Goal: Task Accomplishment & Management: Use online tool/utility

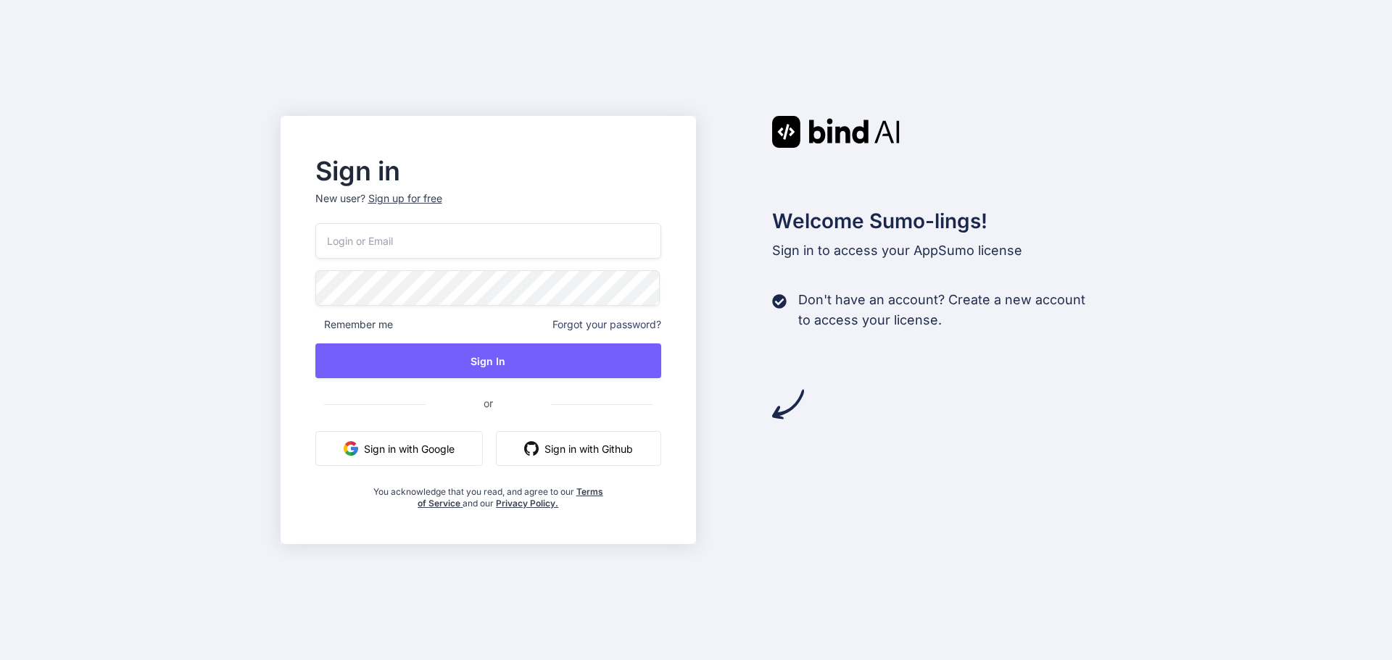
click at [199, 239] on div "Sign in New user? Sign up for free Remember me Forgot your password? Sign In or…" at bounding box center [696, 330] width 1392 height 660
click at [436, 252] on input "email" at bounding box center [488, 241] width 347 height 36
click at [262, 413] on div "Sign in New user? Sign up for free Remember me Forgot your password? Sign In or…" at bounding box center [696, 330] width 1392 height 660
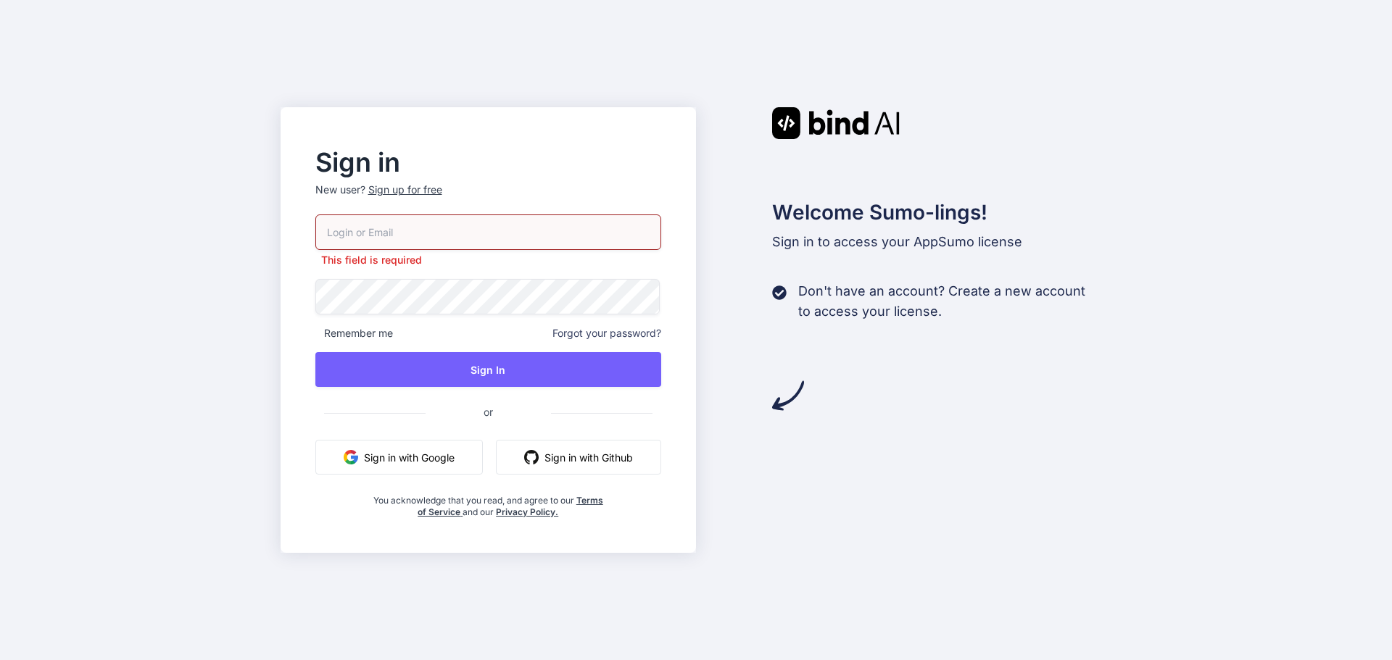
drag, startPoint x: 344, startPoint y: 450, endPoint x: 347, endPoint y: 442, distance: 8.3
click at [346, 449] on button "Sign in with Google" at bounding box center [398, 457] width 167 height 35
click at [576, 456] on button "Sign in with Github" at bounding box center [578, 457] width 165 height 35
click at [589, 468] on button "Sign in with Github" at bounding box center [578, 457] width 165 height 35
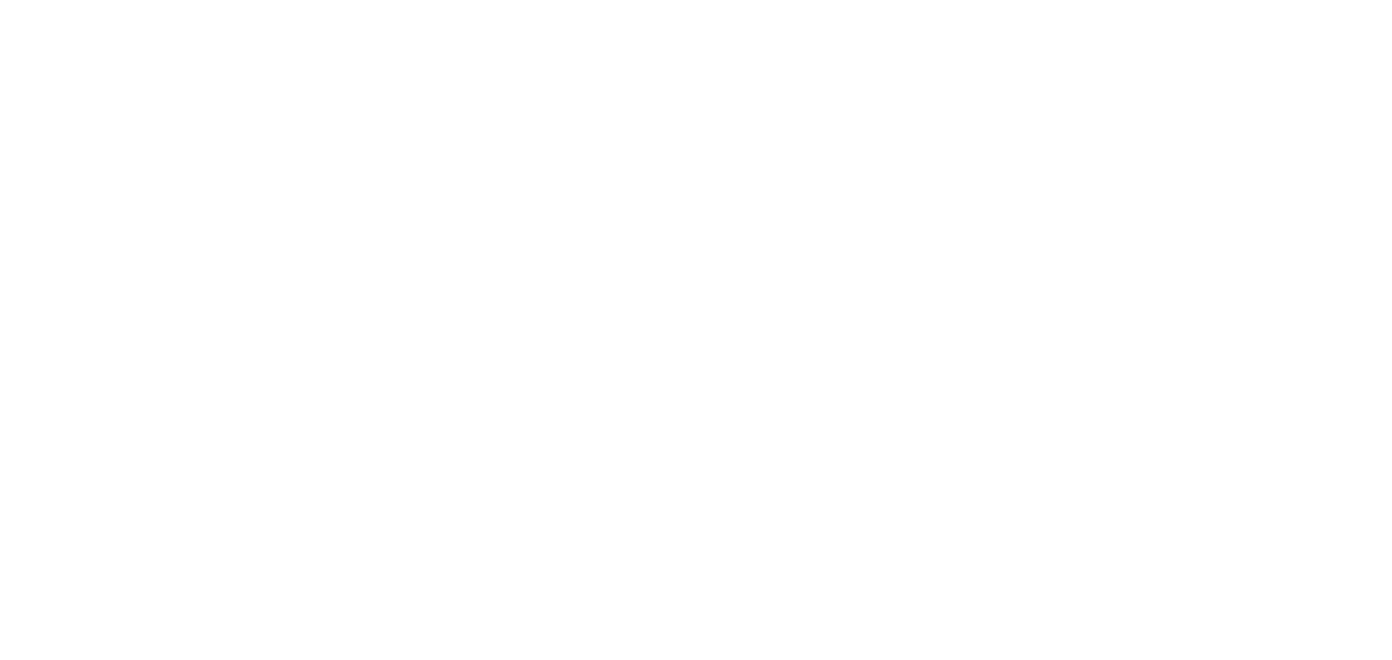
drag, startPoint x: 860, startPoint y: 136, endPoint x: 866, endPoint y: 181, distance: 45.3
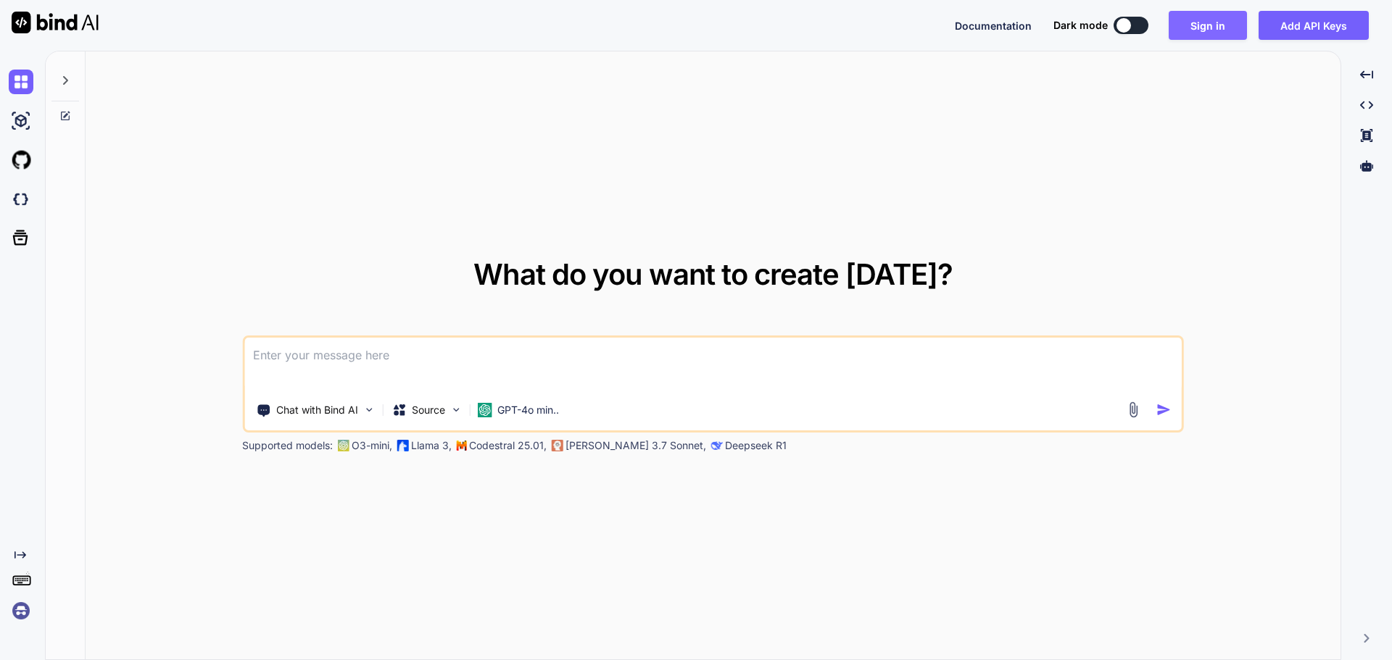
click at [1196, 24] on button "Sign in" at bounding box center [1208, 25] width 78 height 29
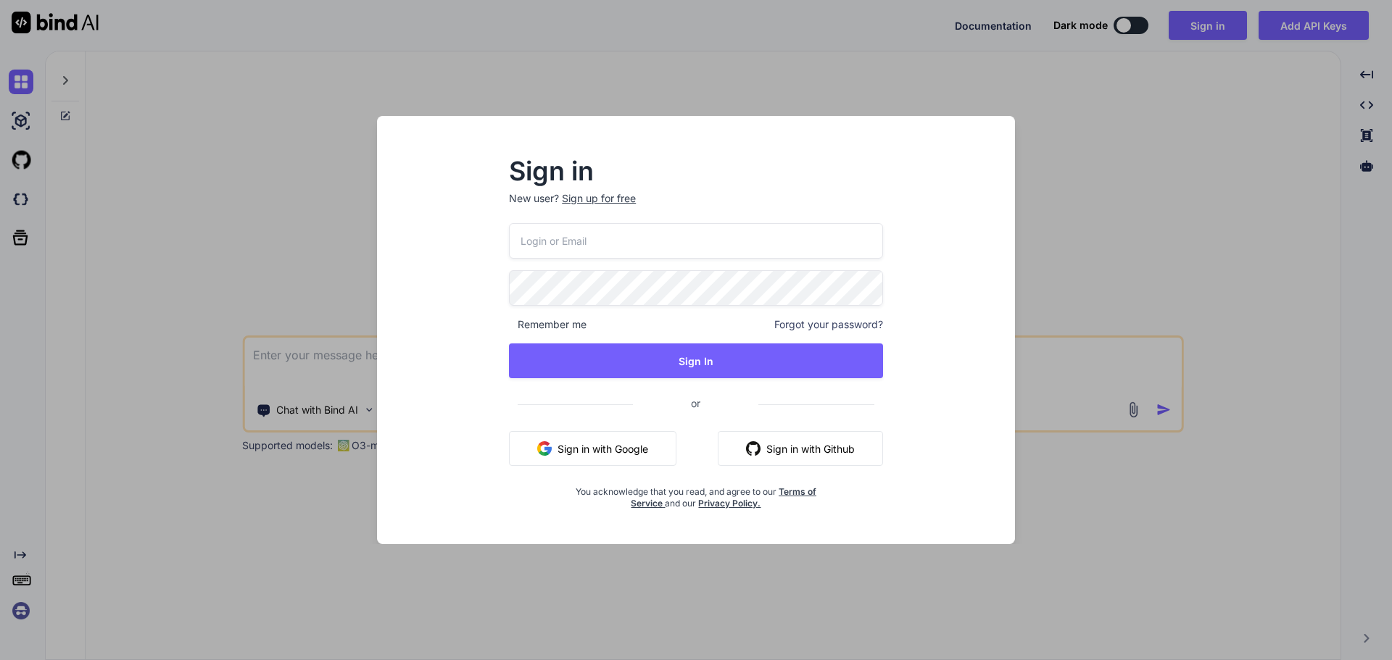
click at [792, 435] on button "Sign in with Github" at bounding box center [800, 448] width 165 height 35
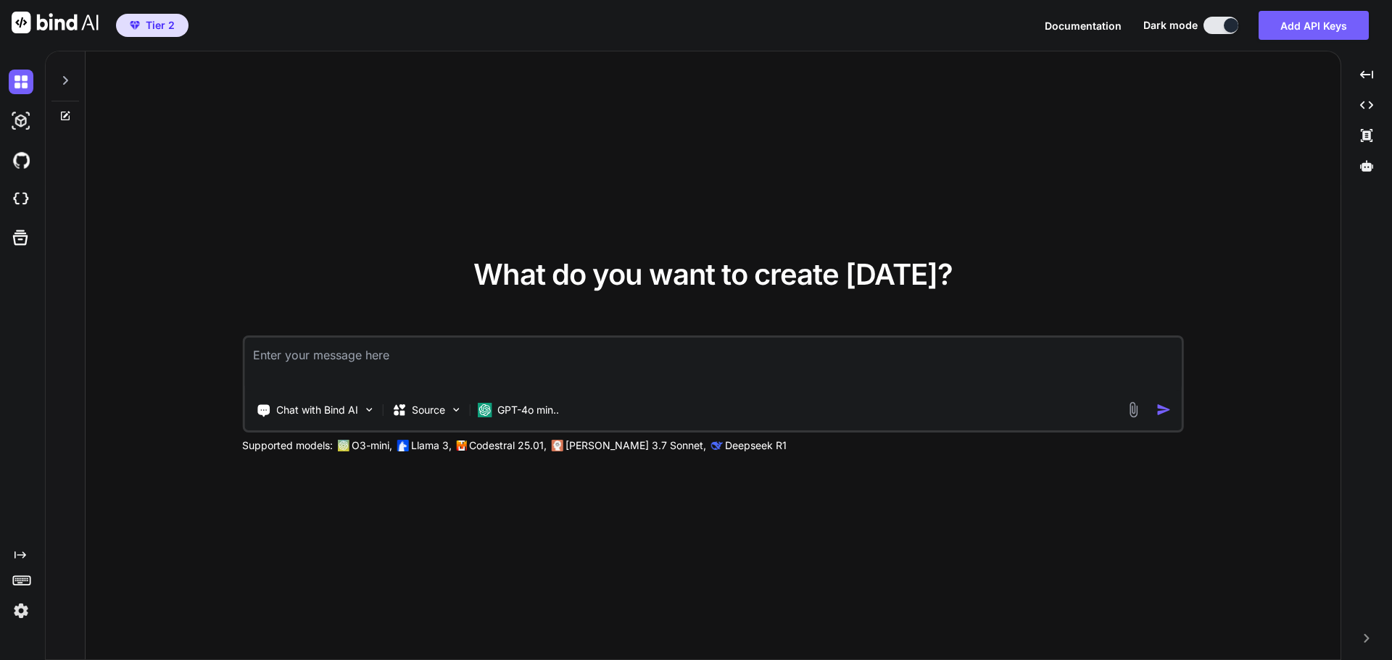
click at [21, 610] on img at bounding box center [21, 611] width 25 height 25
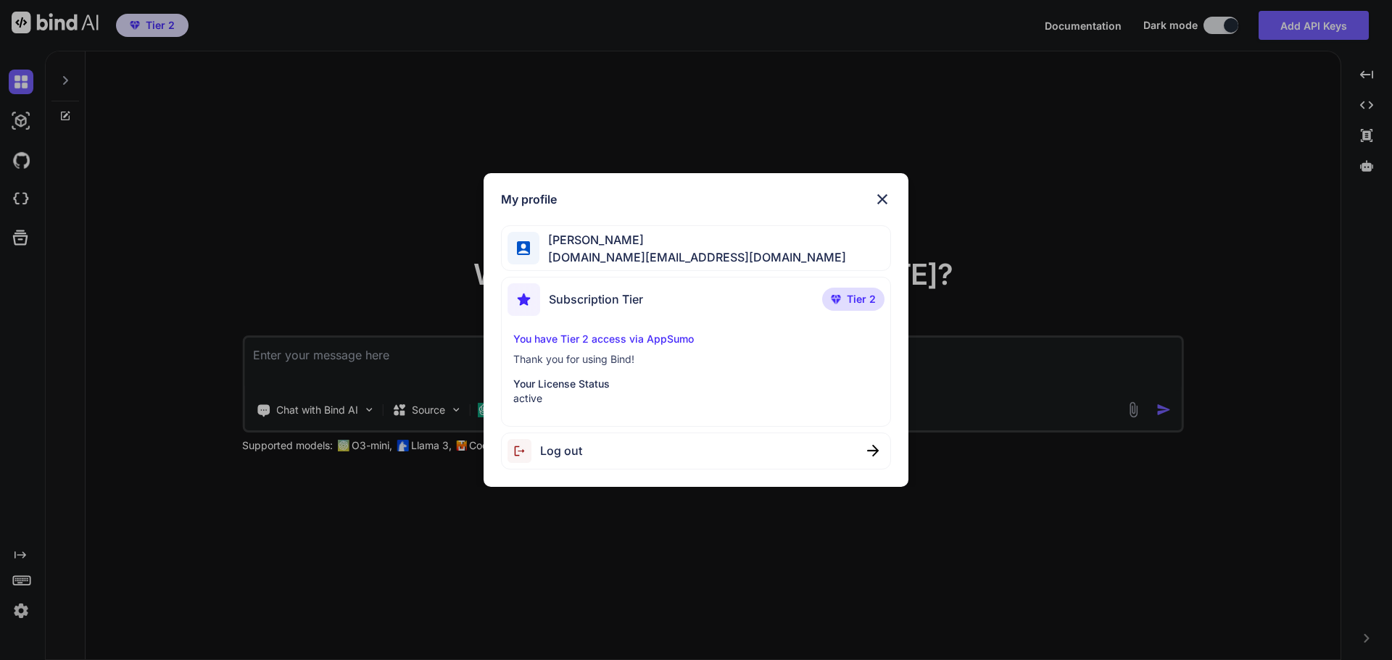
click at [884, 199] on img at bounding box center [882, 199] width 17 height 17
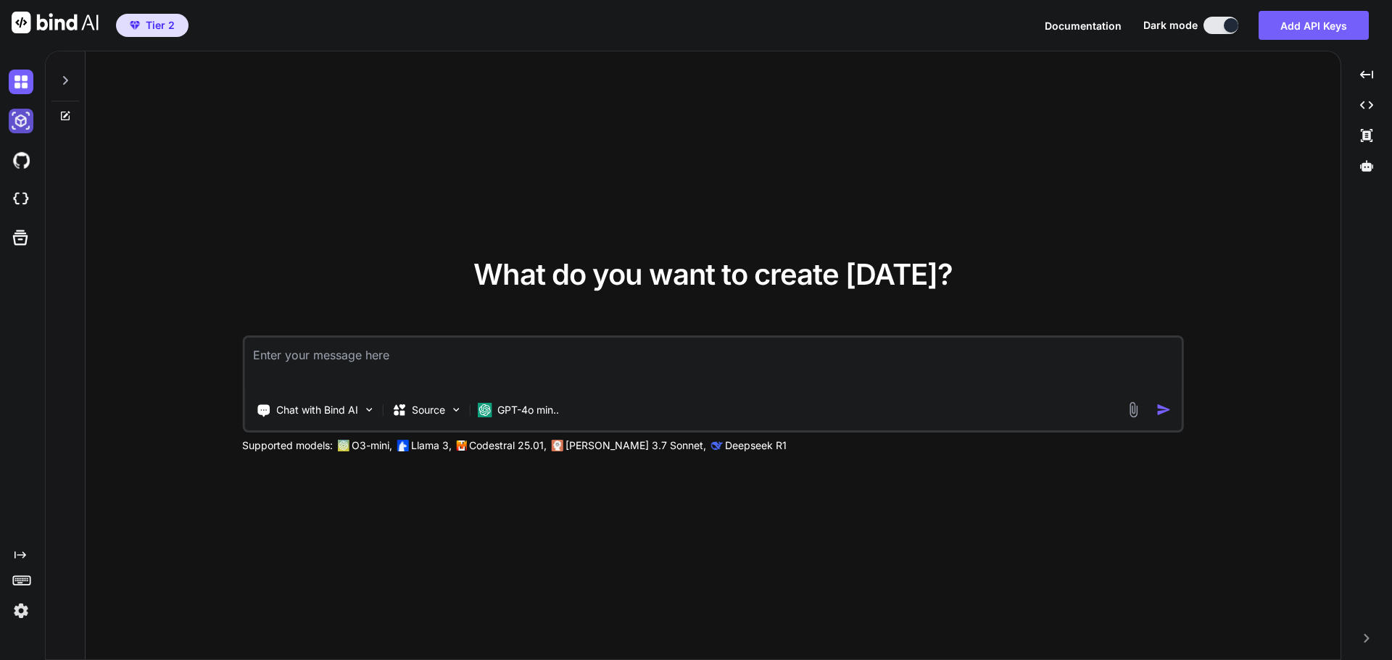
click at [15, 128] on img at bounding box center [21, 121] width 25 height 25
type textarea "x"
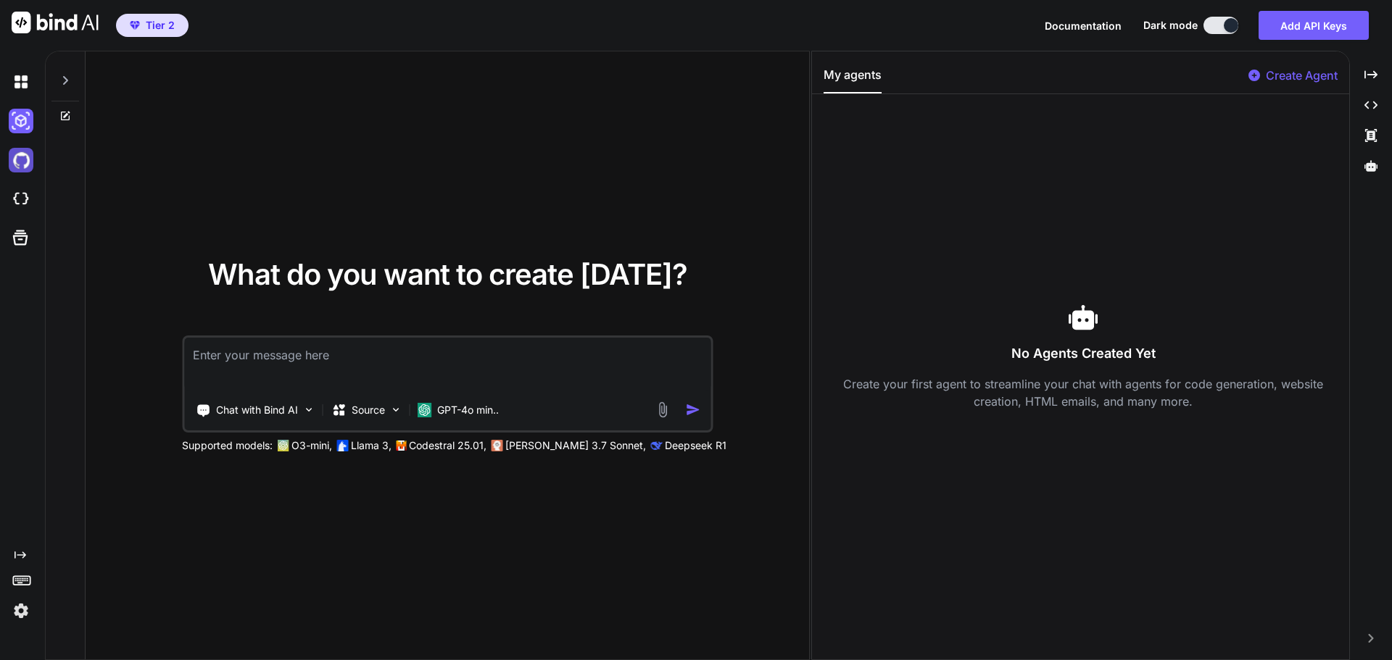
click at [28, 162] on img at bounding box center [21, 160] width 25 height 25
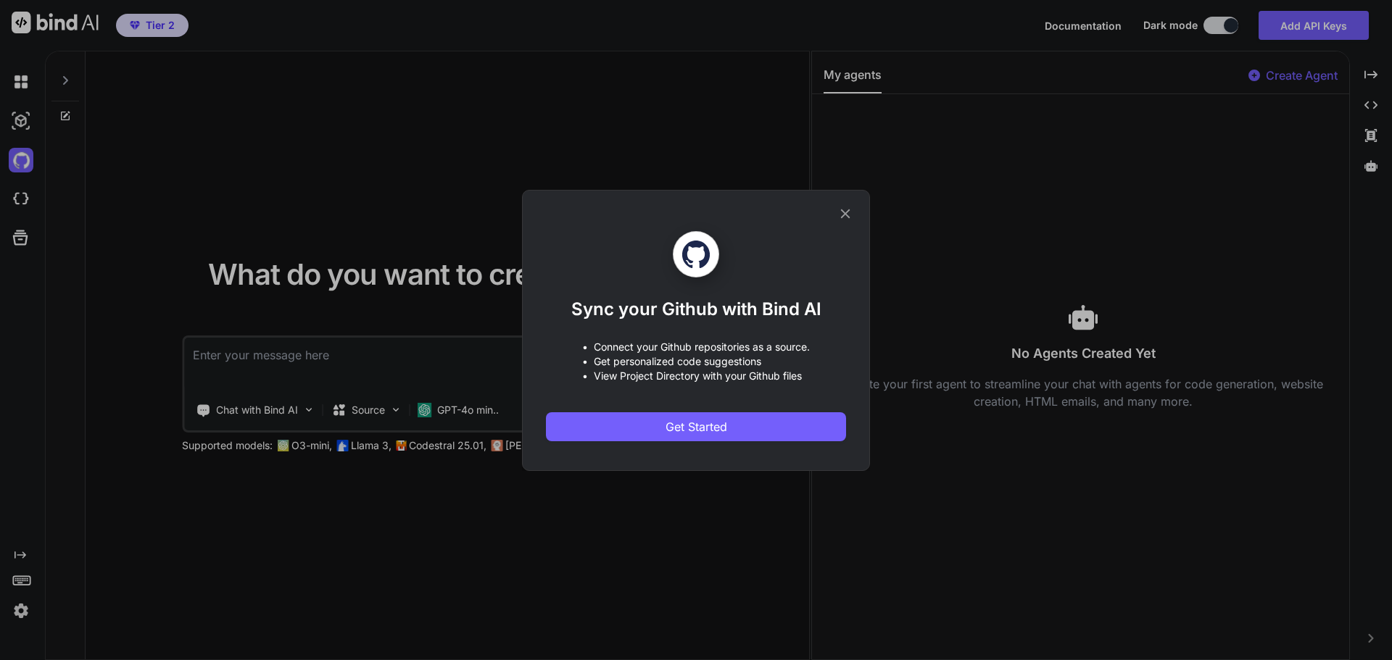
click at [850, 206] on icon at bounding box center [845, 214] width 16 height 16
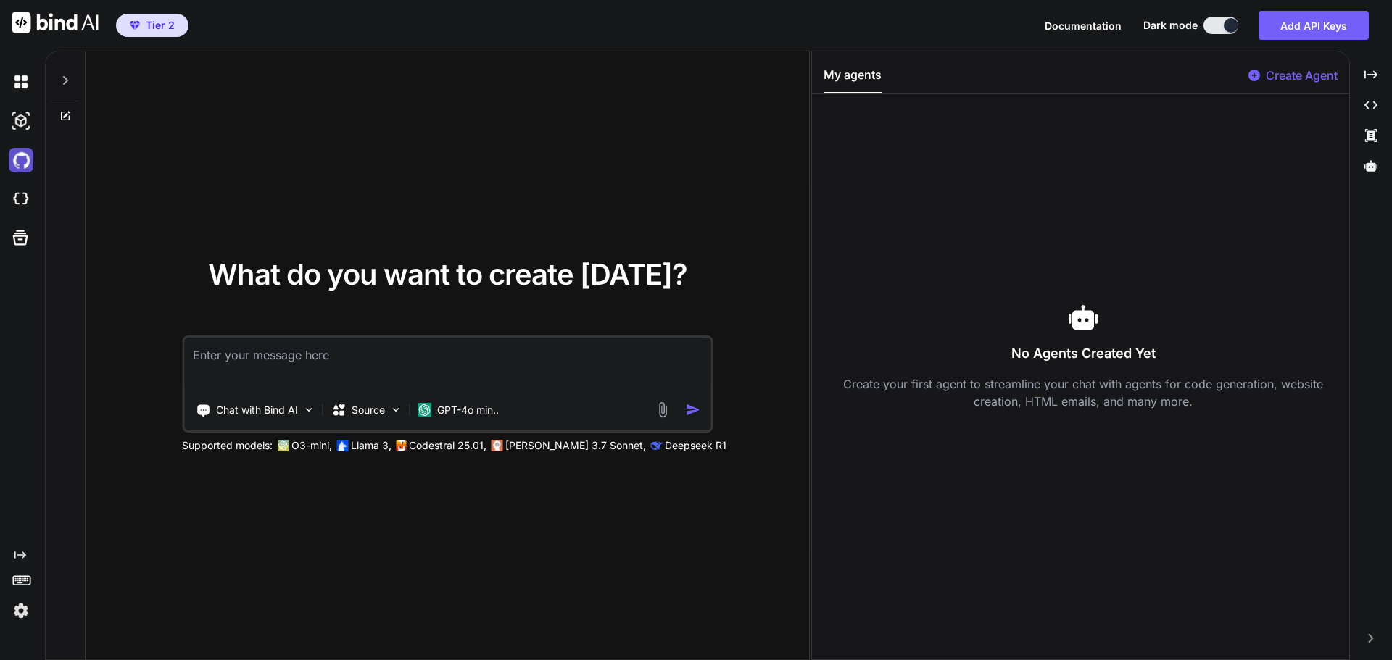
click at [20, 148] on img at bounding box center [21, 160] width 25 height 25
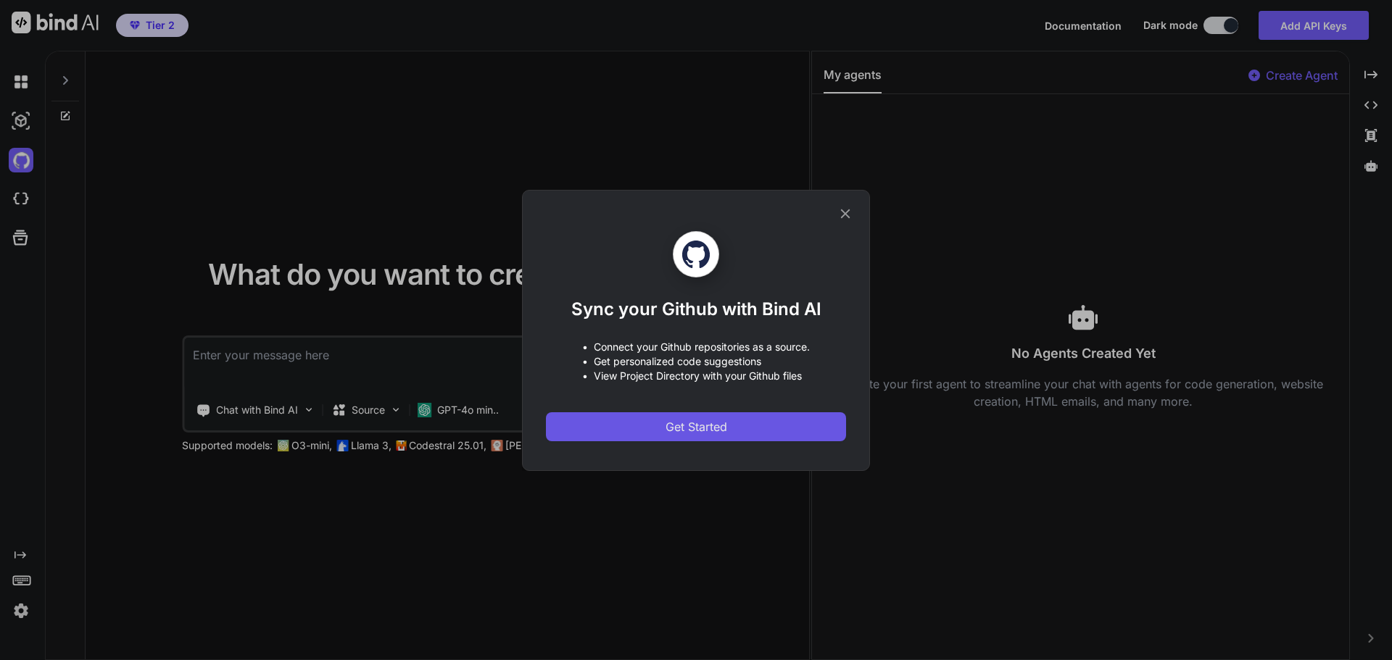
click at [677, 418] on span "Get Started" at bounding box center [697, 426] width 62 height 17
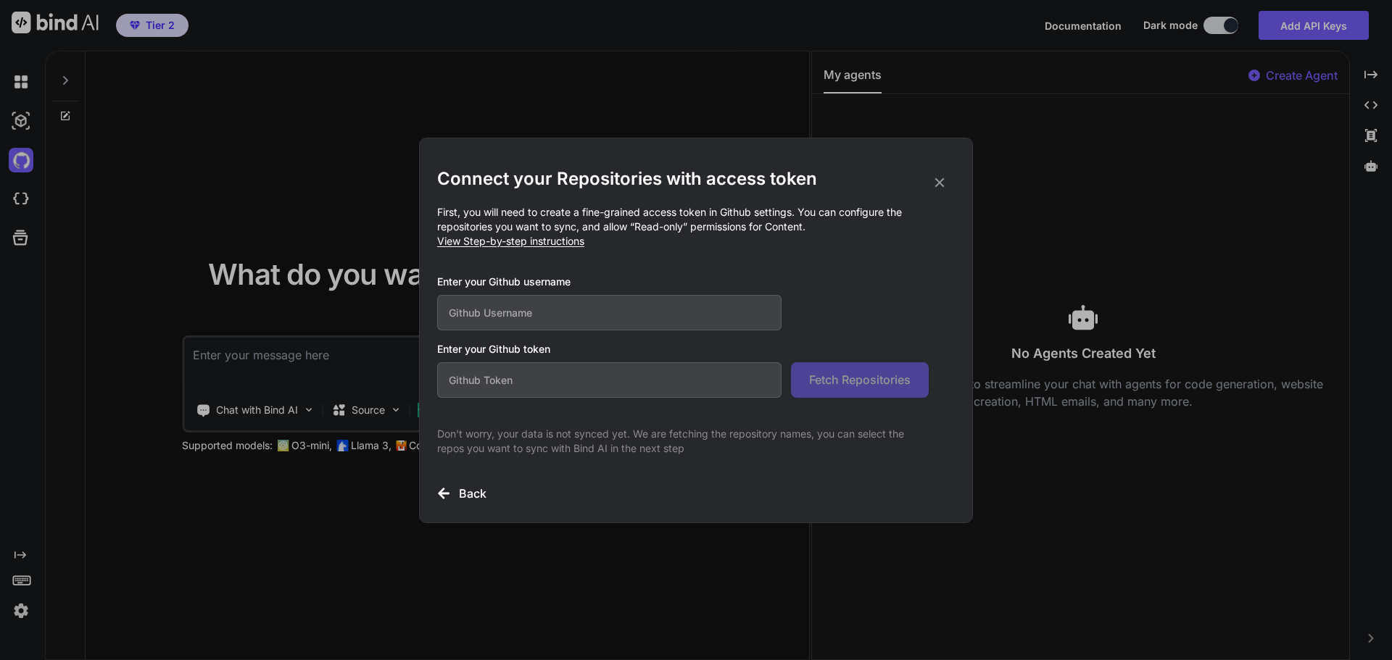
drag, startPoint x: 596, startPoint y: 312, endPoint x: 560, endPoint y: 328, distance: 39.3
click at [596, 311] on input "text" at bounding box center [609, 313] width 344 height 36
type input "ryankyleocampo-github"
click at [506, 355] on h3 "Enter your Github token" at bounding box center [696, 349] width 518 height 15
click at [506, 354] on h3 "Enter your Github token" at bounding box center [696, 349] width 518 height 15
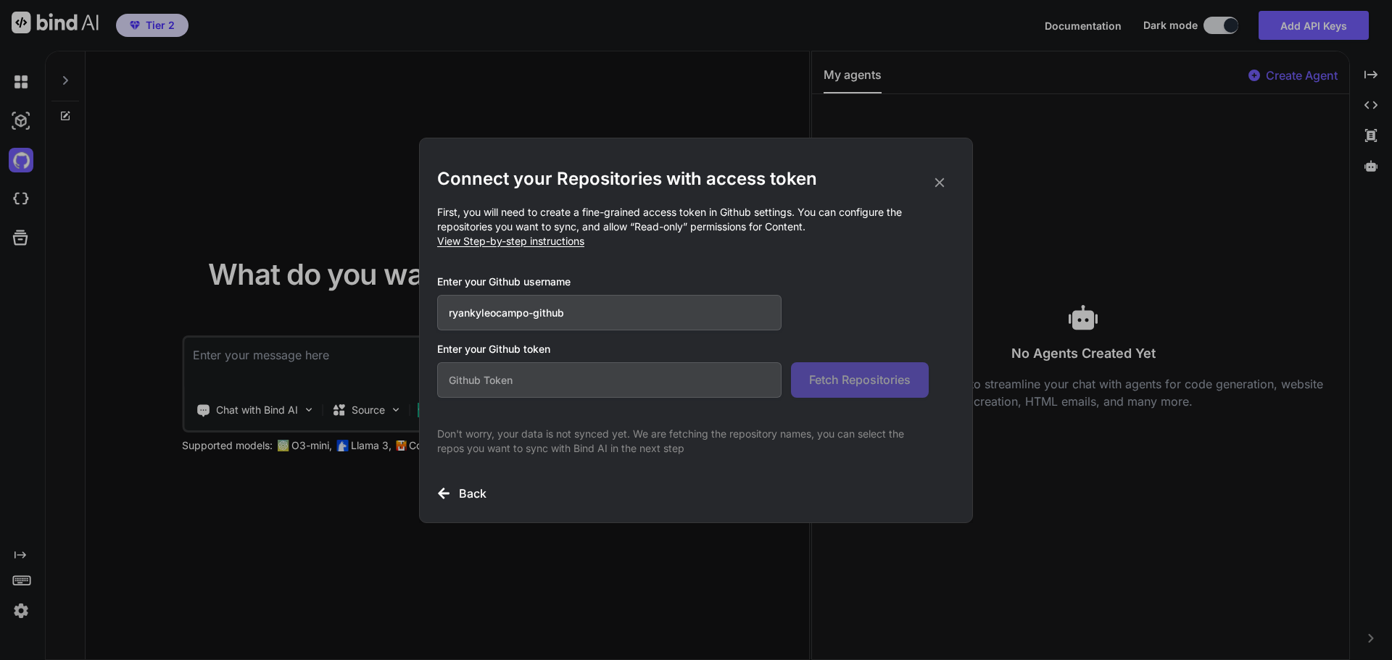
click at [501, 390] on input "text" at bounding box center [609, 381] width 344 height 36
click at [518, 252] on div "Connect your Repositories with access token First, you will need to create a fi…" at bounding box center [696, 334] width 518 height 335
click at [518, 241] on span "View Step-by-step instructions" at bounding box center [510, 241] width 147 height 12
drag, startPoint x: 803, startPoint y: 213, endPoint x: 547, endPoint y: 204, distance: 256.8
click at [547, 205] on p "First, you will need to create a fine-grained access token in Github settings. …" at bounding box center [696, 227] width 518 height 44
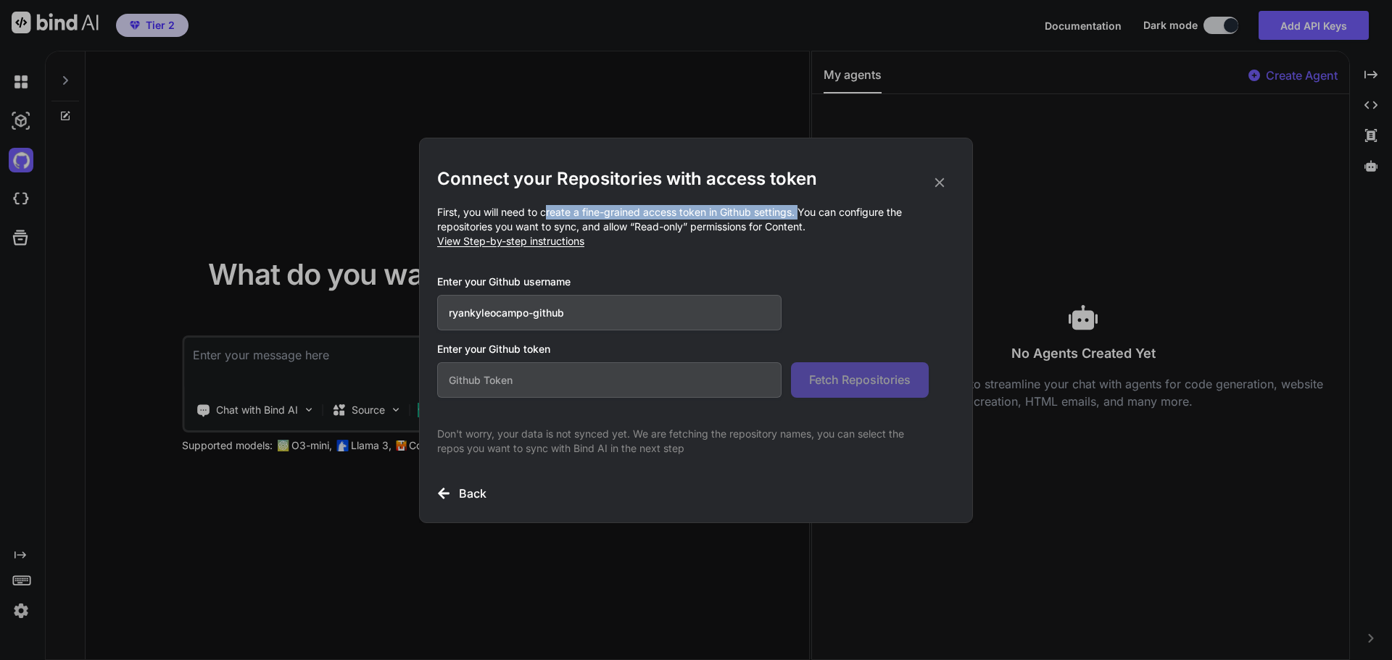
drag, startPoint x: 708, startPoint y: 225, endPoint x: 832, endPoint y: 221, distance: 123.3
click at [832, 221] on p "First, you will need to create a fine-grained access token in Github settings. …" at bounding box center [696, 227] width 518 height 44
click at [577, 380] on input "text" at bounding box center [609, 381] width 344 height 36
paste input "github_pat_11BBWLBTY0UL8sjtWwUiwN_KwycfSra2Jv9z7tZQzjpKbHoyu9hgM3g5YWDFJOyzwZO3…"
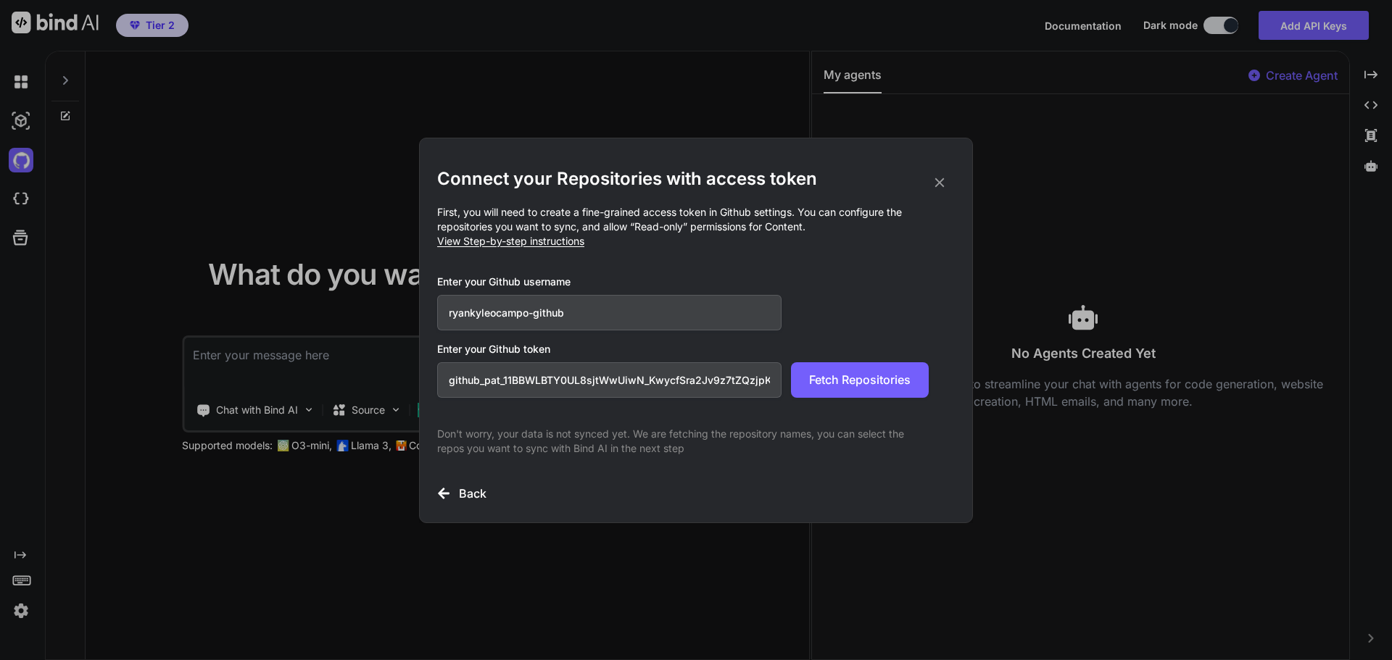
scroll to position [0, 255]
type input "github_pat_11BBWLBTY0UL8sjtWwUiwN_KwycfSra2Jv9z7tZQzjpKbHoyu9hgM3g5YWDFJOyzwZO3…"
click at [861, 378] on span "Fetch Repositories" at bounding box center [860, 379] width 102 height 17
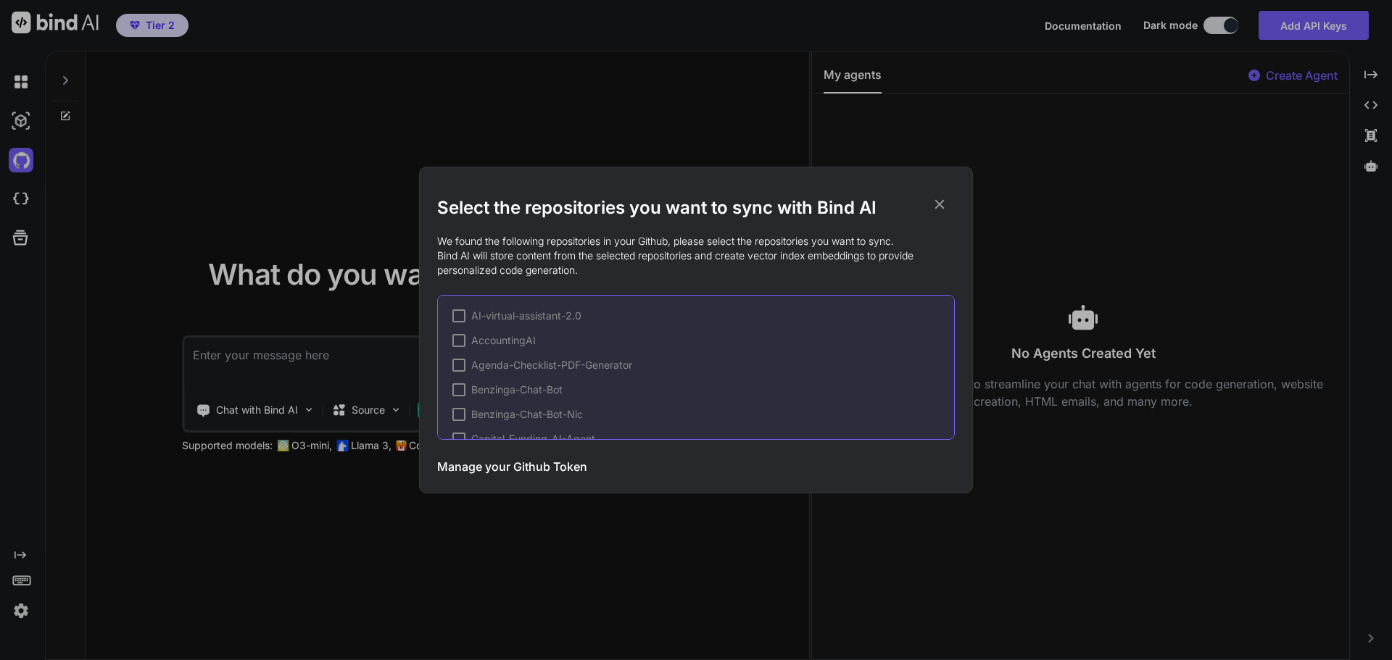
click at [530, 318] on span "AI-virtual-assistant-2.0" at bounding box center [526, 316] width 110 height 15
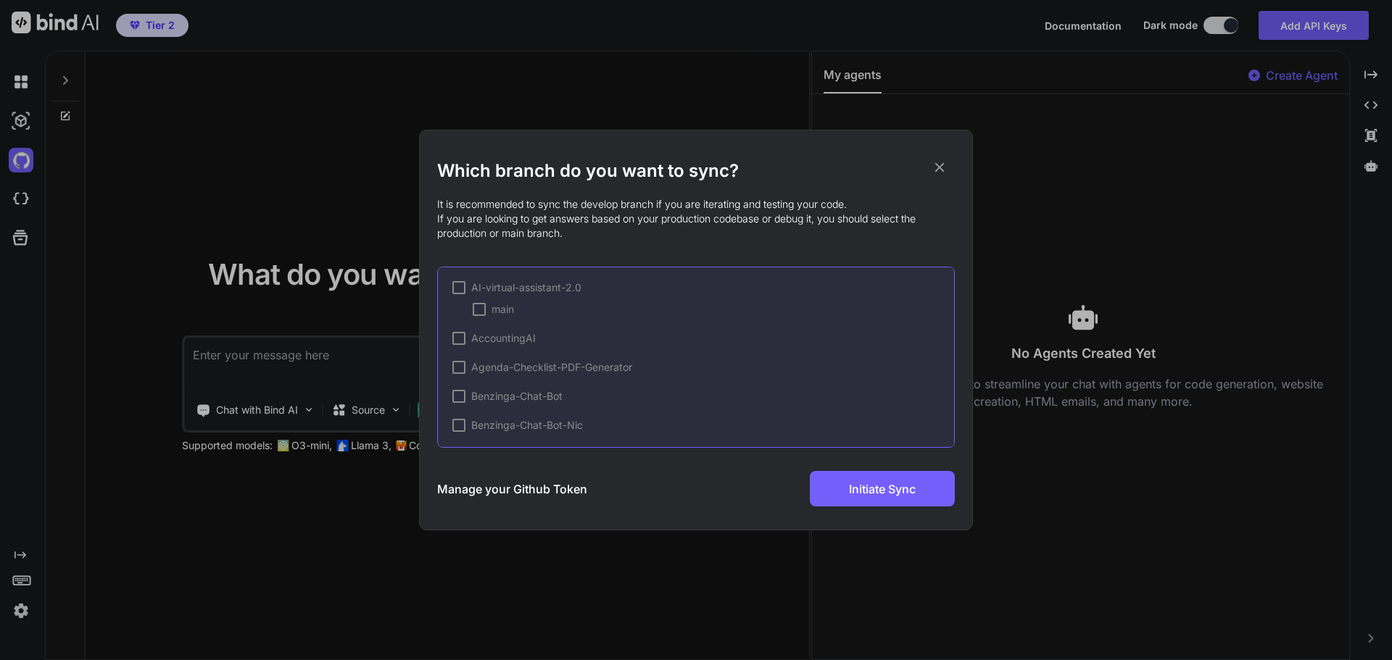
click at [547, 286] on span "AI-virtual-assistant-2.0" at bounding box center [526, 288] width 110 height 15
drag, startPoint x: 570, startPoint y: 172, endPoint x: 817, endPoint y: 165, distance: 247.3
click at [817, 165] on h2 "Which branch do you want to sync?" at bounding box center [696, 171] width 518 height 23
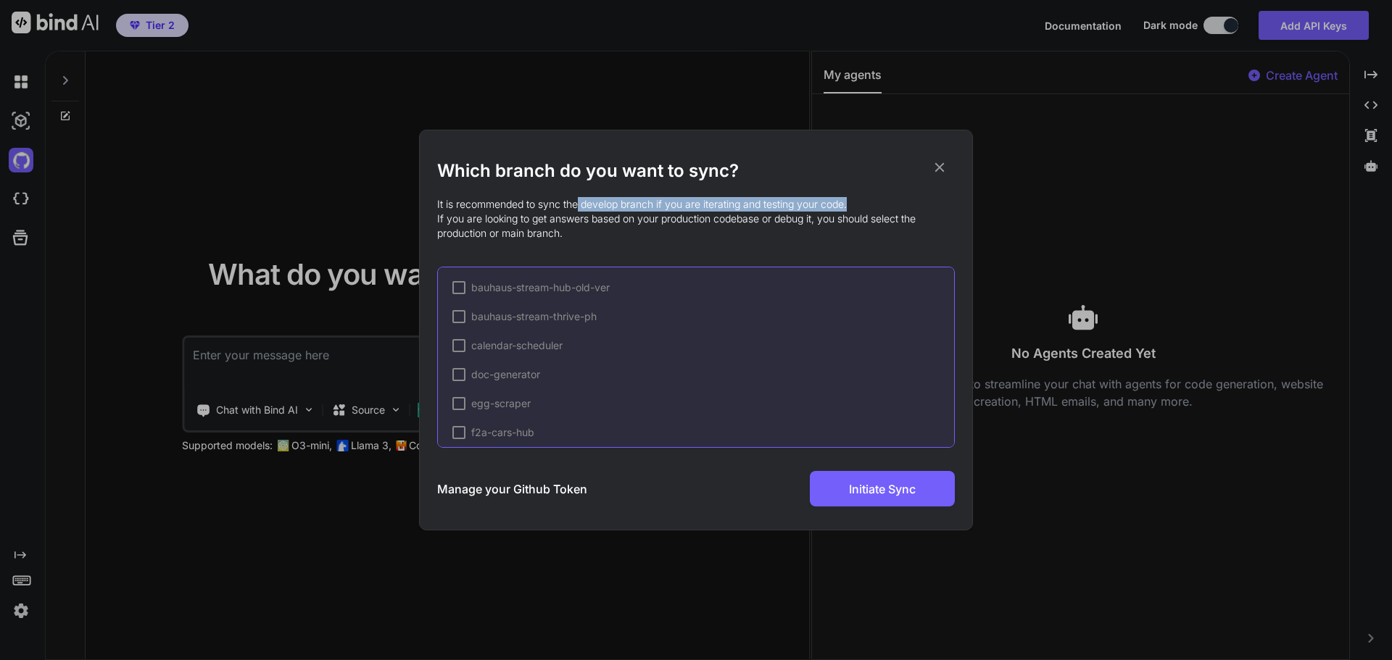
drag, startPoint x: 579, startPoint y: 206, endPoint x: 871, endPoint y: 194, distance: 292.4
click at [871, 194] on div "Which branch do you want to sync? It is recommended to sync the develop branch …" at bounding box center [696, 333] width 518 height 347
drag, startPoint x: 439, startPoint y: 220, endPoint x: 725, endPoint y: 252, distance: 287.4
click at [735, 231] on p "It is recommended to sync the develop branch if you are iterating and testing y…" at bounding box center [696, 219] width 518 height 44
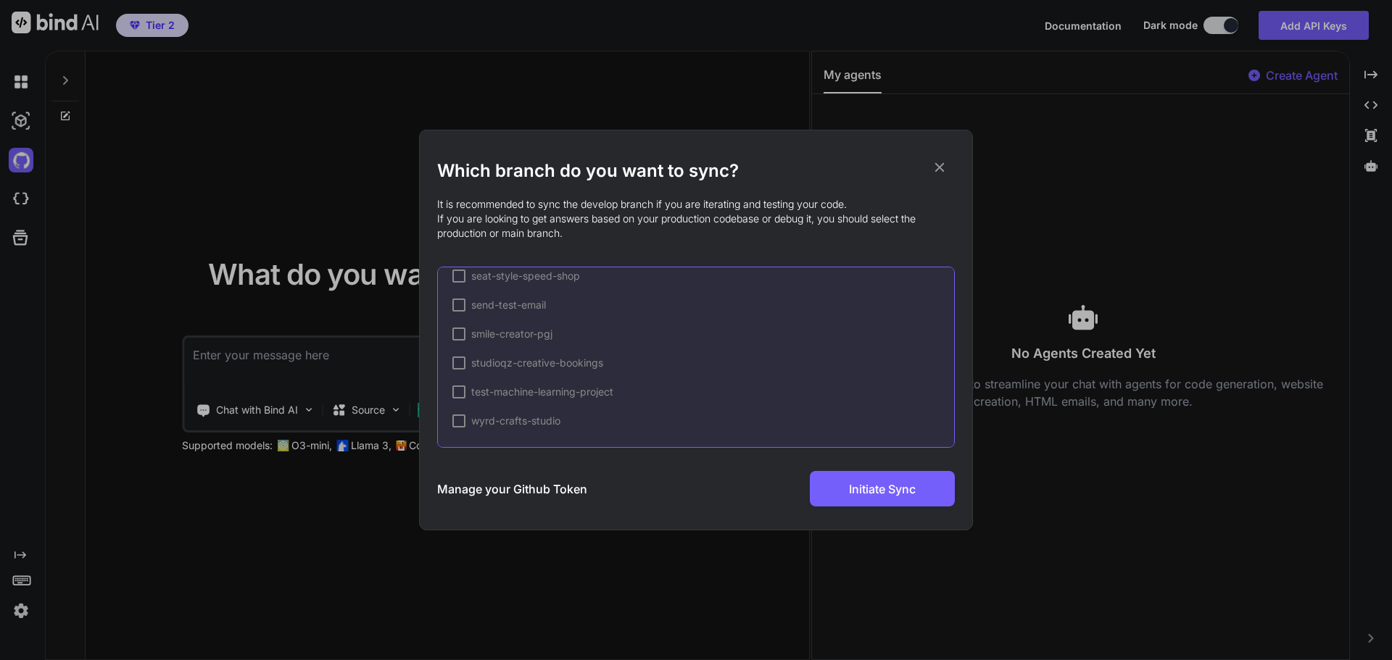
click at [460, 426] on div at bounding box center [458, 421] width 13 height 13
click at [480, 424] on div at bounding box center [479, 421] width 13 height 13
click at [460, 341] on div at bounding box center [458, 341] width 13 height 13
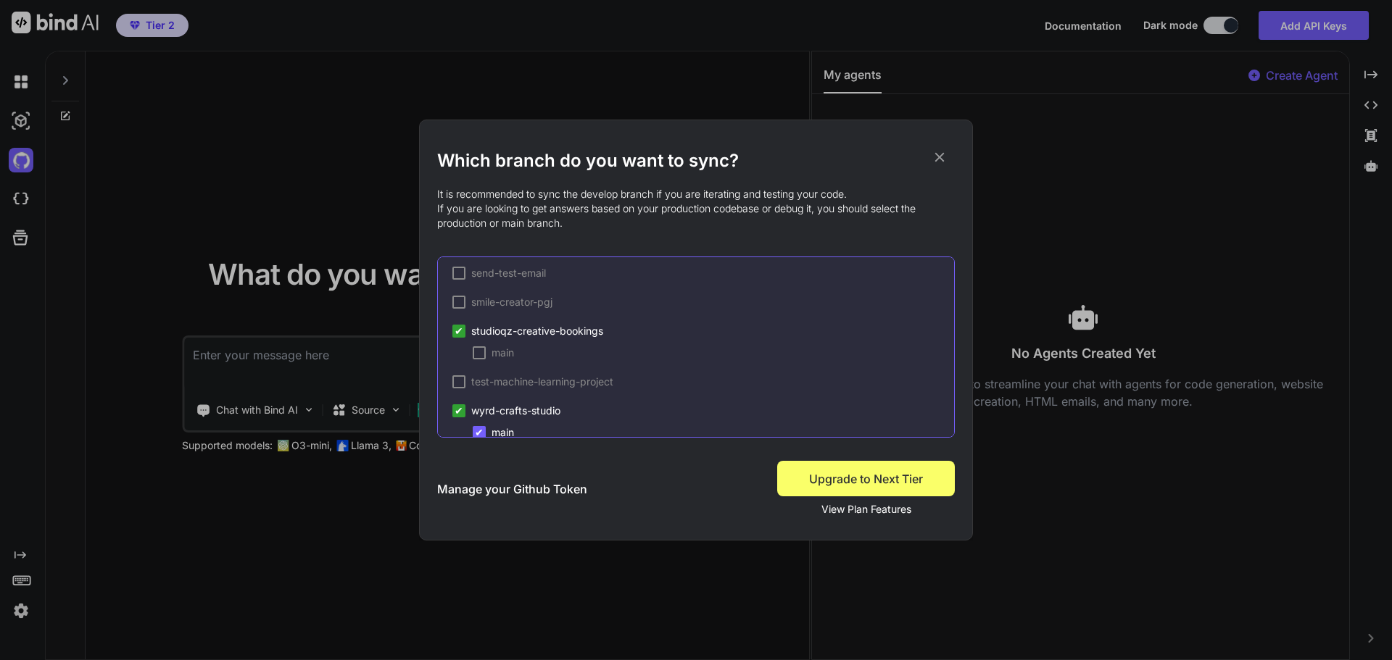
click at [476, 357] on div at bounding box center [479, 353] width 13 height 13
drag, startPoint x: 481, startPoint y: 354, endPoint x: 459, endPoint y: 336, distance: 28.3
click at [479, 354] on span "✔" at bounding box center [479, 353] width 9 height 15
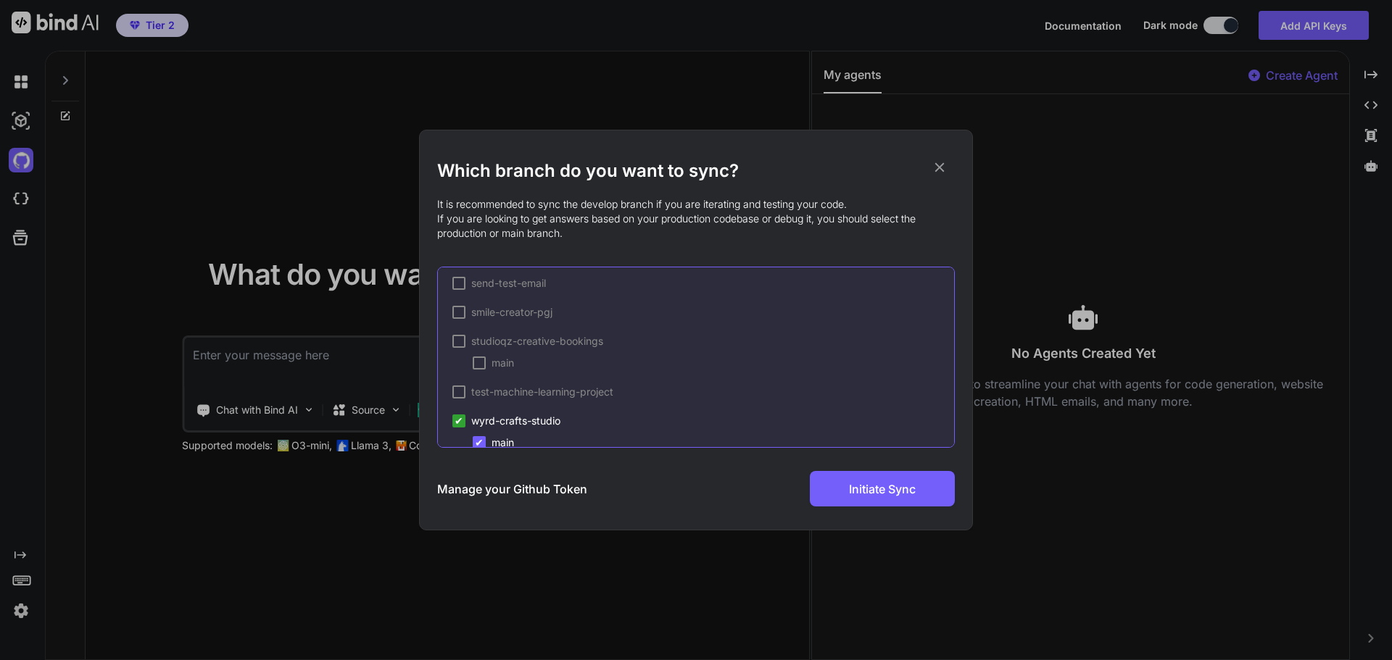
click at [457, 342] on div at bounding box center [458, 341] width 13 height 13
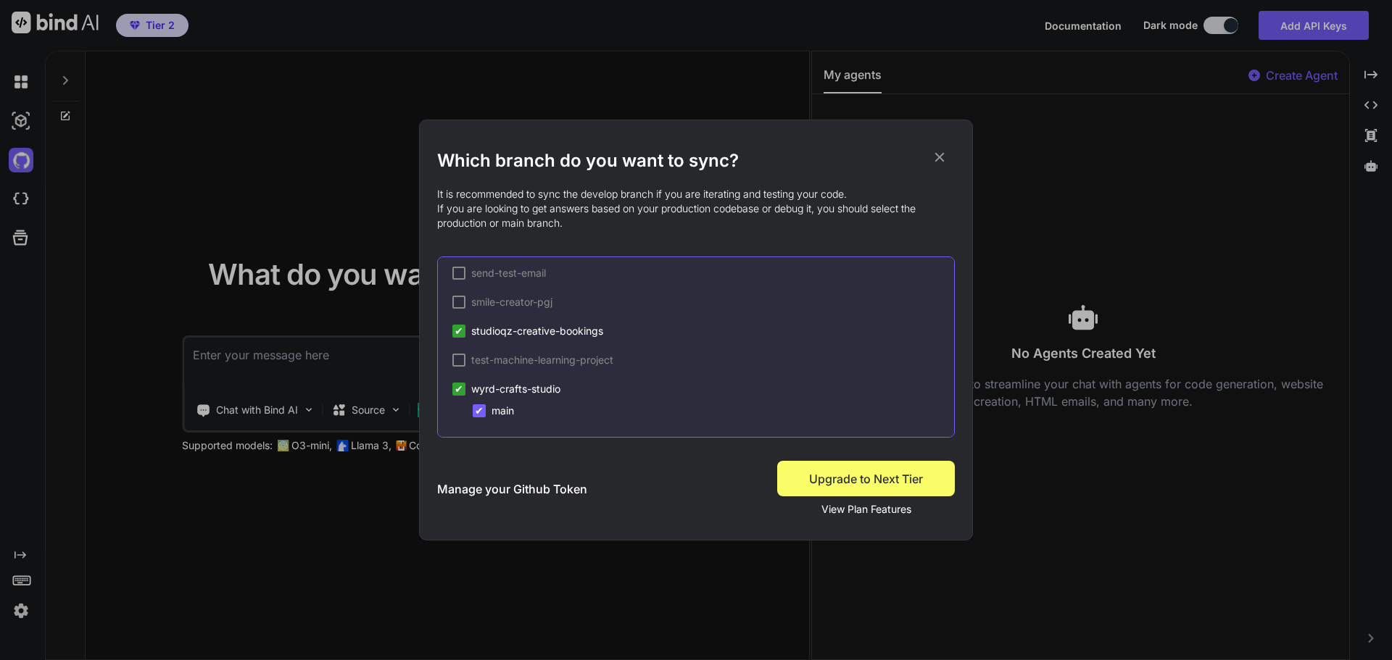
click at [457, 393] on span "✔" at bounding box center [459, 389] width 9 height 15
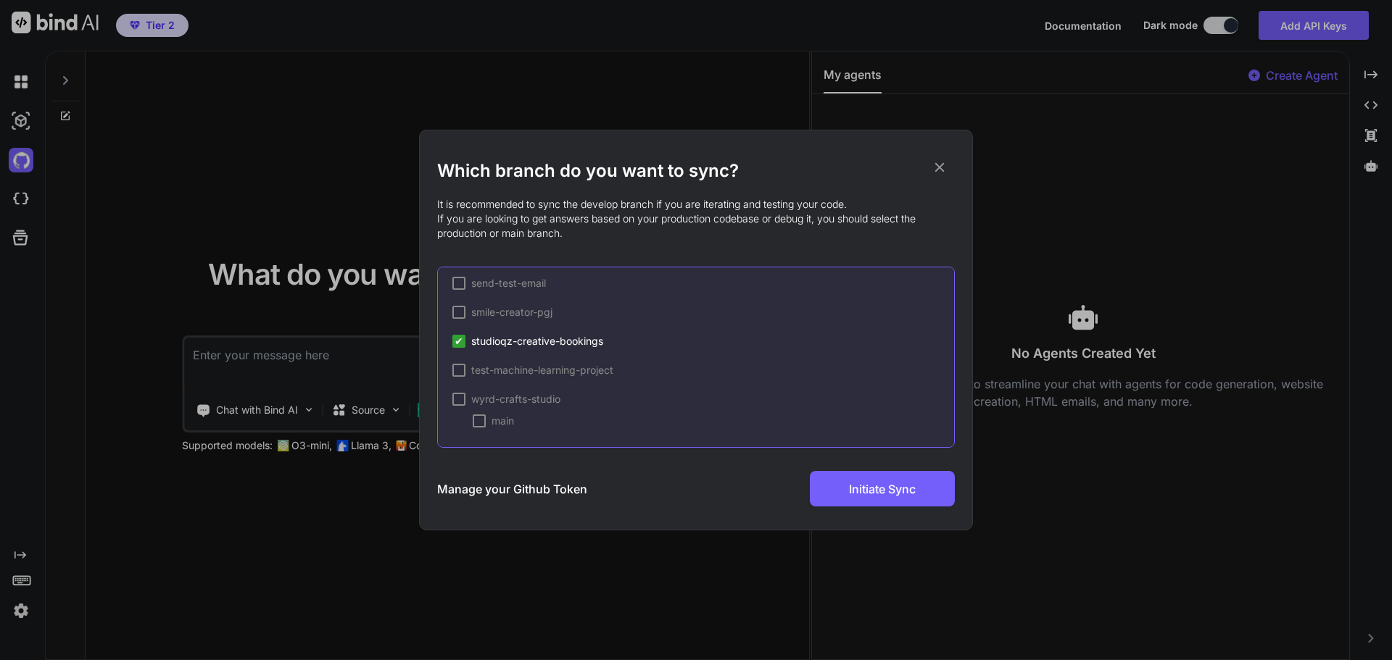
click at [459, 339] on span "✔" at bounding box center [459, 341] width 9 height 15
click at [453, 309] on div at bounding box center [458, 312] width 13 height 13
click at [457, 311] on span "✔" at bounding box center [459, 312] width 9 height 15
drag, startPoint x: 946, startPoint y: 402, endPoint x: 951, endPoint y: 396, distance: 7.7
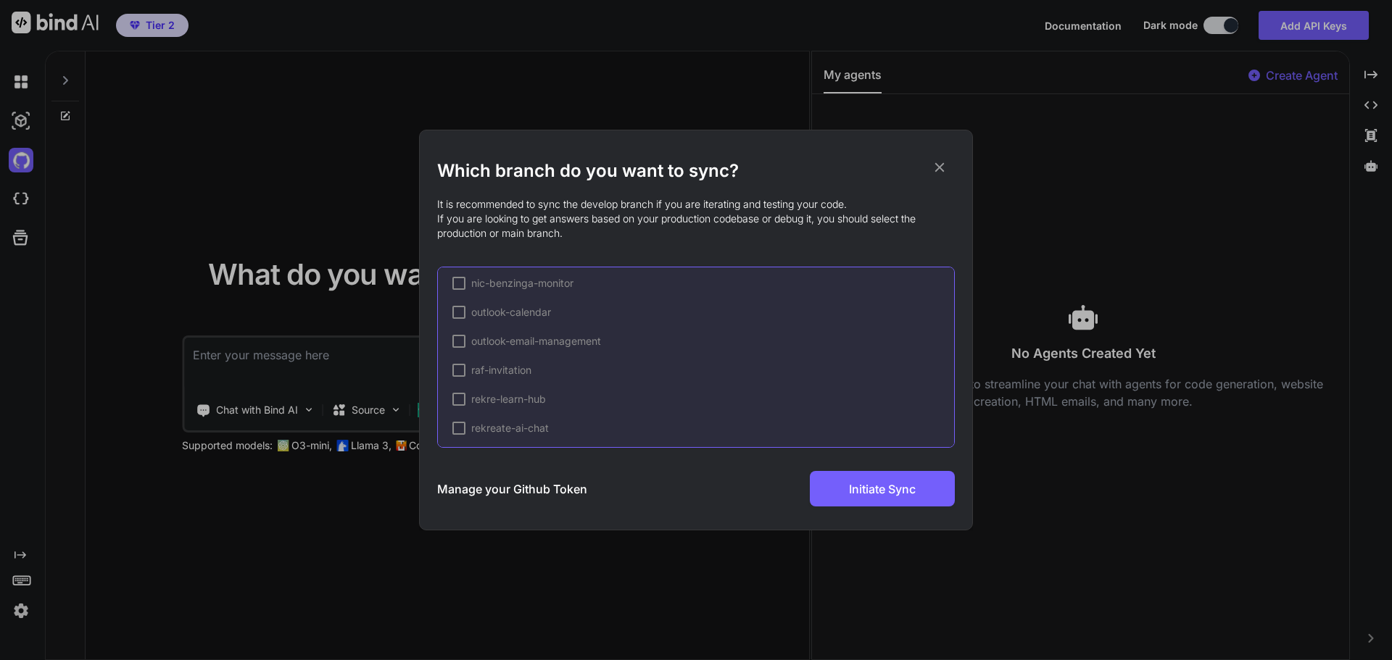
click at [951, 396] on div "AI-virtual-assistant-2.0 AccountingAI Agenda-Checklist-PDF-Generator Benzinga-C…" at bounding box center [696, 357] width 518 height 181
click at [460, 346] on div at bounding box center [458, 345] width 13 height 13
click at [477, 371] on div at bounding box center [479, 367] width 13 height 13
click at [477, 371] on span "✔" at bounding box center [479, 367] width 9 height 15
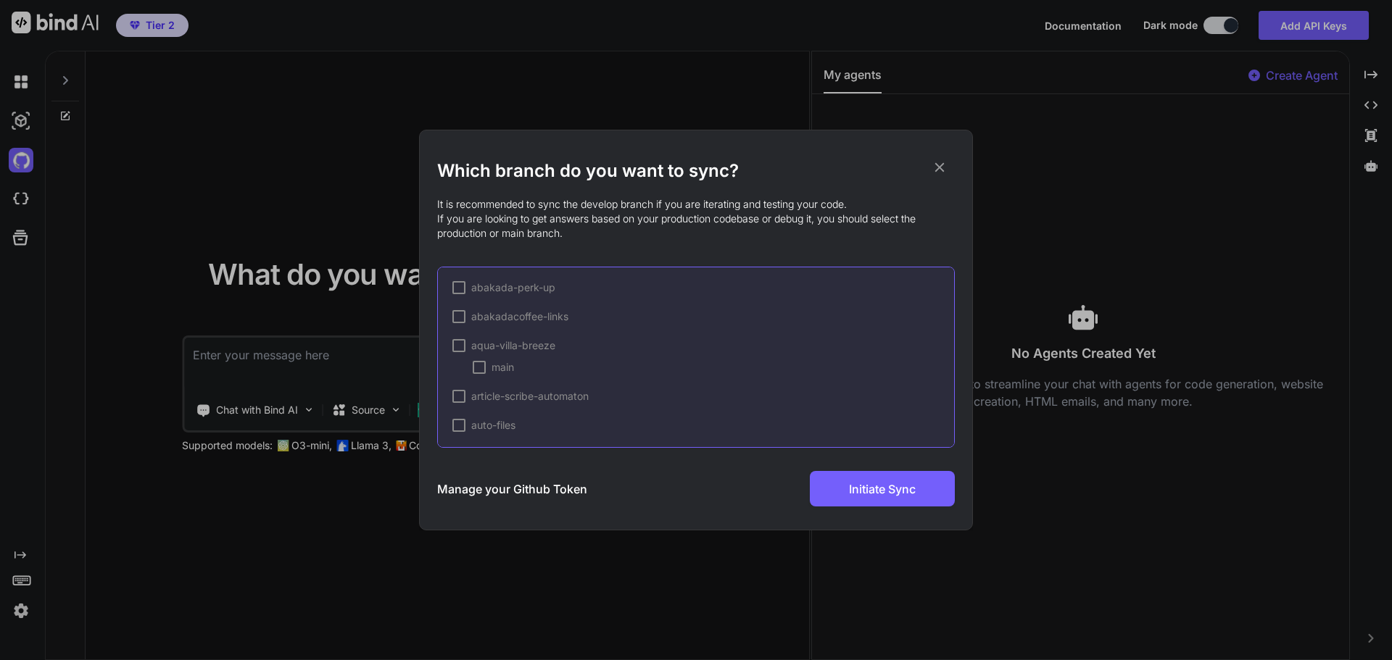
click at [460, 347] on div at bounding box center [458, 345] width 13 height 13
click at [460, 346] on div at bounding box center [458, 345] width 13 height 13
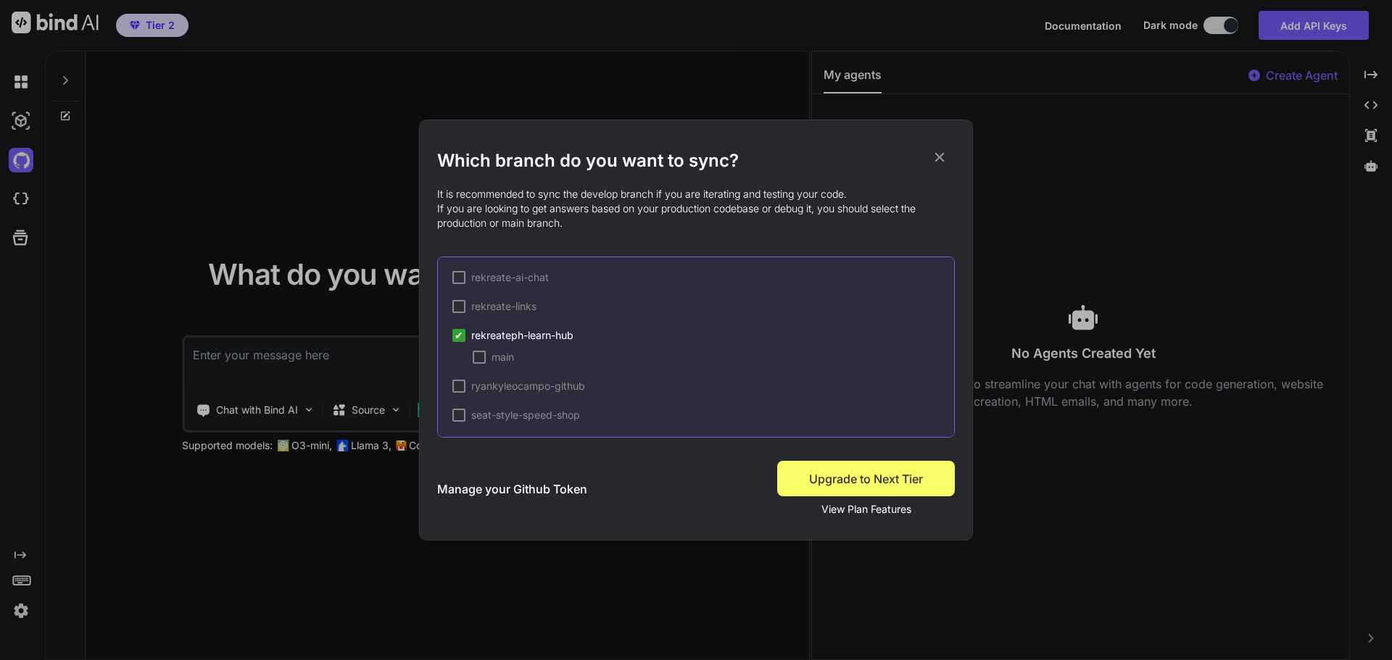
click at [452, 334] on div "✔" at bounding box center [458, 335] width 13 height 13
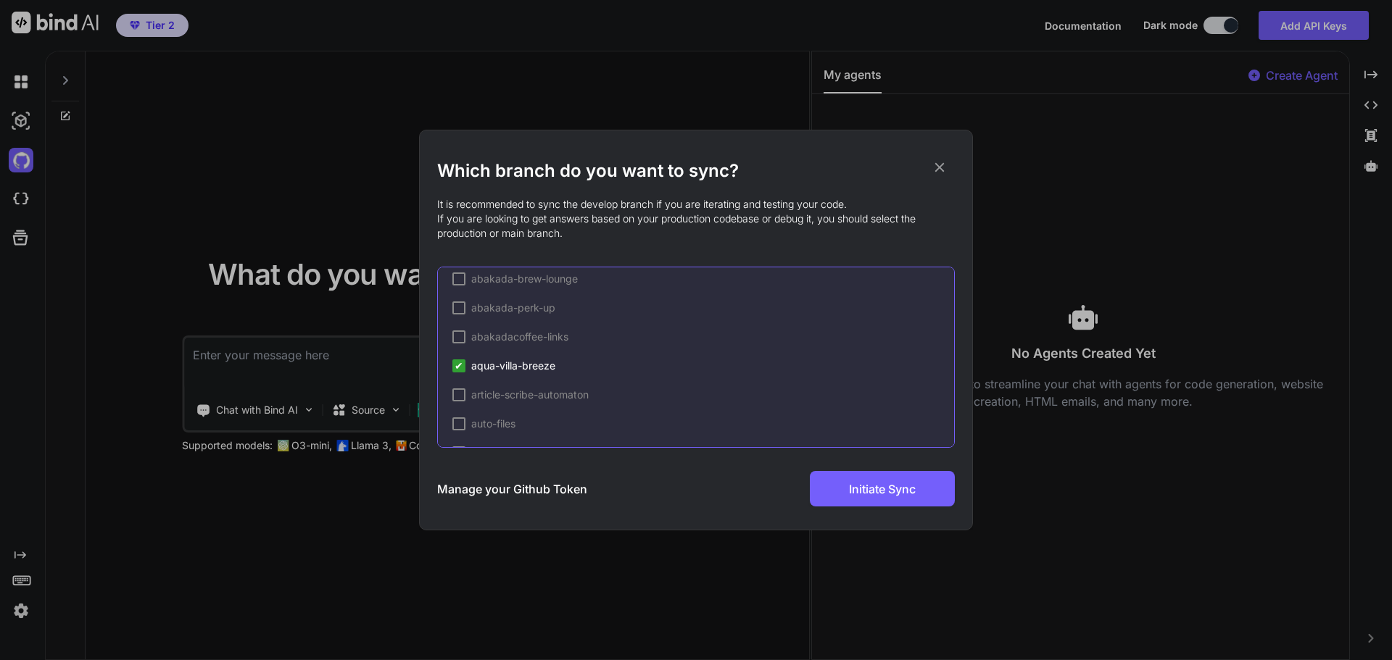
scroll to position [265, 0]
click at [457, 371] on span "✔" at bounding box center [459, 370] width 9 height 15
click at [486, 368] on span "aqua-villa-breeze" at bounding box center [513, 370] width 84 height 15
click at [481, 391] on div at bounding box center [479, 392] width 13 height 13
click at [462, 370] on span "✔" at bounding box center [459, 370] width 9 height 15
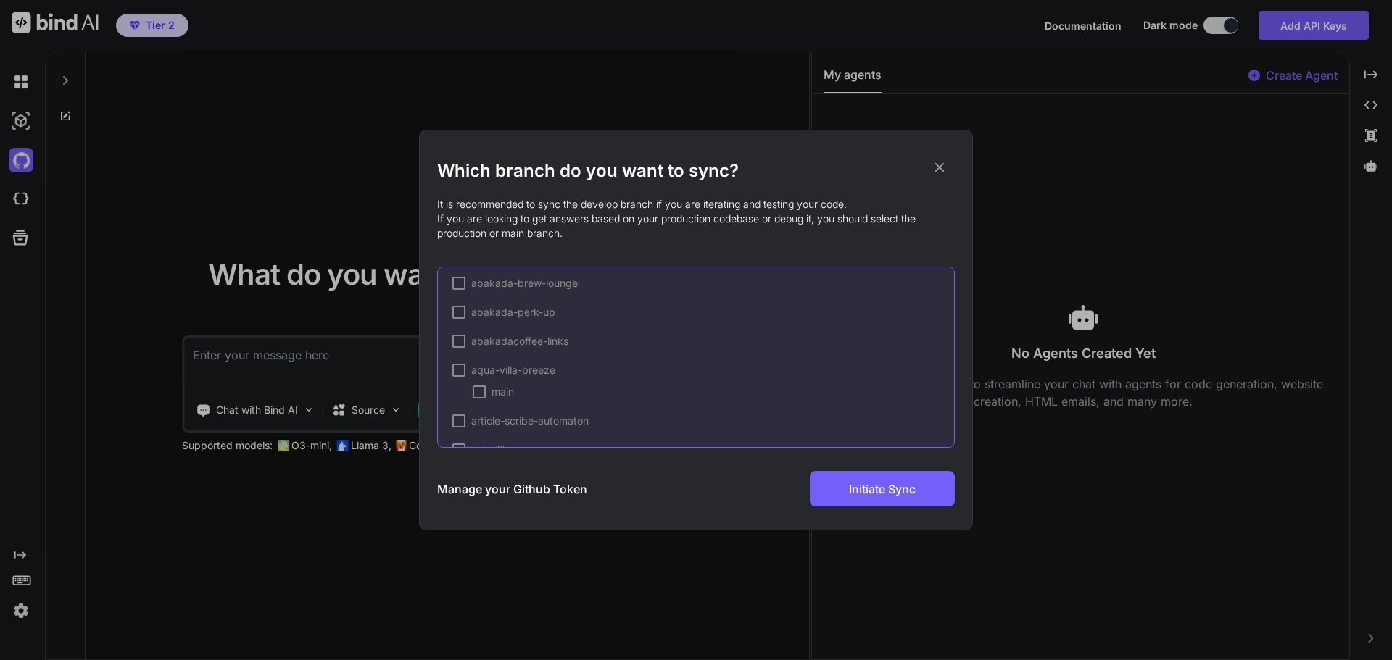
click at [484, 397] on div at bounding box center [479, 392] width 13 height 13
click at [899, 489] on span "Initiate Sync" at bounding box center [882, 489] width 67 height 17
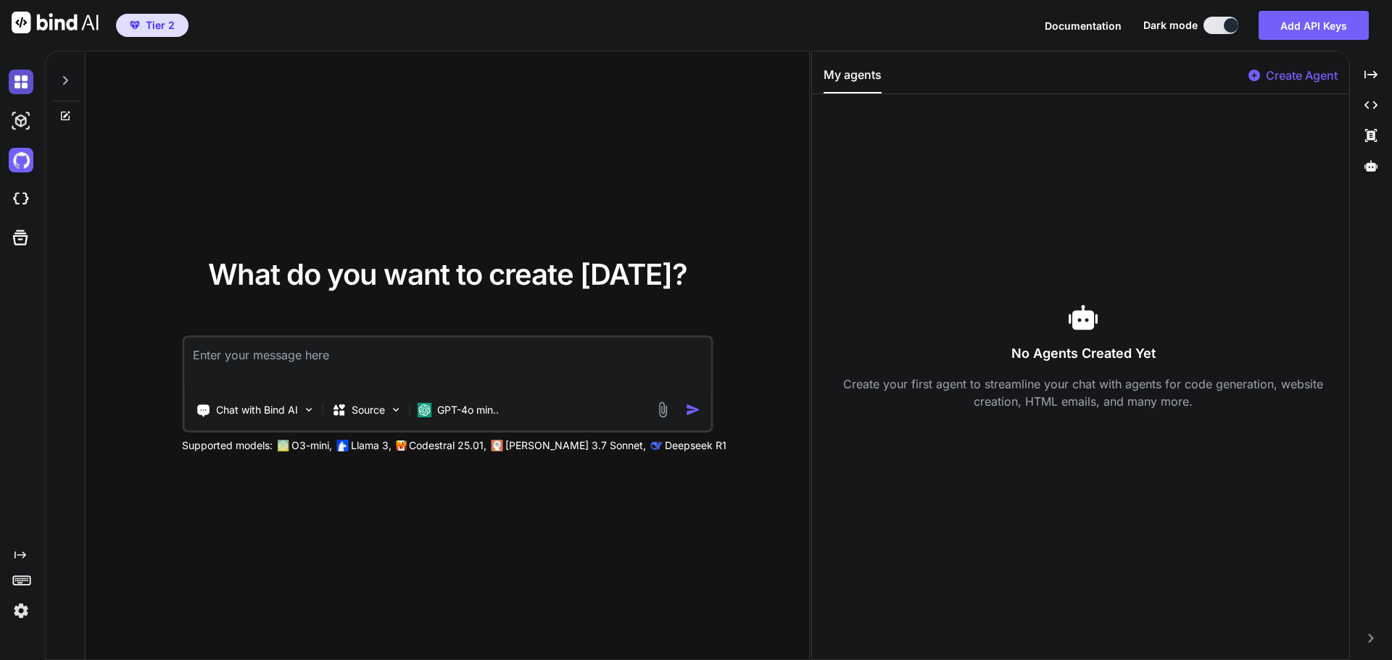
click at [19, 83] on img at bounding box center [21, 82] width 25 height 25
click at [20, 86] on img at bounding box center [21, 82] width 25 height 25
click at [22, 125] on img at bounding box center [21, 121] width 25 height 25
click at [32, 165] on img at bounding box center [21, 160] width 25 height 25
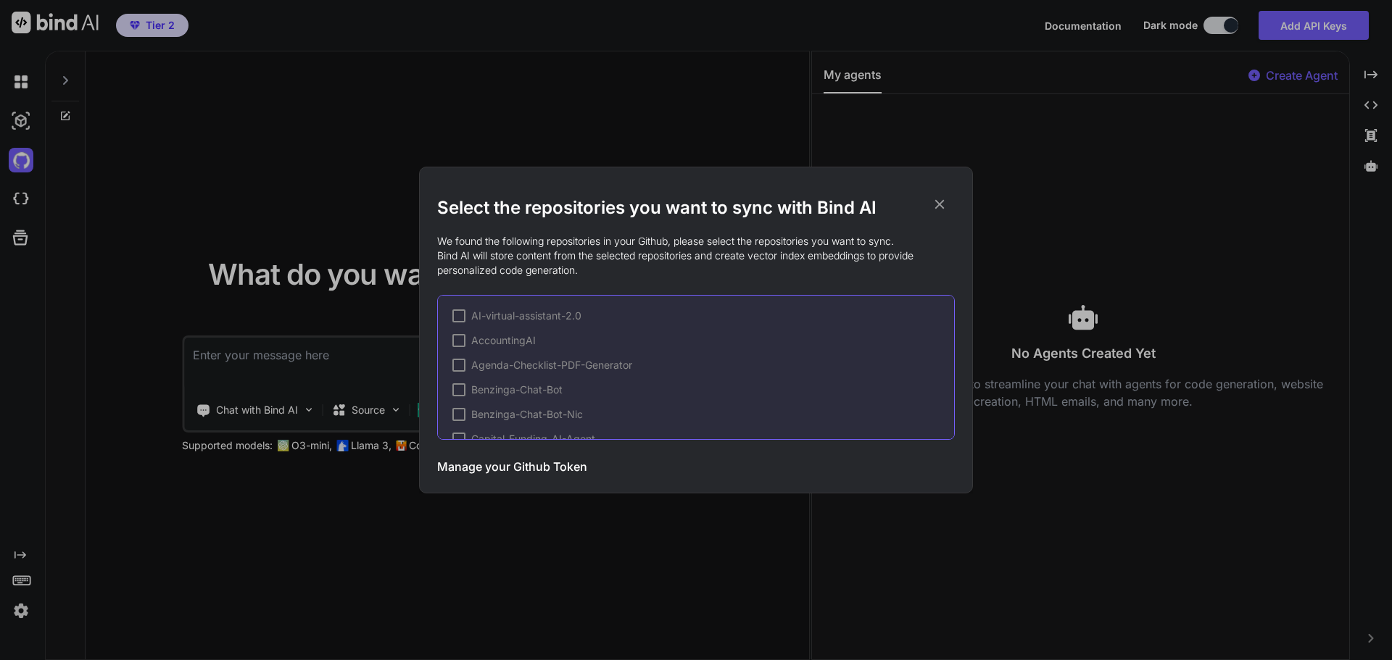
click at [935, 201] on icon at bounding box center [940, 204] width 16 height 16
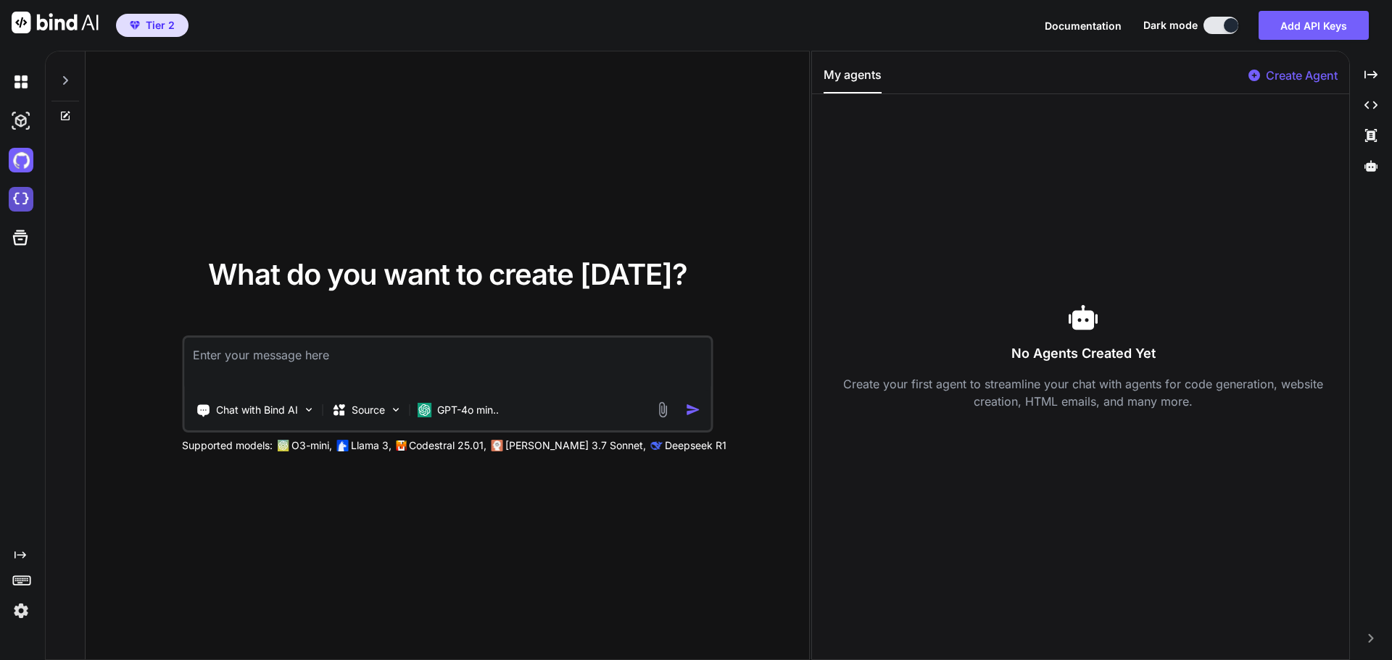
click at [17, 198] on img at bounding box center [21, 199] width 25 height 25
click at [20, 243] on icon at bounding box center [20, 238] width 20 height 20
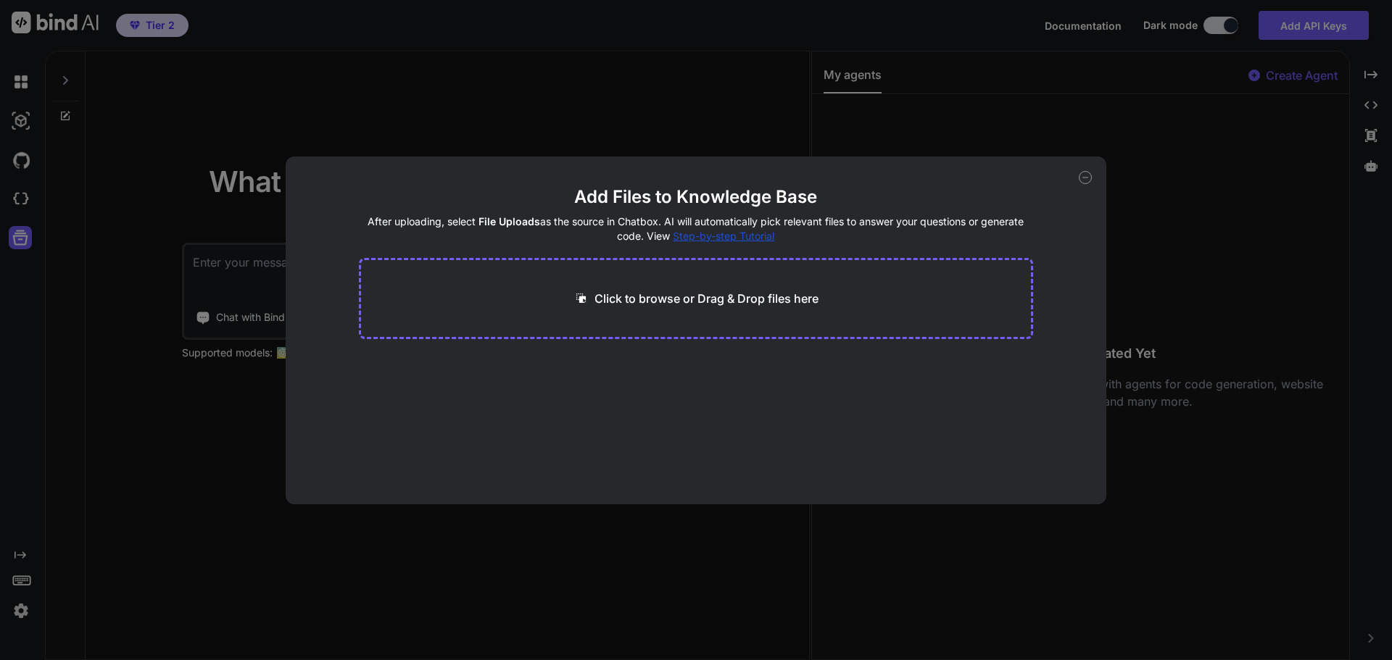
click at [22, 616] on div "Add Files to Knowledge Base After uploading, select File Uploads as the source …" at bounding box center [696, 330] width 1392 height 660
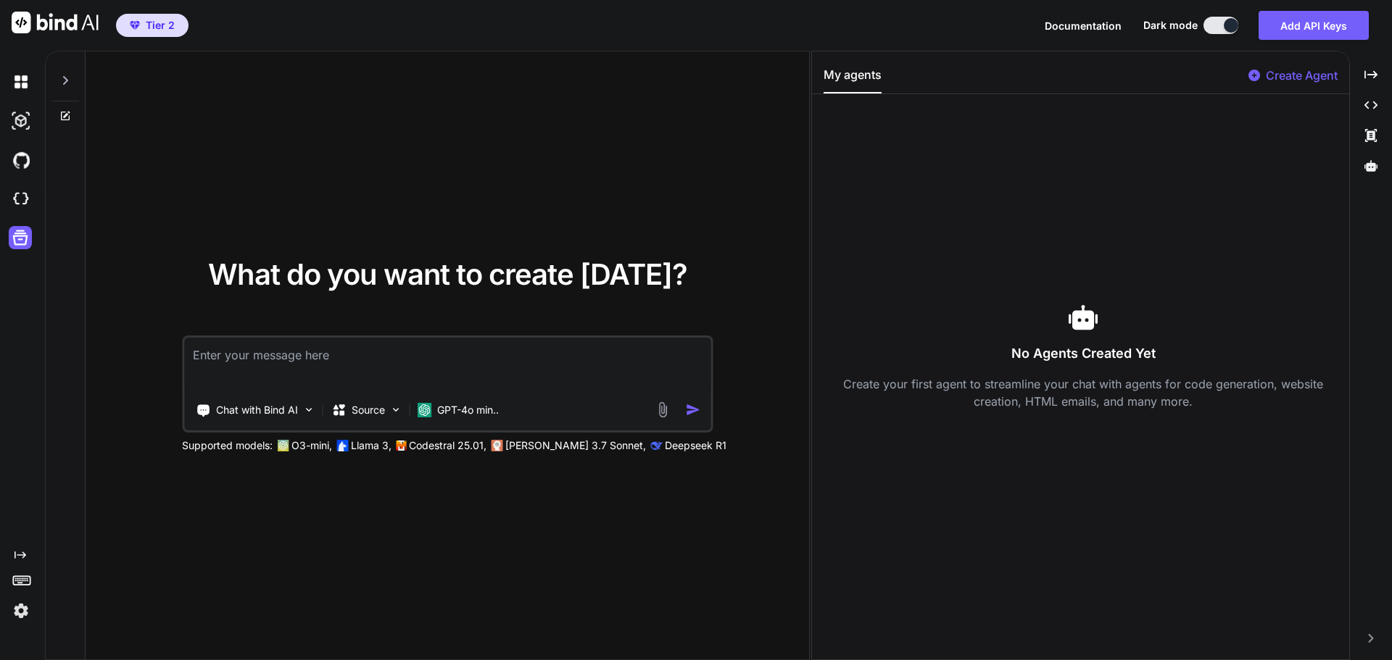
click at [38, 30] on img at bounding box center [55, 23] width 87 height 22
click at [16, 80] on img at bounding box center [21, 82] width 25 height 25
click at [66, 82] on icon at bounding box center [65, 80] width 5 height 9
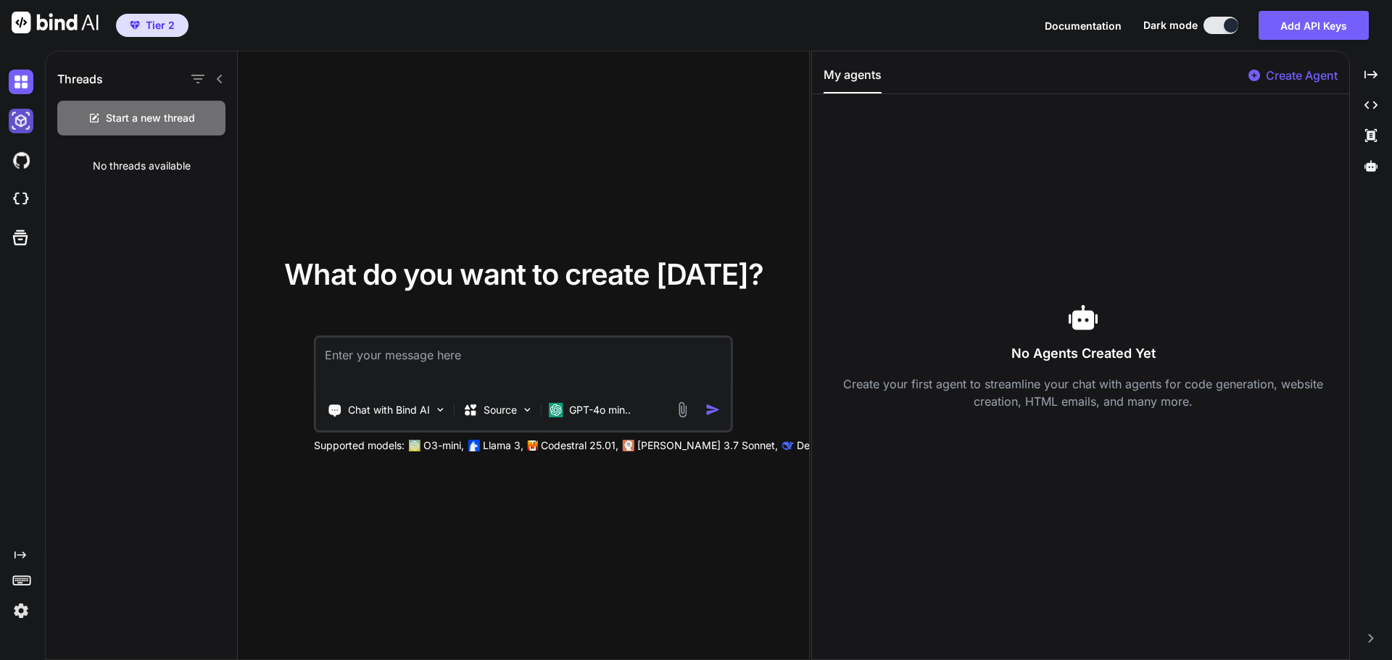
click at [15, 128] on img at bounding box center [21, 121] width 25 height 25
click at [22, 158] on img at bounding box center [21, 160] width 25 height 25
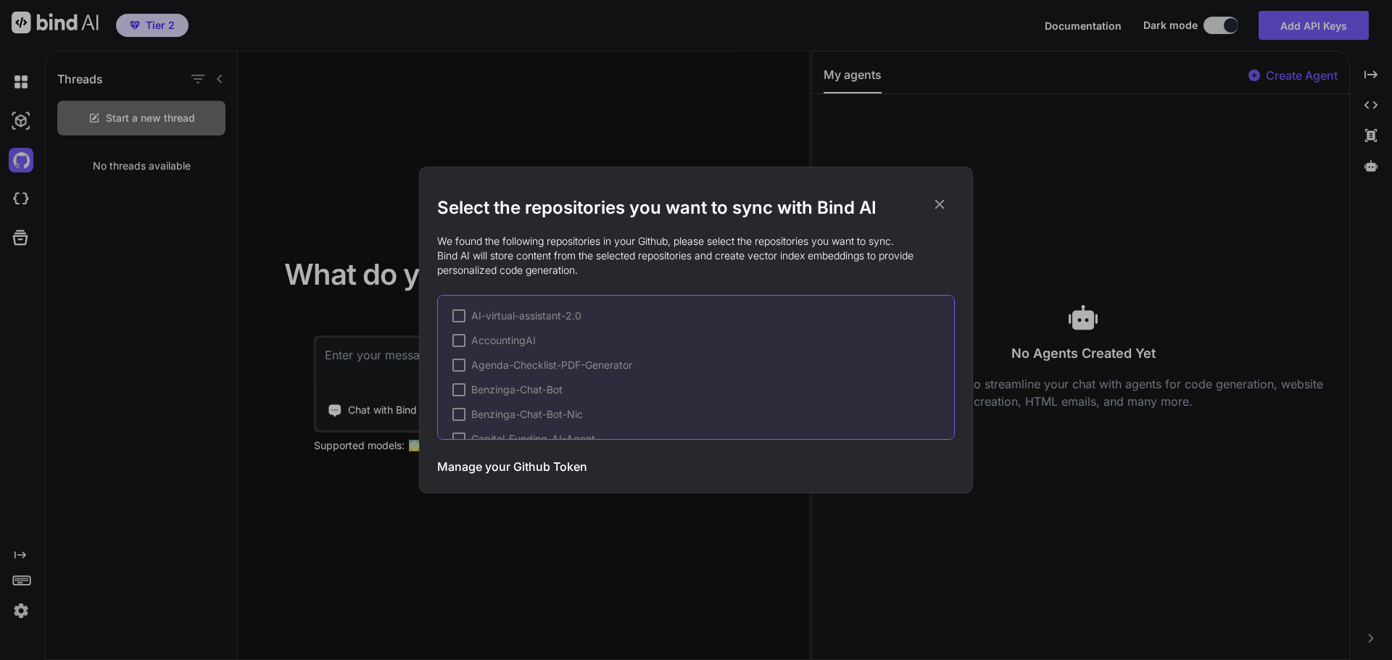
drag, startPoint x: 943, startPoint y: 200, endPoint x: 929, endPoint y: 210, distance: 17.1
click at [942, 200] on icon at bounding box center [940, 204] width 16 height 16
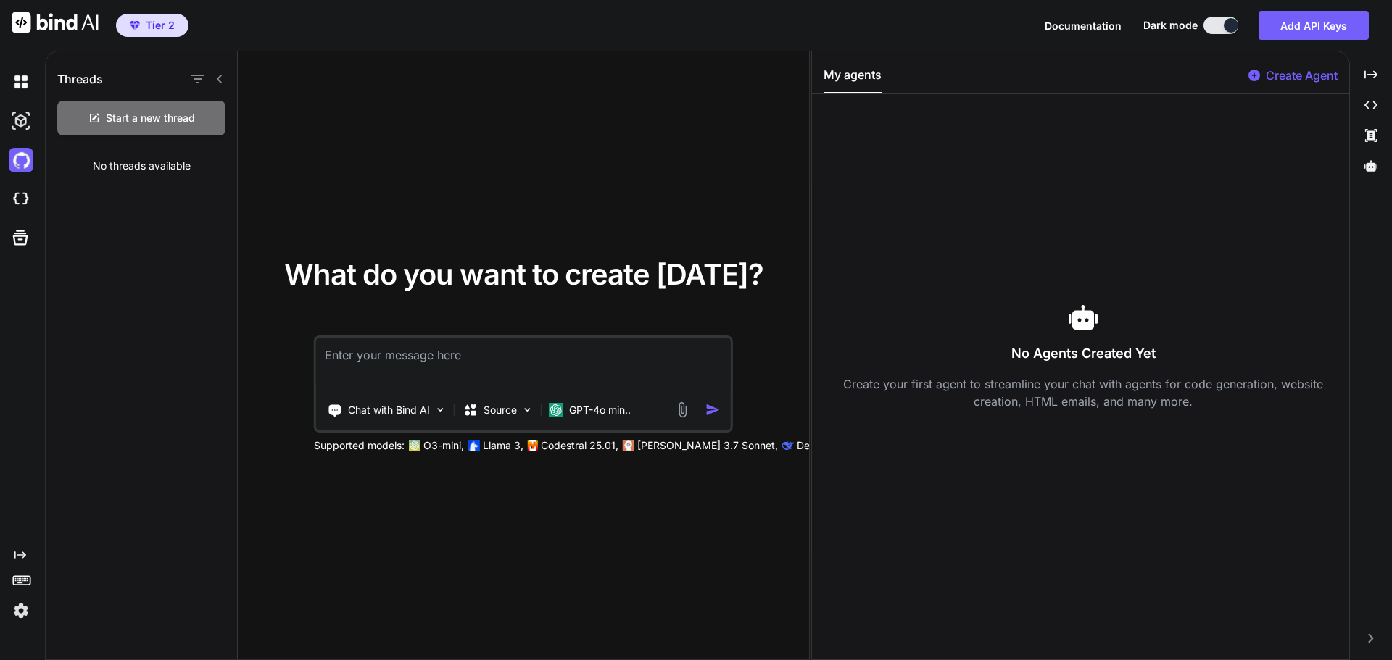
click at [17, 553] on icon "Created with Pixso." at bounding box center [21, 556] width 12 height 12
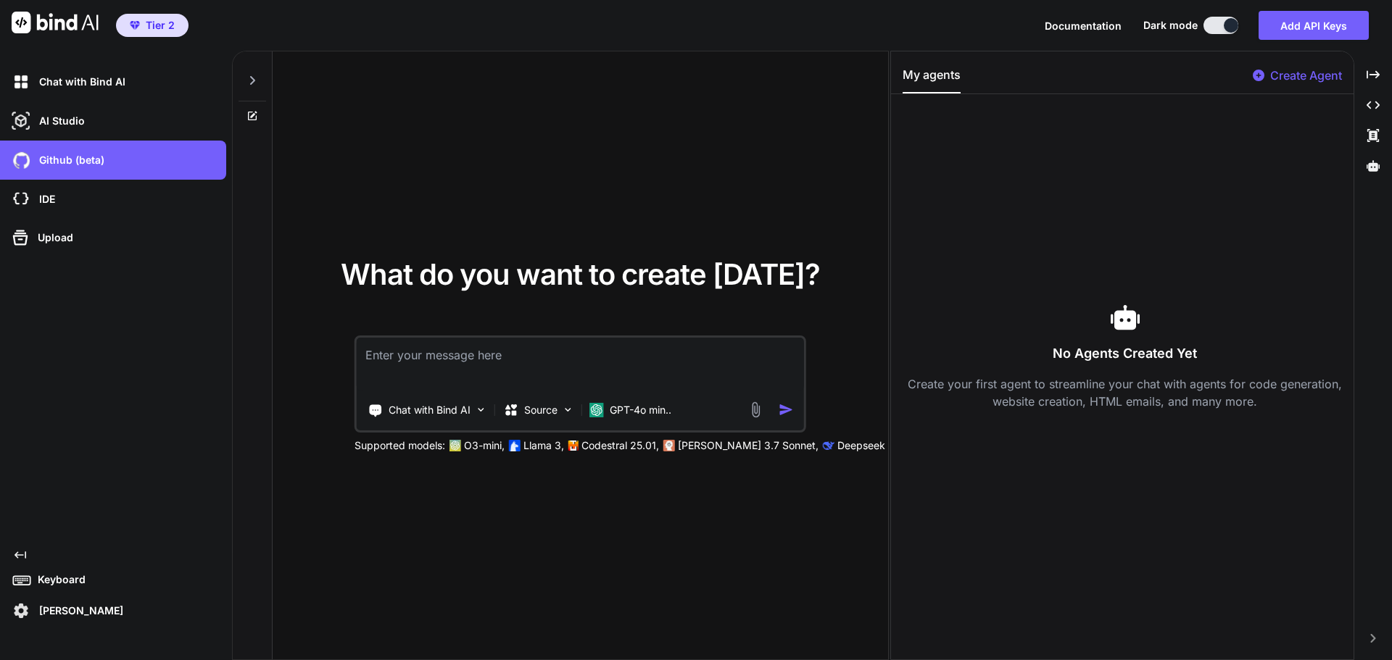
click at [103, 616] on p "Ryan Kyle Ocampo" at bounding box center [78, 611] width 90 height 15
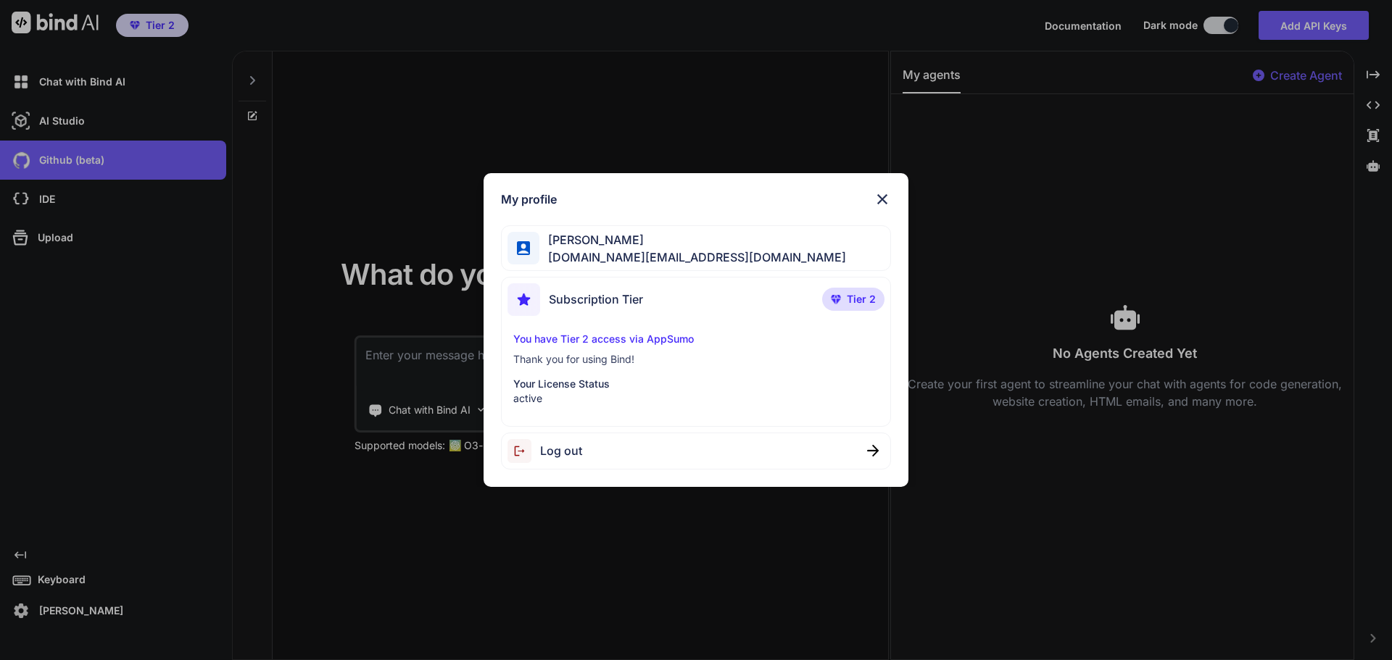
click at [879, 215] on div "My profile Ryan Kyle Ocampo ryankyleocampo.work@gmail.com Subscription Tier Tie…" at bounding box center [697, 330] width 426 height 314
click at [892, 202] on div "My profile Ryan Kyle Ocampo ryankyleocampo.work@gmail.com Subscription Tier Tie…" at bounding box center [697, 330] width 426 height 314
click at [879, 194] on img at bounding box center [882, 199] width 17 height 17
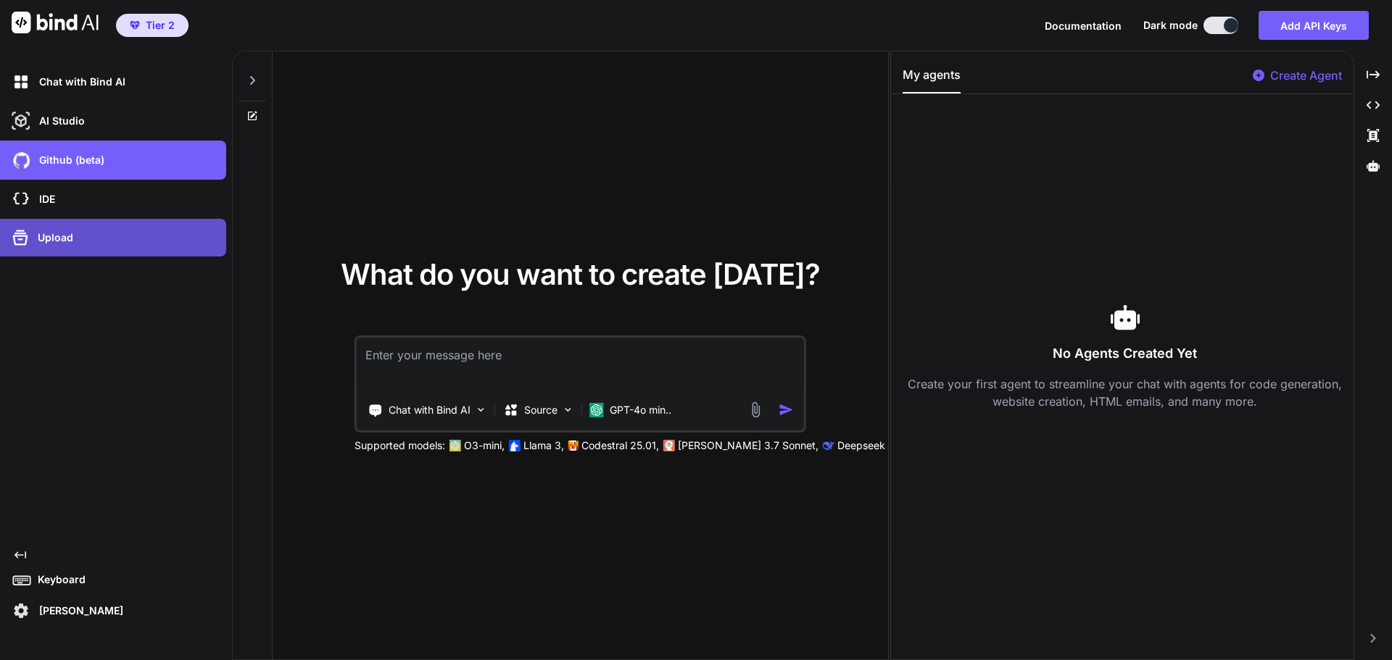
click at [54, 250] on div "Upload" at bounding box center [113, 238] width 226 height 38
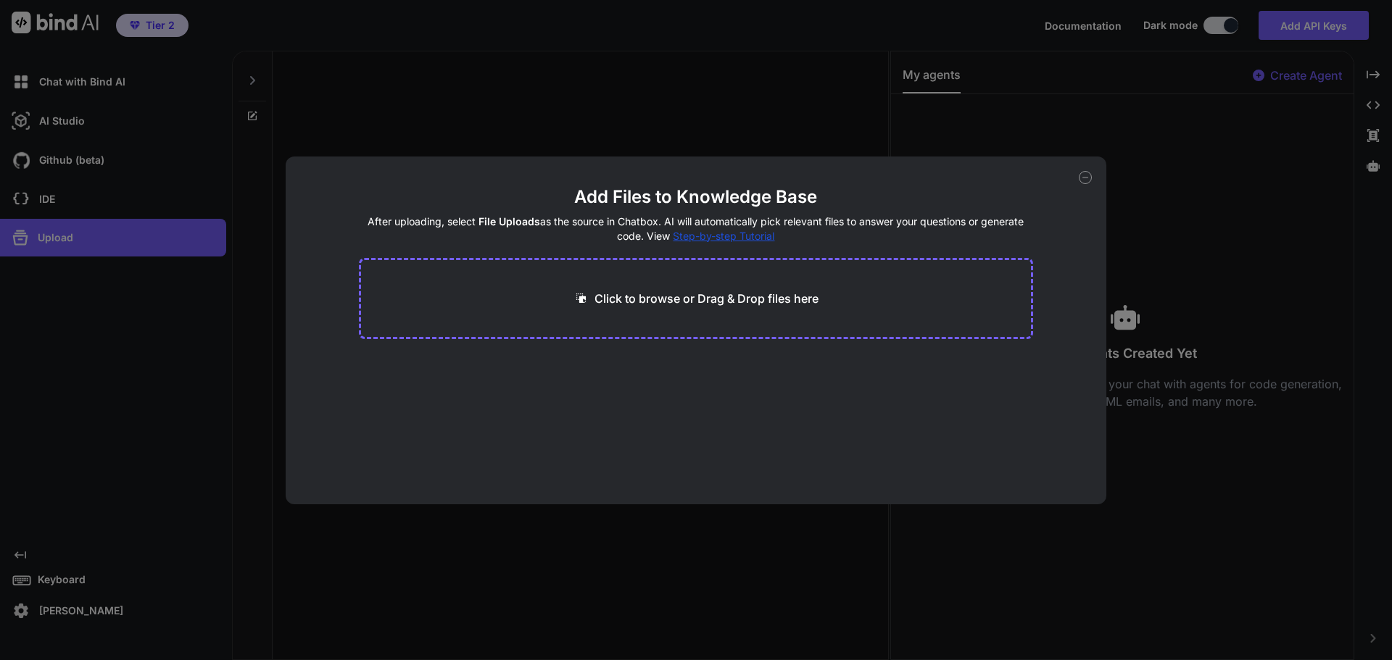
click at [133, 162] on div "Add Files to Knowledge Base After uploading, select File Uploads as the source …" at bounding box center [696, 330] width 1392 height 660
type textarea "x"
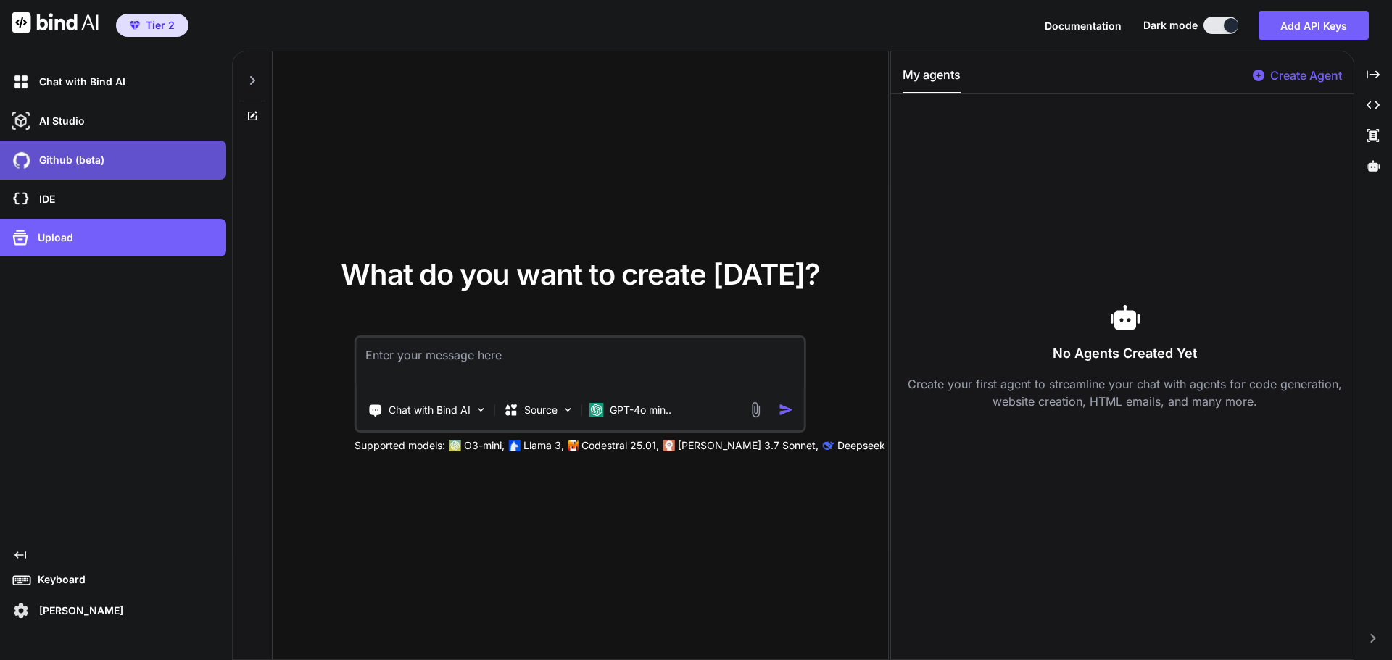
click at [138, 157] on div "Github (beta)" at bounding box center [118, 160] width 218 height 25
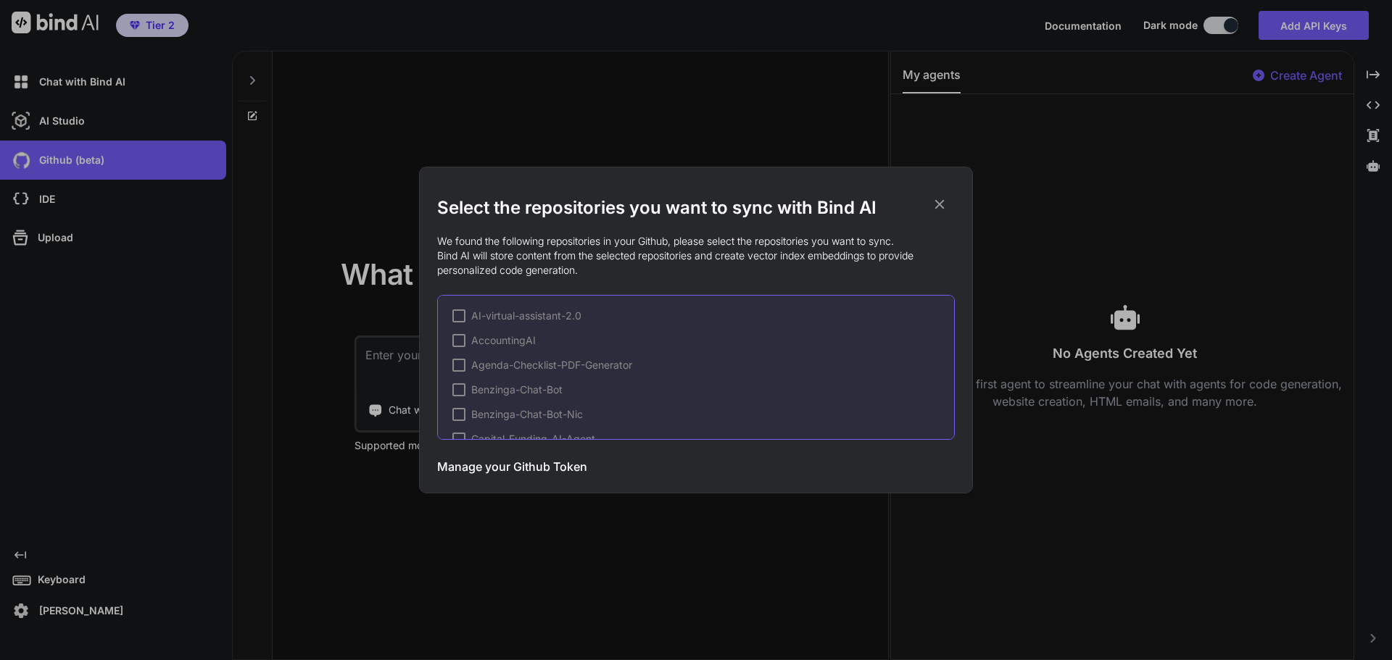
click at [132, 118] on div "Select the repositories you want to sync with Bind AI We found the following re…" at bounding box center [696, 330] width 1392 height 660
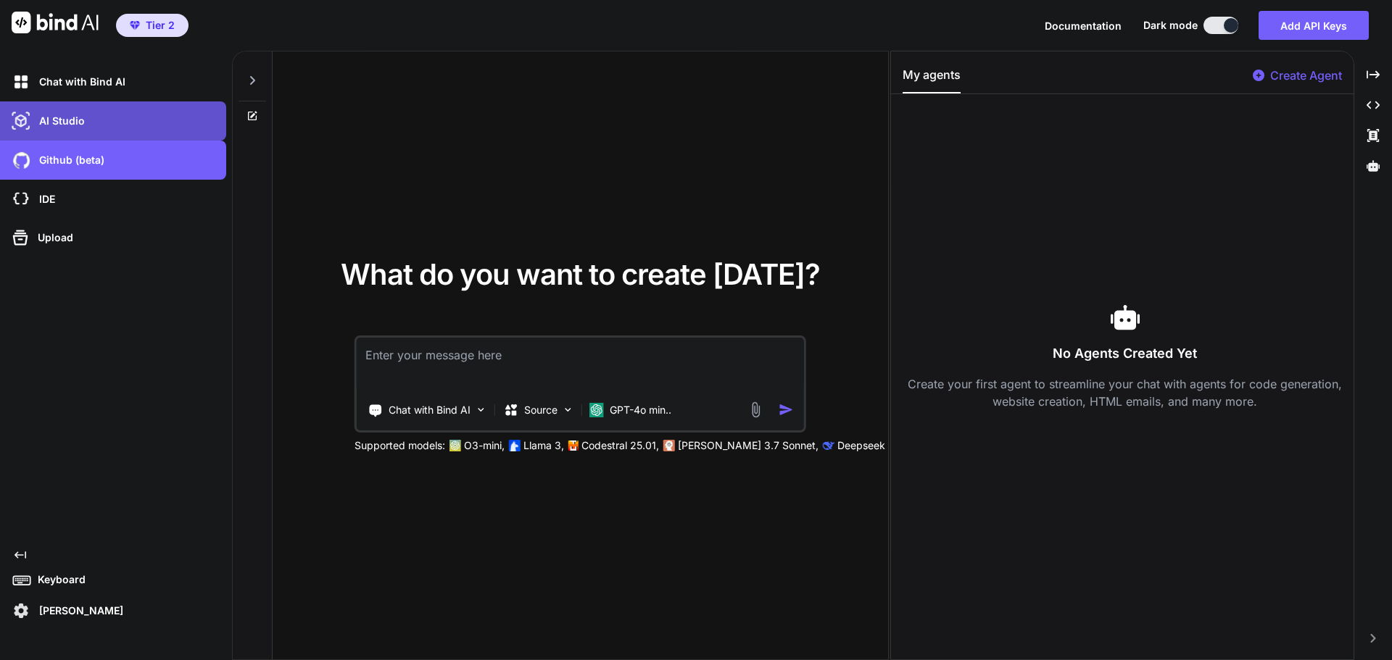
click at [115, 118] on div "AI Studio" at bounding box center [118, 121] width 218 height 25
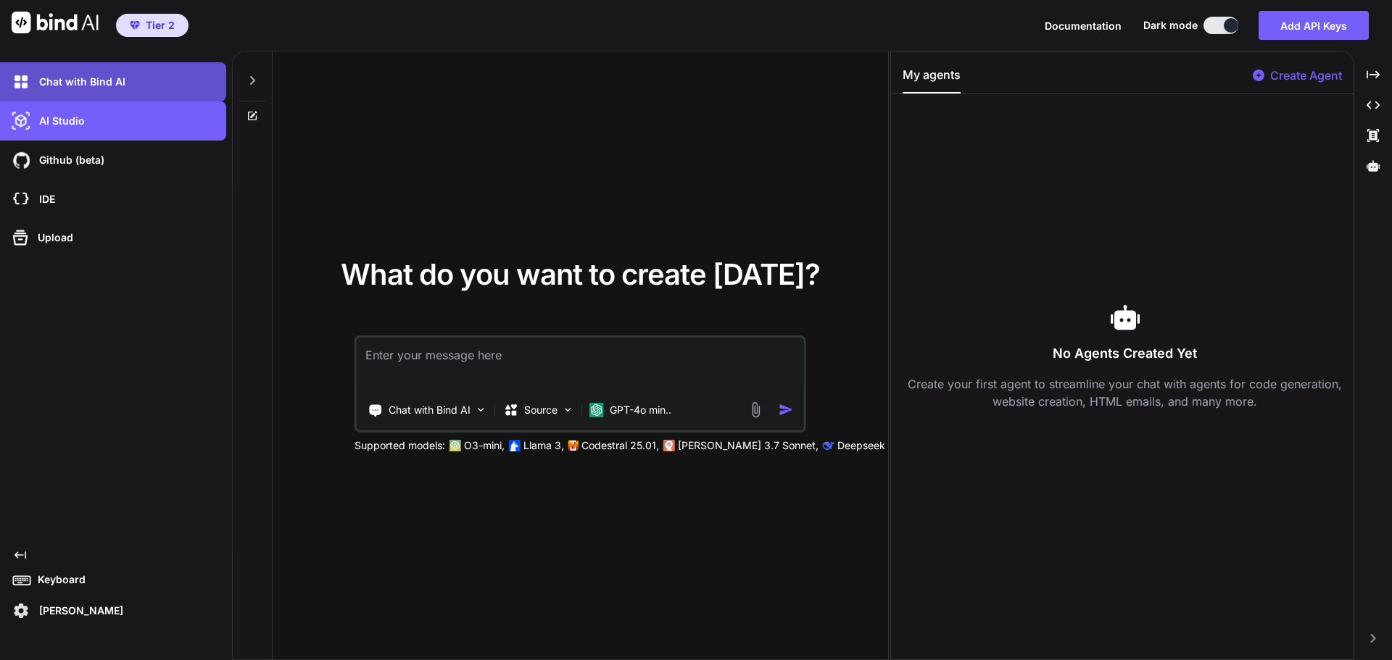
click at [109, 87] on p "Chat with Bind AI" at bounding box center [79, 82] width 92 height 15
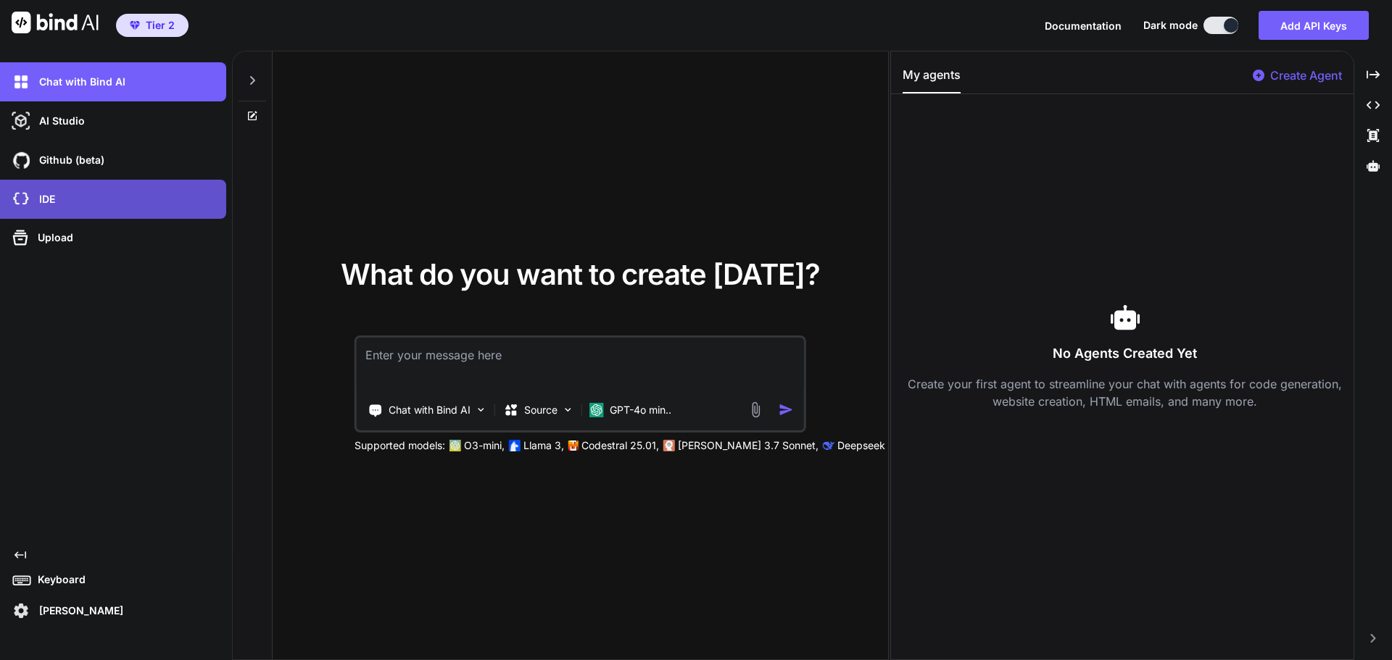
click at [106, 193] on div "IDE" at bounding box center [118, 199] width 218 height 25
click at [70, 197] on div "IDE" at bounding box center [118, 199] width 218 height 25
click at [104, 207] on div "IDE" at bounding box center [118, 199] width 218 height 25
click at [152, 194] on div "IDE" at bounding box center [118, 199] width 218 height 25
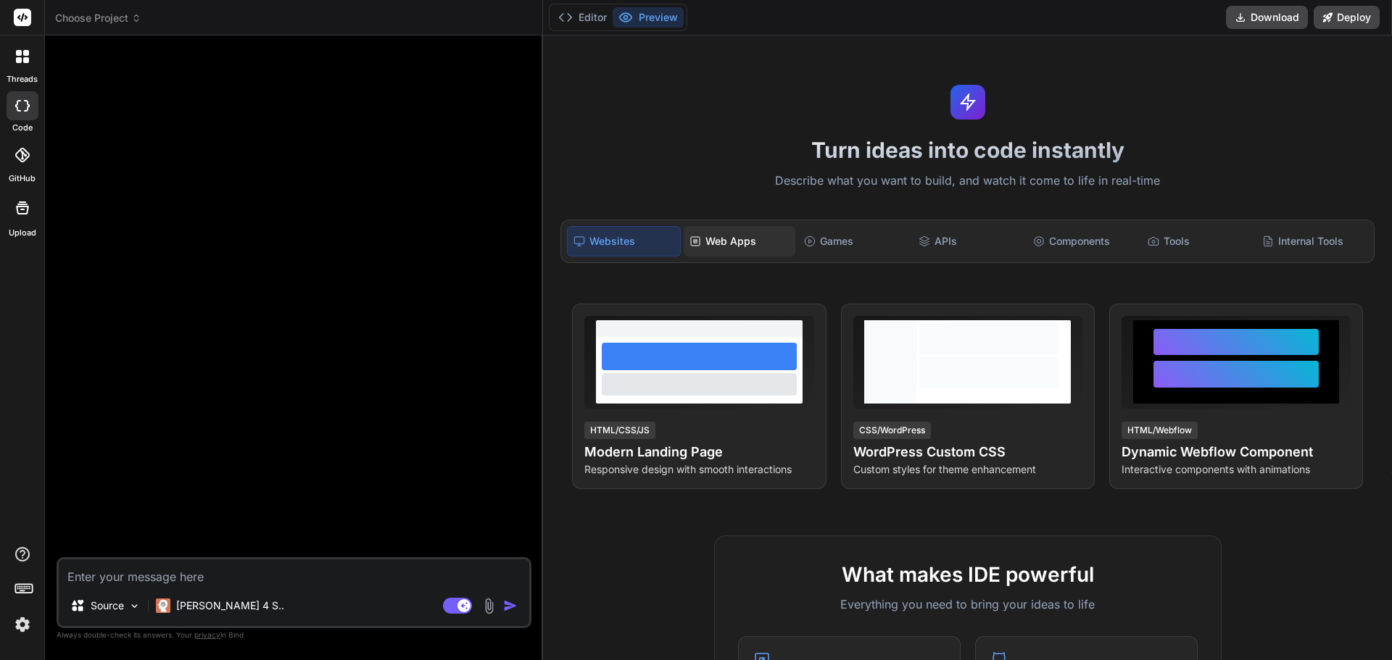
click at [740, 234] on div "Web Apps" at bounding box center [740, 241] width 112 height 30
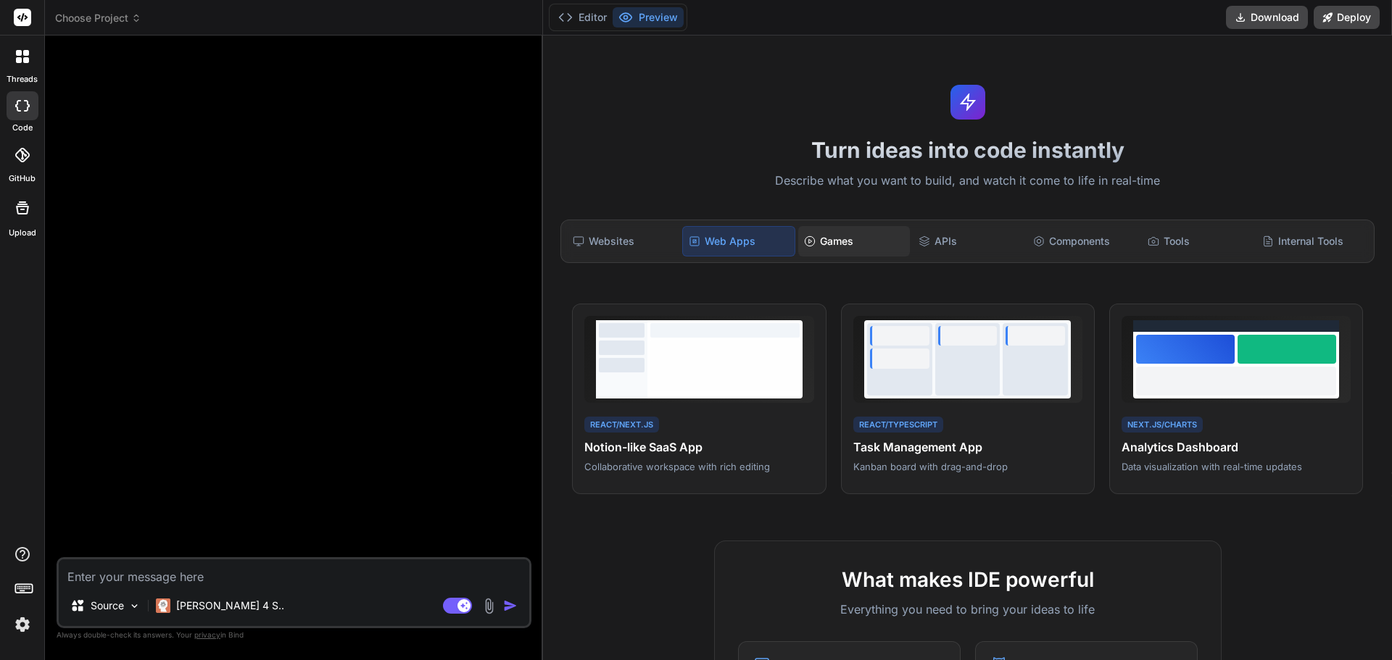
click at [875, 246] on div "Games" at bounding box center [854, 241] width 112 height 30
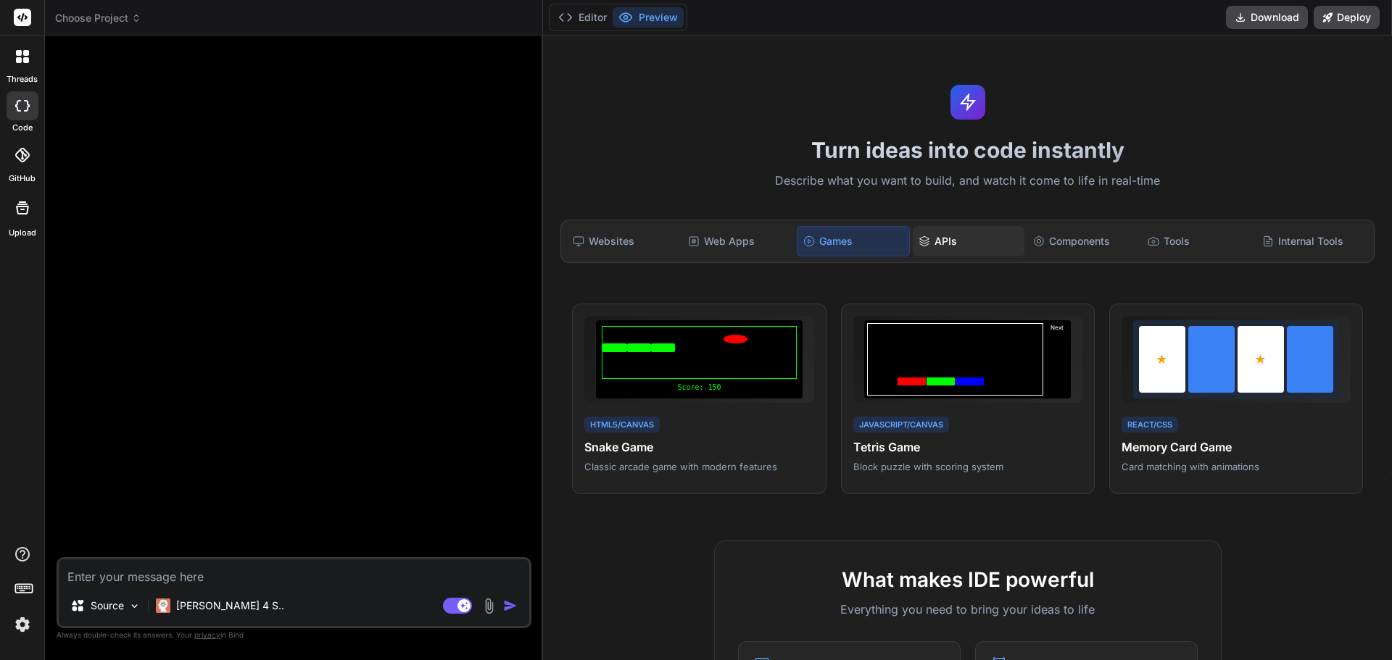
click at [966, 244] on div "APIs" at bounding box center [969, 241] width 112 height 30
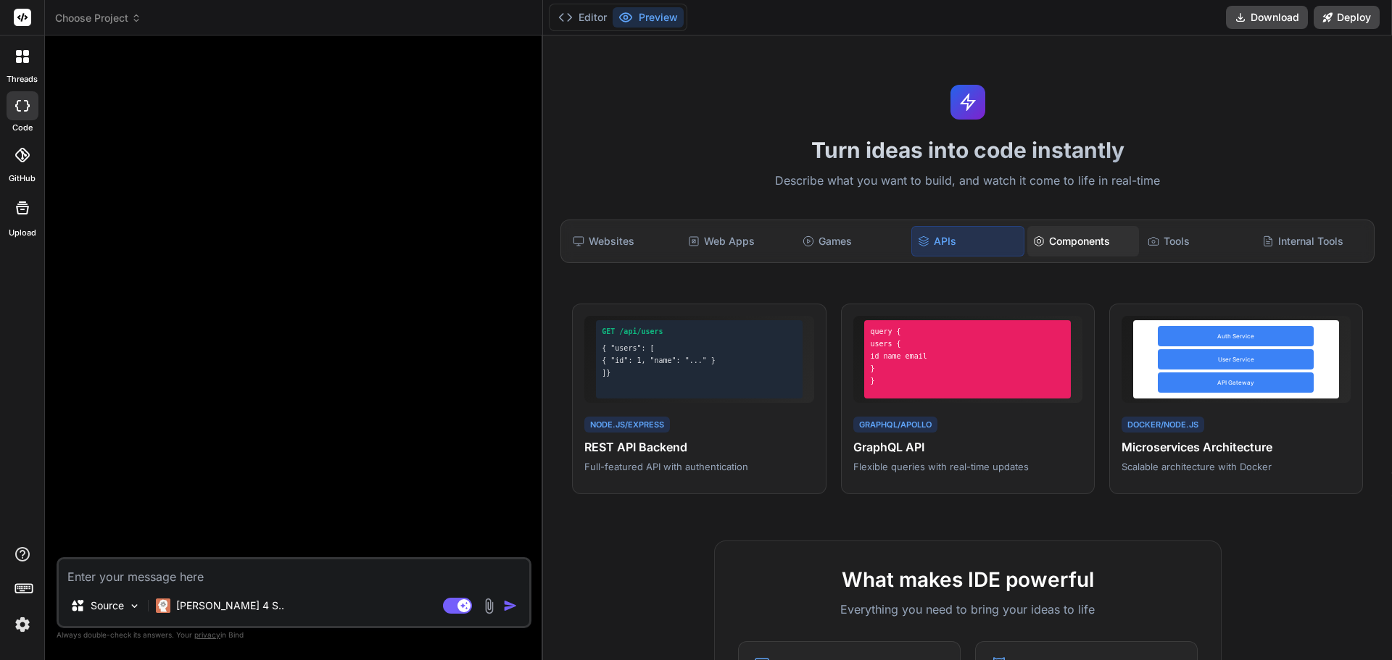
click at [1091, 247] on div "Components" at bounding box center [1083, 241] width 112 height 30
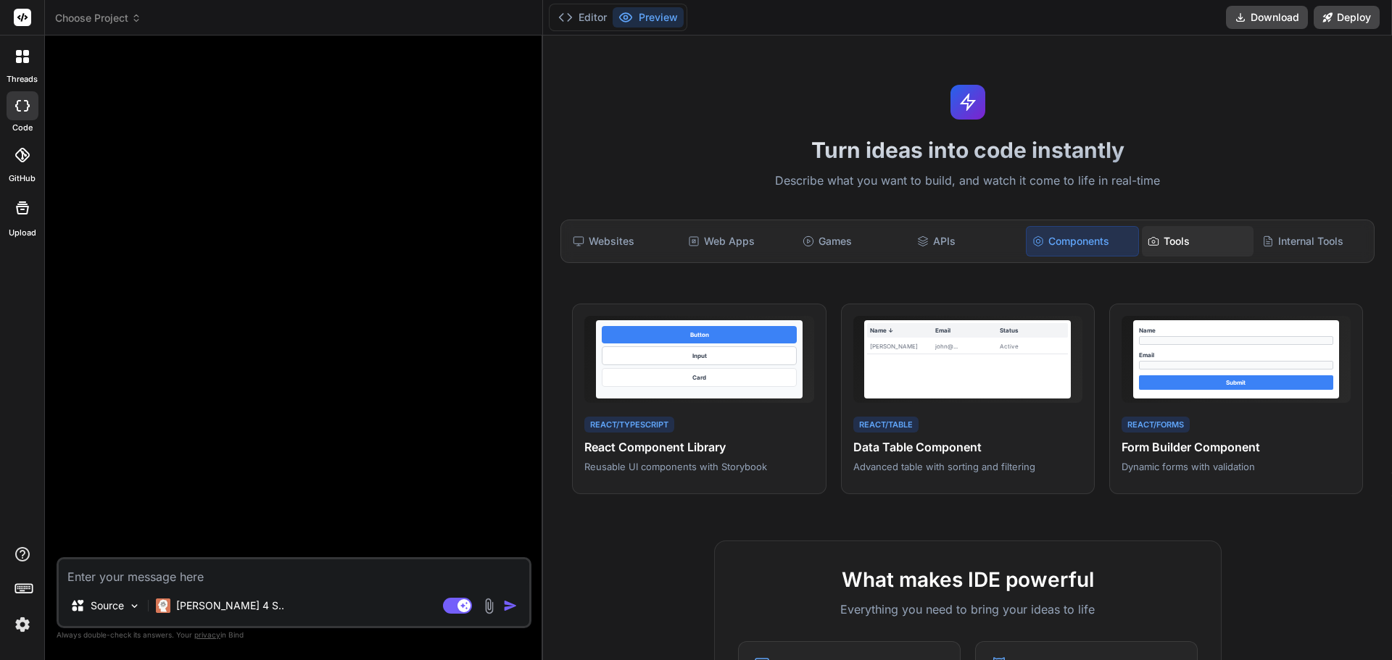
click at [1180, 248] on div "Tools" at bounding box center [1198, 241] width 112 height 30
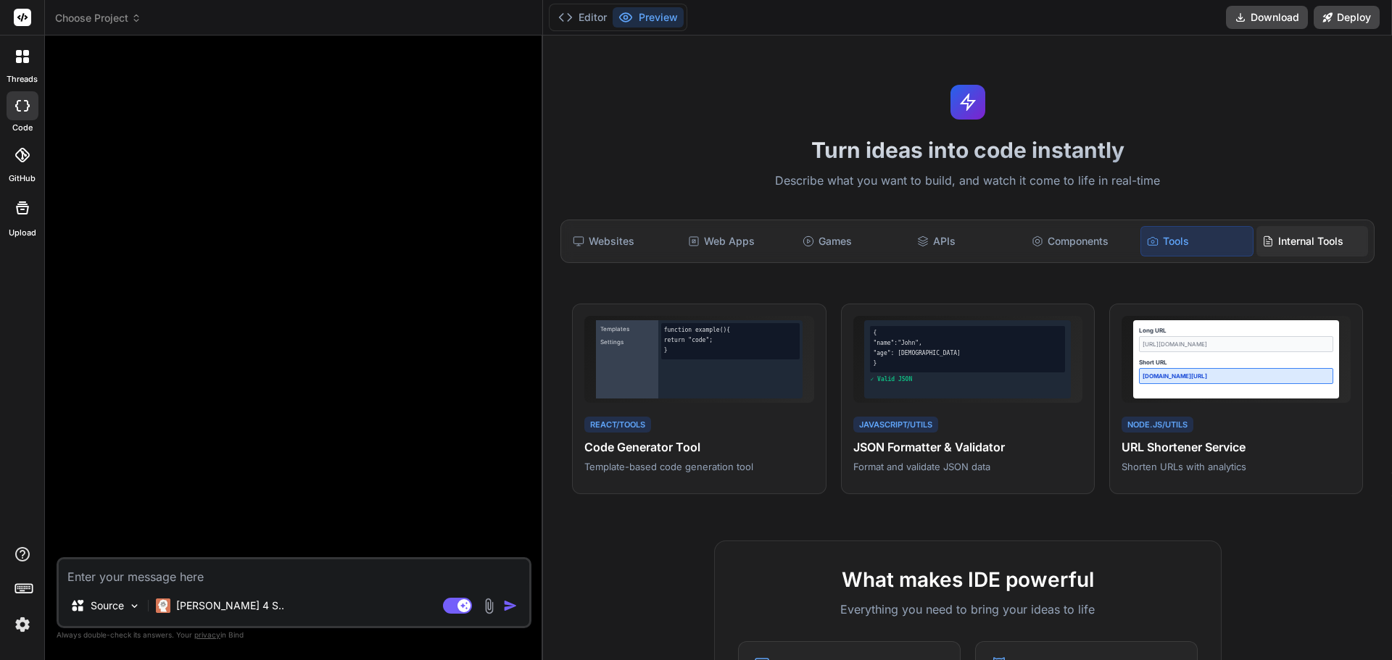
click at [1296, 243] on div "Internal Tools" at bounding box center [1312, 241] width 112 height 30
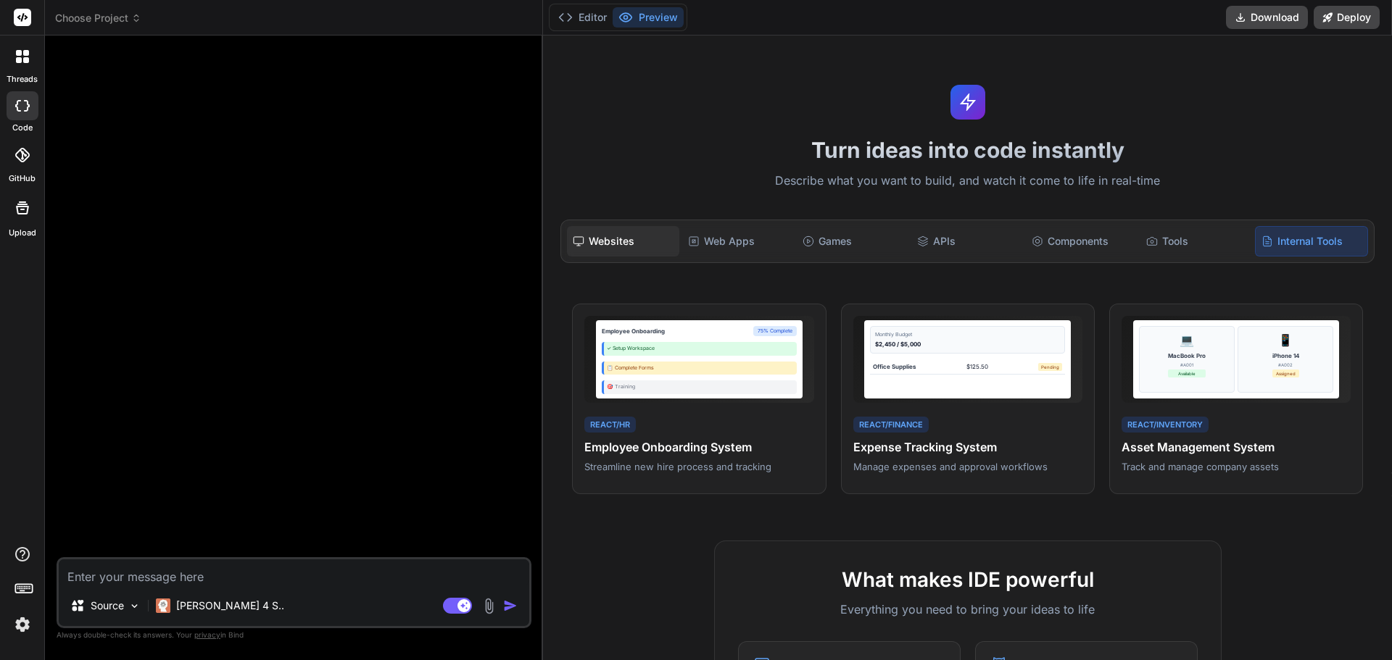
click at [656, 233] on div "Websites" at bounding box center [623, 241] width 112 height 30
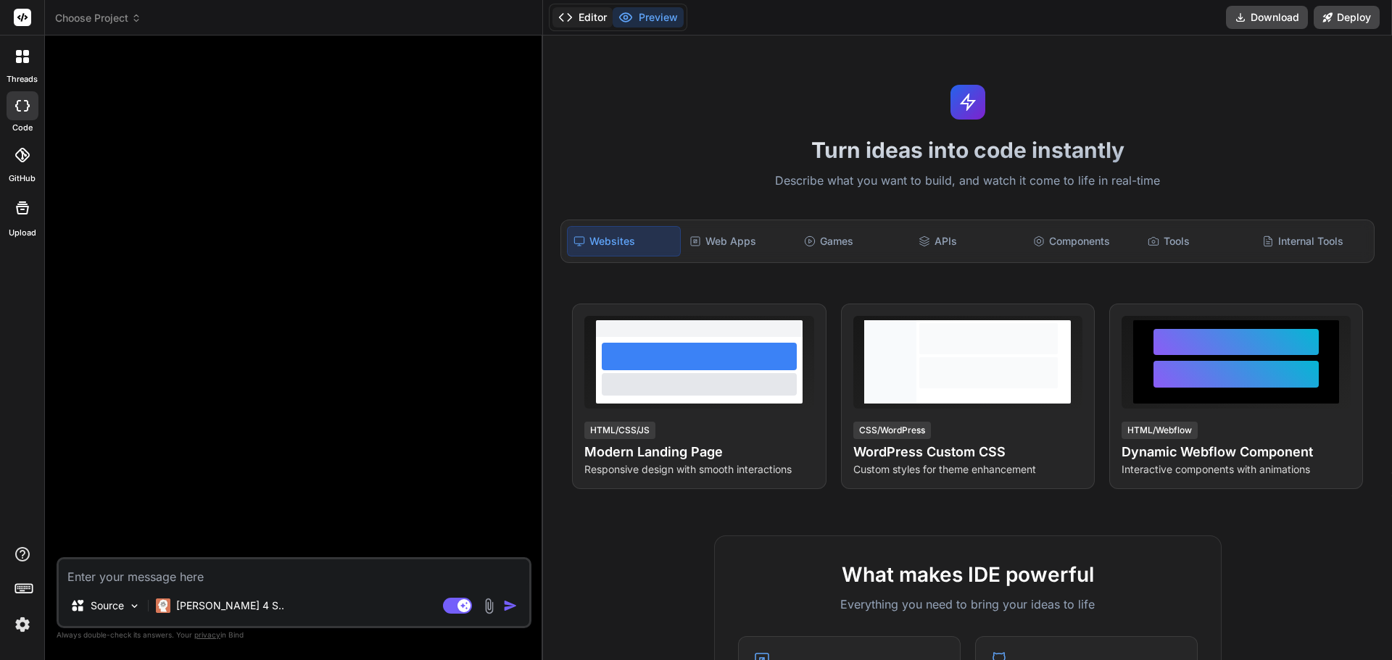
click at [592, 9] on button "Editor" at bounding box center [582, 17] width 60 height 20
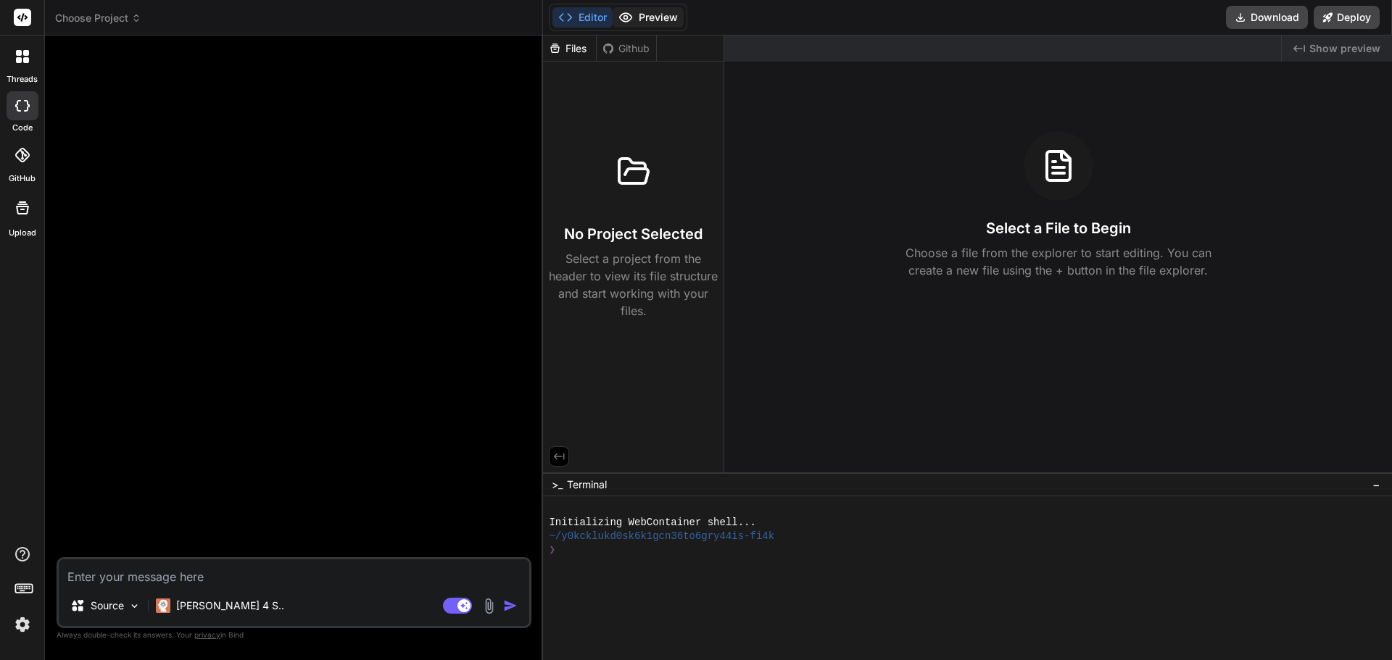
click at [661, 18] on button "Preview" at bounding box center [648, 17] width 71 height 20
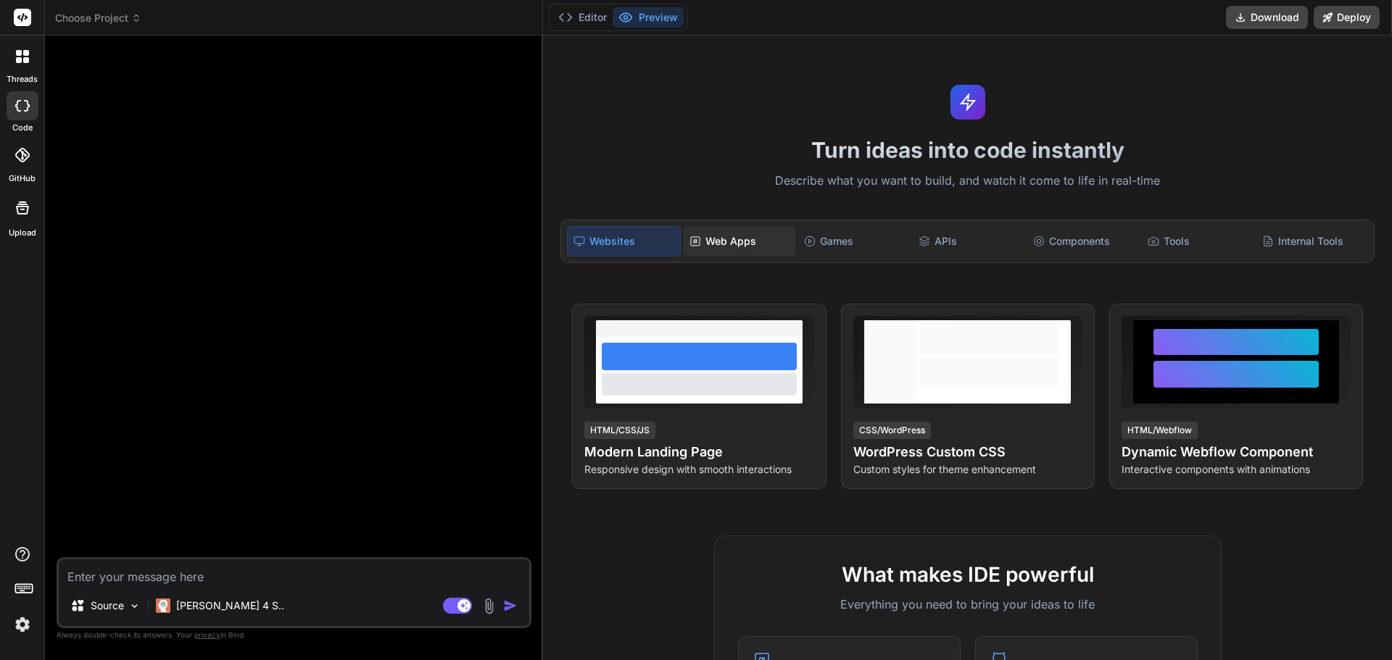
click at [732, 236] on div "Web Apps" at bounding box center [740, 241] width 112 height 30
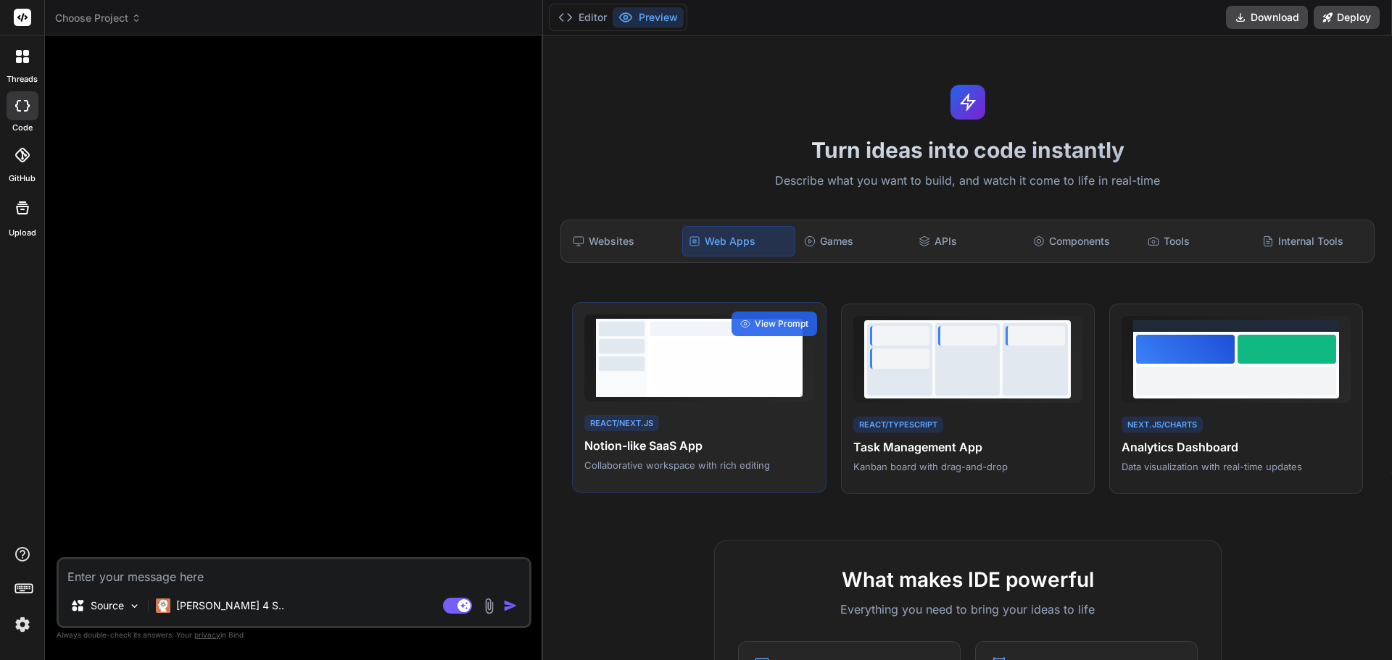
click at [679, 425] on div "React/Next.js Notion-like SaaS App Collaborative workspace with rich editing" at bounding box center [698, 442] width 229 height 59
click at [767, 321] on span "View Prompt" at bounding box center [782, 324] width 54 height 13
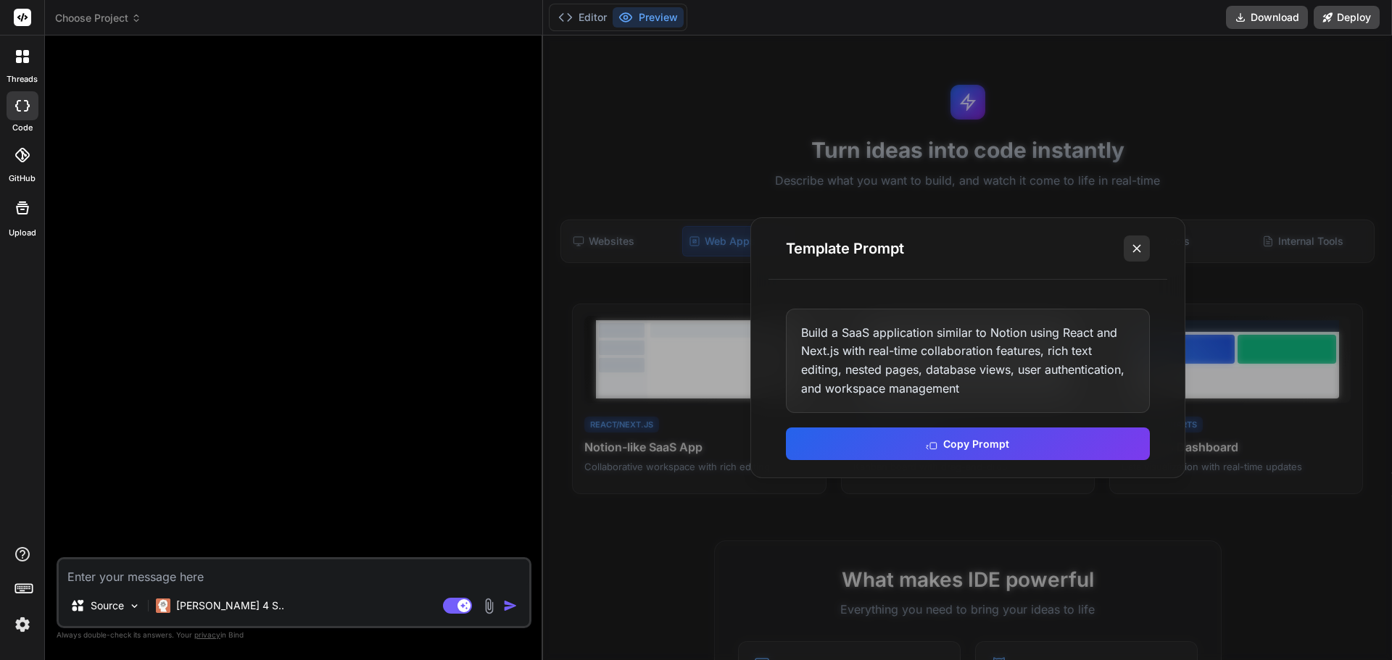
click at [1137, 243] on icon at bounding box center [1137, 248] width 15 height 15
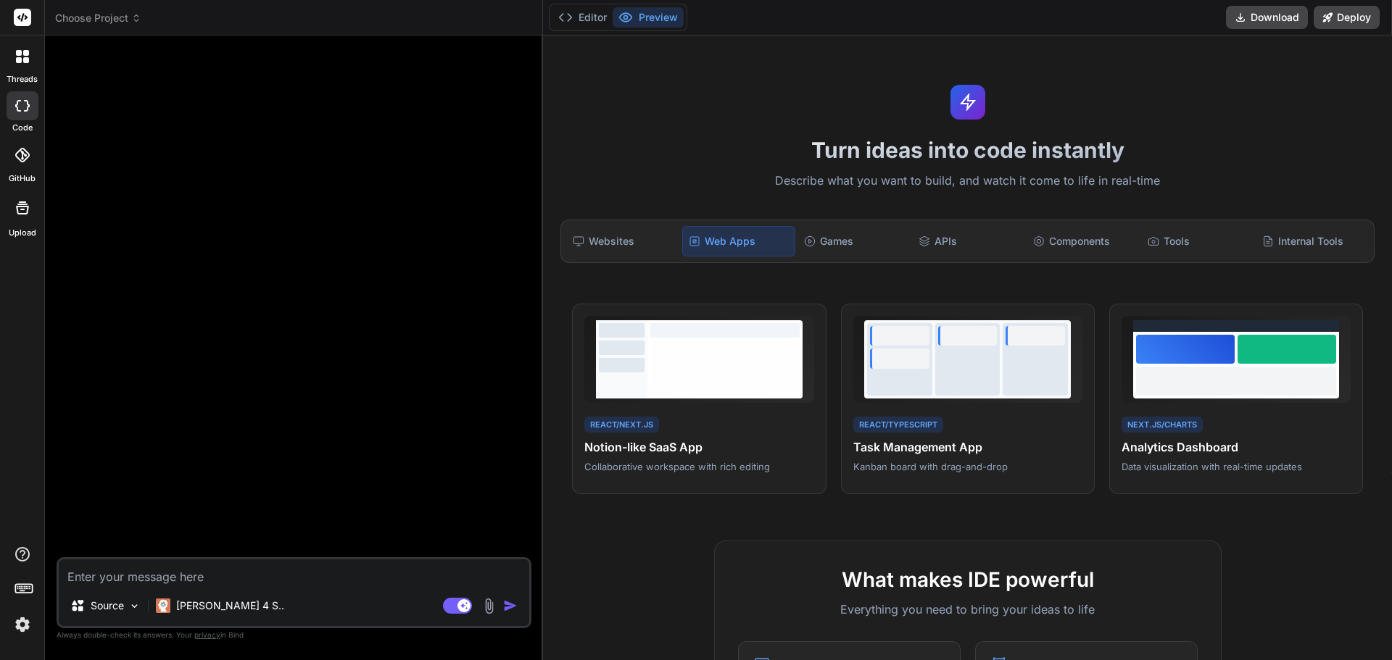
click at [102, 18] on span "Choose Project" at bounding box center [98, 18] width 86 height 15
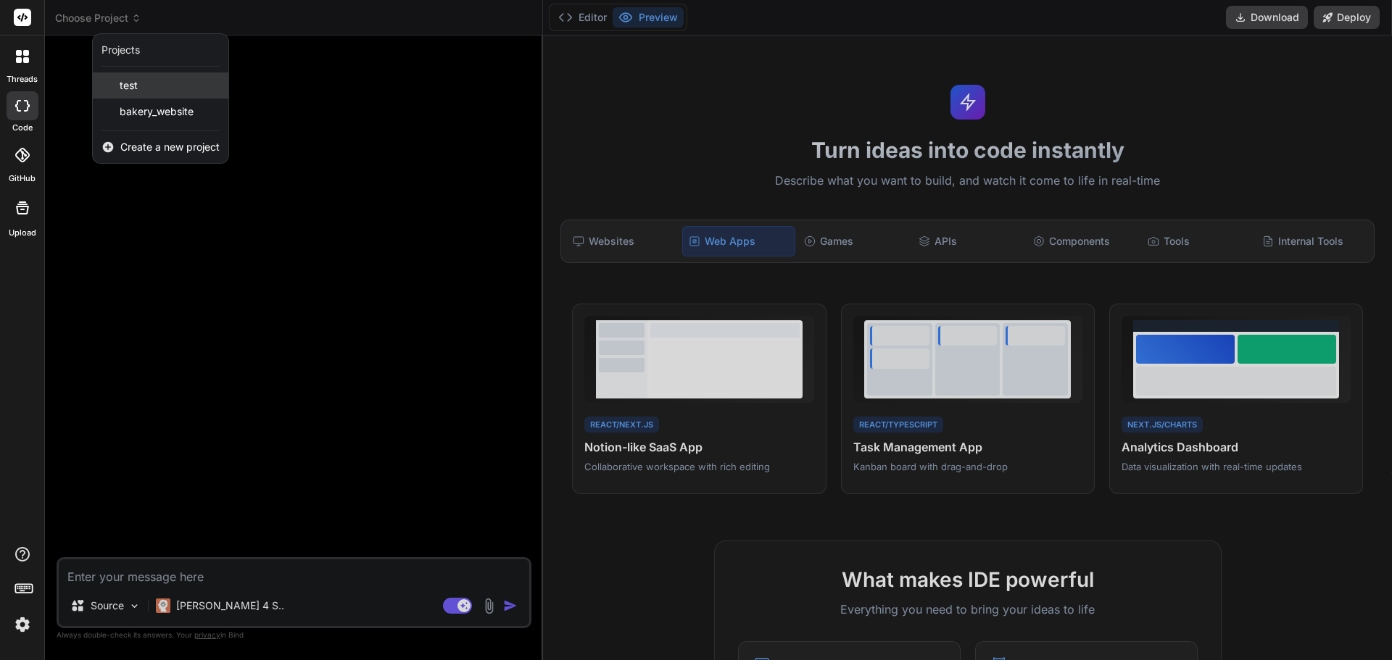
click at [160, 91] on div "test" at bounding box center [161, 86] width 136 height 26
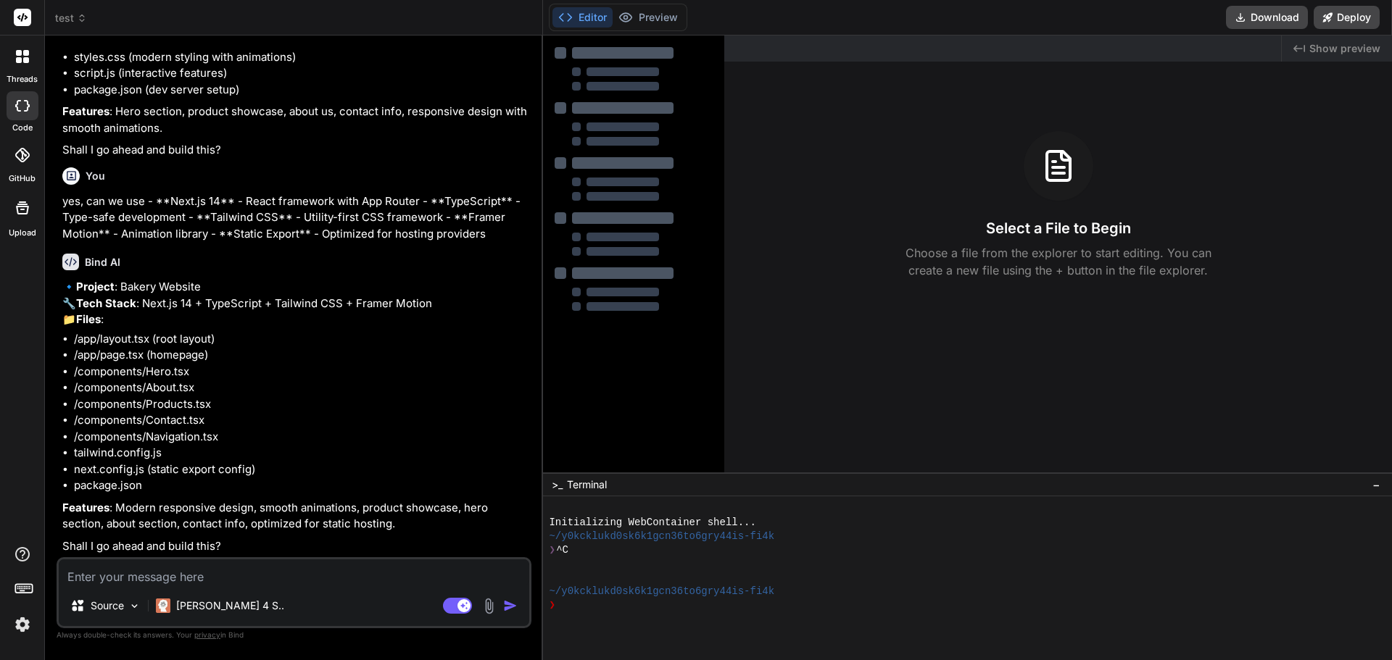
scroll to position [217, 0]
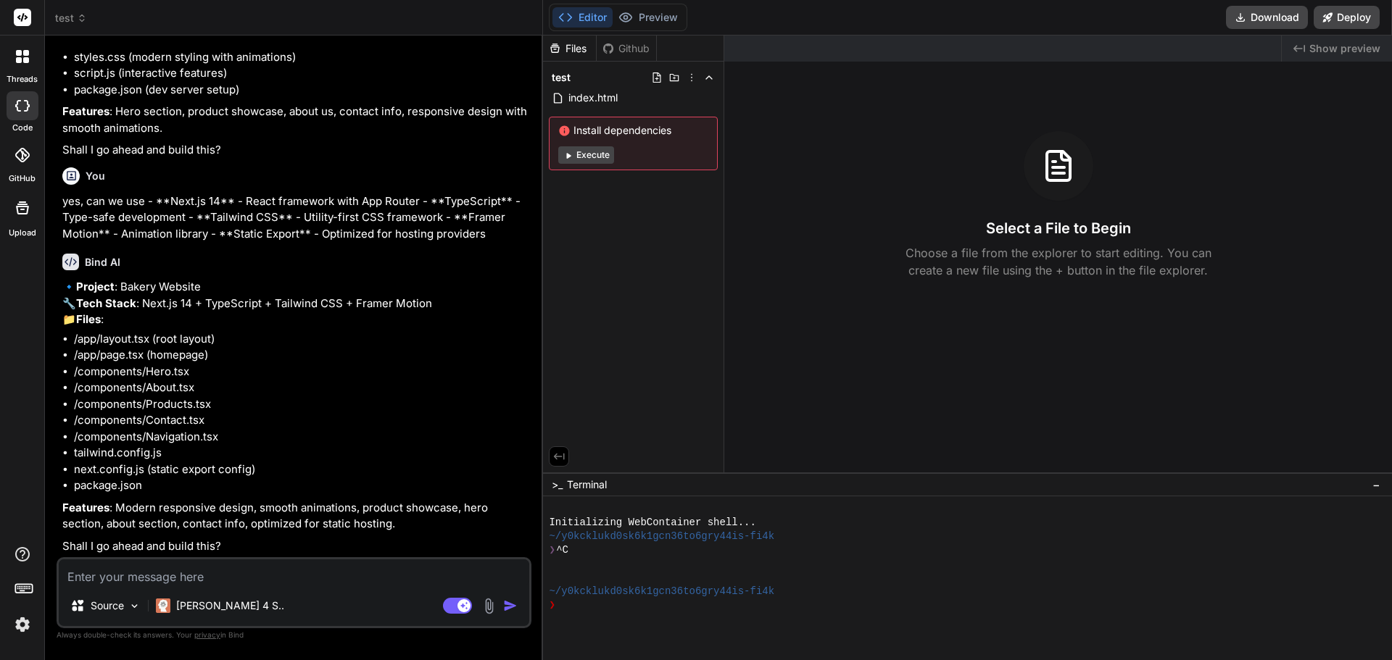
click at [83, 20] on icon at bounding box center [82, 21] width 4 height 2
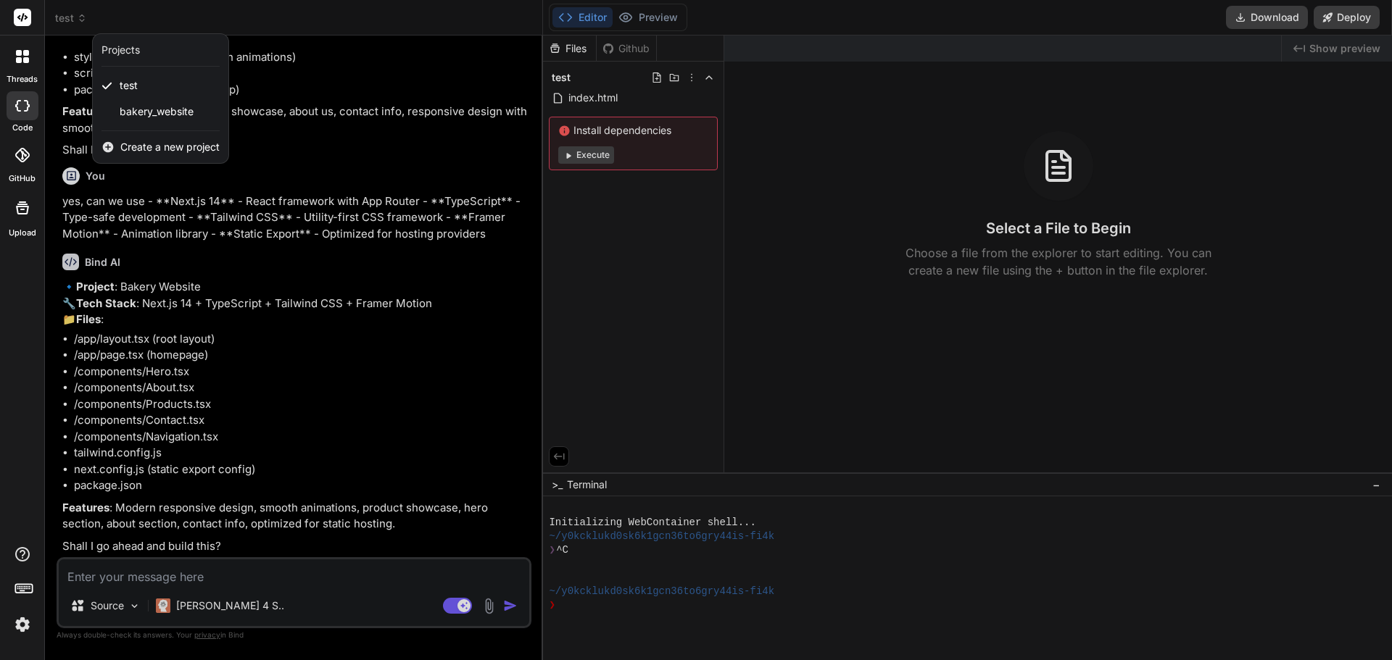
click at [135, 48] on div "Projects" at bounding box center [121, 50] width 38 height 15
click at [26, 622] on img at bounding box center [22, 625] width 25 height 25
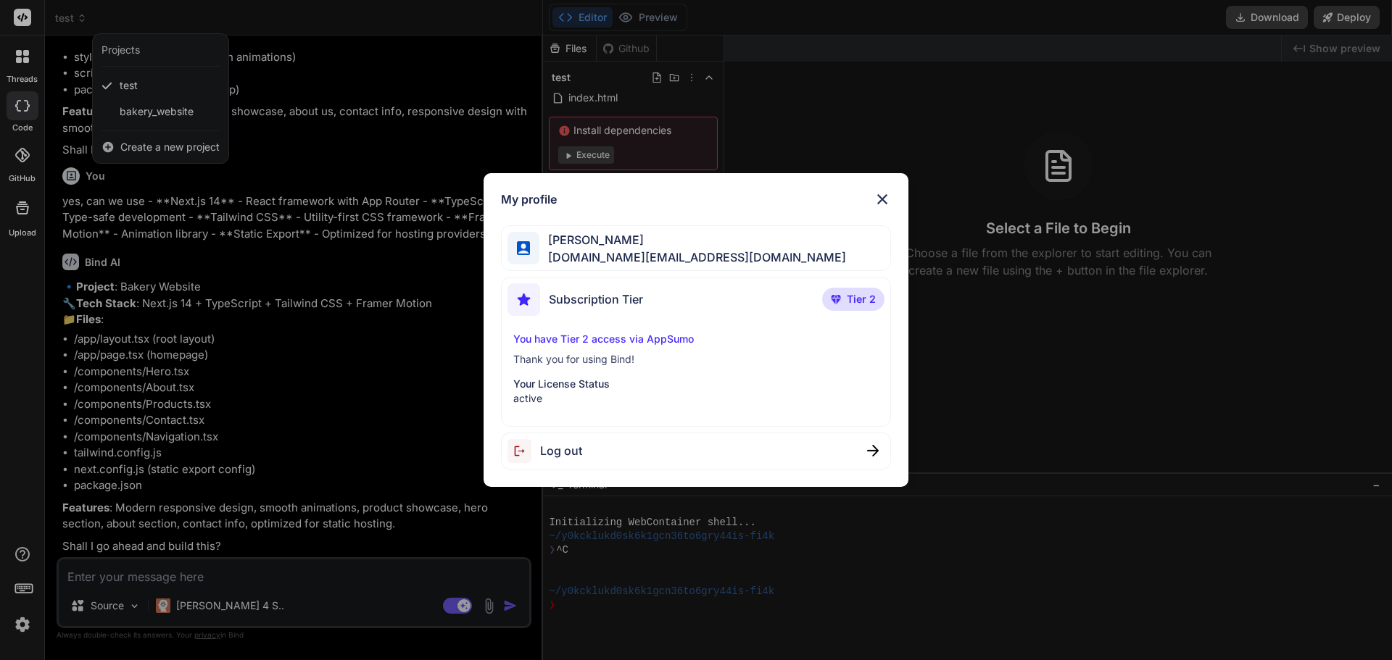
click at [794, 82] on div "My profile Ryan Kyle Ocampo ryankyleocampo.work@gmail.com Subscription Tier Tie…" at bounding box center [696, 330] width 1392 height 660
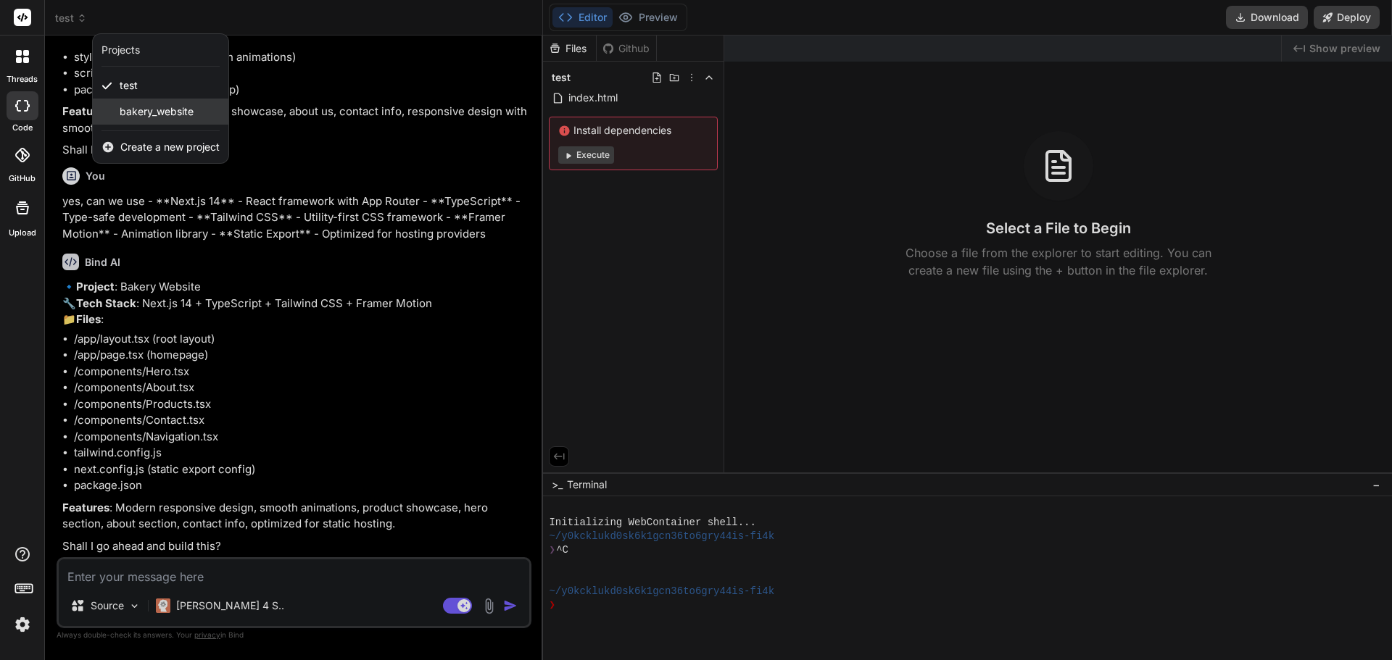
click at [193, 107] on span "bakery_website" at bounding box center [157, 111] width 74 height 15
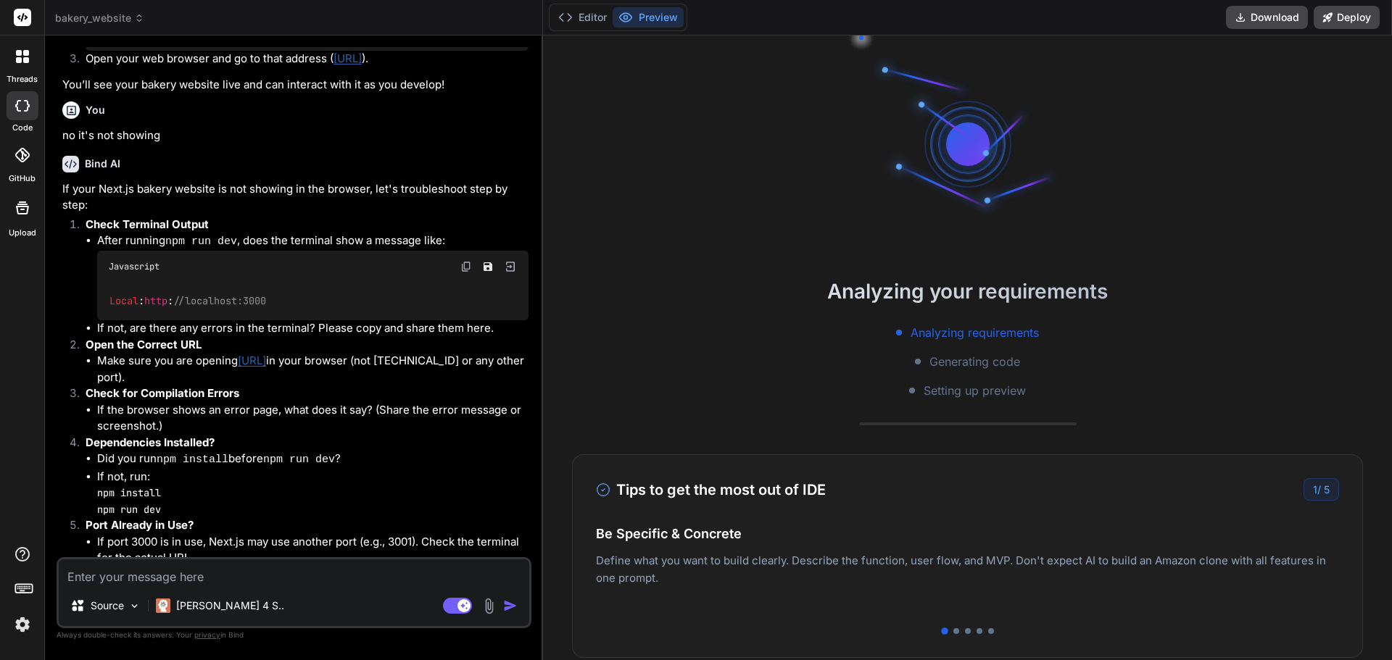
scroll to position [943, 0]
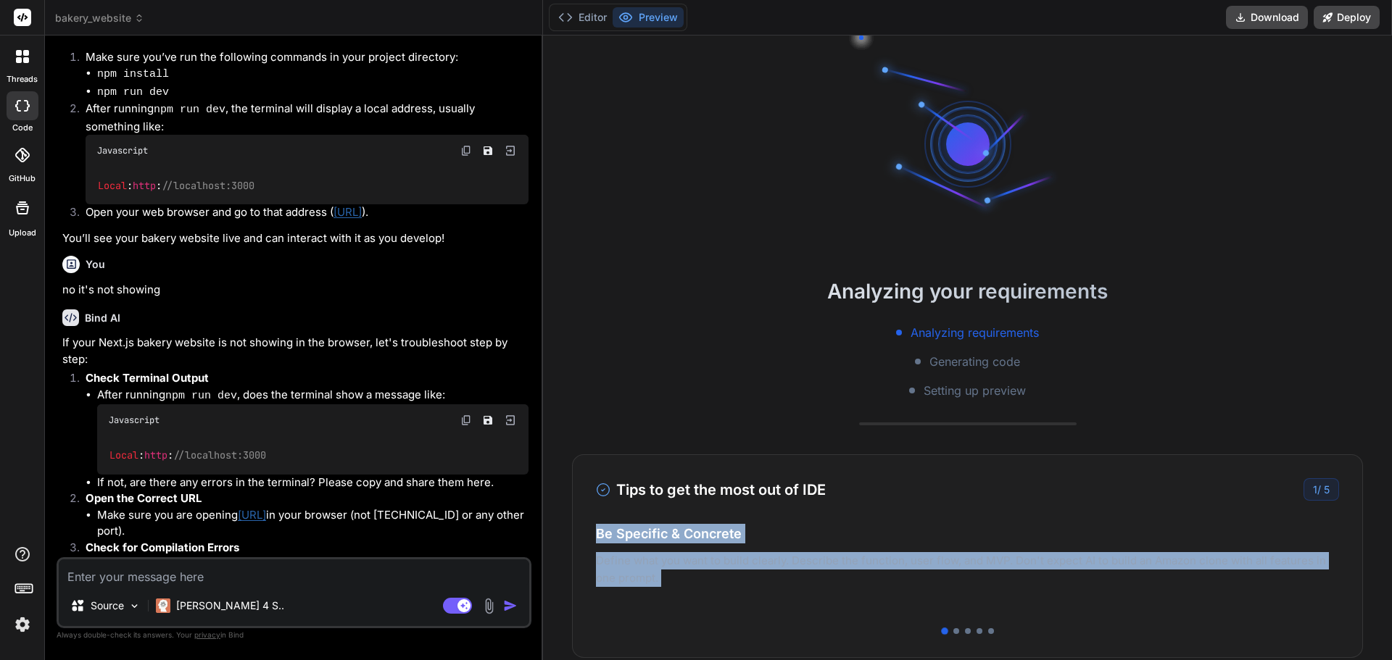
drag, startPoint x: 1073, startPoint y: 552, endPoint x: 776, endPoint y: 526, distance: 297.7
click at [723, 524] on div "Be Specific & Concrete Define what you want to build clearly. Describe the func…" at bounding box center [967, 567] width 743 height 87
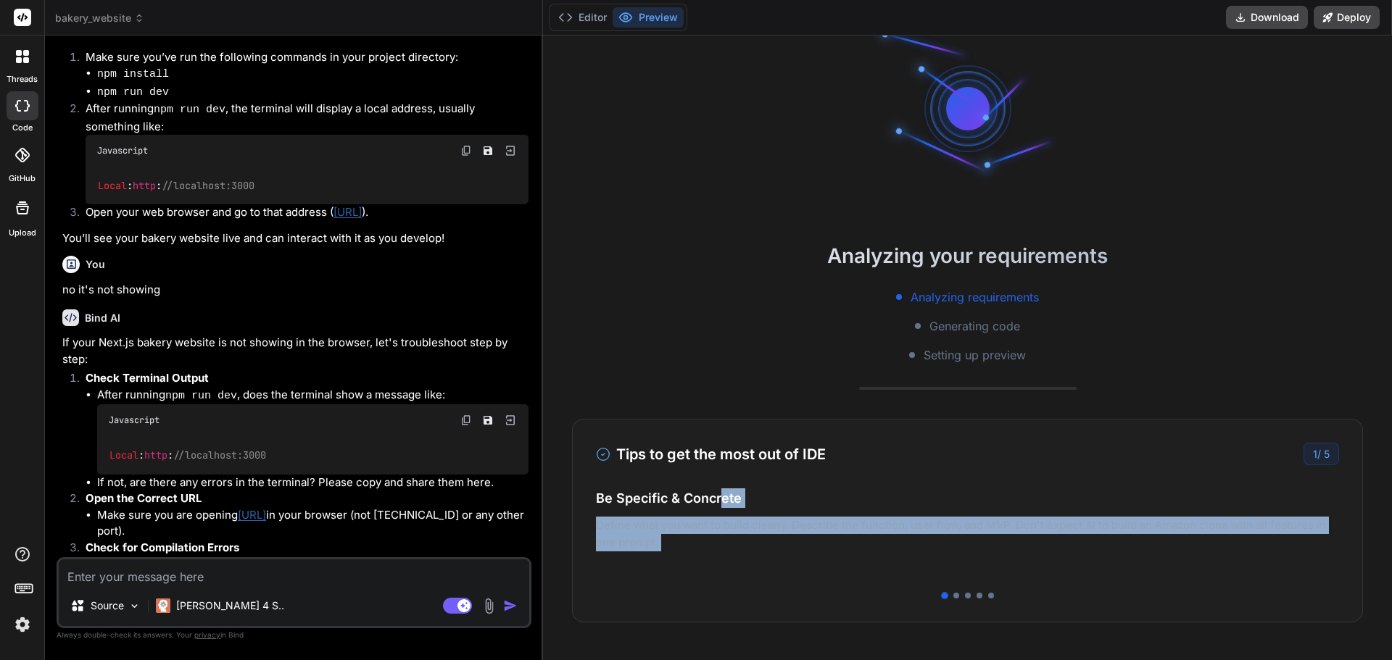
scroll to position [0, 0]
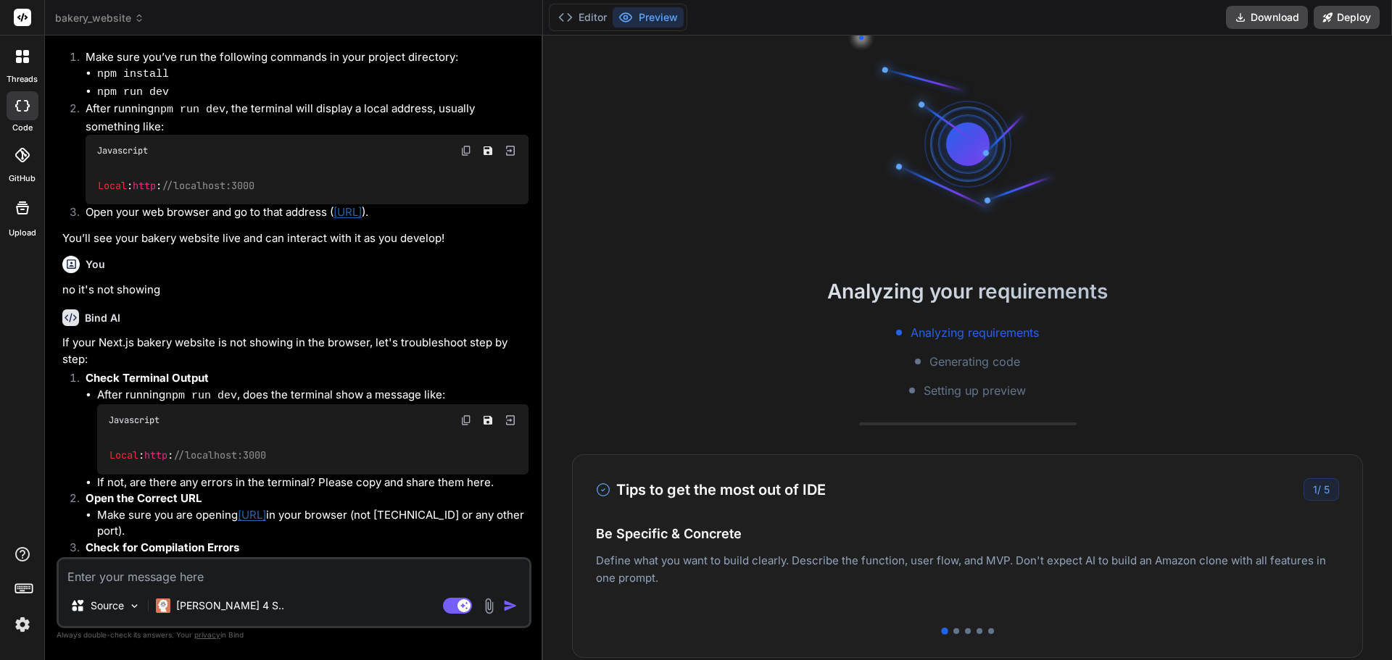
drag, startPoint x: 950, startPoint y: 613, endPoint x: 956, endPoint y: 636, distance: 23.9
click at [950, 619] on div "Tips to get the most out of IDE 1 / 5 Be Specific & Concrete Define what you wa…" at bounding box center [967, 557] width 791 height 204
click at [956, 632] on div at bounding box center [956, 632] width 6 height 6
click at [967, 634] on div at bounding box center [968, 632] width 6 height 6
click at [977, 634] on div "Tips to get the most out of IDE 3 / 5 Be Specific & Concrete Define what you wa…" at bounding box center [967, 557] width 791 height 204
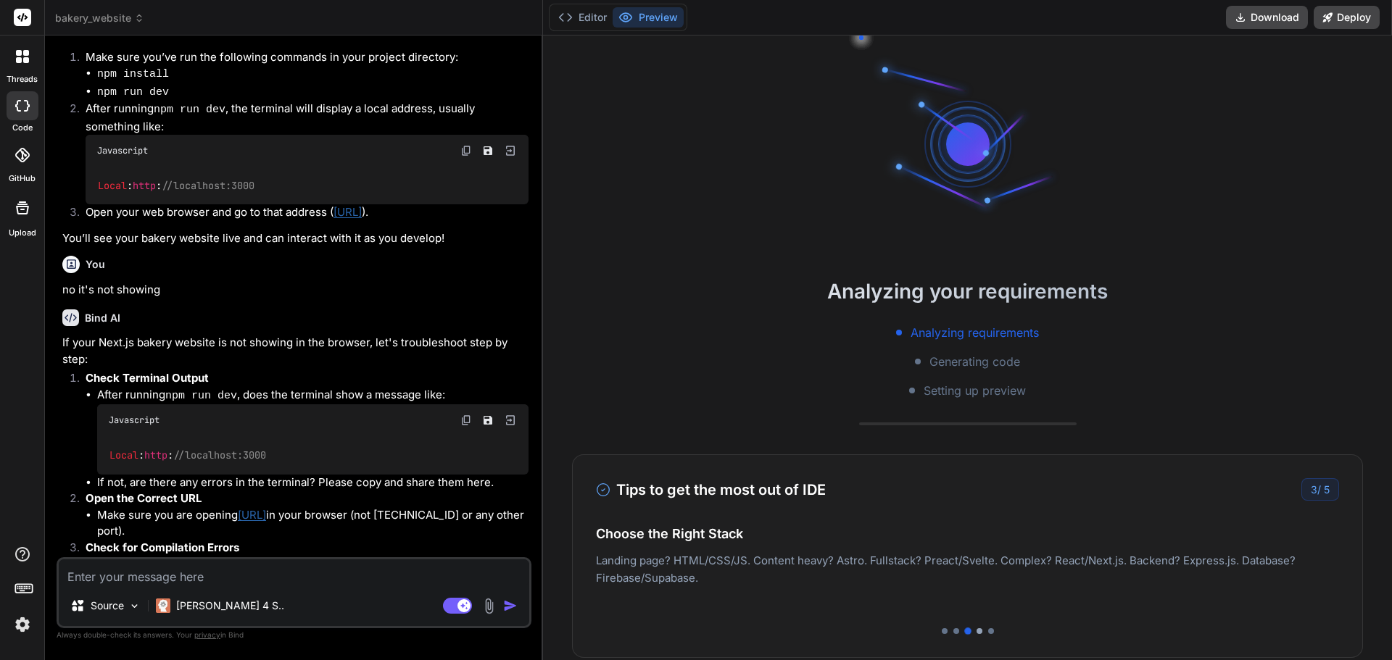
click at [978, 633] on div at bounding box center [980, 632] width 6 height 6
click at [1307, 556] on h4 "Easy Deployment" at bounding box center [967, 549] width 743 height 20
click at [985, 632] on div at bounding box center [967, 632] width 743 height 6
click at [988, 631] on div at bounding box center [991, 632] width 6 height 6
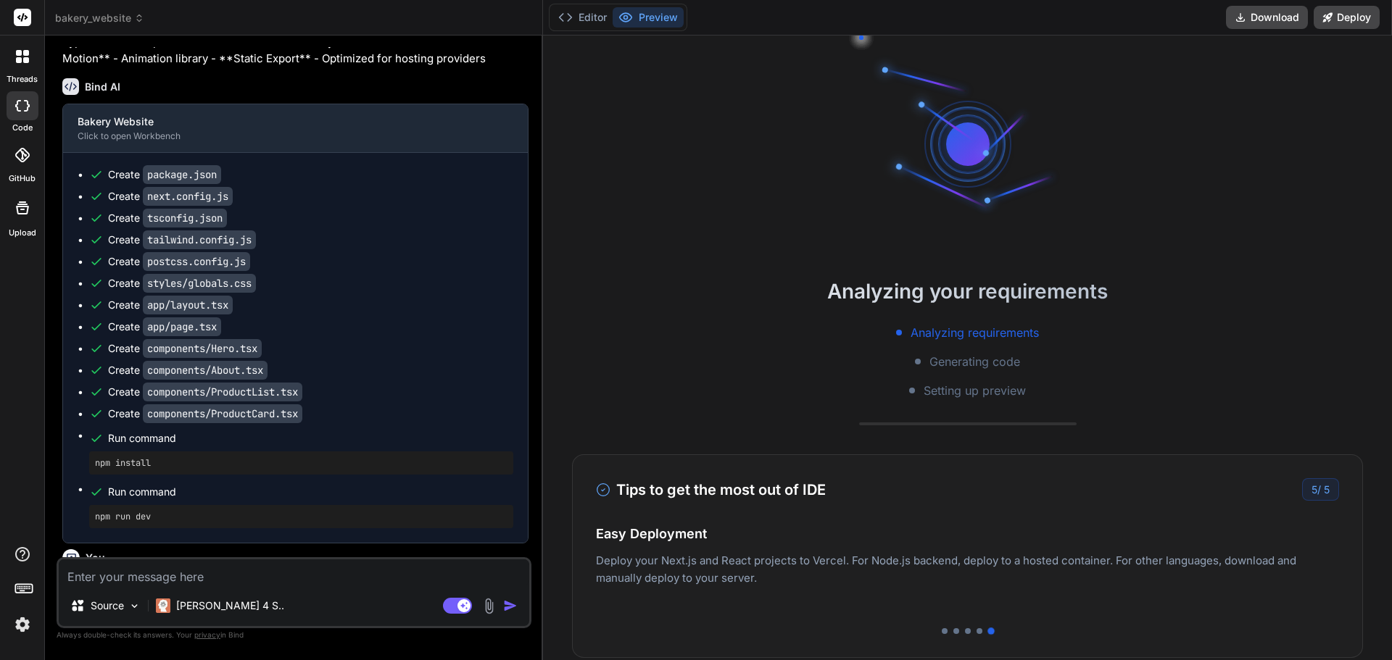
scroll to position [1222, 0]
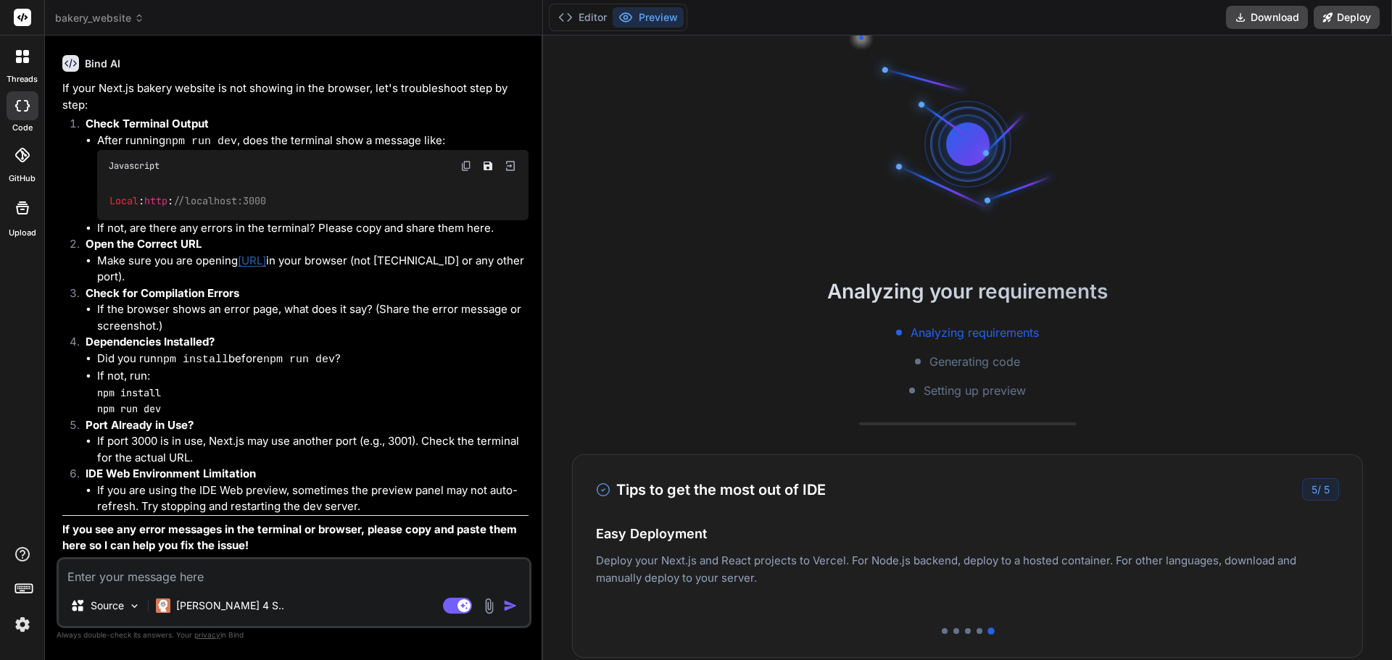
drag, startPoint x: 384, startPoint y: 116, endPoint x: 400, endPoint y: 421, distance: 305.7
click at [595, 15] on button "Editor" at bounding box center [582, 17] width 60 height 20
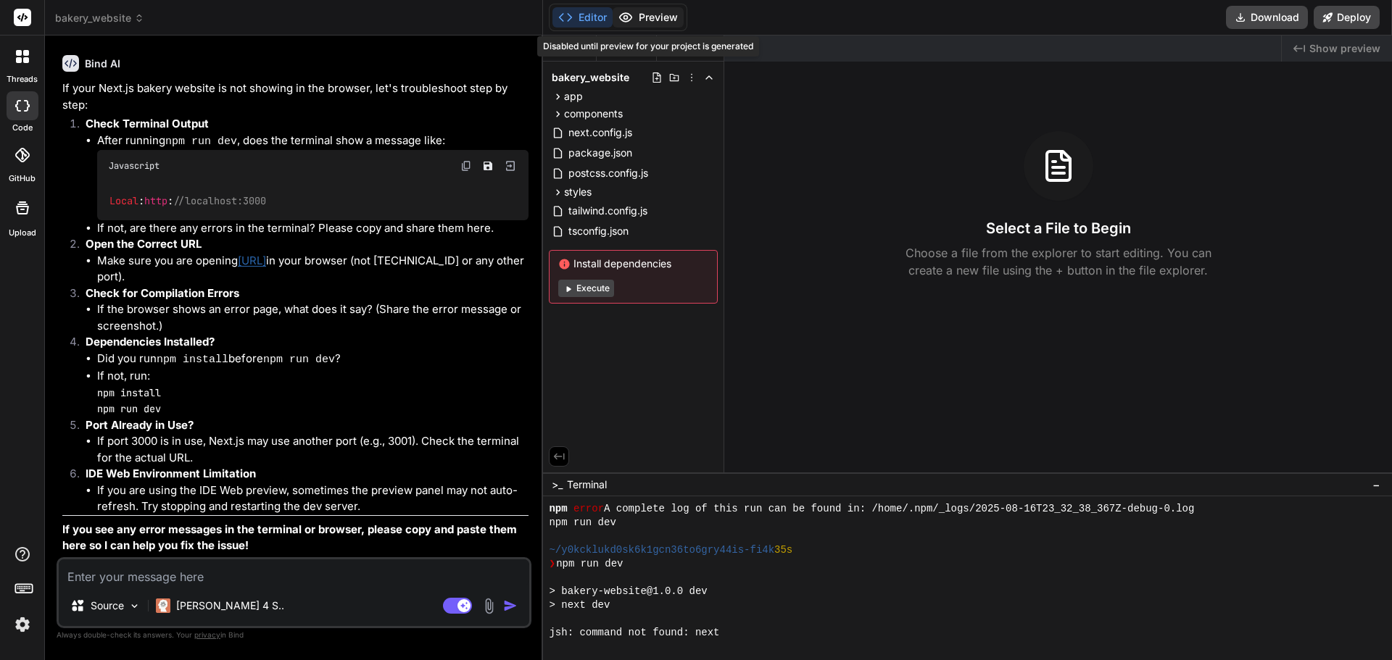
scroll to position [303, 0]
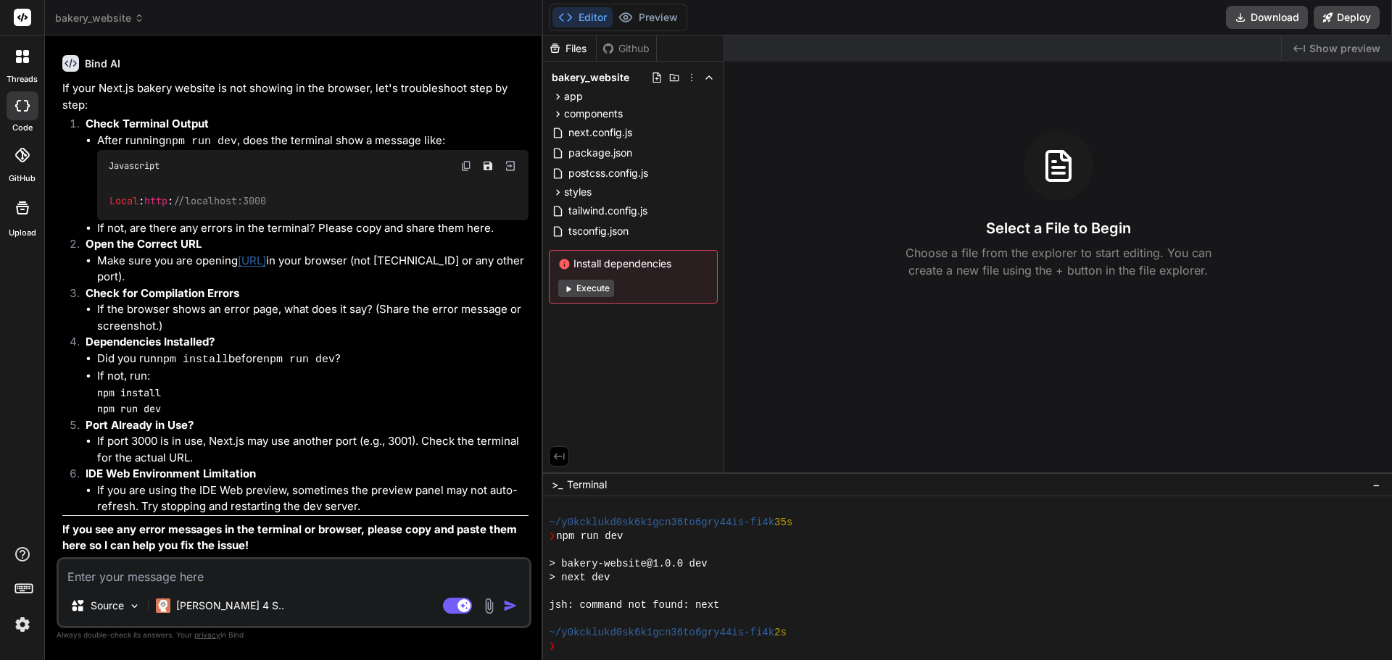
click at [592, 289] on button "Execute" at bounding box center [586, 288] width 56 height 17
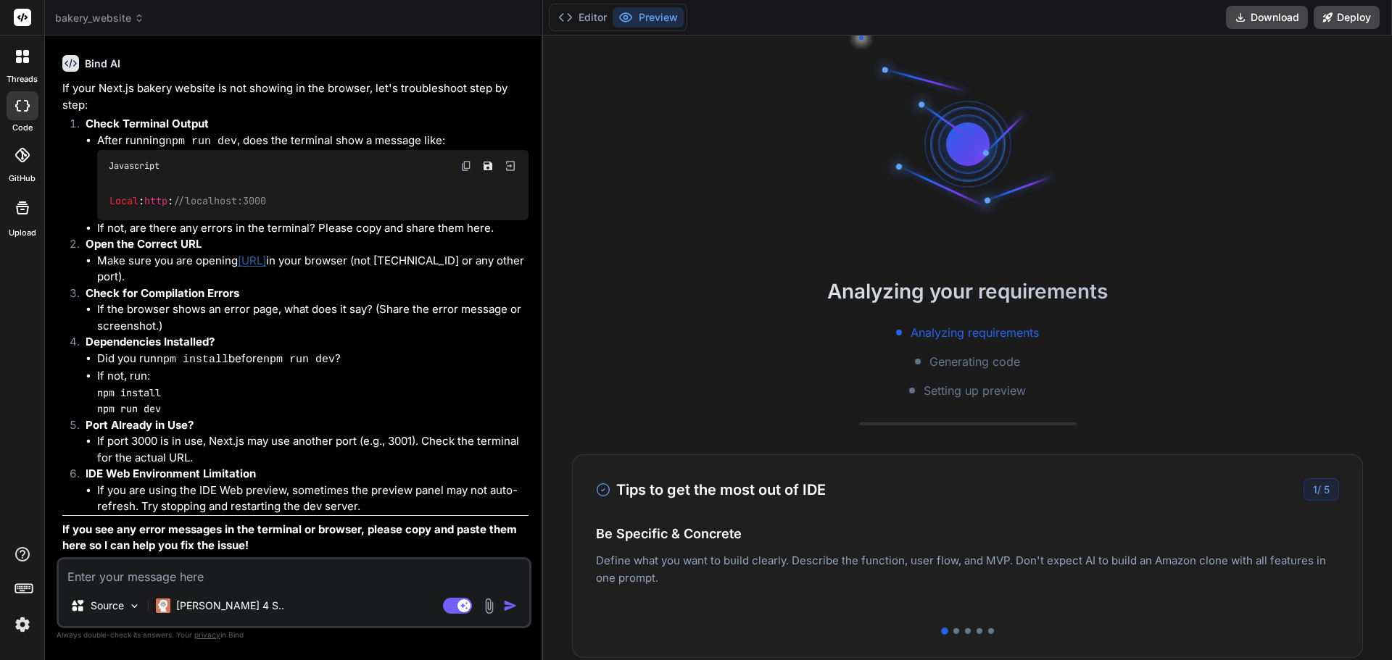
scroll to position [372, 0]
type textarea "x"
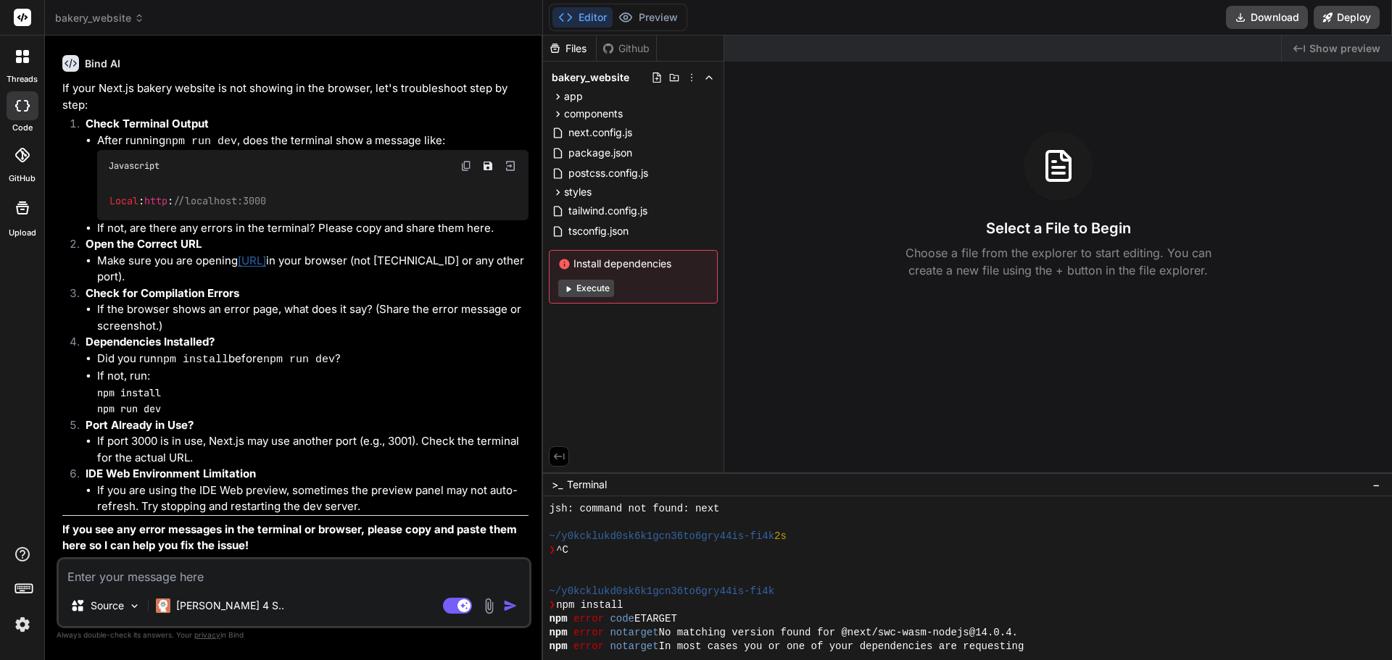
scroll to position [468, 0]
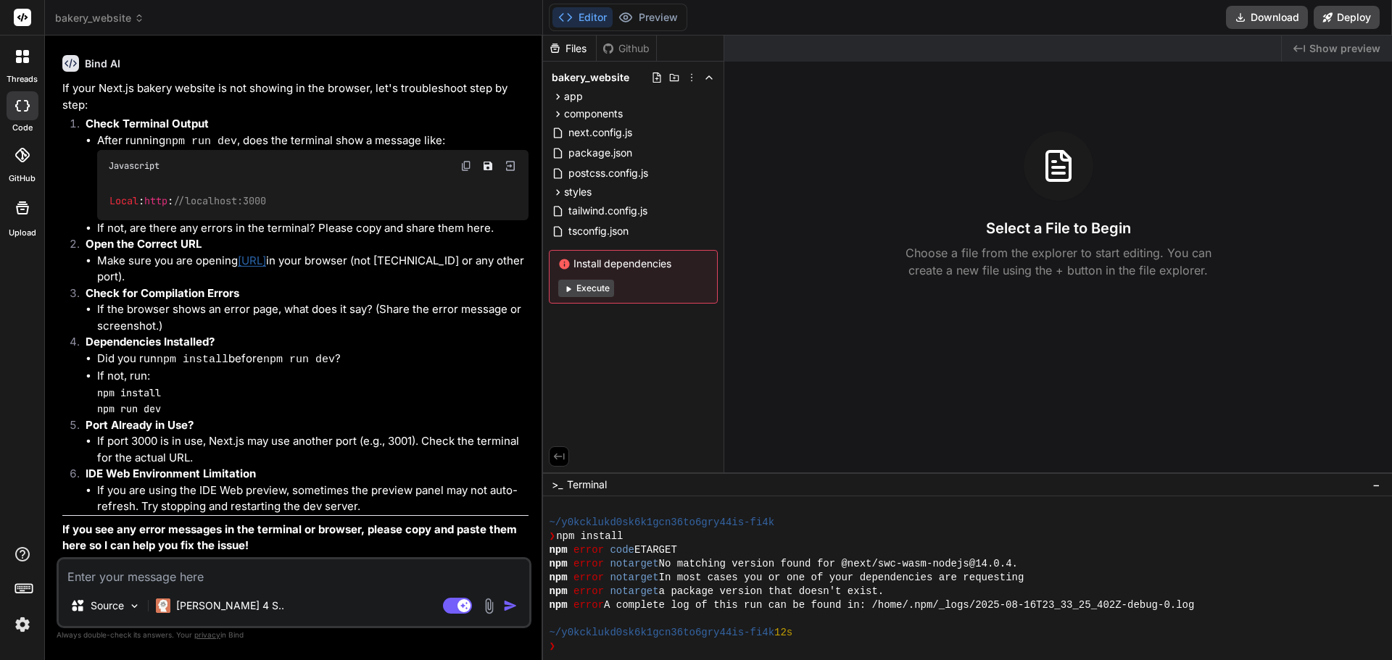
click at [237, 524] on strong "If you see any error messages in the terminal or browser, please copy and paste…" at bounding box center [290, 538] width 457 height 30
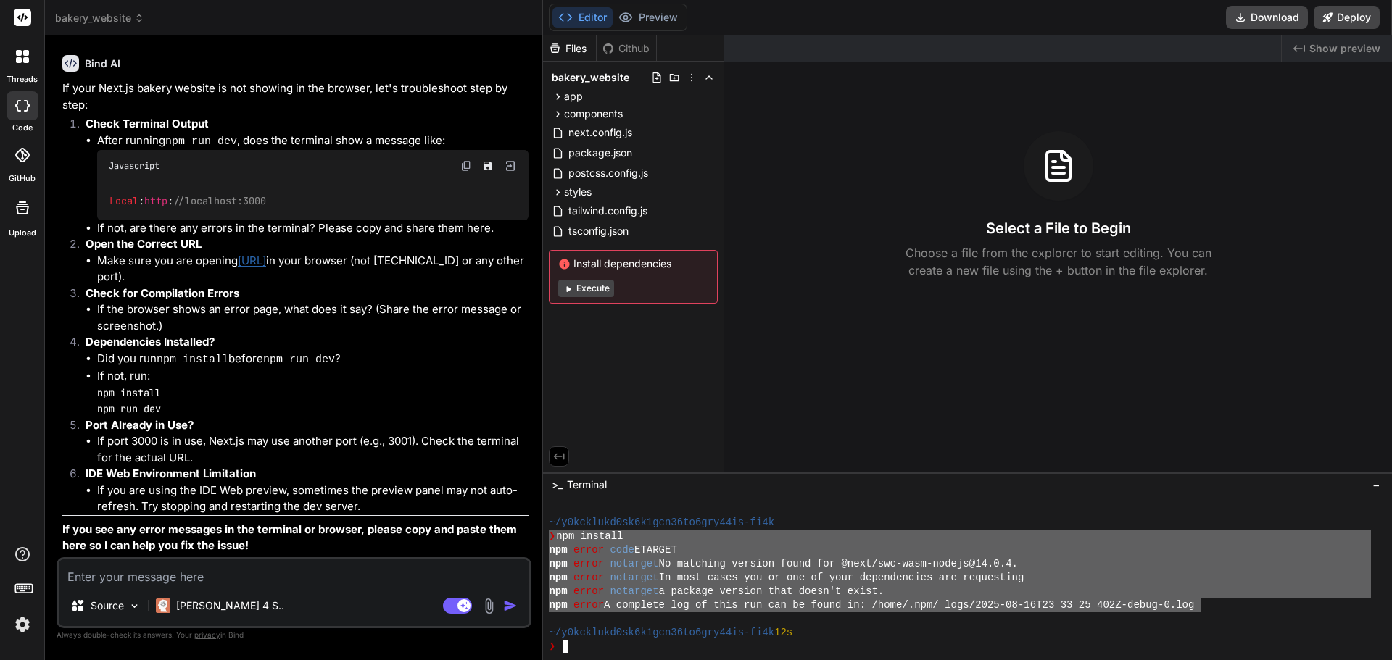
drag, startPoint x: 550, startPoint y: 538, endPoint x: 1201, endPoint y: 608, distance: 654.9
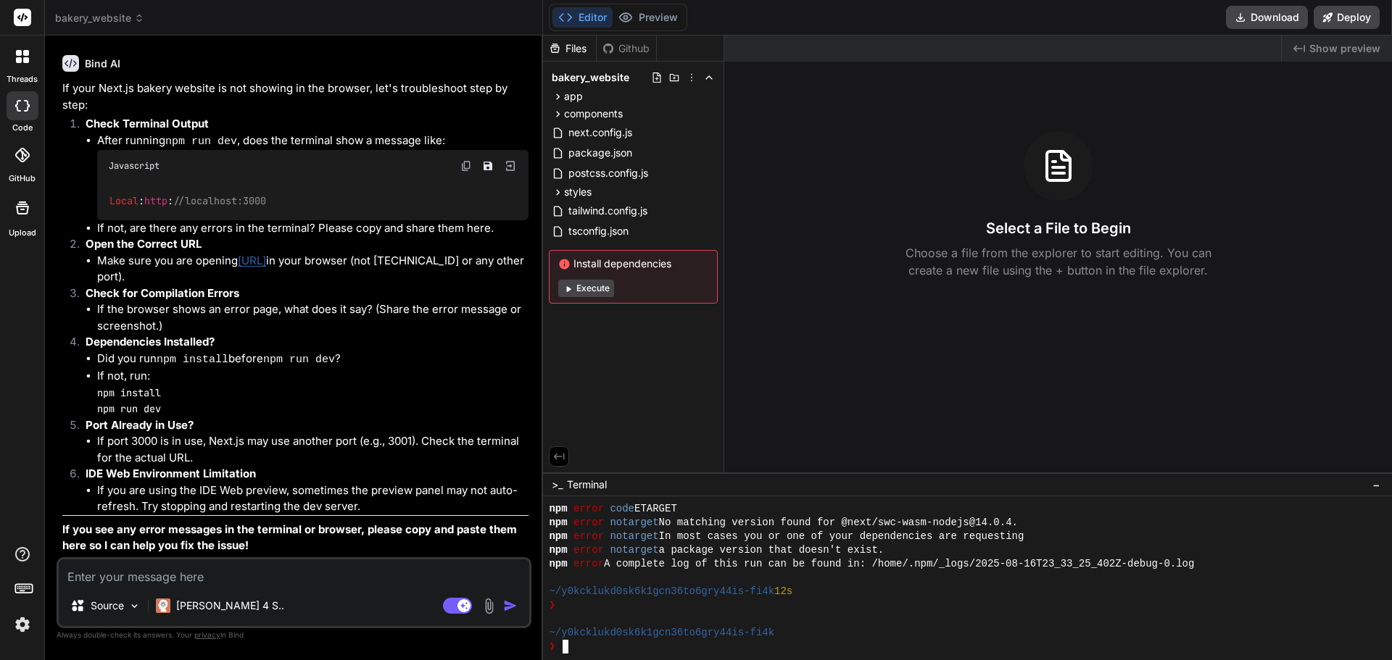
click at [297, 587] on div "Source Claude 4 S.. Agent Mode. When this toggle is activated, AI automatically…" at bounding box center [294, 593] width 475 height 71
click at [289, 573] on textarea at bounding box center [294, 573] width 471 height 26
paste textarea "726588"
type textarea "726588"
type textarea "x"
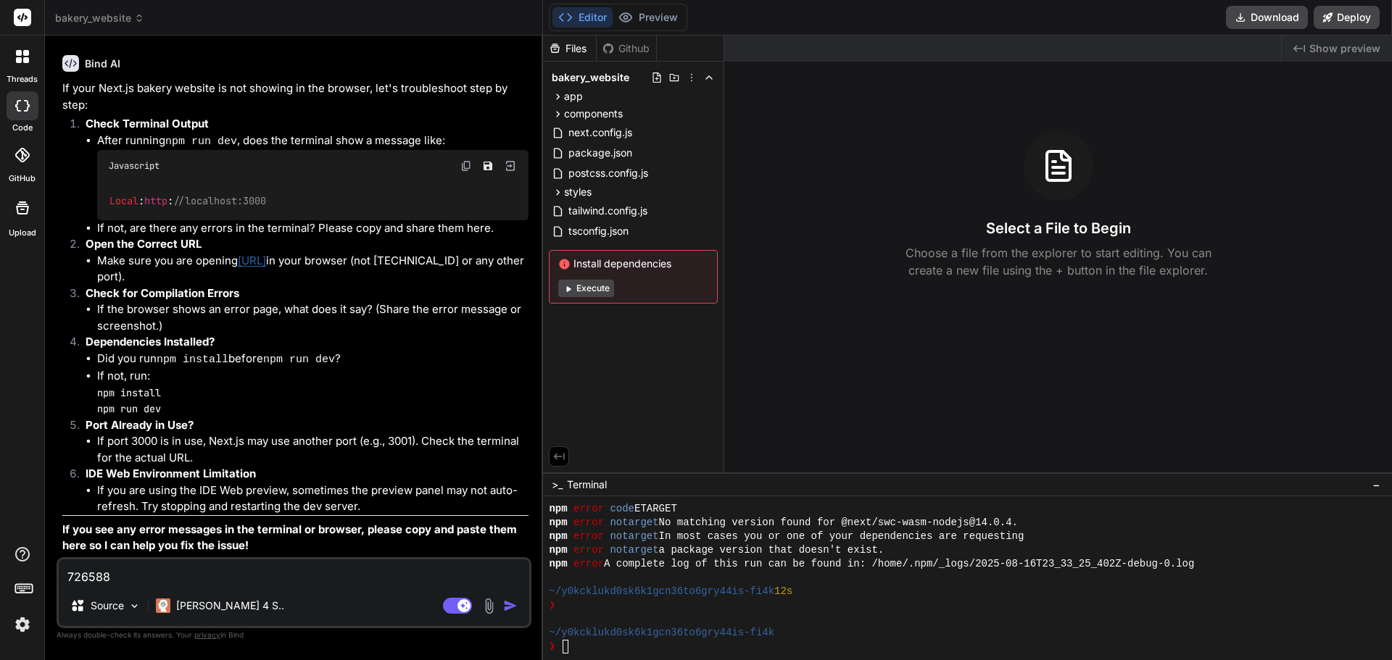
type textarea "x"
click at [103, 24] on span "bakery_website" at bounding box center [99, 18] width 89 height 15
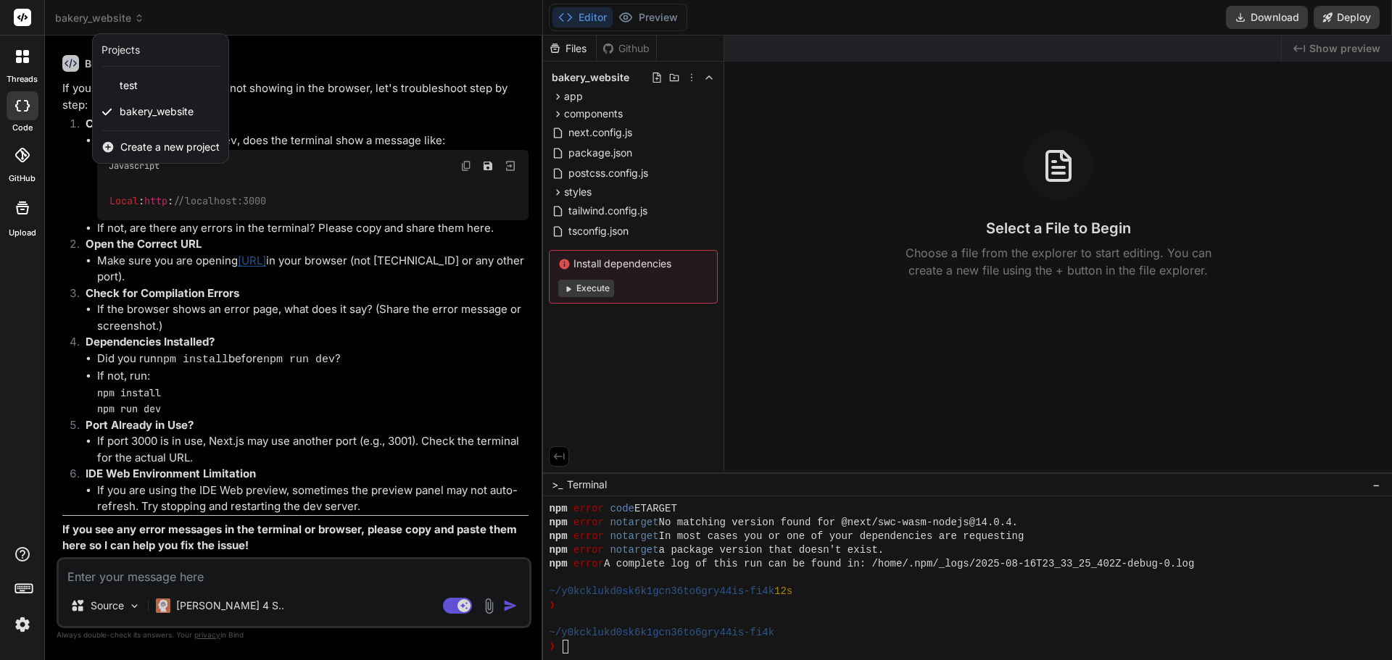
click at [175, 151] on span "Create a new project" at bounding box center [169, 147] width 99 height 15
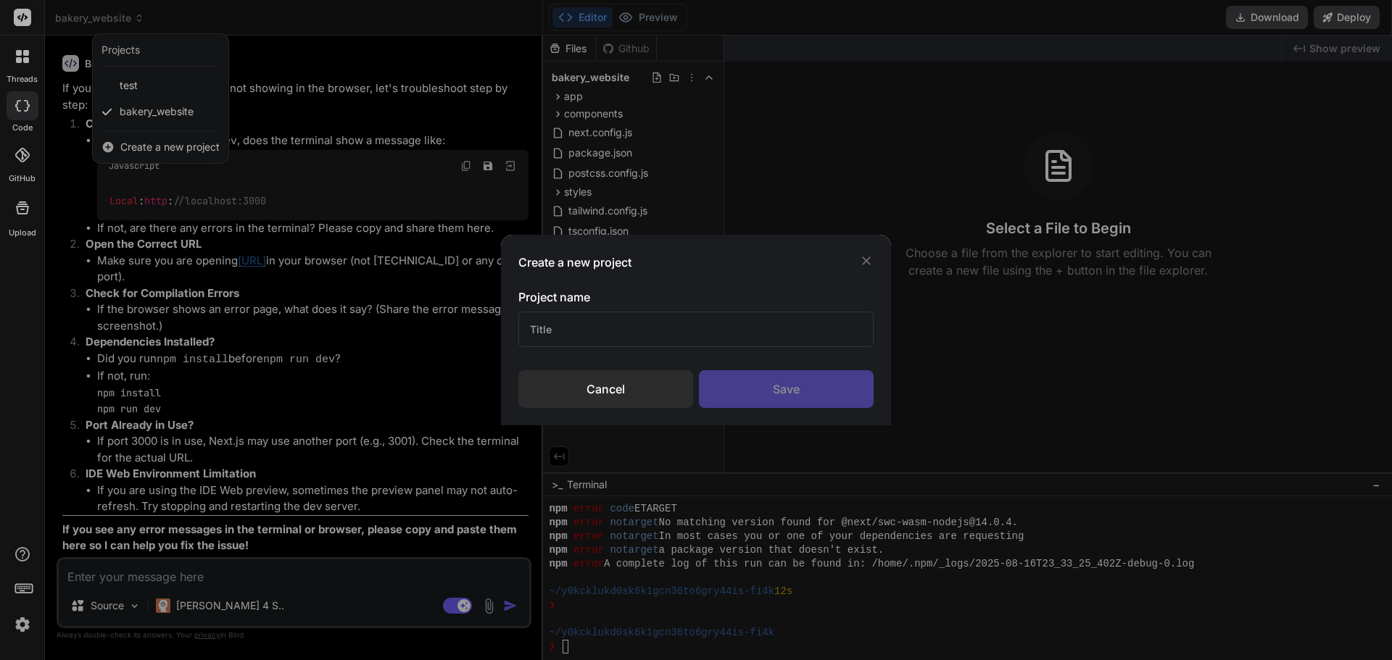
click at [617, 335] on input "text" at bounding box center [695, 330] width 355 height 36
type input "SaaS"
click at [838, 388] on div "Save" at bounding box center [786, 389] width 175 height 38
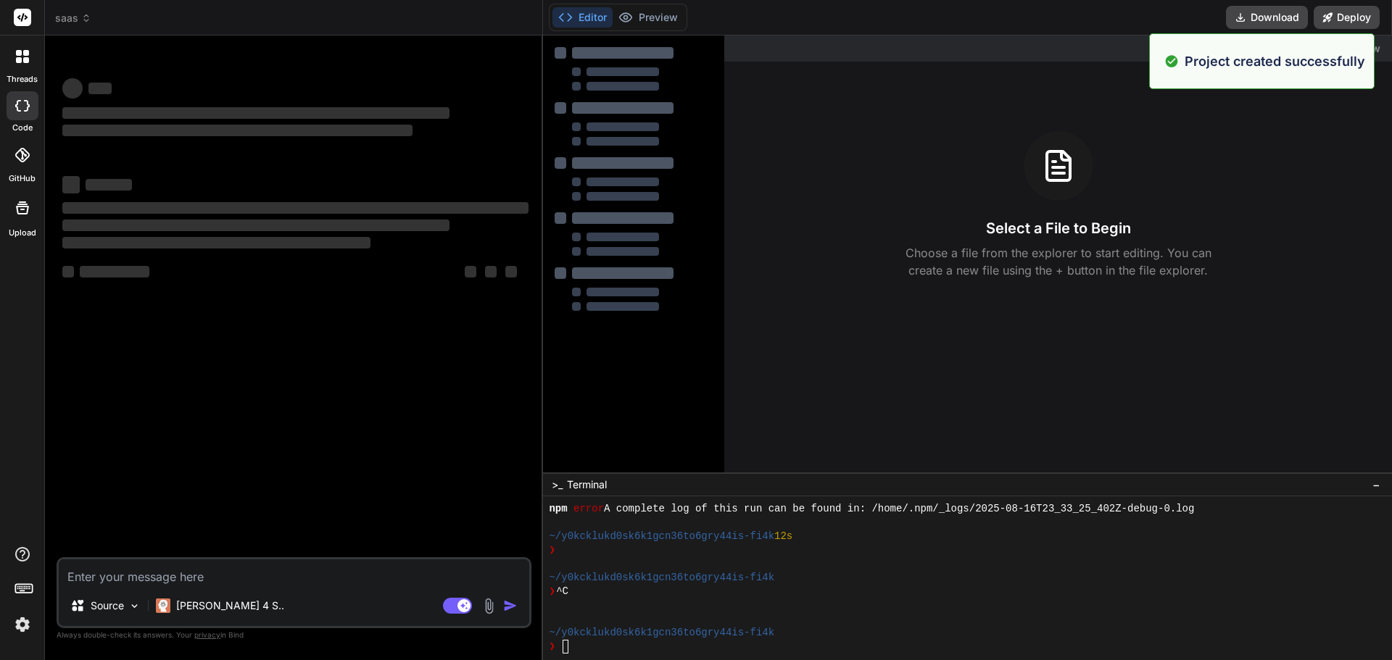
scroll to position [565, 0]
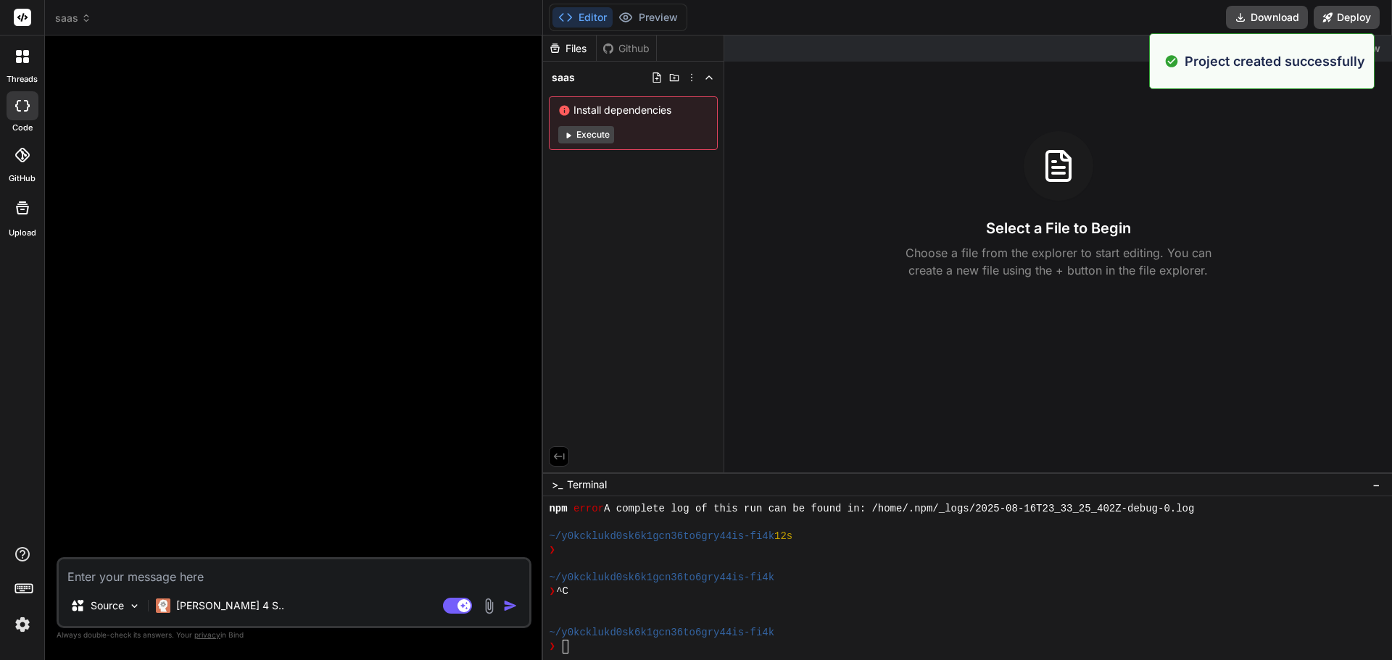
type textarea "x"
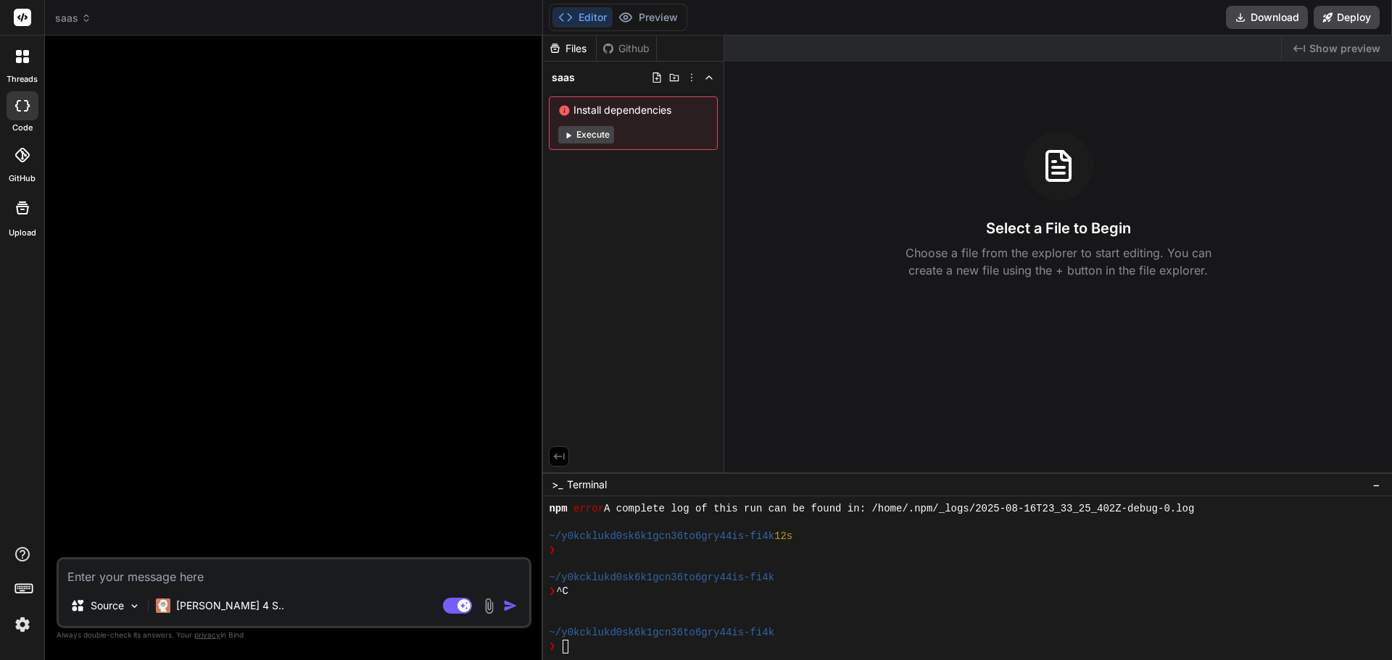
click at [608, 17] on button "Editor" at bounding box center [582, 17] width 60 height 20
click at [577, 20] on button "Editor" at bounding box center [582, 17] width 60 height 20
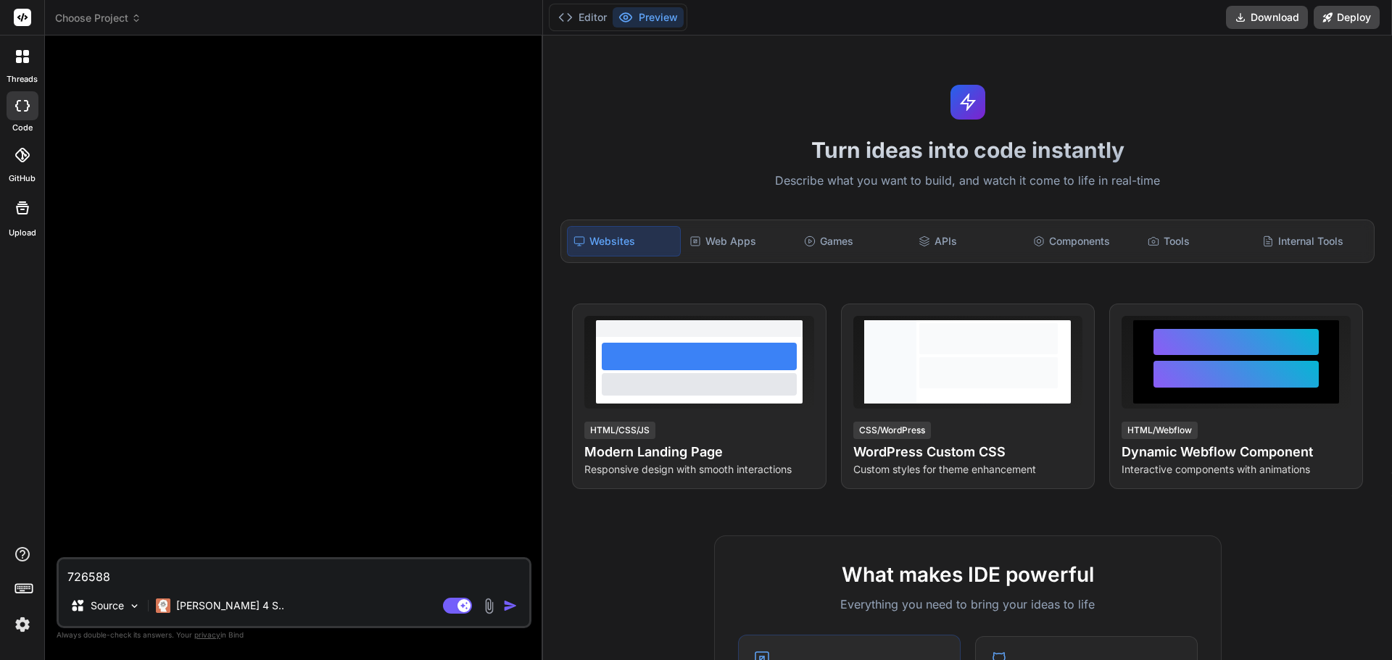
type textarea "x"
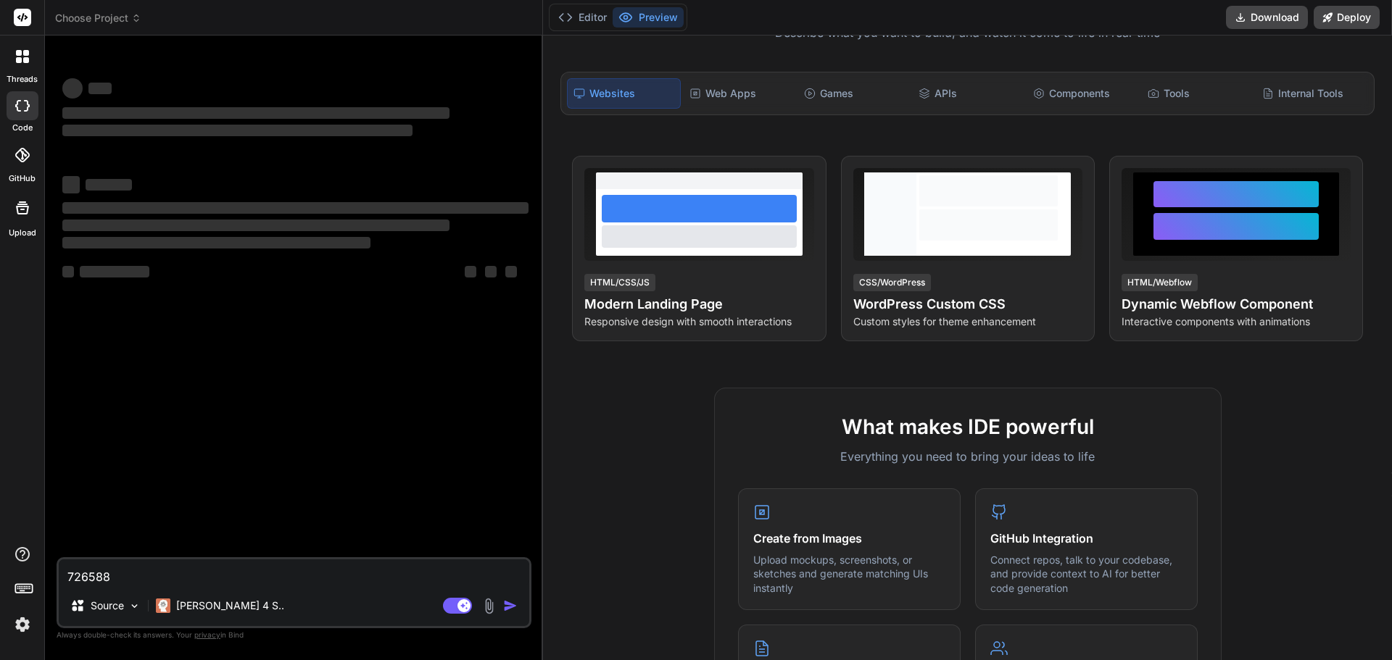
scroll to position [290, 0]
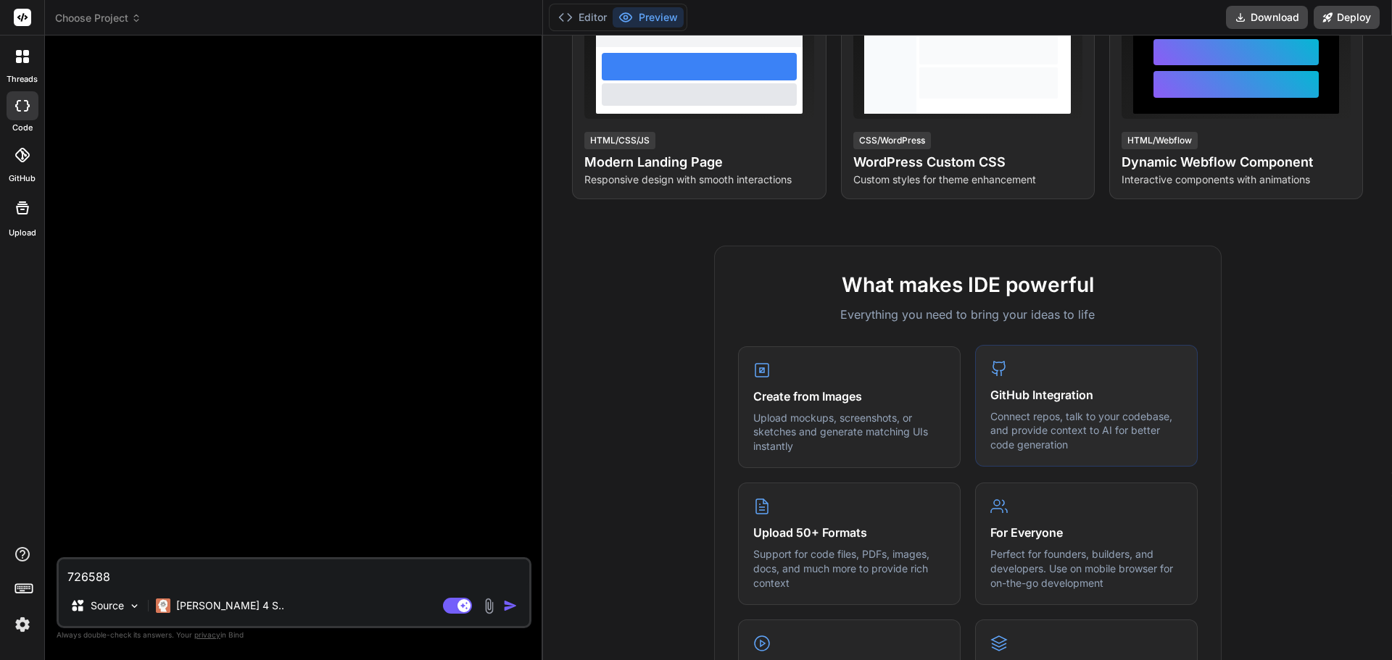
type textarea "x"
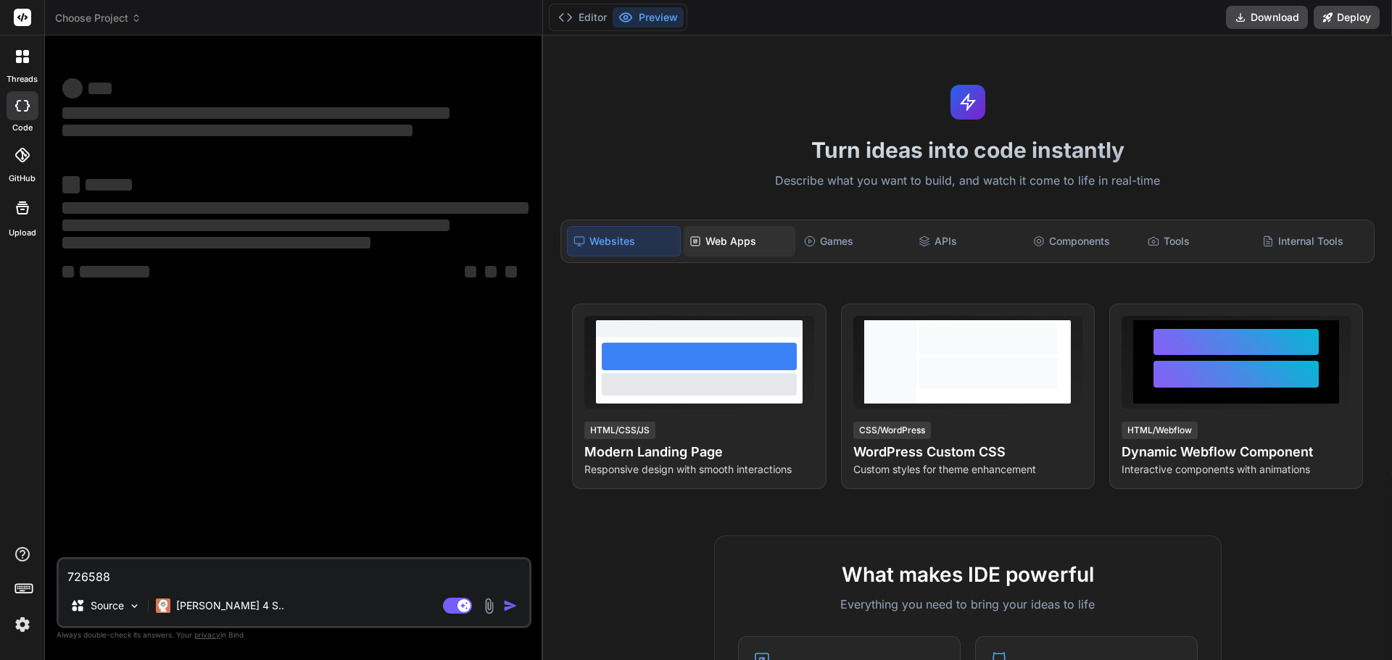
click at [747, 228] on div "Web Apps" at bounding box center [740, 241] width 112 height 30
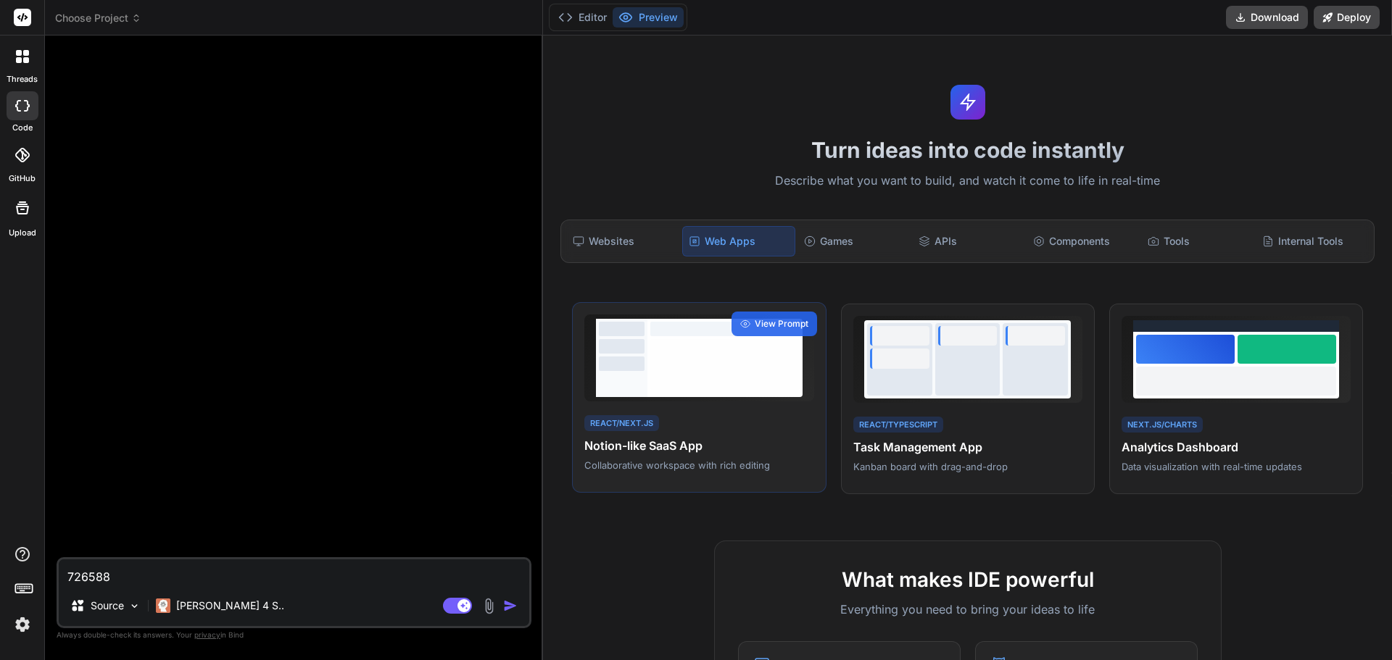
click at [695, 387] on div at bounding box center [724, 364] width 149 height 51
type textarea "x"
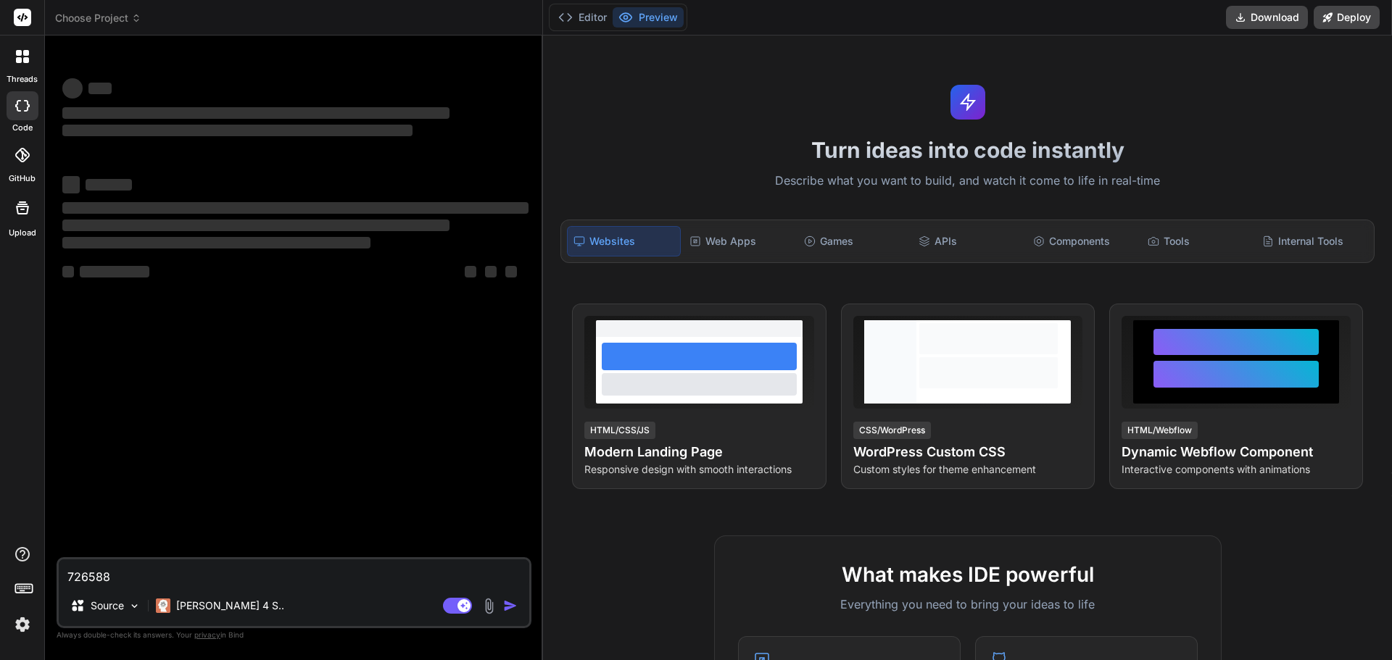
drag, startPoint x: 714, startPoint y: 241, endPoint x: 763, endPoint y: 302, distance: 78.4
click at [715, 242] on div "Web Apps" at bounding box center [740, 241] width 112 height 30
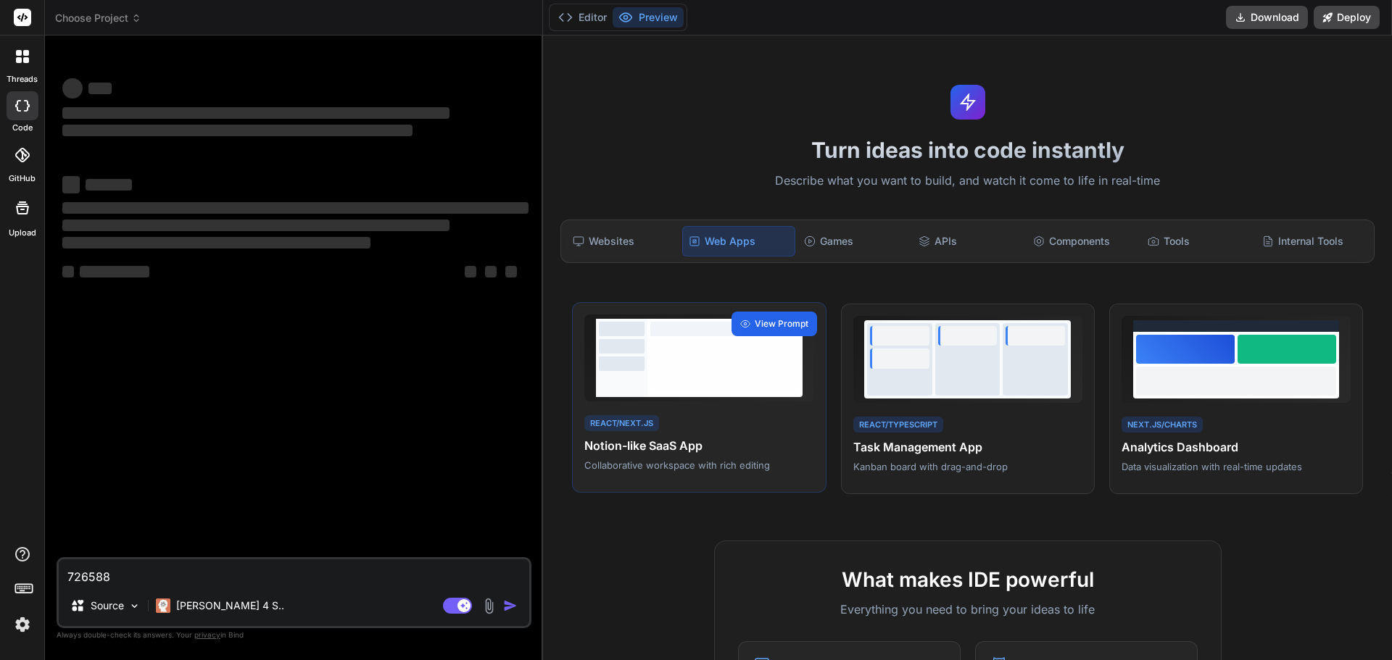
click at [799, 324] on span "View Prompt" at bounding box center [782, 324] width 54 height 13
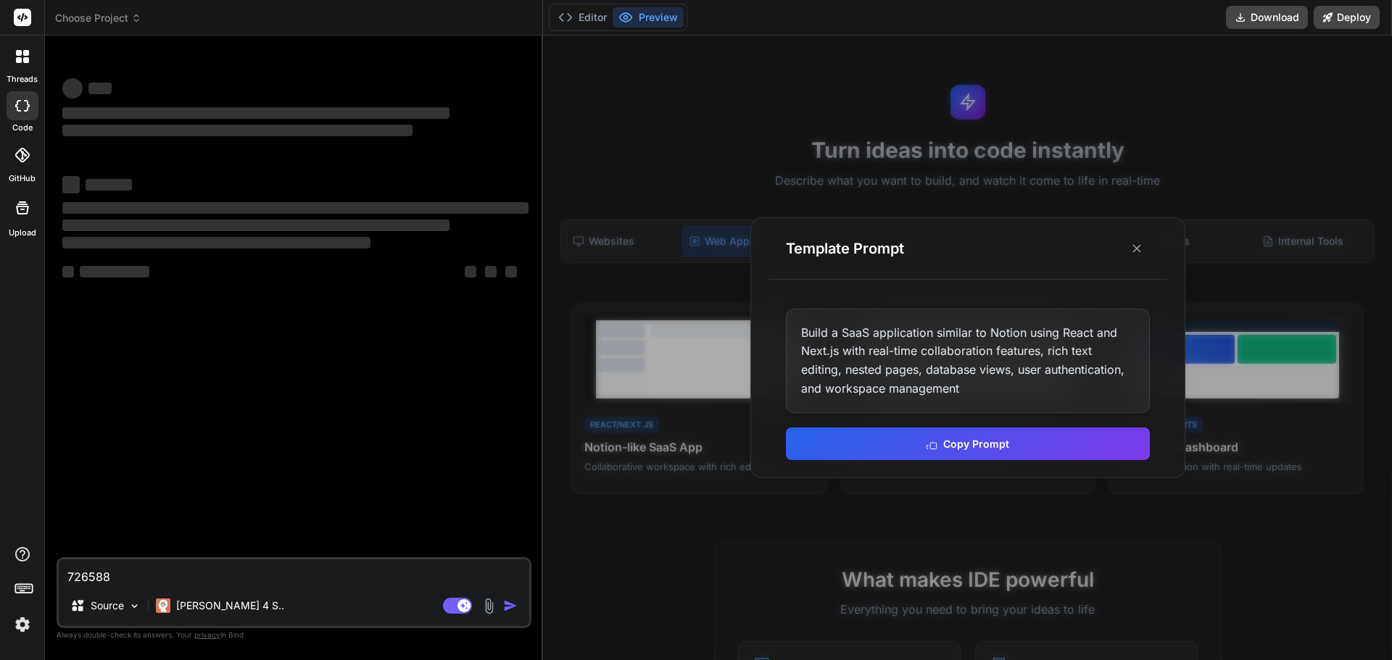
click at [1003, 353] on div "Build a SaaS application similar to Notion using React and Next.js with real-ti…" at bounding box center [968, 361] width 364 height 104
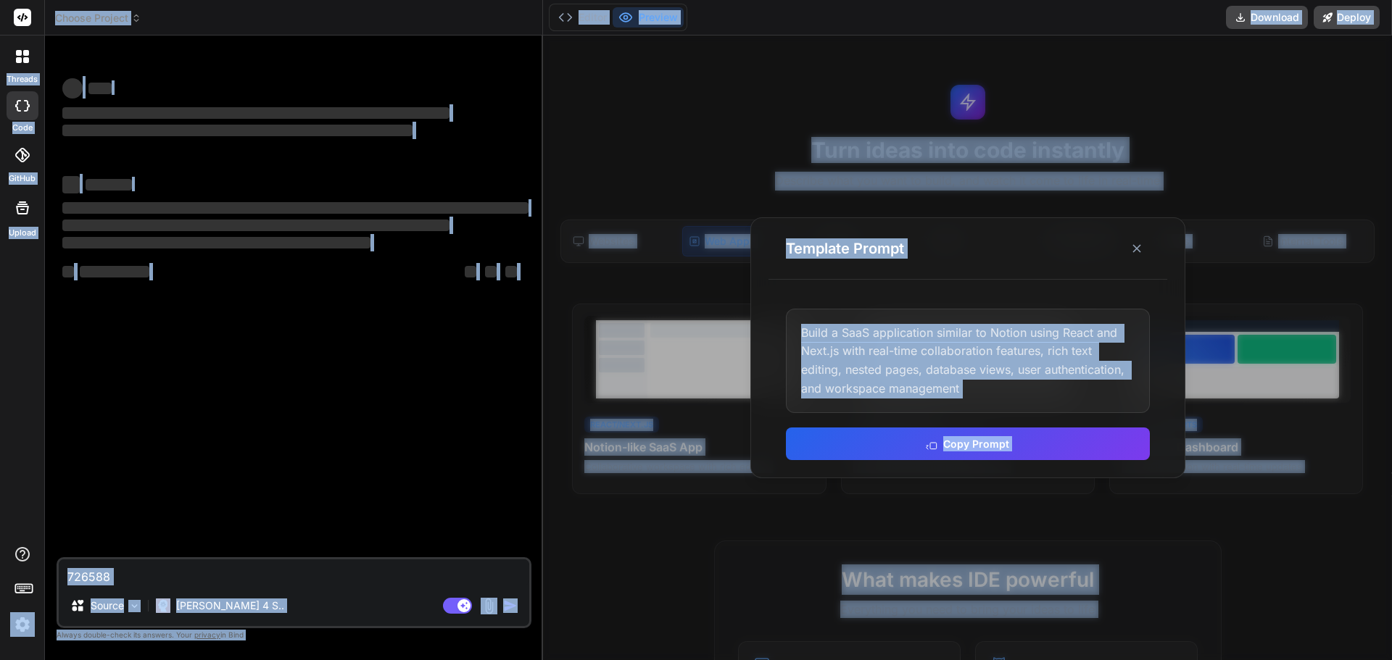
type textarea "x"
click at [965, 443] on button "Copy Prompt" at bounding box center [968, 444] width 364 height 33
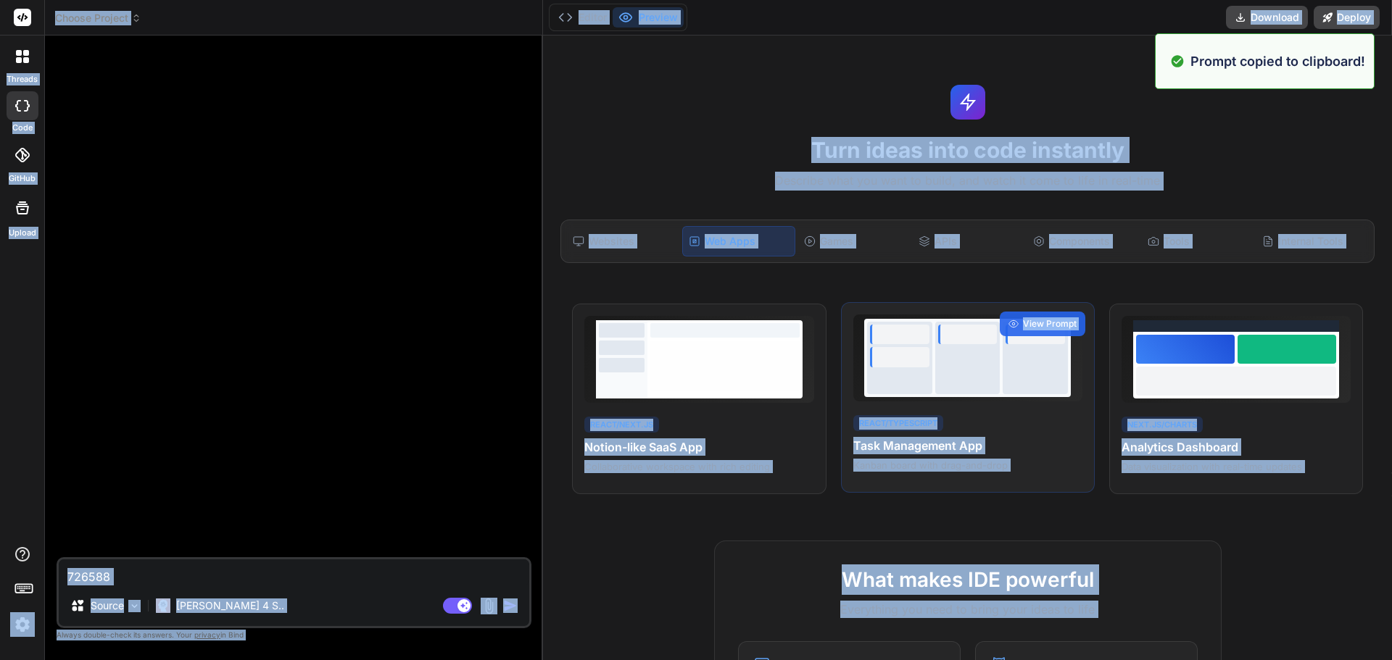
click at [965, 439] on h4 "Task Management App" at bounding box center [967, 445] width 229 height 17
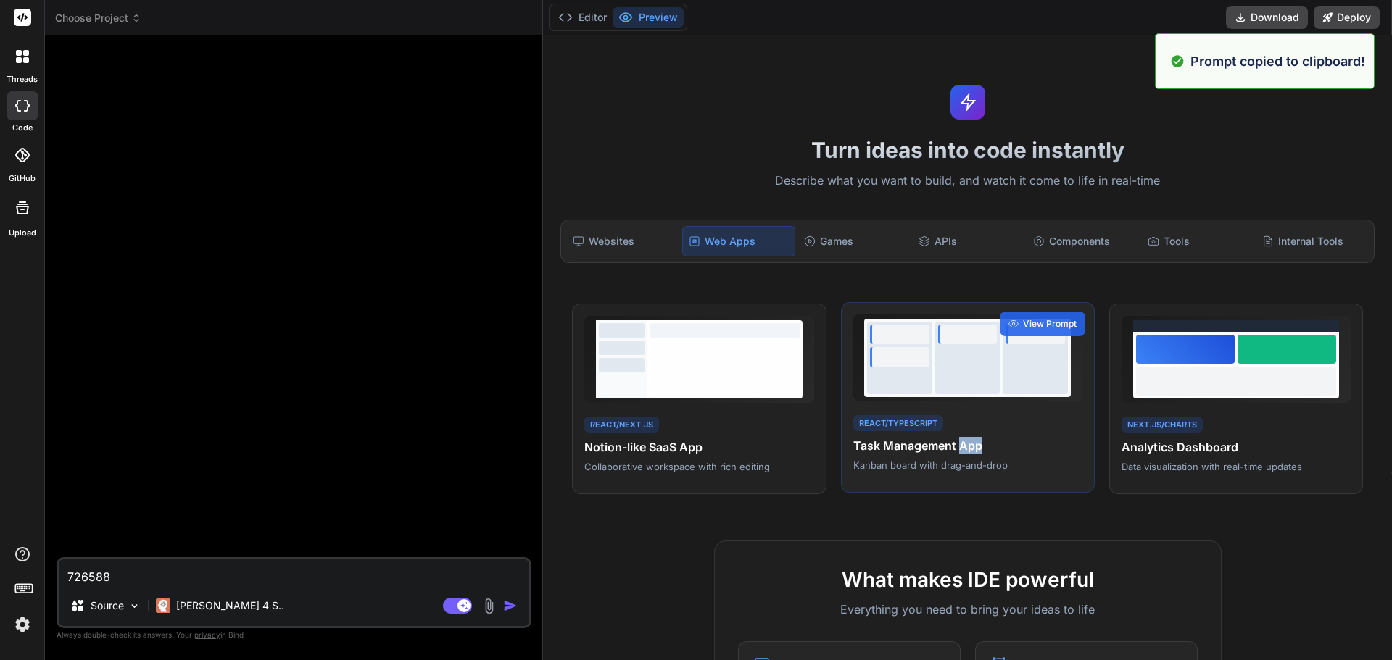
click at [965, 439] on h4 "Task Management App" at bounding box center [967, 445] width 229 height 17
type textarea "x"
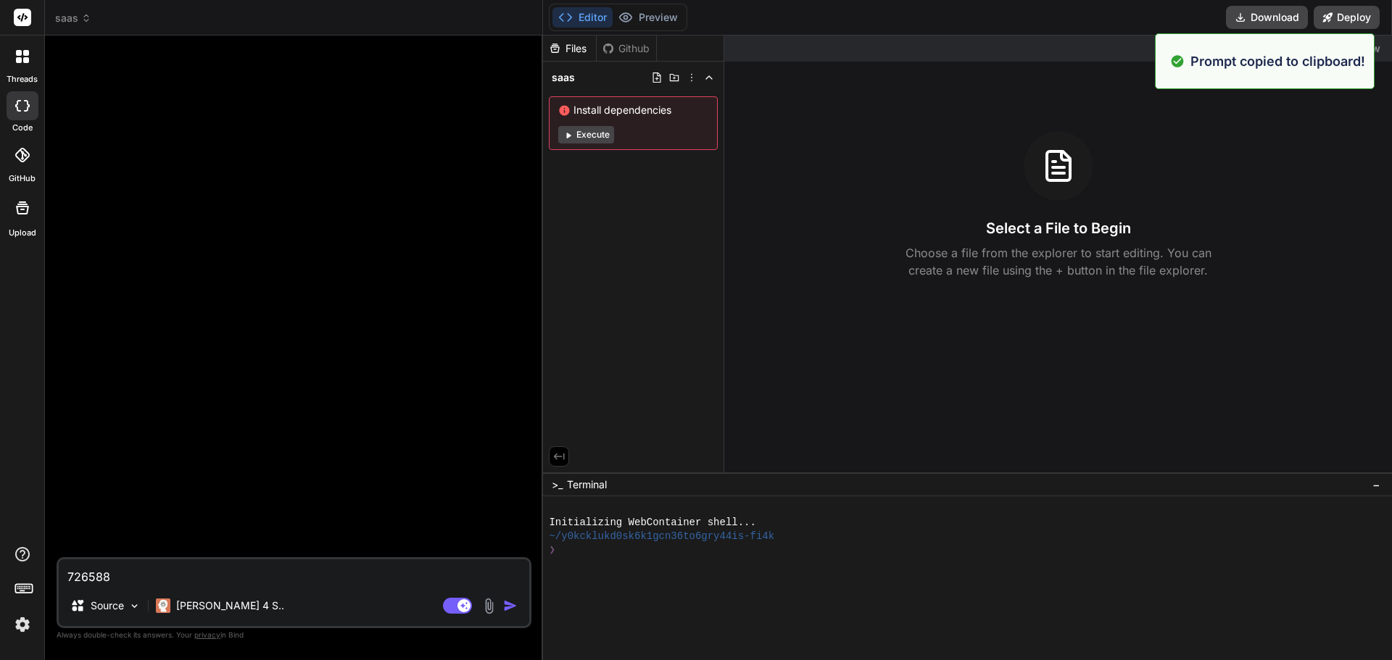
click at [257, 581] on textarea "726588" at bounding box center [294, 573] width 471 height 26
paste textarea "Build a SaaS application similar to Notion using React and Next.js with real-ti…"
type textarea "Build a SaaS application similar to Notion using React and Next.js with real-ti…"
type textarea "x"
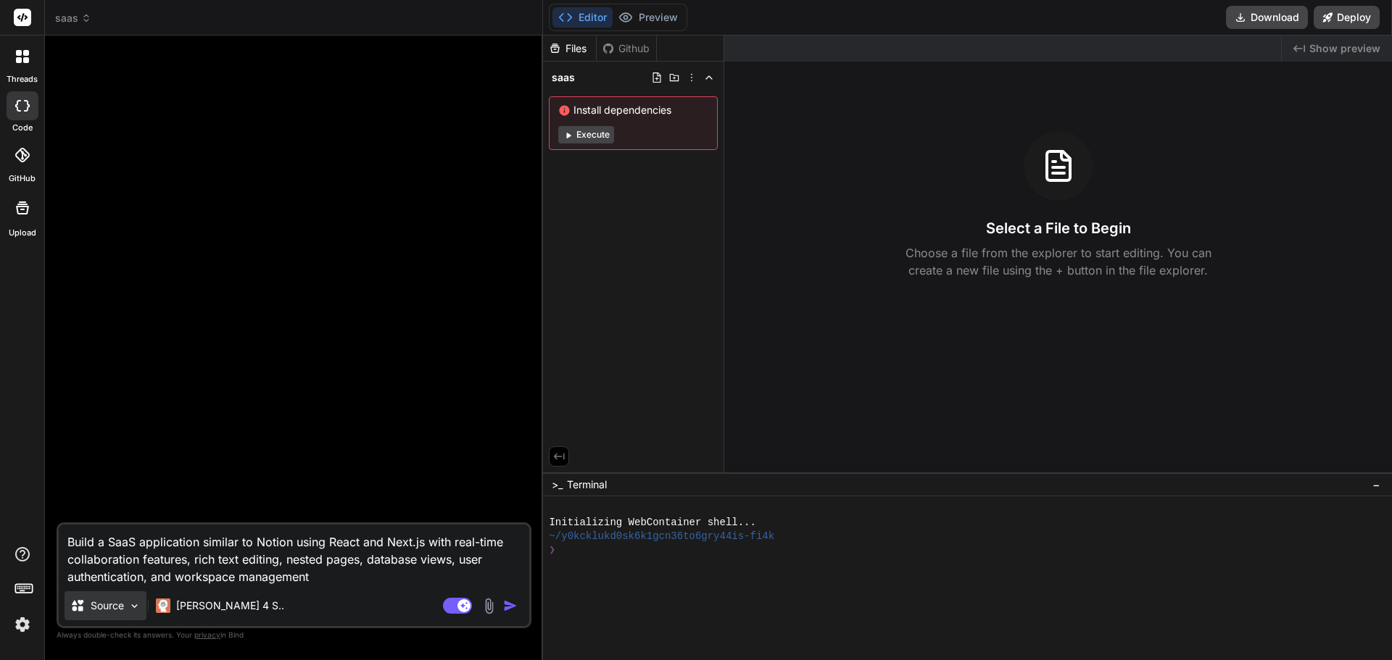
type textarea "Build a SaaS application similar to Notion using React and Next.js with real-ti…"
click at [131, 609] on img at bounding box center [134, 606] width 12 height 12
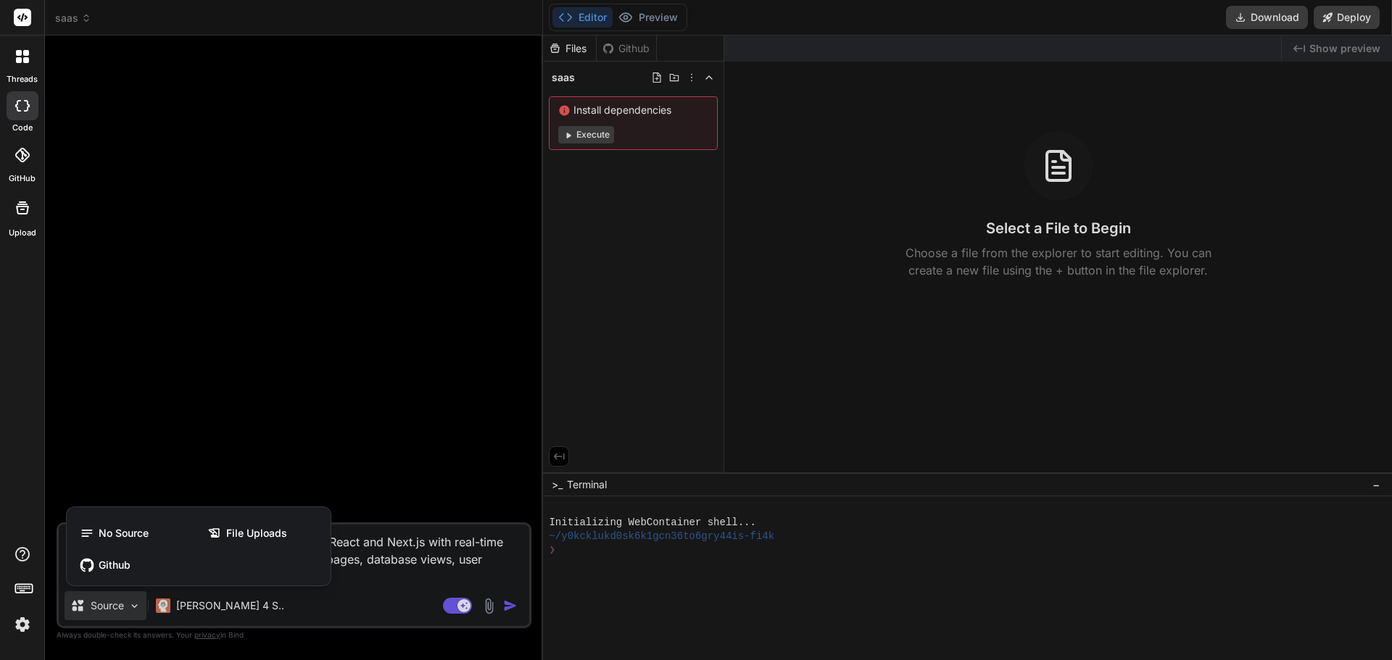
click at [410, 578] on div at bounding box center [696, 330] width 1392 height 660
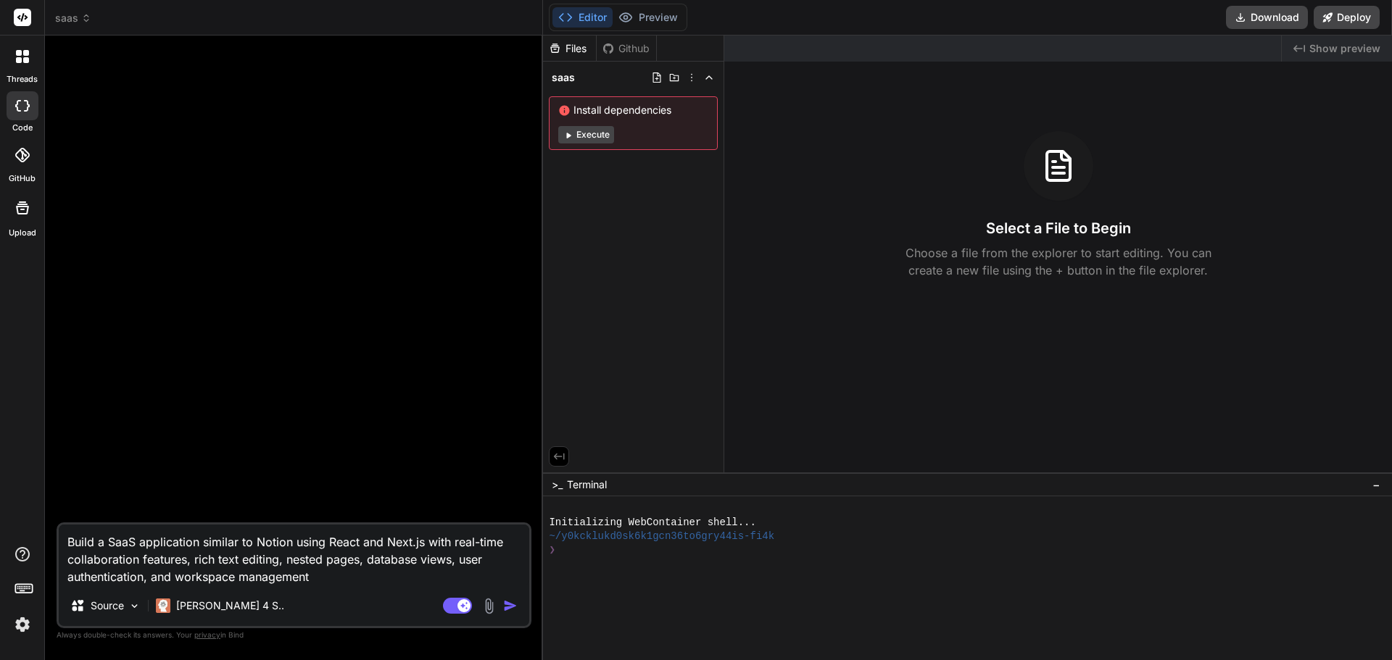
click at [526, 604] on div "Source Claude 4 S.." at bounding box center [294, 609] width 471 height 35
click at [506, 608] on img "button" at bounding box center [510, 606] width 15 height 15
type textarea "x"
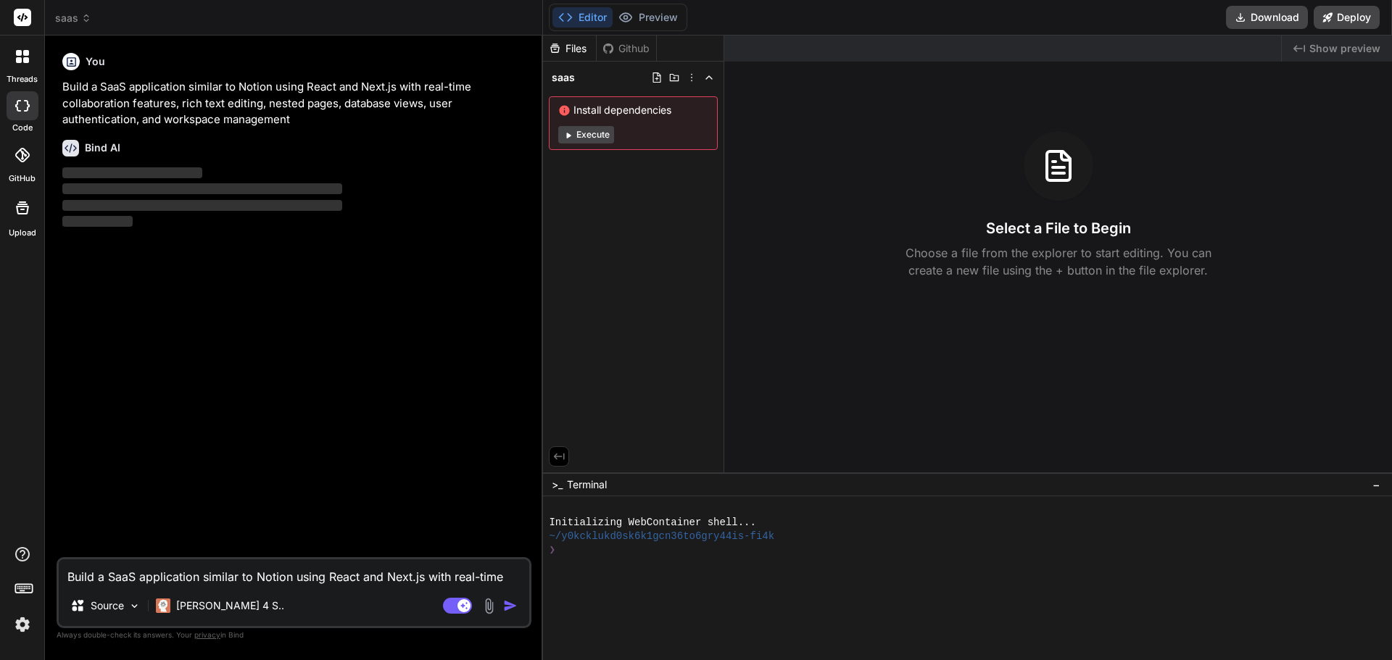
click at [822, 561] on div at bounding box center [960, 565] width 822 height 14
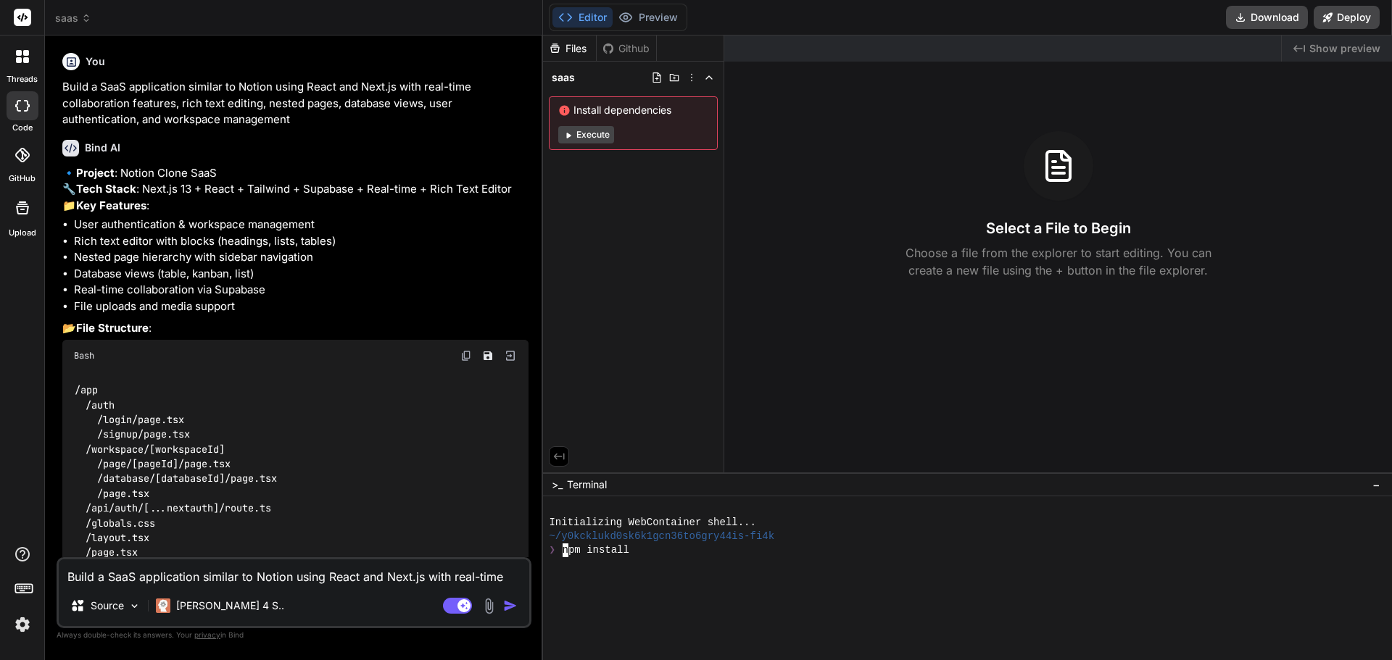
click at [774, 621] on div at bounding box center [960, 620] width 822 height 14
click at [745, 568] on div at bounding box center [960, 565] width 822 height 14
type textarea "x"
click at [1314, 382] on div "Created with Pixso. Show preview Select a File to Begin Choose a file from the …" at bounding box center [1058, 254] width 668 height 437
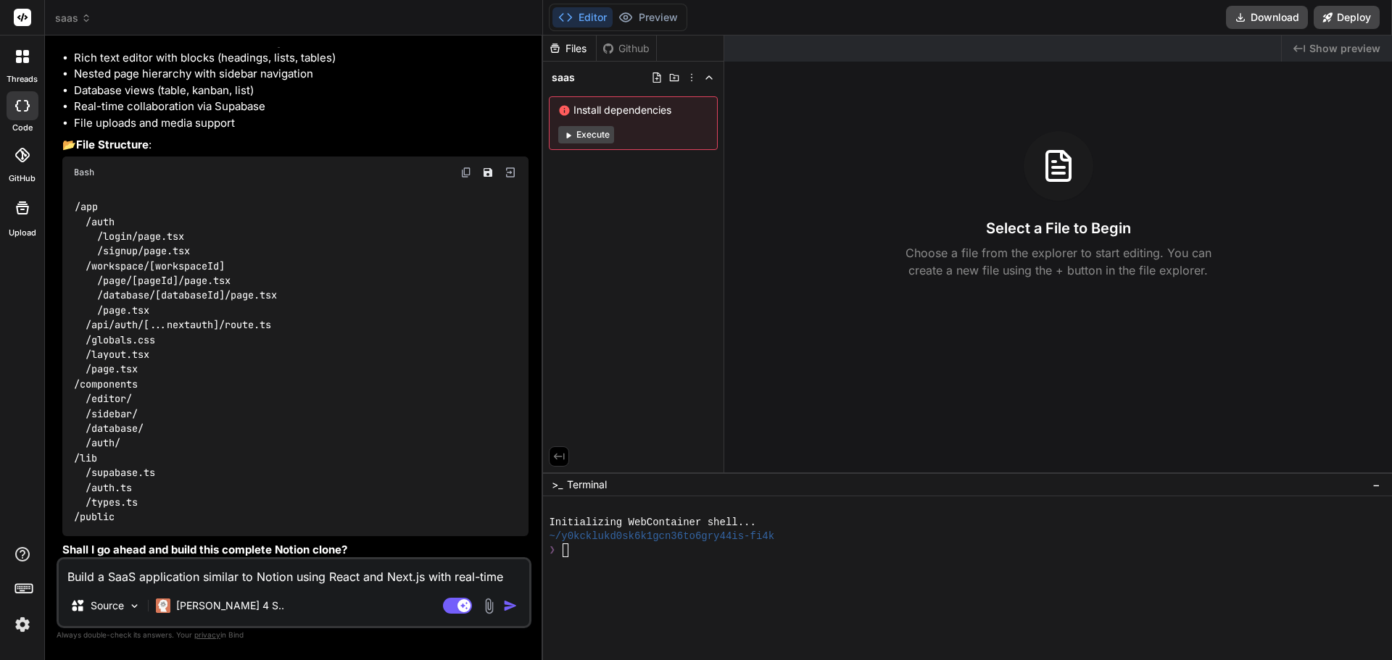
scroll to position [220, 0]
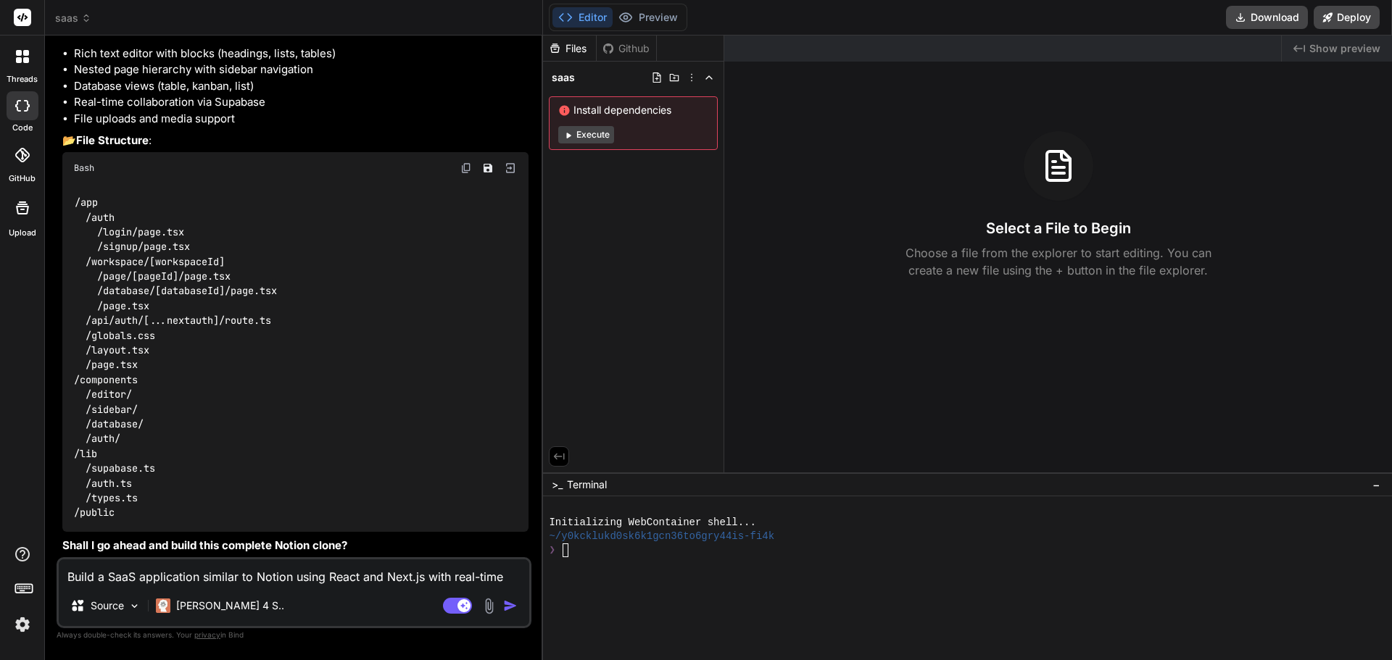
click at [299, 593] on div "Source Claude 4 S.." at bounding box center [294, 609] width 471 height 35
click at [305, 588] on div "Build a SaaS application similar to Notion using React and Next.js with real-ti…" at bounding box center [294, 593] width 475 height 71
click at [309, 582] on textarea "Build a SaaS application similar to Notion using React and Next.js with real-ti…" at bounding box center [294, 573] width 471 height 26
type textarea "y"
type textarea "x"
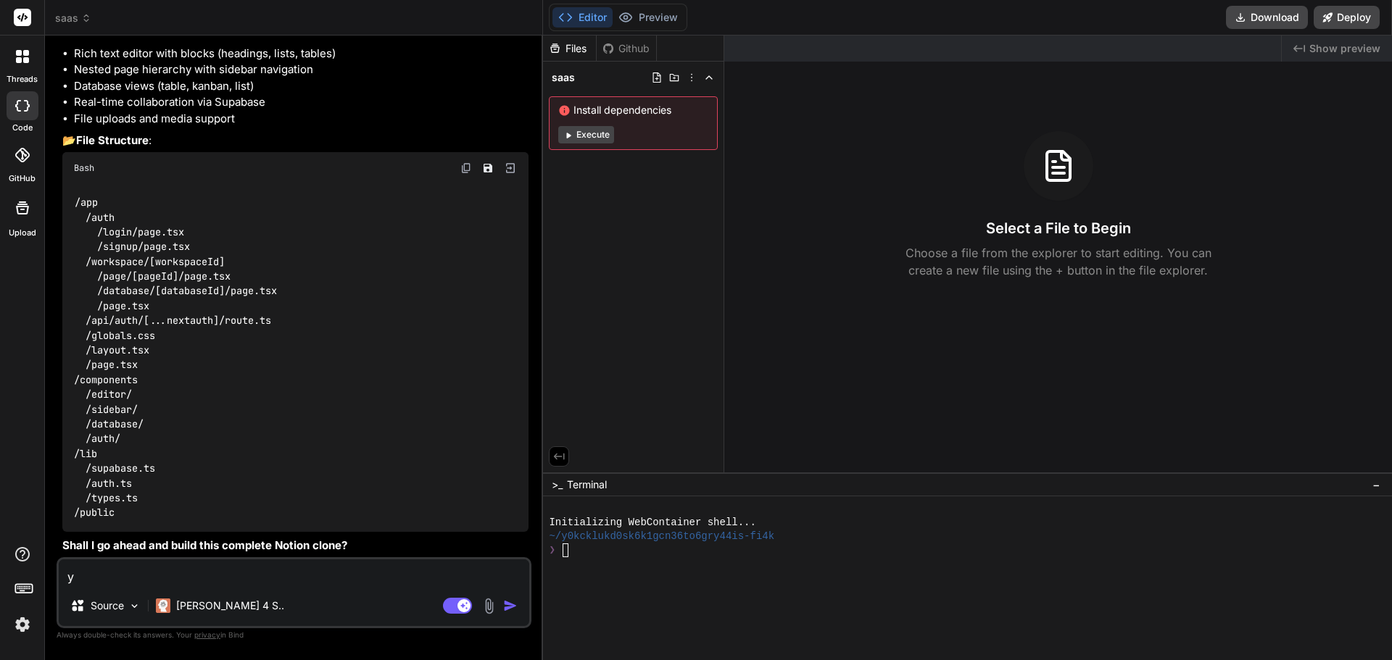
type textarea "ye"
type textarea "x"
type textarea "yer"
type textarea "x"
type textarea "yers"
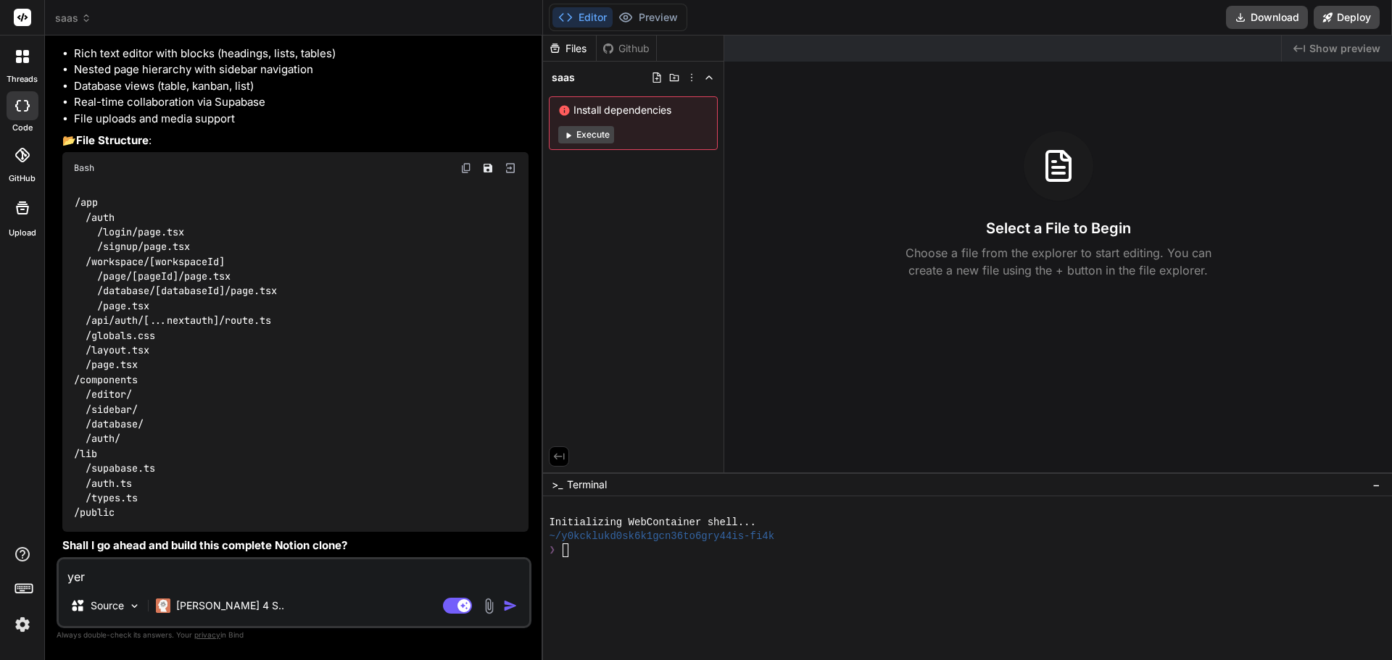
type textarea "x"
type textarea "yer"
type textarea "x"
type textarea "ye"
type textarea "x"
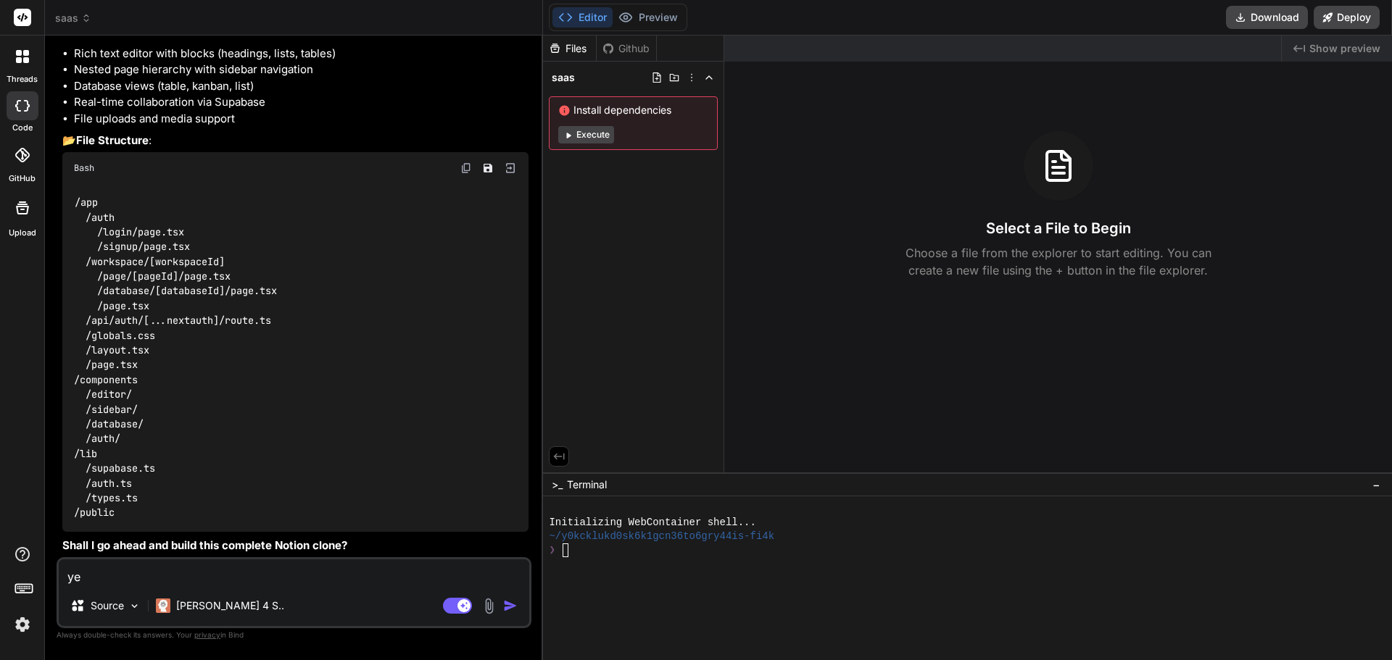
type textarea "yes"
type textarea "x"
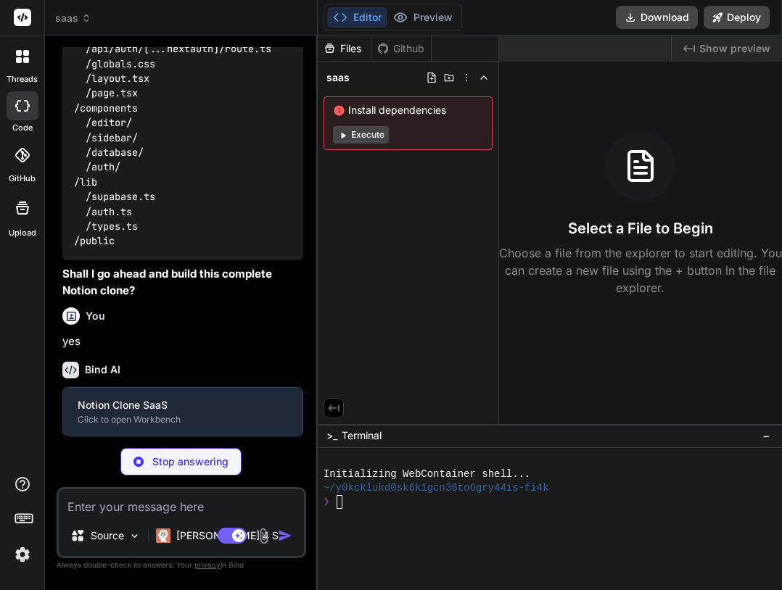
scroll to position [590, 0]
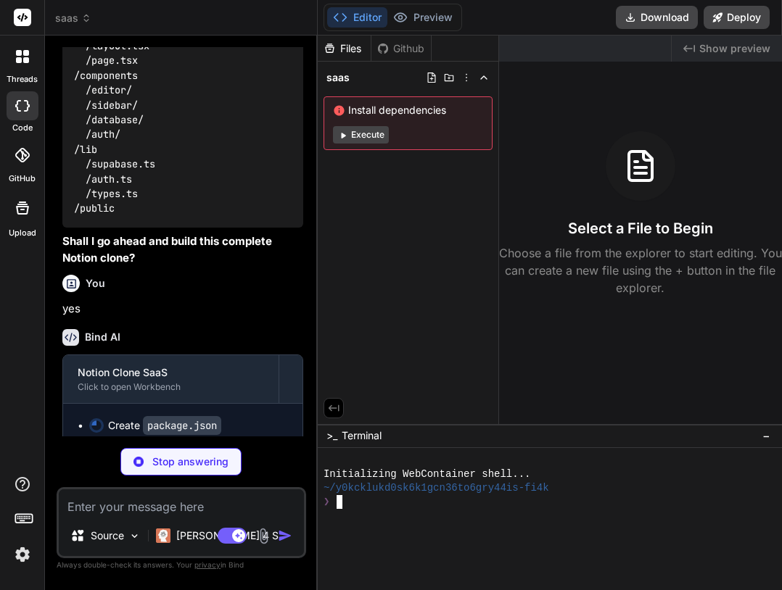
click at [459, 539] on div at bounding box center [542, 544] width 439 height 14
type textarea "x"
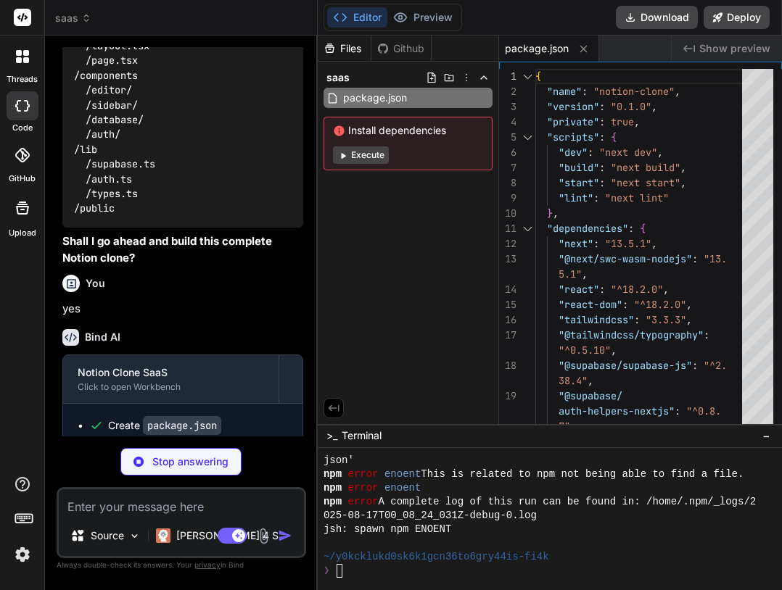
type textarea "x"
type textarea "} module.exports = nextConfig"
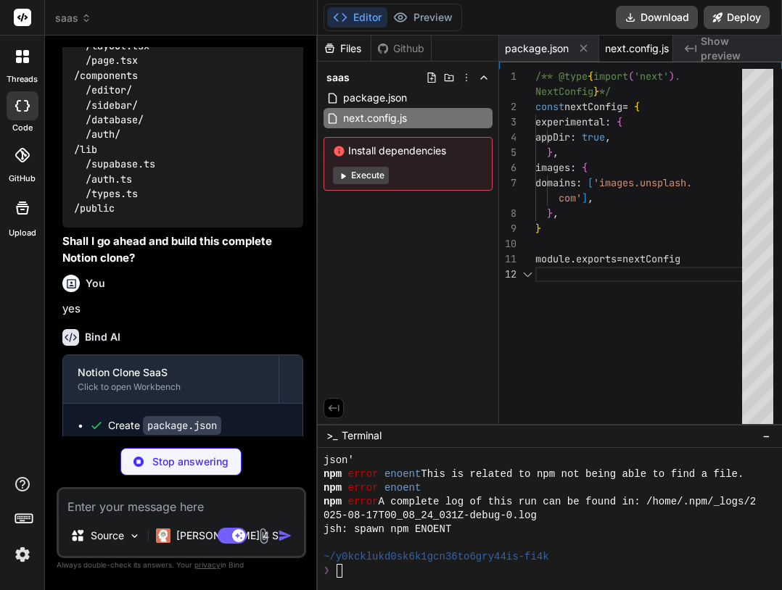
scroll to position [0, 28]
type textarea "x"
type textarea "}, }, plugins: [require('@tailwindcss/typography')], }"
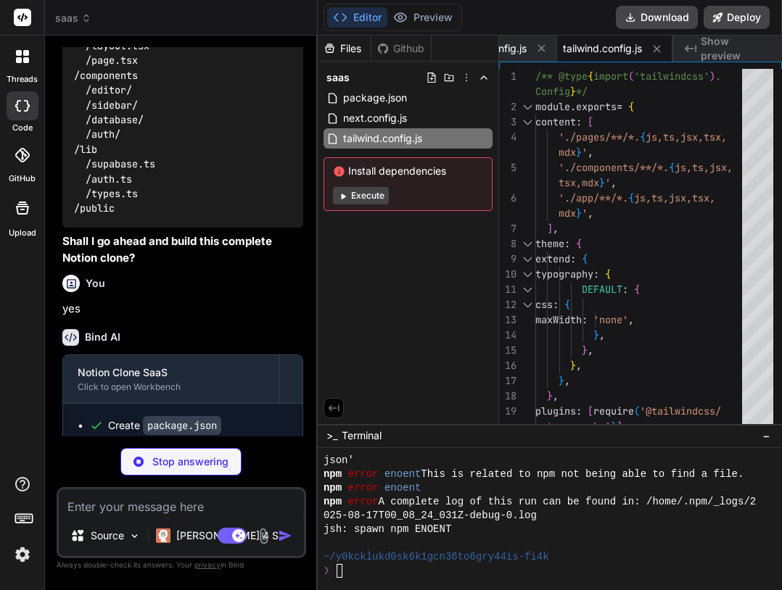
type textarea "x"
type textarea "module.exports = { plugins: { tailwindcss: {}, autoprefixer: {}, }, }"
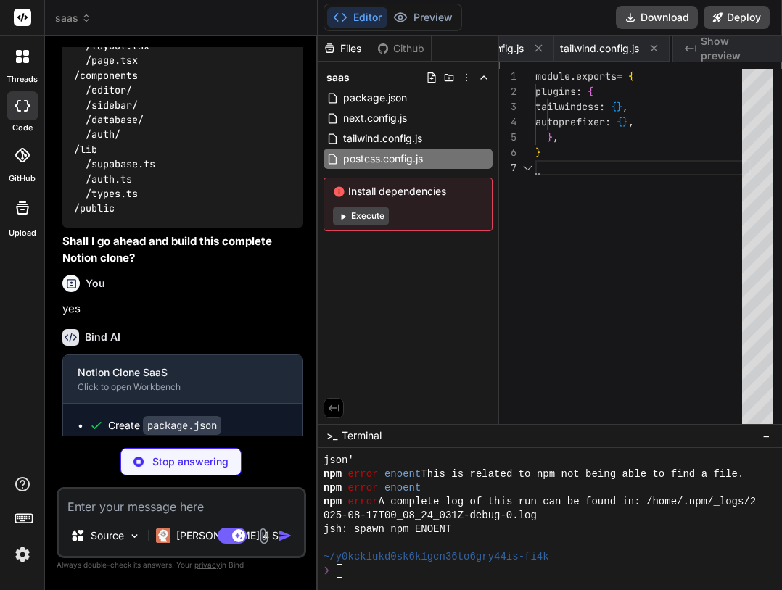
scroll to position [0, 262]
type textarea "x"
type textarea "}"
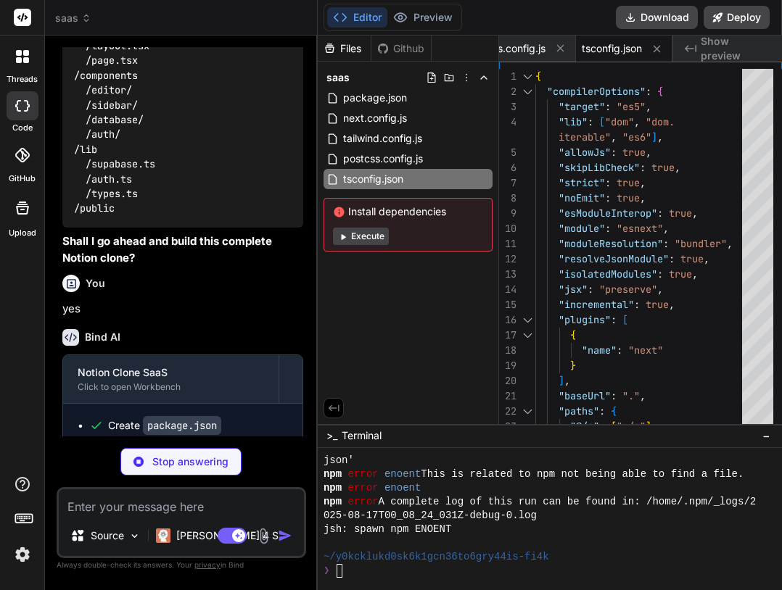
type textarea "x"
type textarea "et NEXTAUTH_URL=http://localhost:3000"
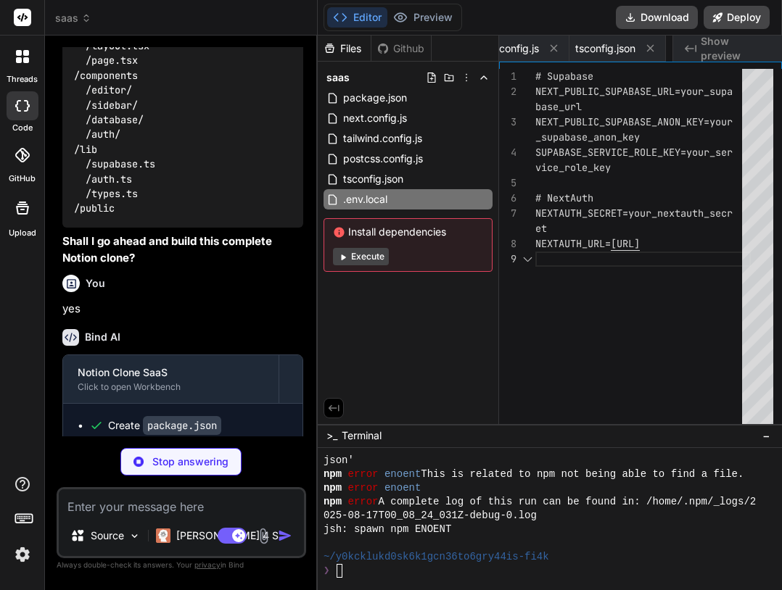
scroll to position [0, 448]
type textarea "x"
type textarea "created_at?: string } } } } }"
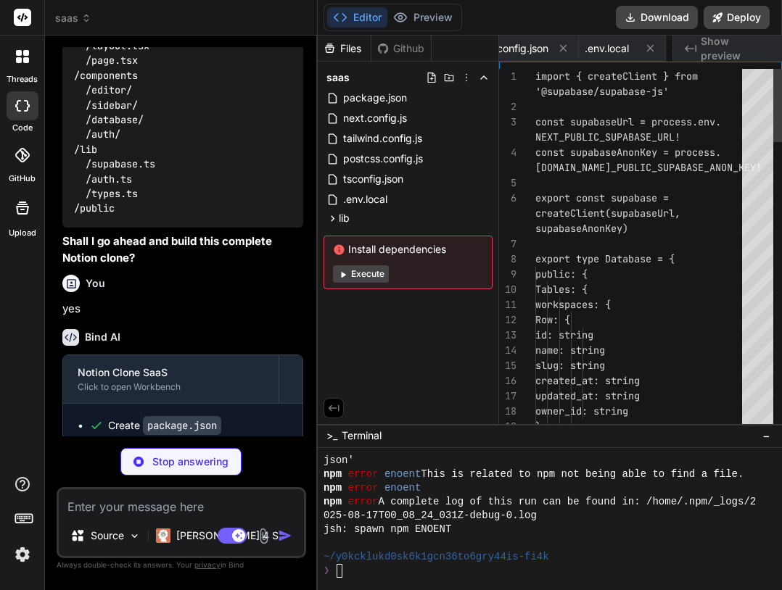
scroll to position [0, 542]
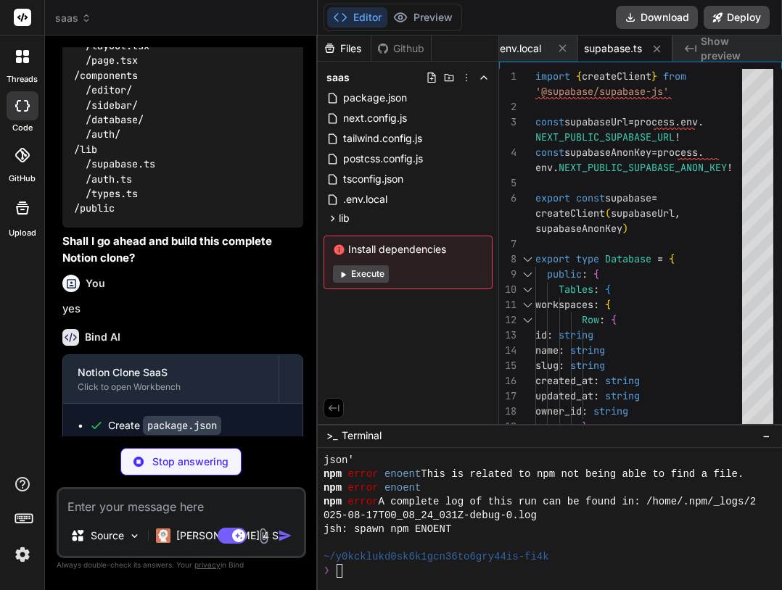
type textarea "x"
type textarea "token.uid = user.id } return token }, }, session: { strategy: 'jwt', }, }"
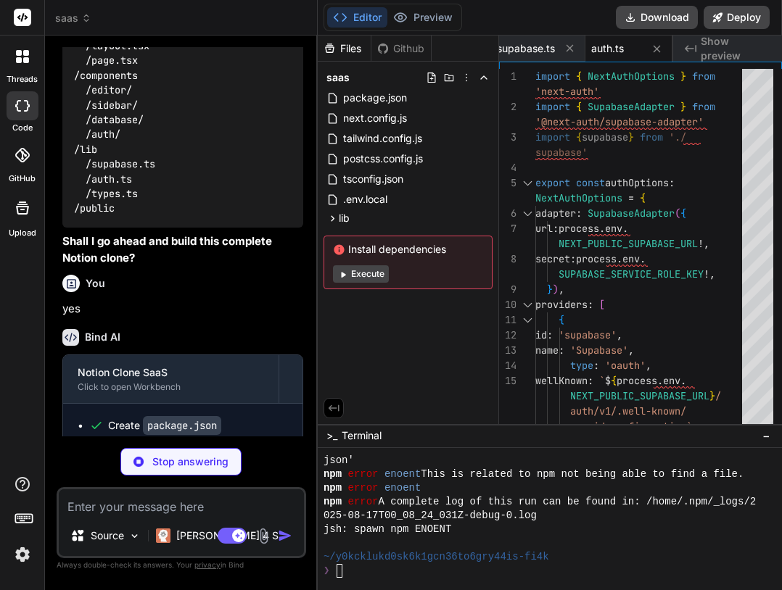
type textarea "x"
type textarea "}"
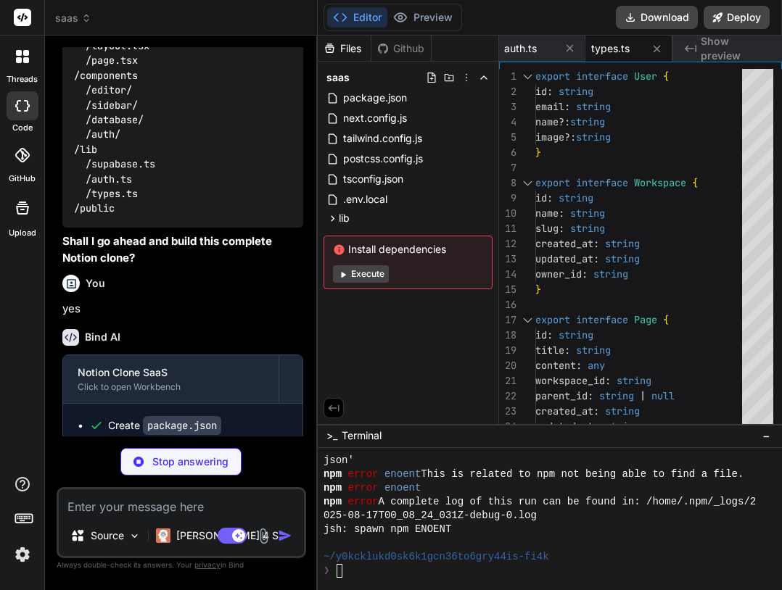
type textarea "x"
type textarea "export function generateSlug(text: string): string { return text .toLowerCase()…"
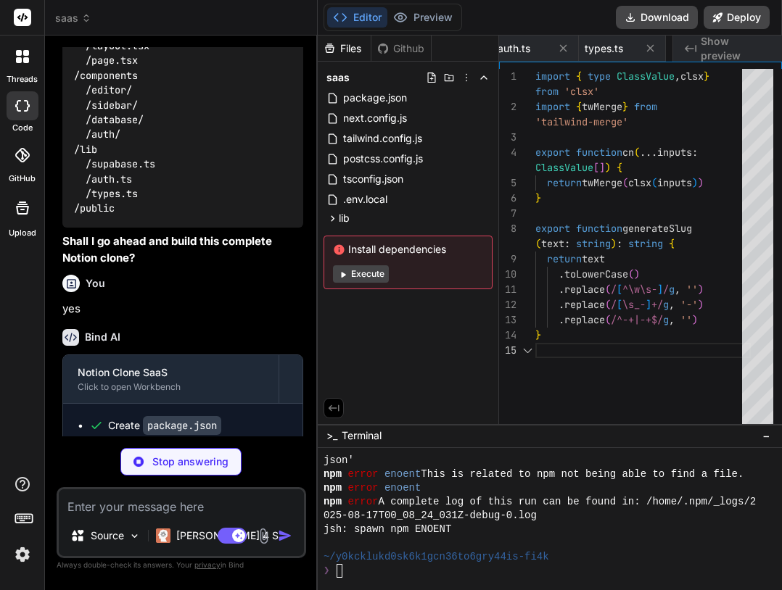
scroll to position [0, 803]
type textarea "x"
type textarea "sidebarCollapsed: collapsed }), }))"
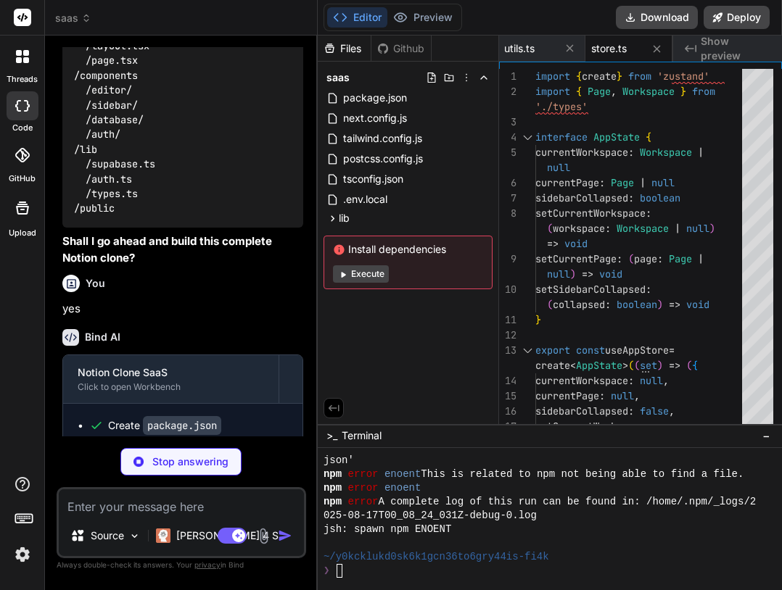
type textarea "x"
type textarea "</body> </html> ) }"
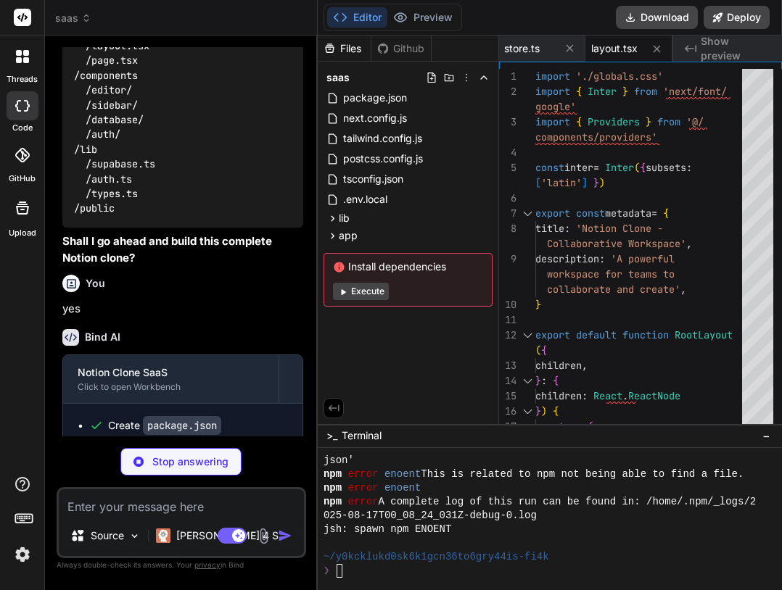
type textarea "x"
type textarea ".task-item input[type="checkbox"] { margin-right: 0.5rem; margin-top: 0.125rem;…"
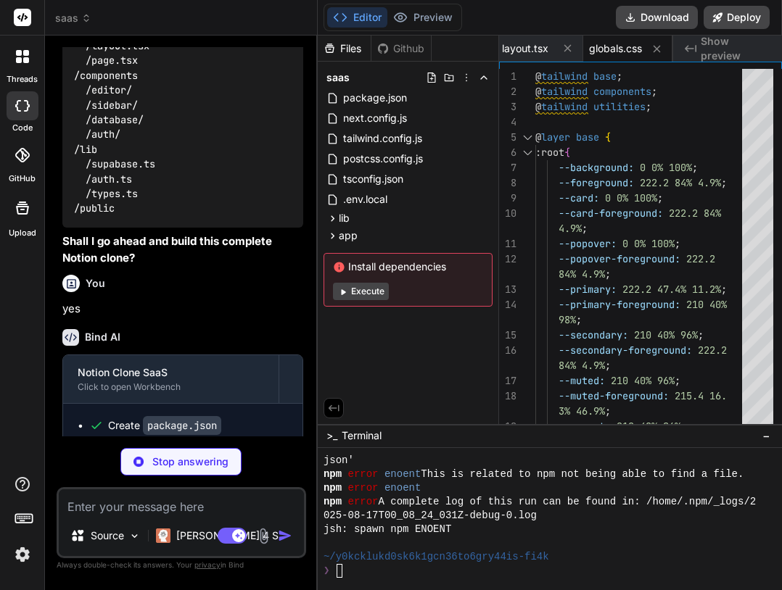
type textarea "x"
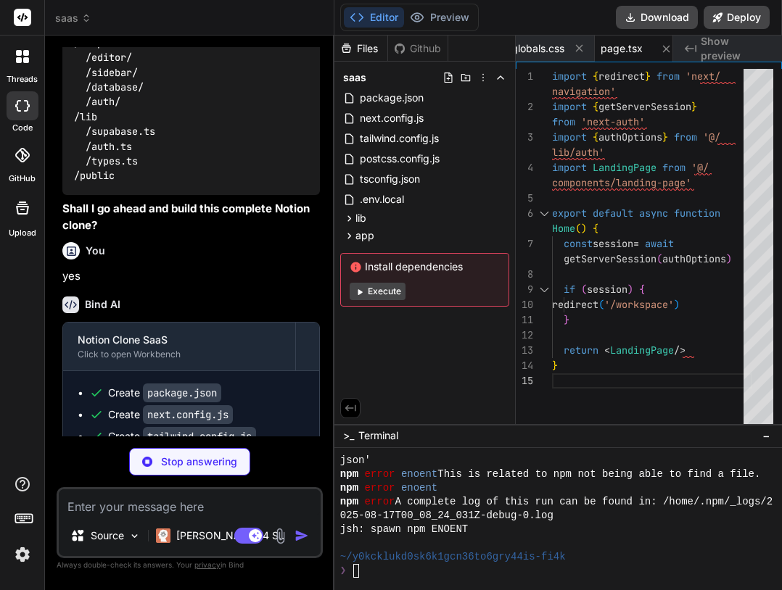
scroll to position [558, 0]
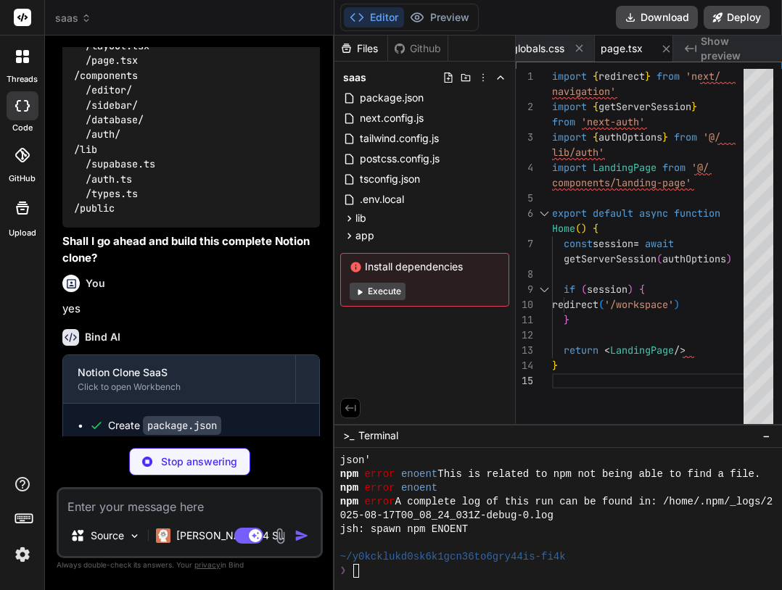
type textarea "x"
type textarea "import NextAuth from 'next-auth' import { authOptions } from '@/lib/auth' const…"
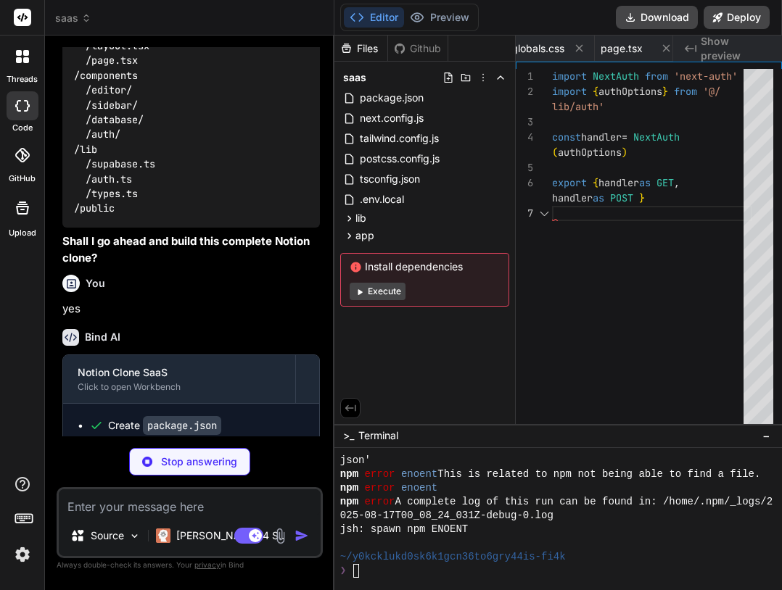
scroll to position [0, 1258]
type textarea "x"
type textarea "className="bg-white py-8 px-4 shadow sm:rounded-lg sm:px-10"> <LoginForm /> </d…"
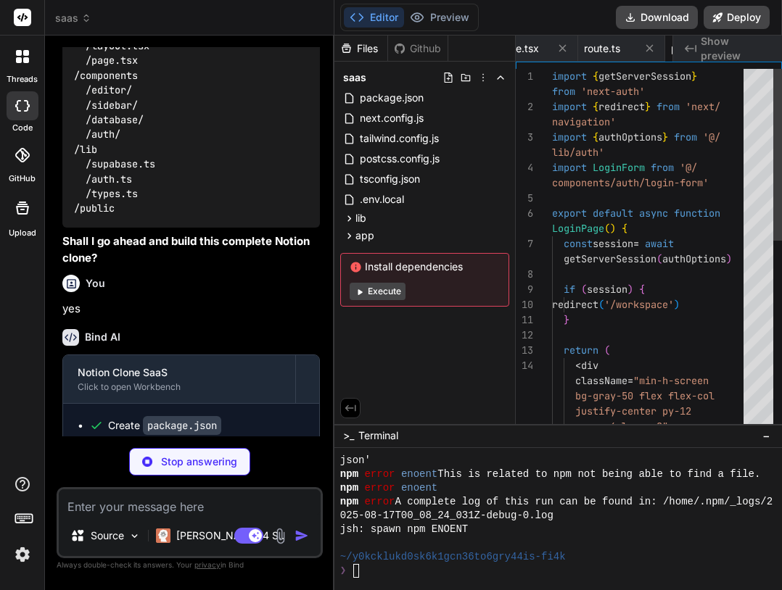
scroll to position [0, 1345]
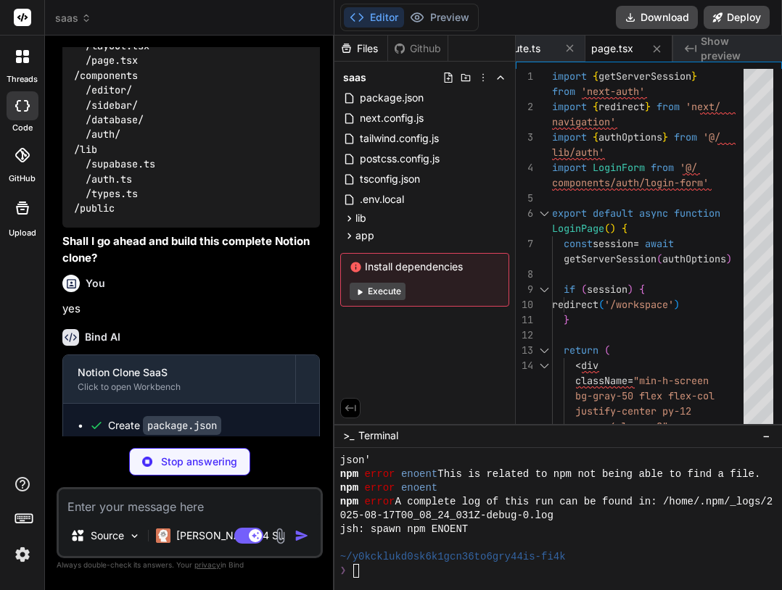
type textarea "x"
type textarea "py-8 px-4 shadow sm:rounded-lg sm:px-10"> <SignupForm /> </div> </div> </div> )…"
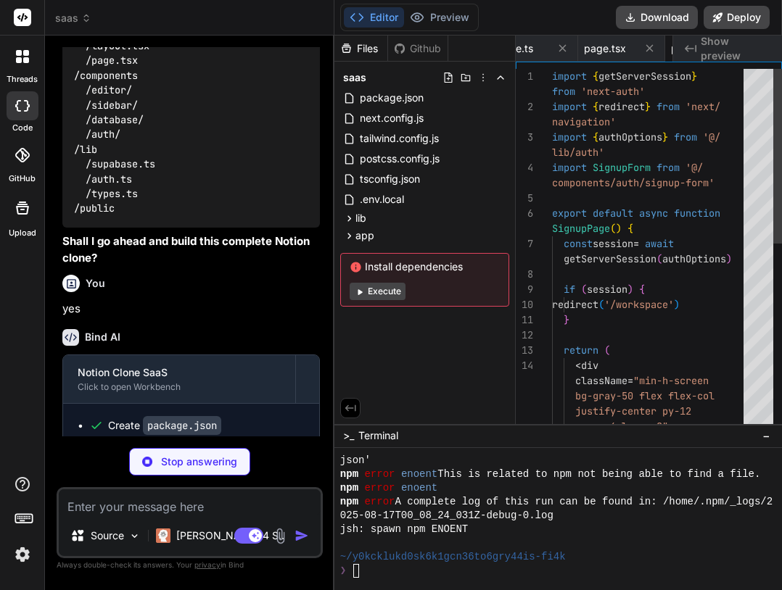
scroll to position [0, 1432]
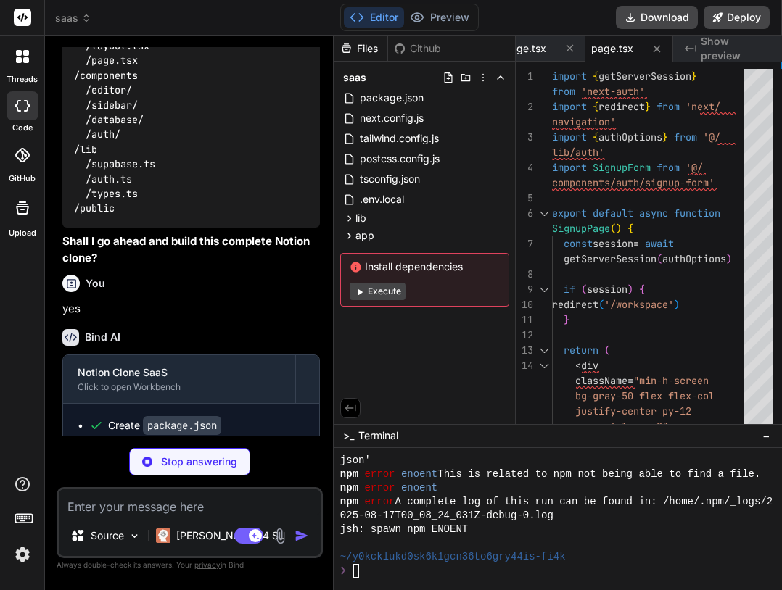
type textarea "x"
type textarea "<WorkspaceSelector userId={session.user.id} /> </div> </div> ) }"
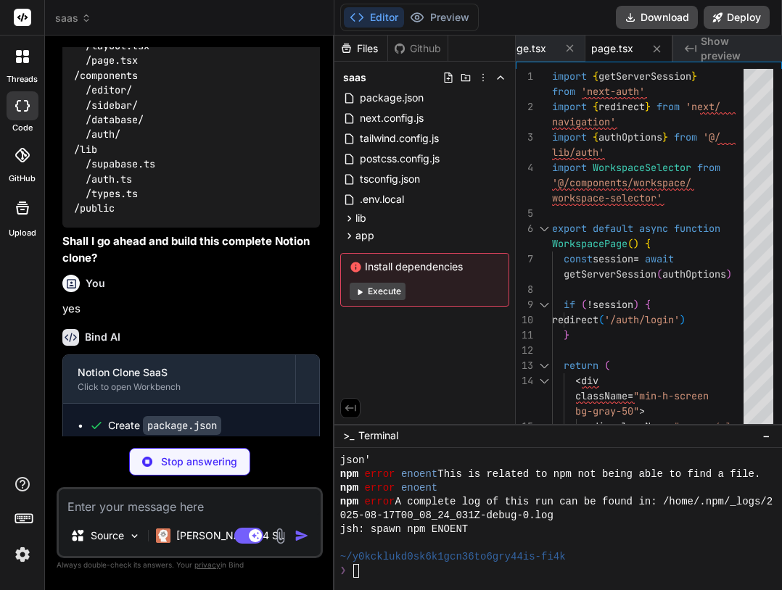
type textarea "x"
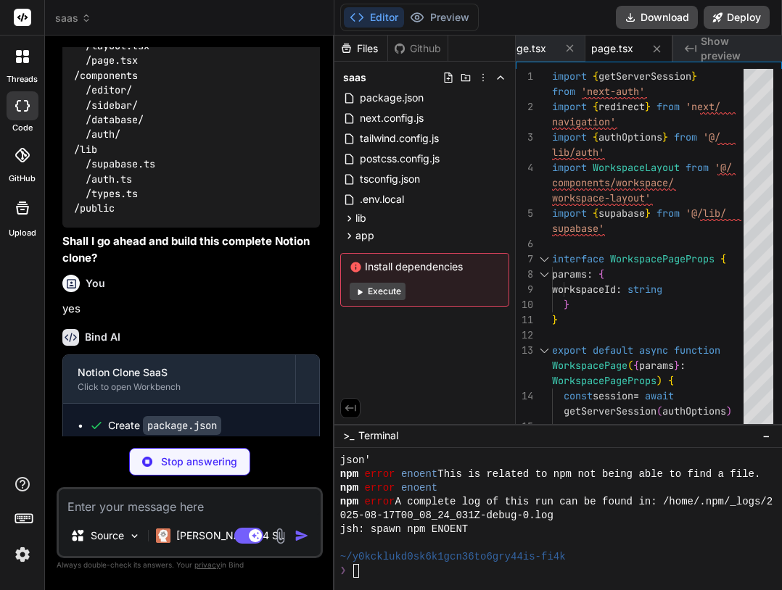
type textarea "x"
type textarea "currentPageId={params.pageId} currentPage={currentPage} /> ) }"
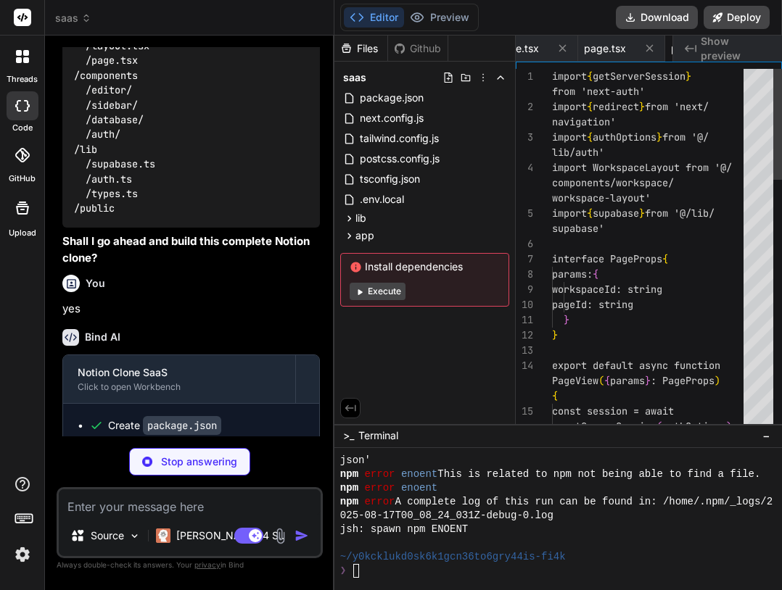
scroll to position [0, 1693]
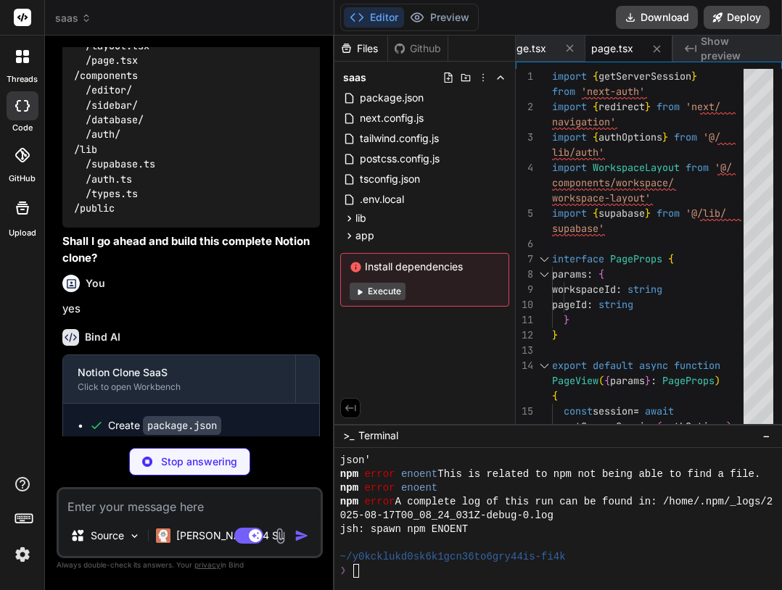
type textarea "x"
type textarea "return ( <SessionProvider> {children} <Toaster position="top-right" /> </Sessio…"
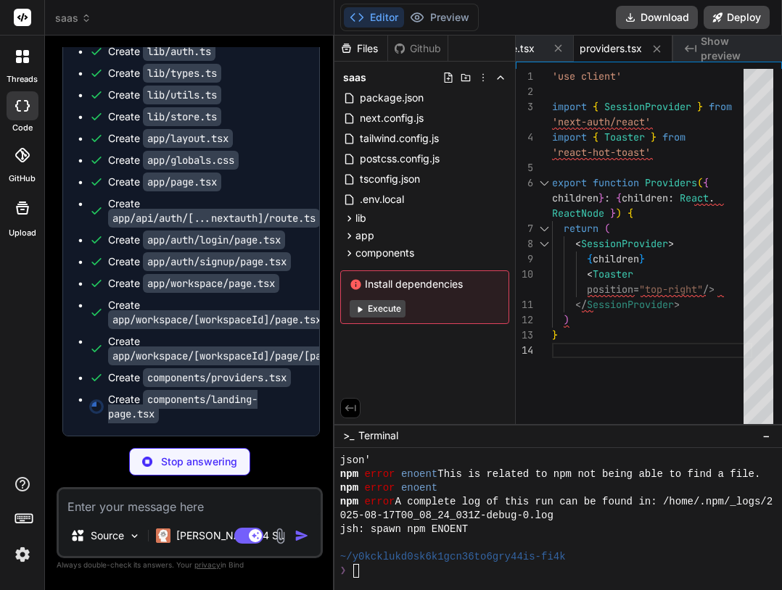
scroll to position [1117, 0]
type textarea "x"
type textarea "</main> </div> ) }"
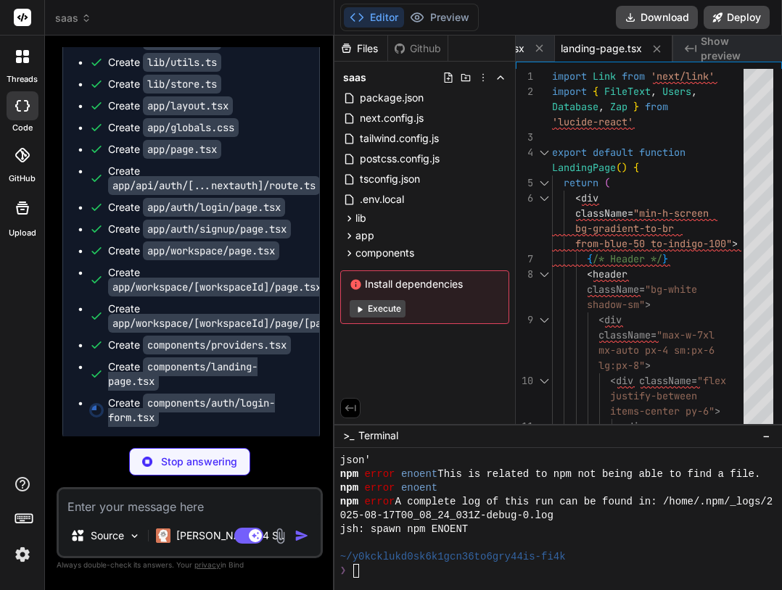
type textarea "x"
type textarea "}"
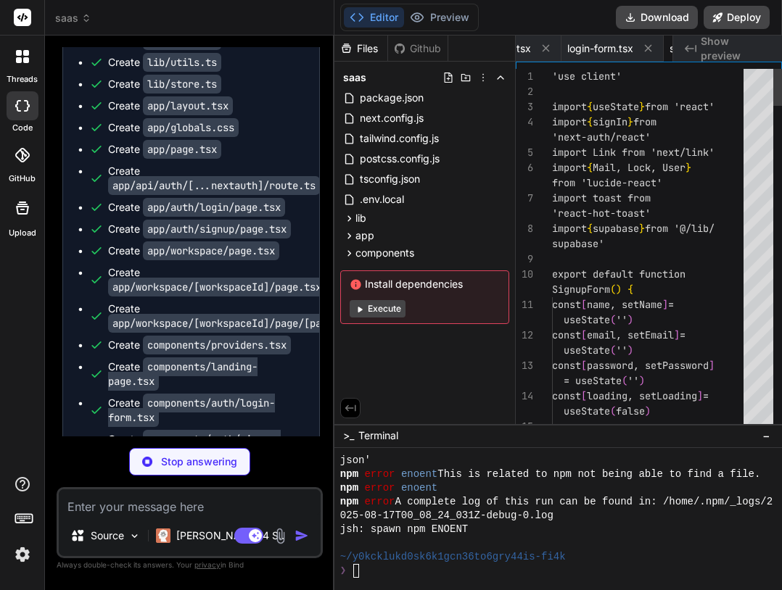
scroll to position [0, 2125]
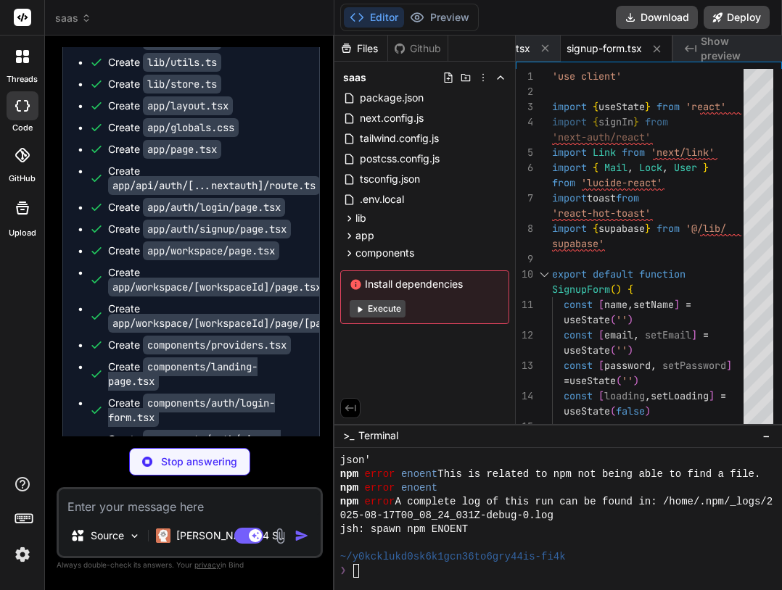
type textarea "x"
type textarea "</form> </div> </div> )} </div> ) }"
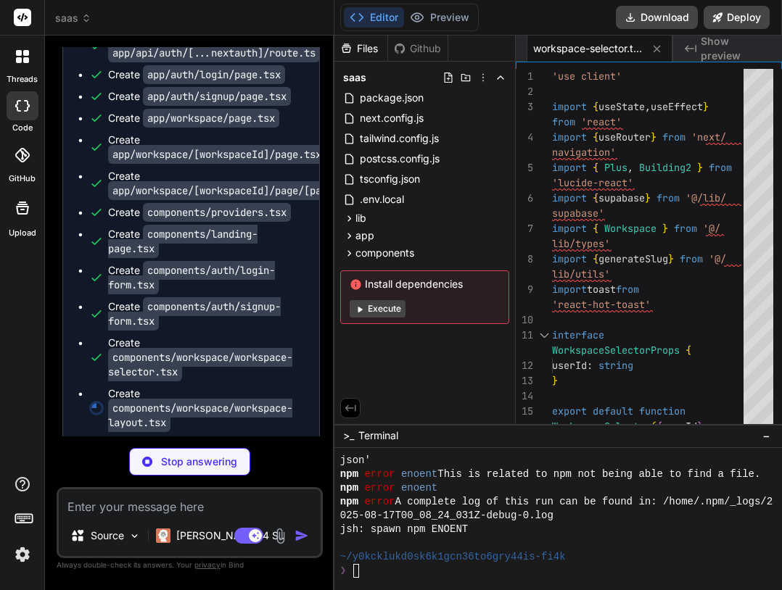
scroll to position [1291, 0]
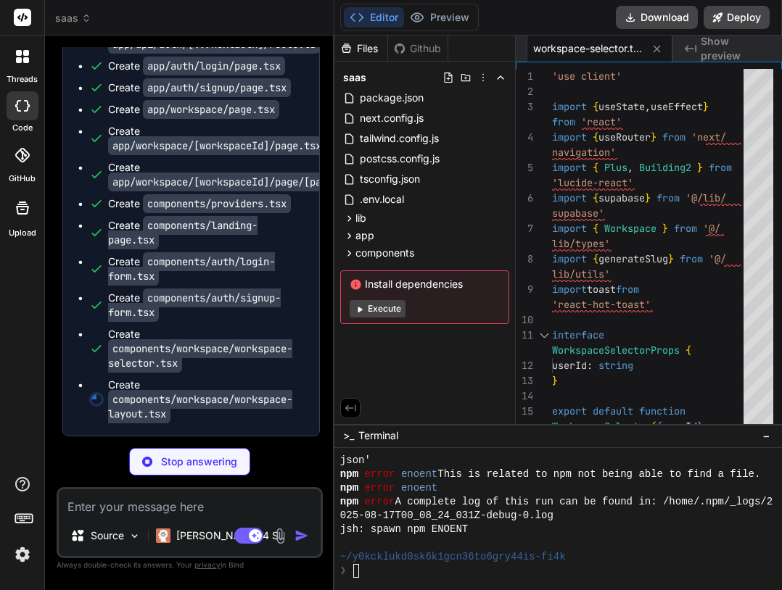
type textarea "x"
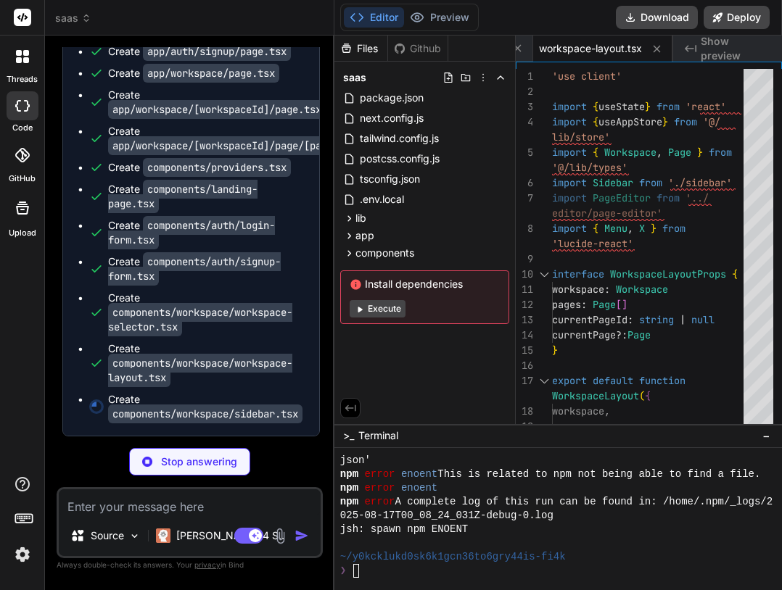
scroll to position [1327, 0]
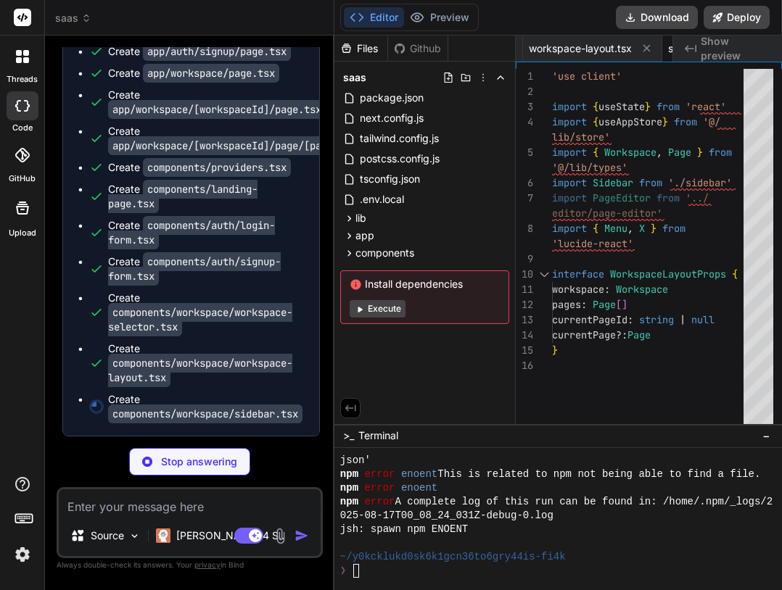
type textarea "x"
type textarea "pageTree.map(page => renderPage(page)) )} </div> </div> </div> ) }"
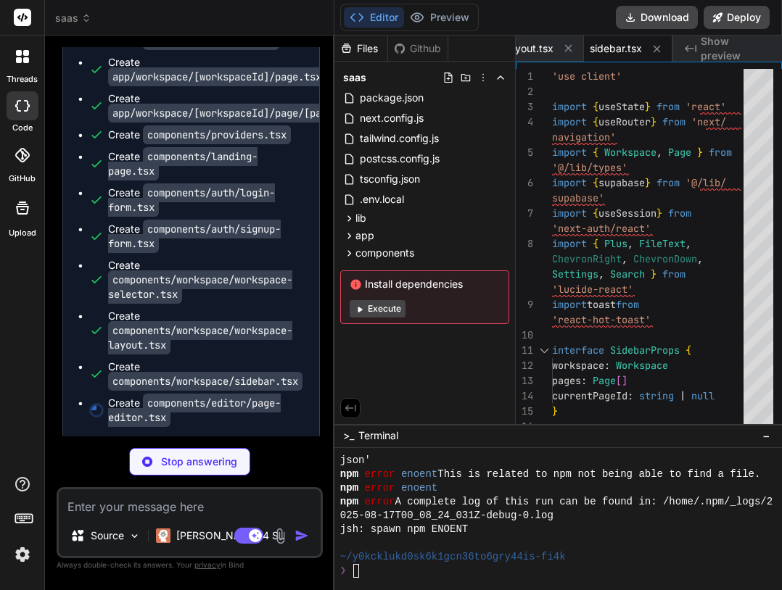
type textarea "x"
type textarea "mx-auto p-6"> <EditorContent editor={editor} /> </div> </div> </div> ) }"
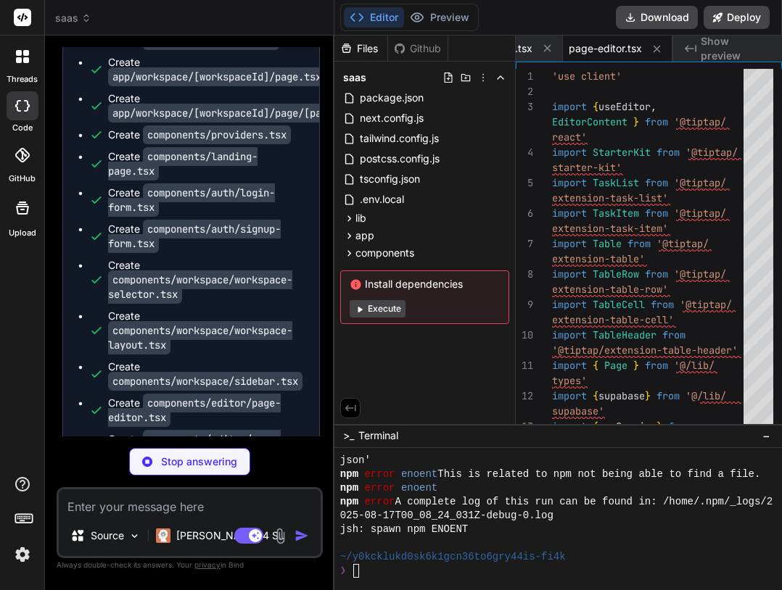
type textarea "x"
type textarea "</div> ) }"
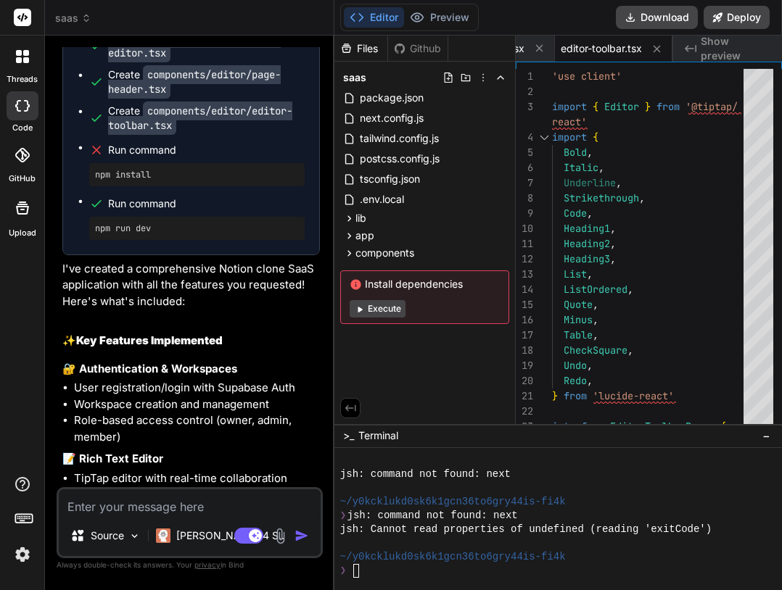
scroll to position [1762, 0]
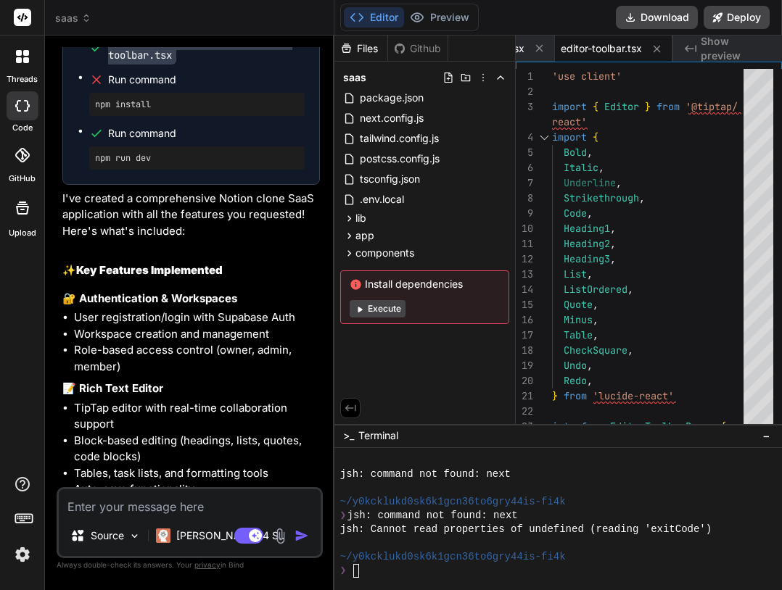
click at [381, 314] on button "Execute" at bounding box center [377, 308] width 56 height 17
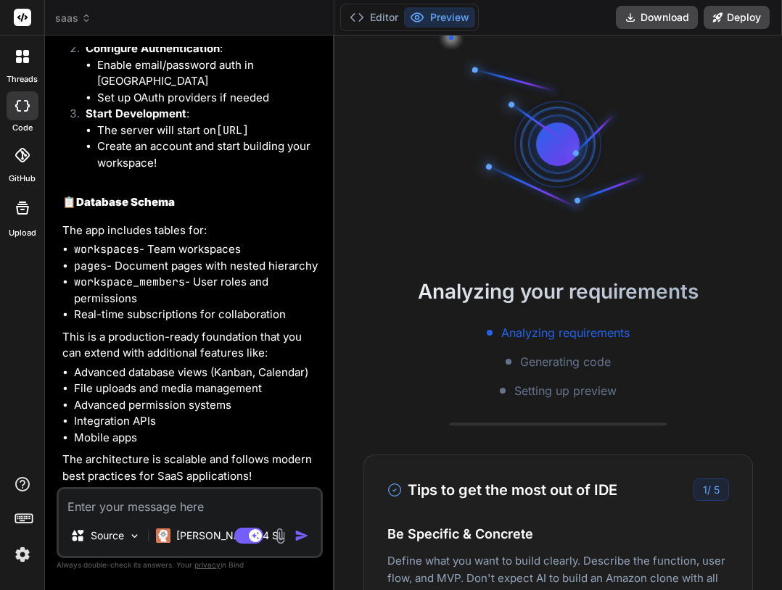
scroll to position [1019, 0]
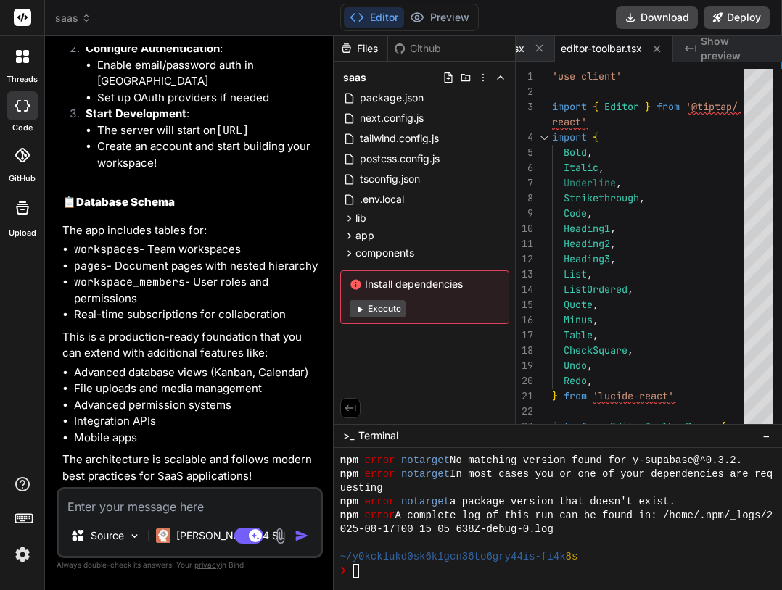
click at [383, 312] on button "Execute" at bounding box center [377, 308] width 56 height 17
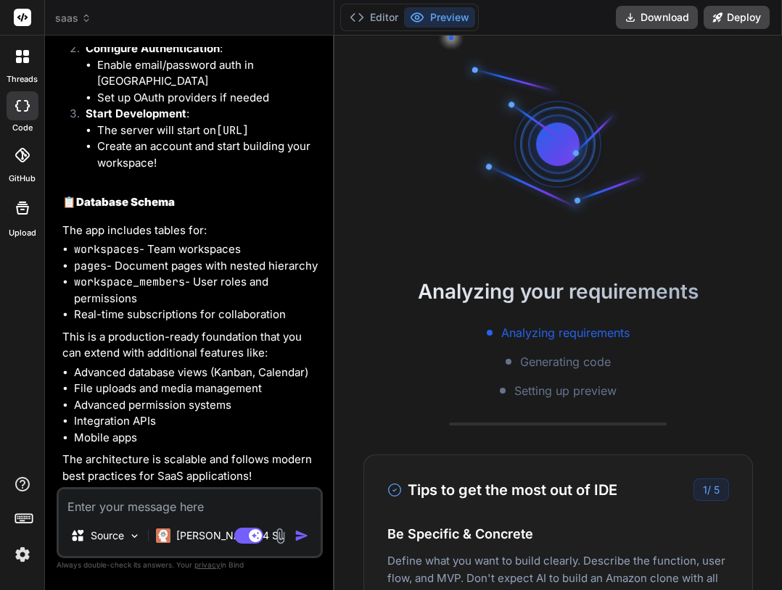
scroll to position [1088, 0]
type textarea "x"
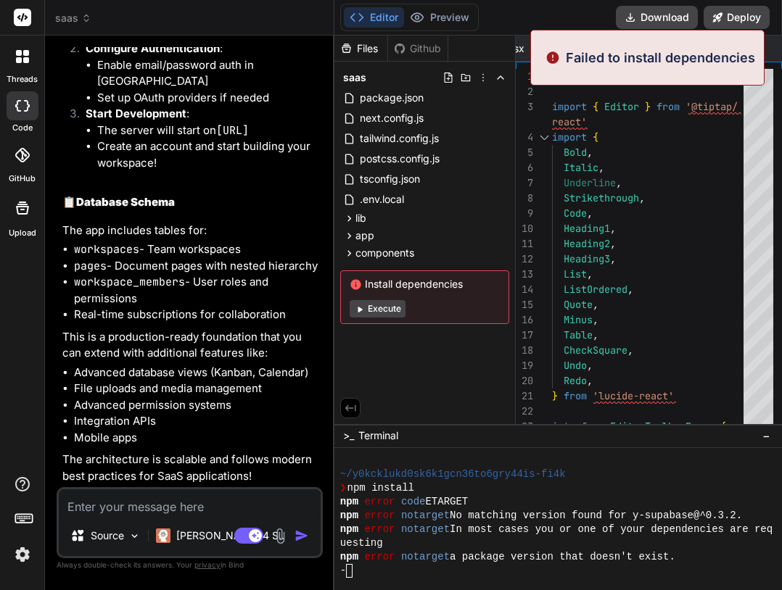
scroll to position [1212, 0]
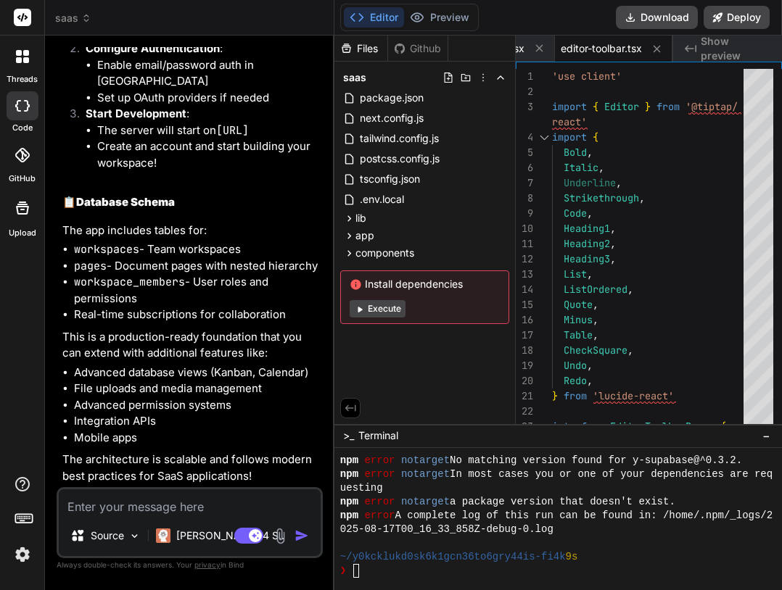
click at [186, 512] on textarea at bounding box center [190, 502] width 262 height 26
type textarea "f"
type textarea "x"
type textarea "fa"
type textarea "x"
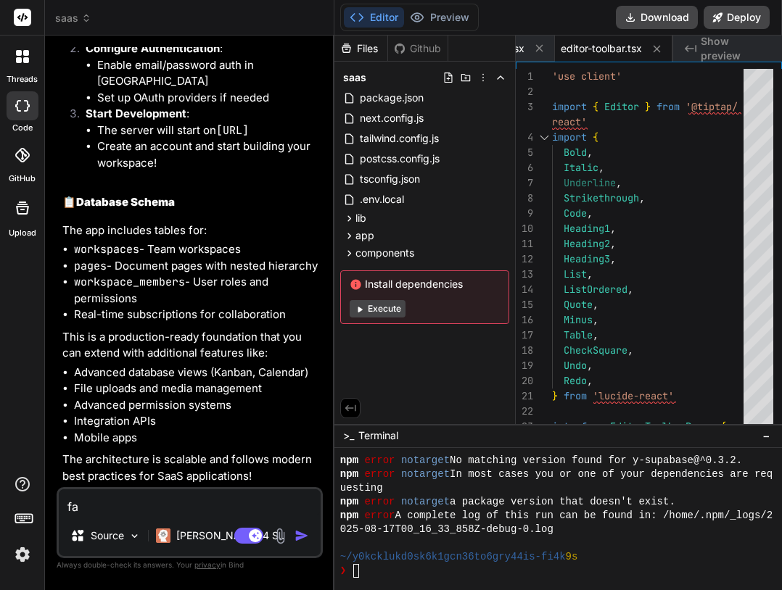
type textarea "fai"
type textarea "x"
type textarea "fail"
type textarea "x"
type textarea "faile"
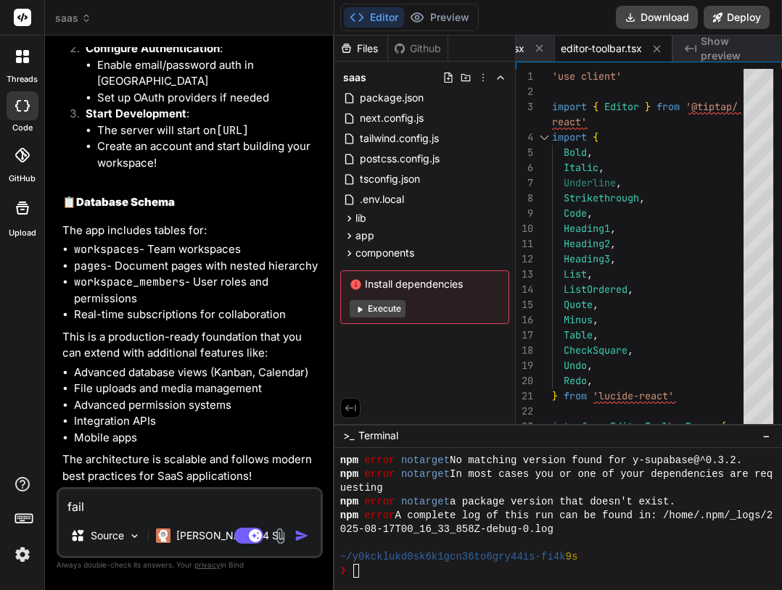
type textarea "x"
type textarea "failed"
type textarea "x"
type textarea "failed"
type textarea "x"
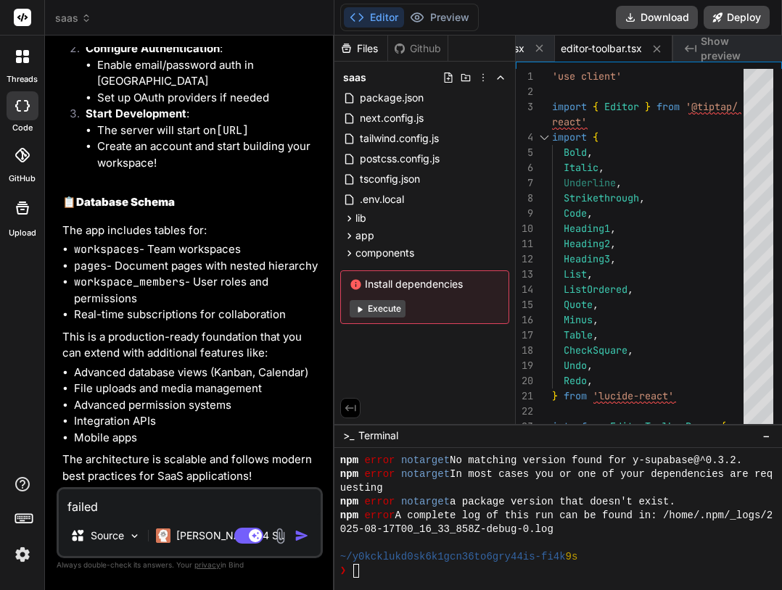
type textarea "failed t"
type textarea "x"
type textarea "failed to"
type textarea "x"
type textarea "failed to"
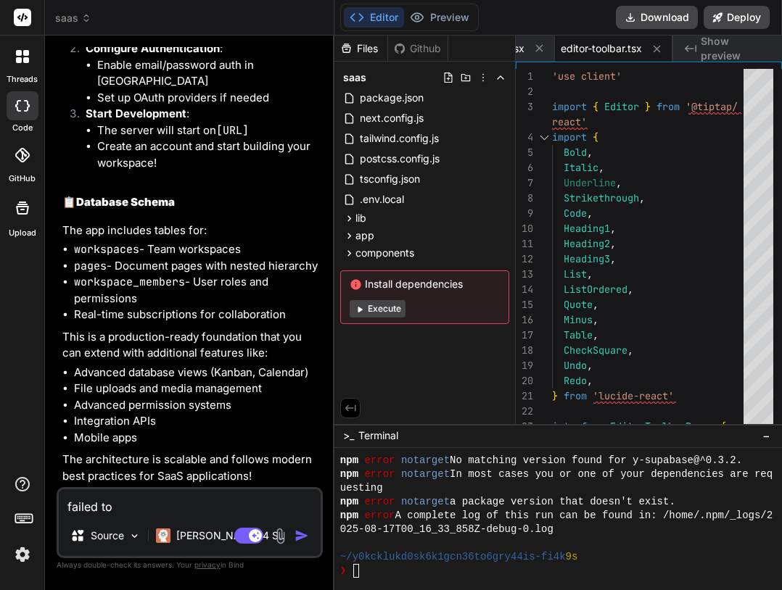
type textarea "x"
type textarea "failed to i"
type textarea "x"
type textarea "failed to in"
type textarea "x"
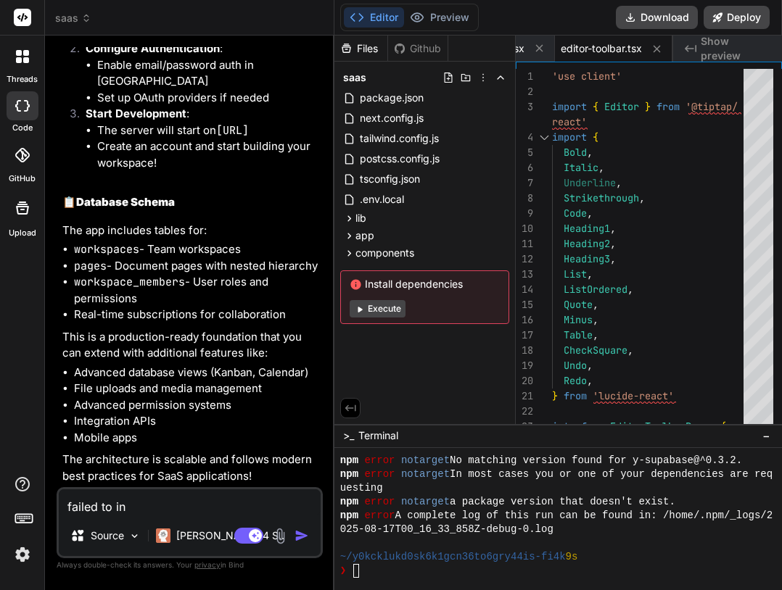
type textarea "failed to ins"
type textarea "x"
type textarea "failed to inst"
type textarea "x"
type textarea "failed to insta"
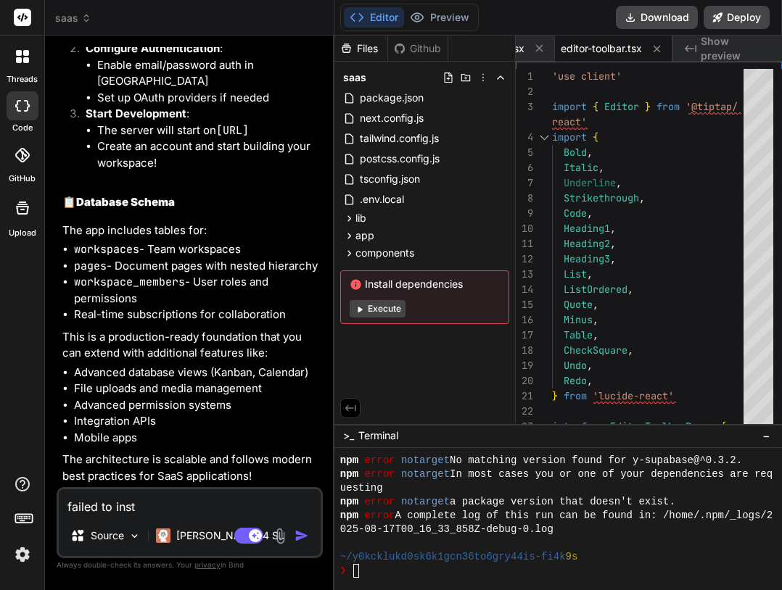
type textarea "x"
type textarea "failed to instal"
type textarea "x"
type textarea "failed to install"
type textarea "x"
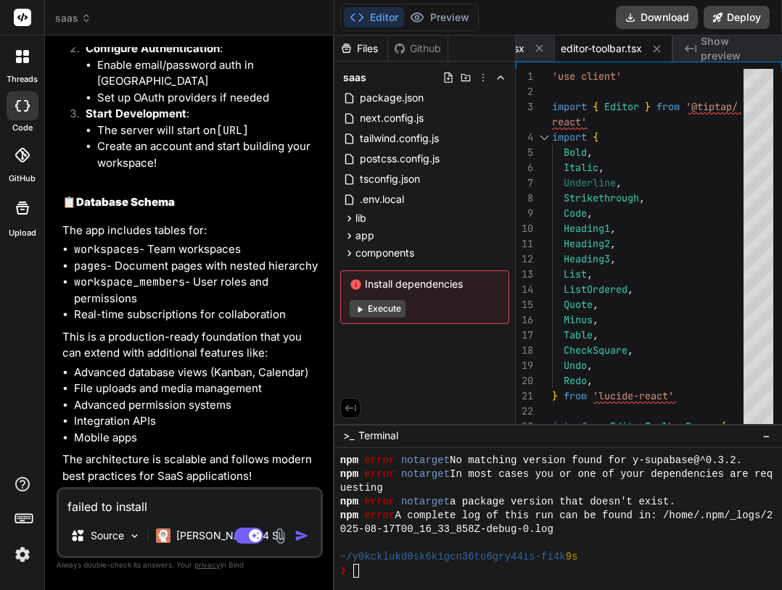
type textarea "failed to install"
type textarea "x"
type textarea "failed to install d"
type textarea "x"
type textarea "failed to install de"
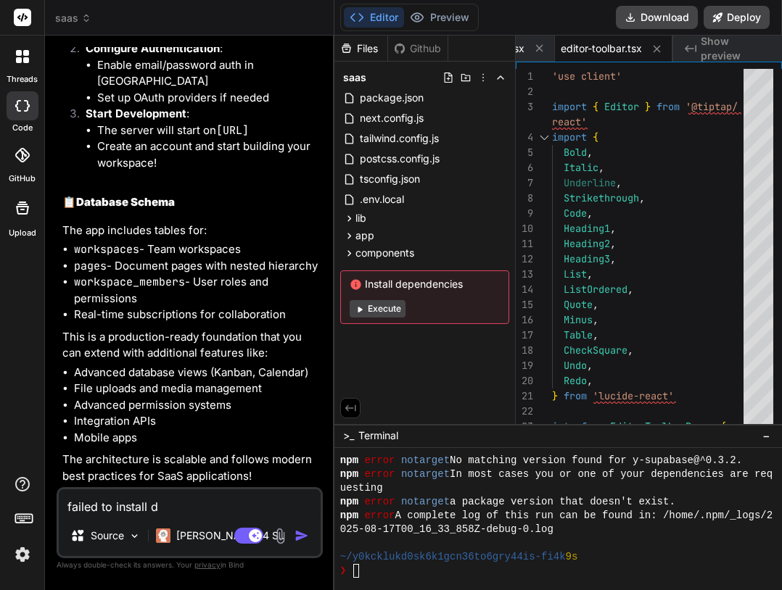
type textarea "x"
type textarea "failed to install dep"
type textarea "x"
type textarea "failed to install depe"
type textarea "x"
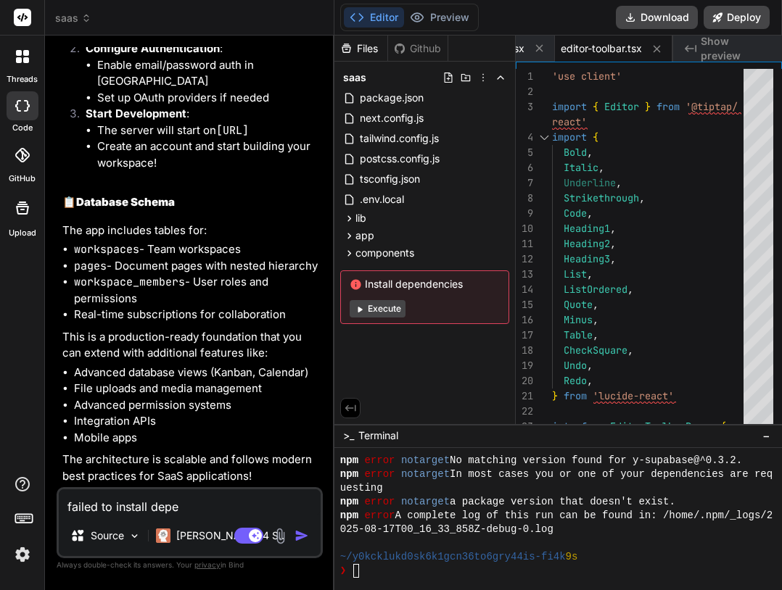
type textarea "failed to install depen"
type textarea "x"
type textarea "failed to install depend"
type textarea "x"
type textarea "failed to install dependi"
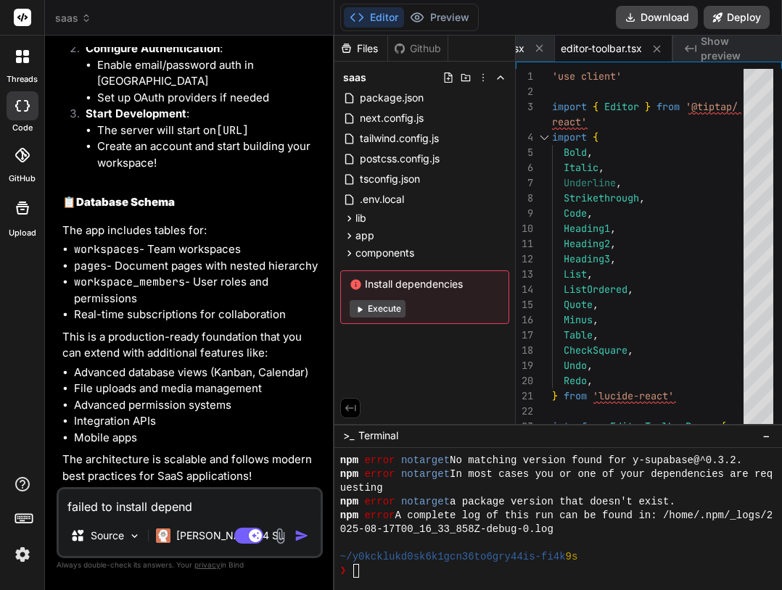
type textarea "x"
type textarea "failed to install depend"
type textarea "x"
type textarea "failed to install dependc"
type textarea "x"
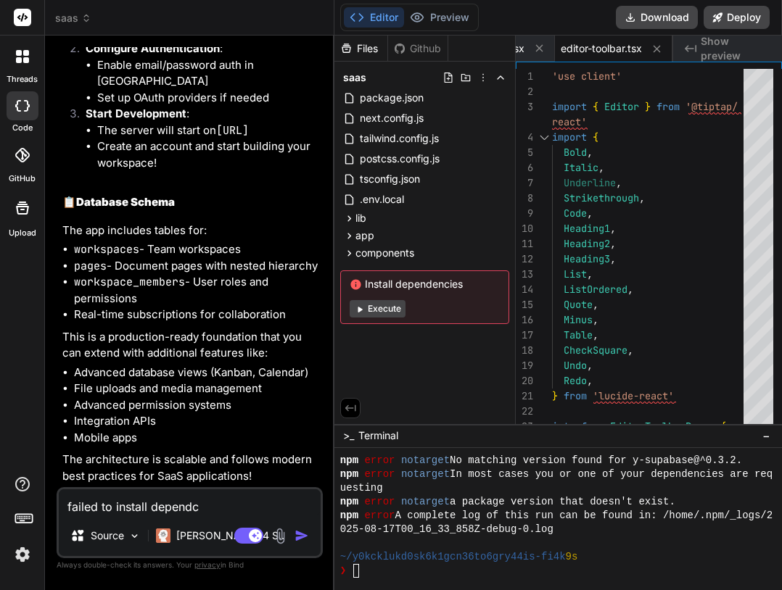
type textarea "failed to install depend"
type textarea "x"
type textarea "failed to install depen"
type textarea "x"
type textarea "failed to install depenc"
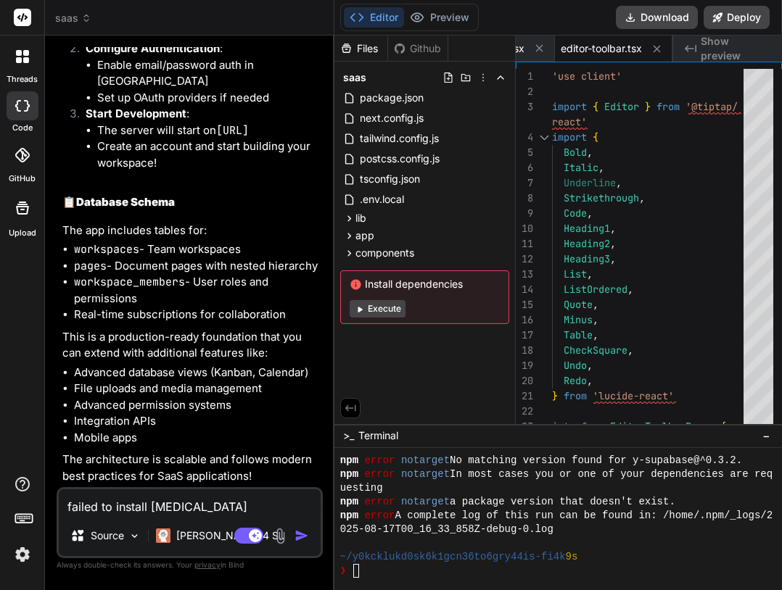
type textarea "x"
type textarea "failed to install depenci"
type textarea "x"
type textarea "failed to install depenc"
type textarea "x"
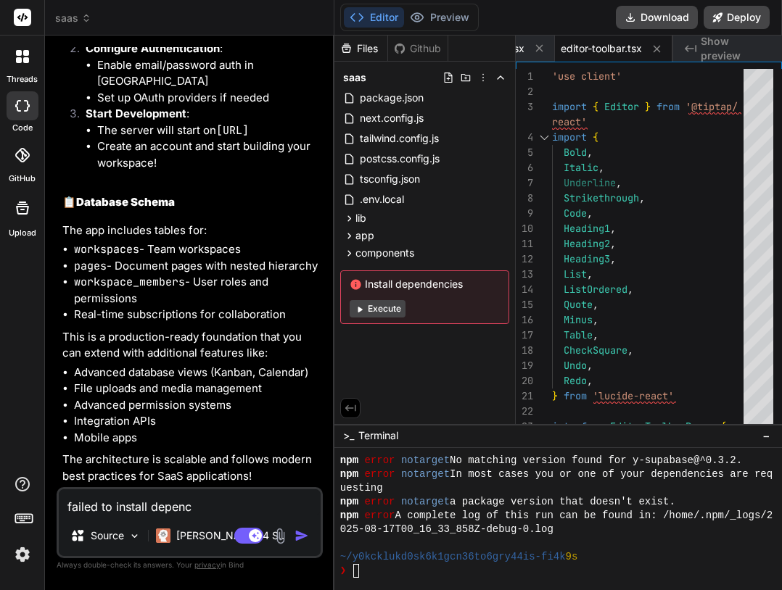
type textarea "failed to install depen"
type textarea "x"
type textarea "failed to install depend"
type textarea "x"
type textarea "failed to install depende"
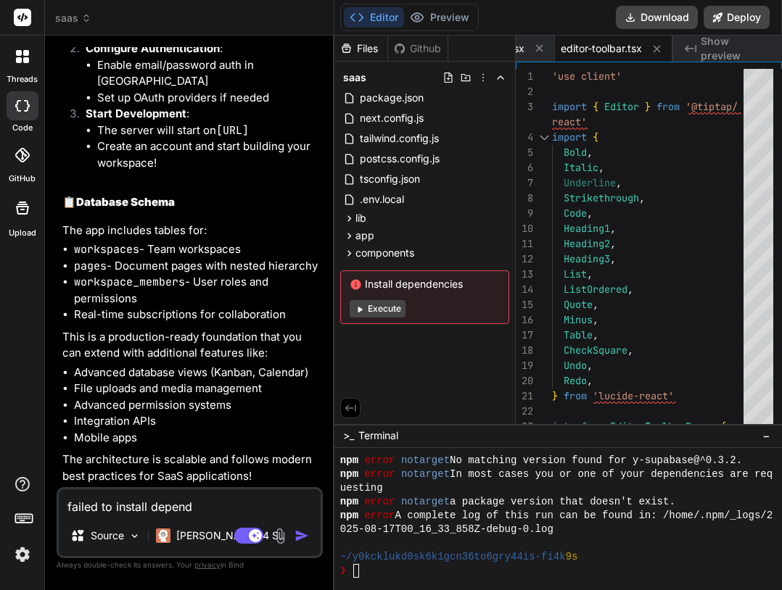
type textarea "x"
type textarea "failed to install dependen"
type textarea "x"
type textarea "failed to install dependenc"
type textarea "x"
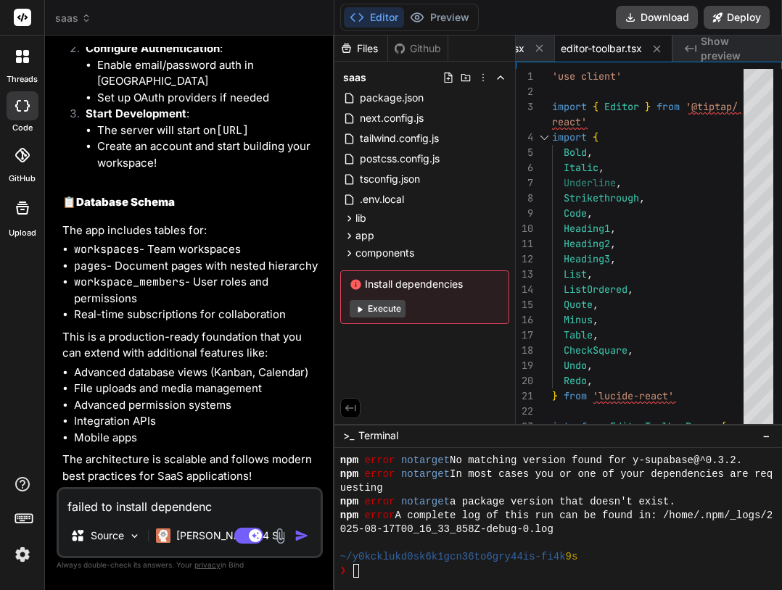
type textarea "failed to install dependenci"
type textarea "x"
type textarea "failed to install dependencie"
type textarea "x"
type textarea "failed to install dependencies"
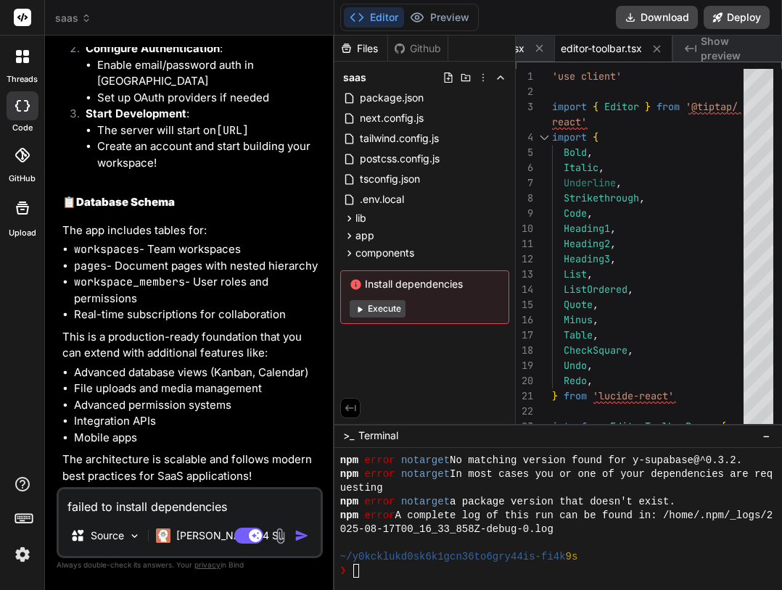
type textarea "x"
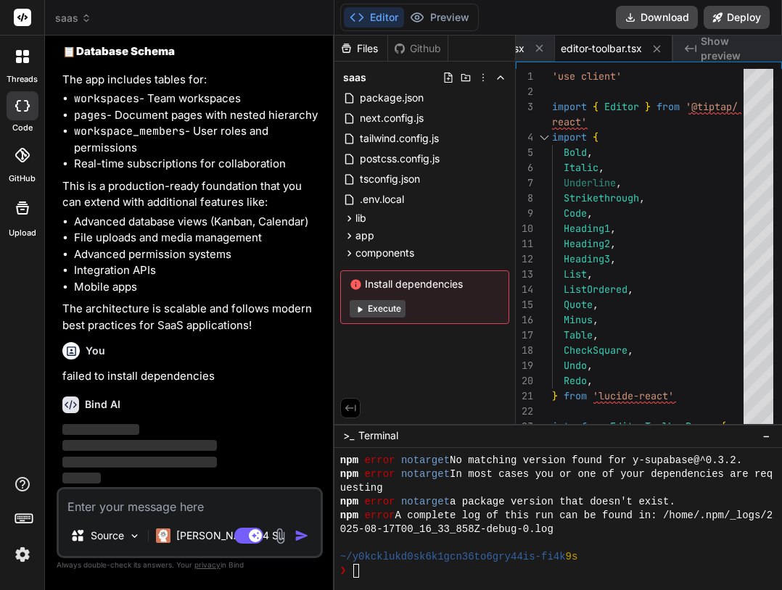
scroll to position [2971, 0]
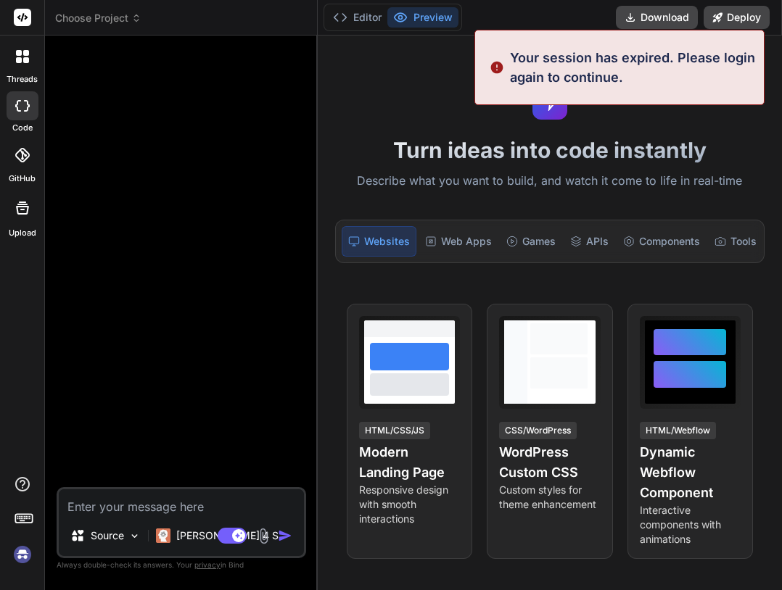
type textarea "x"
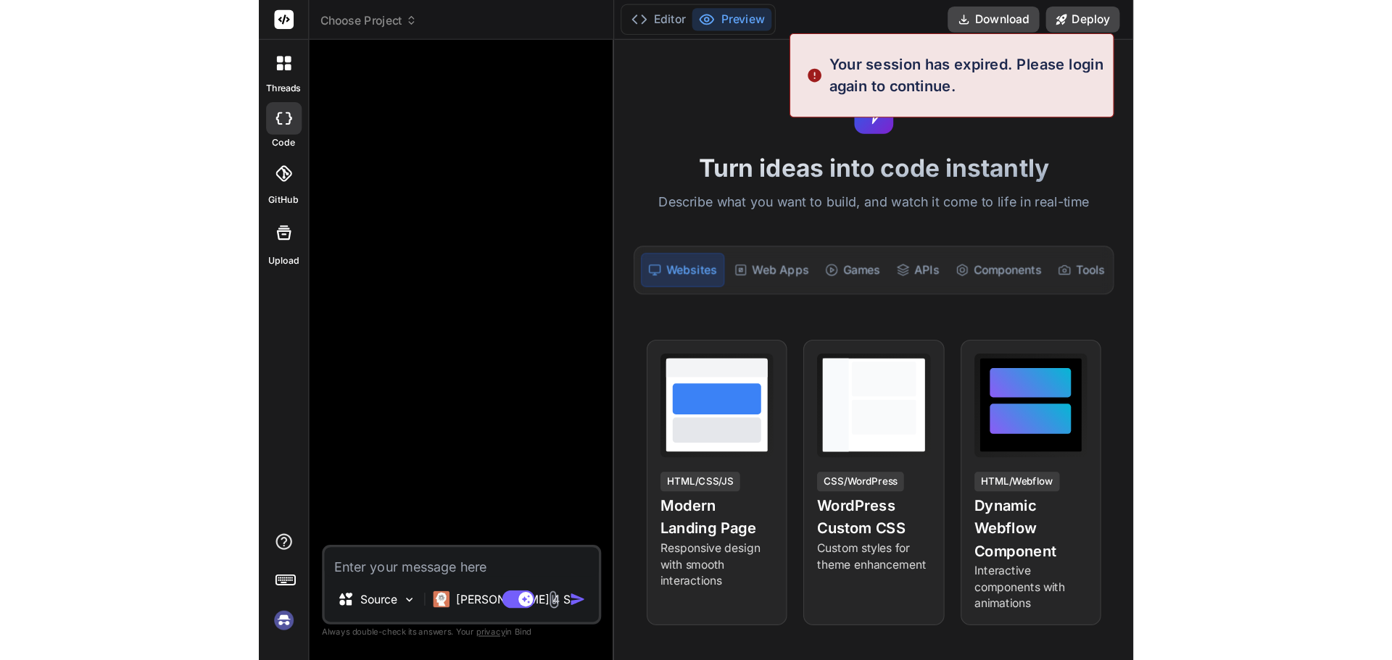
scroll to position [1267, 0]
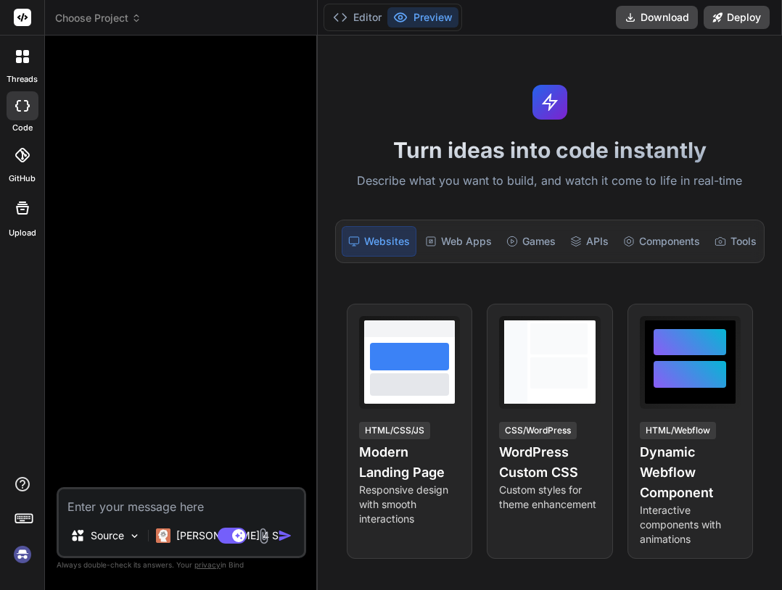
type textarea "failed to install dependencies"
type textarea "x"
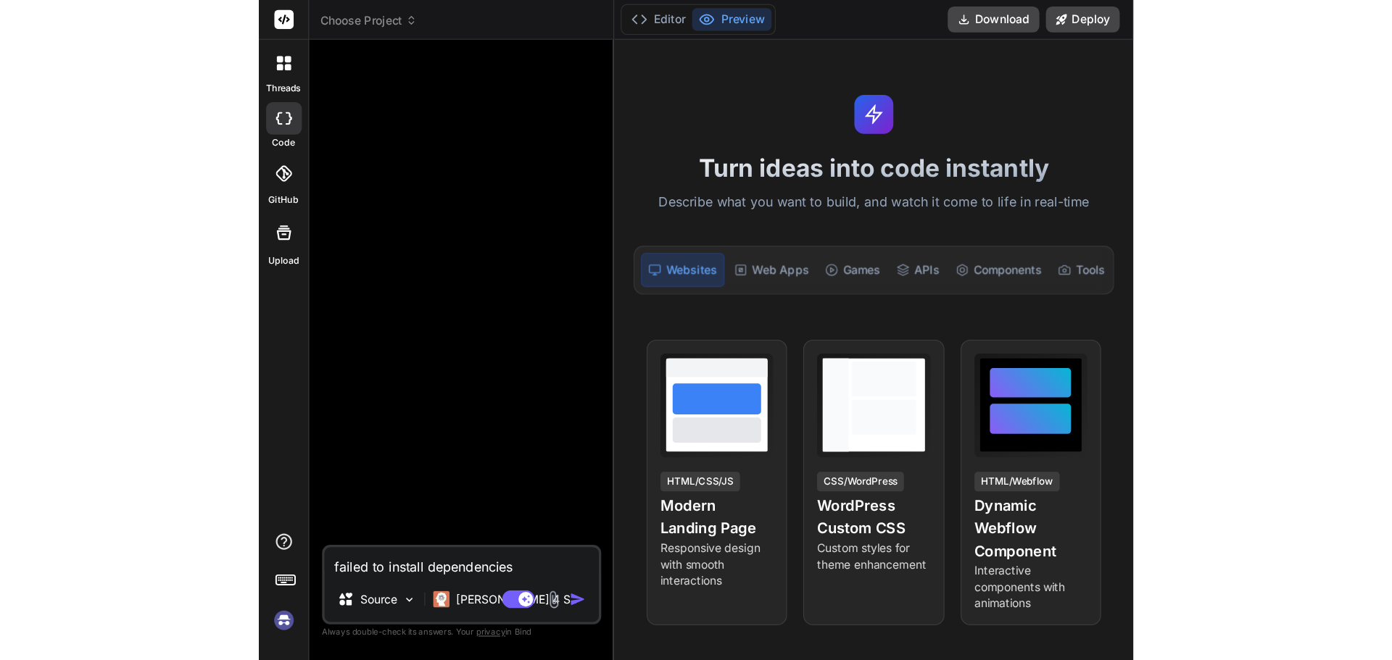
scroll to position [1130, 0]
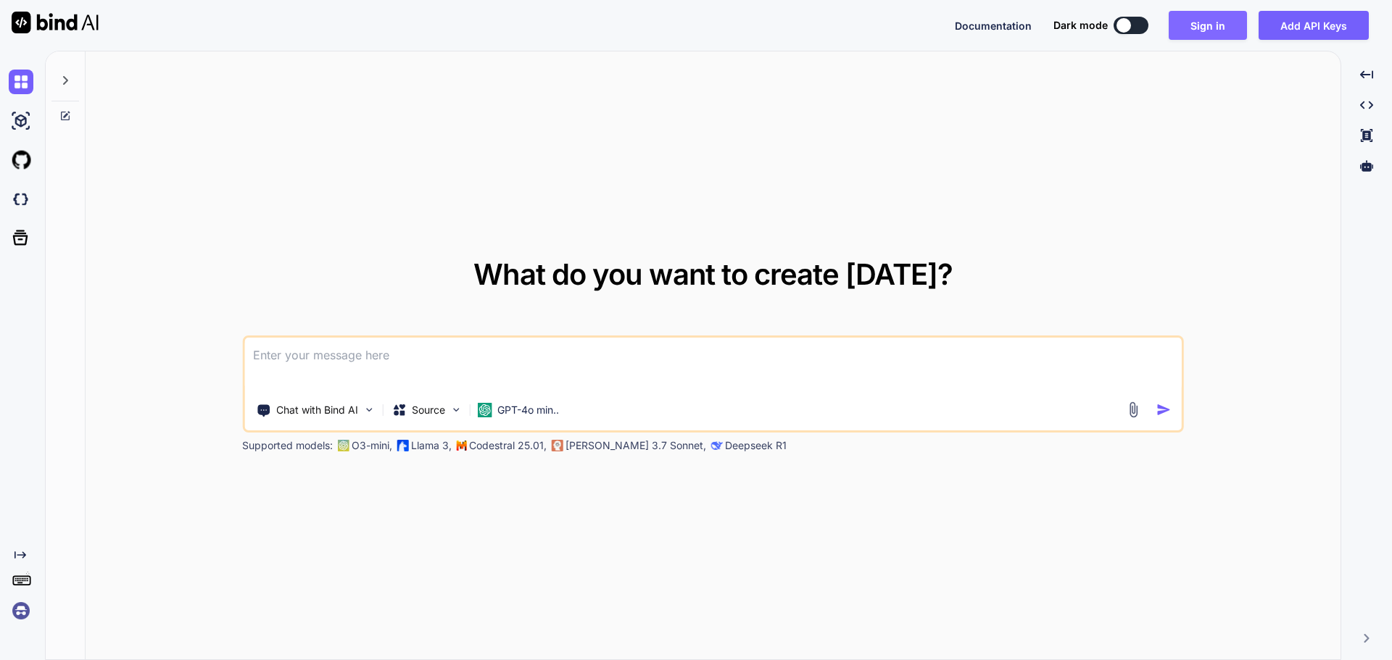
click at [1211, 28] on button "Sign in" at bounding box center [1208, 25] width 78 height 29
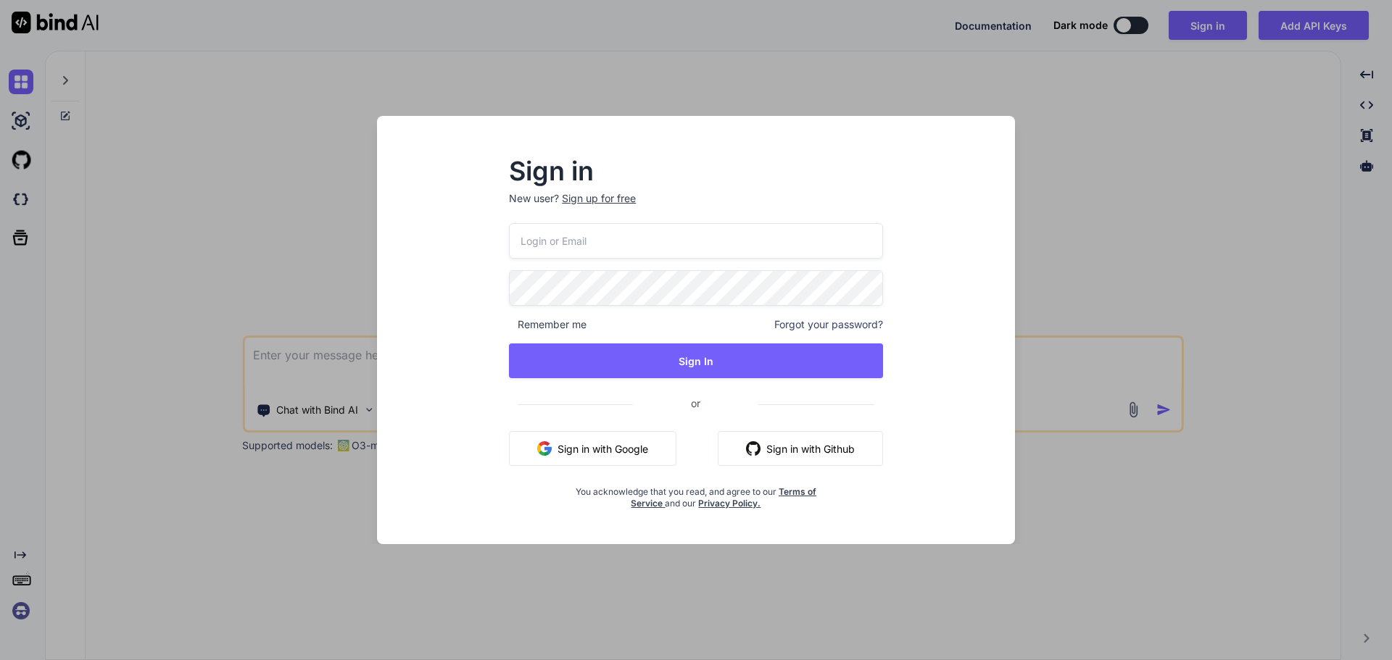
click at [595, 445] on button "Sign in with Google" at bounding box center [592, 448] width 167 height 35
click at [796, 440] on button "Sign in with Github" at bounding box center [800, 448] width 165 height 35
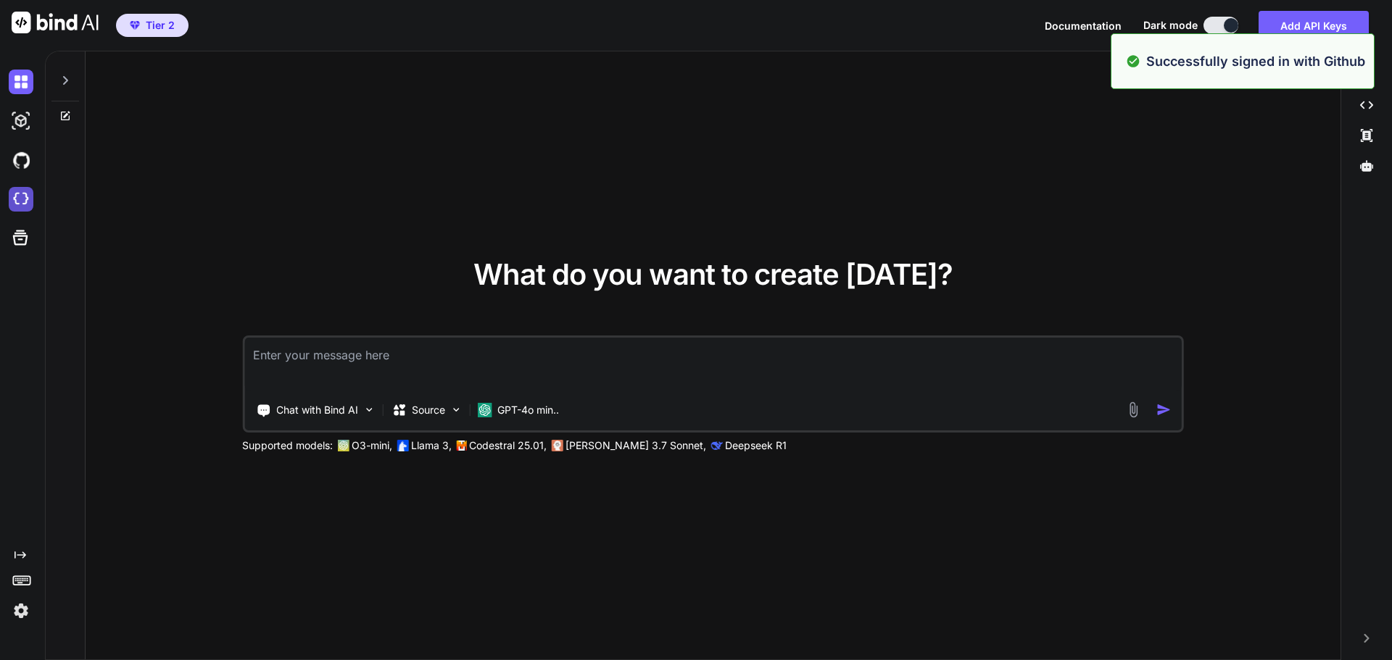
click at [26, 198] on img at bounding box center [21, 199] width 25 height 25
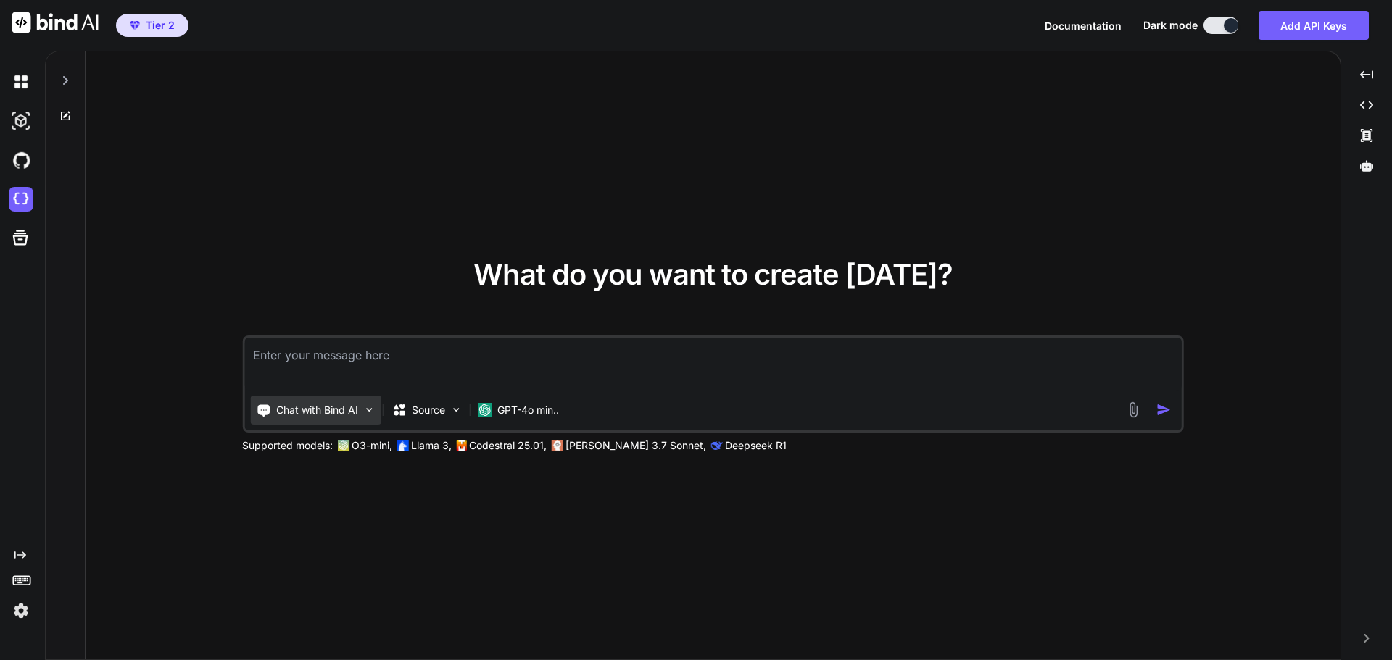
click at [320, 401] on div "Chat with Bind AI" at bounding box center [315, 410] width 131 height 29
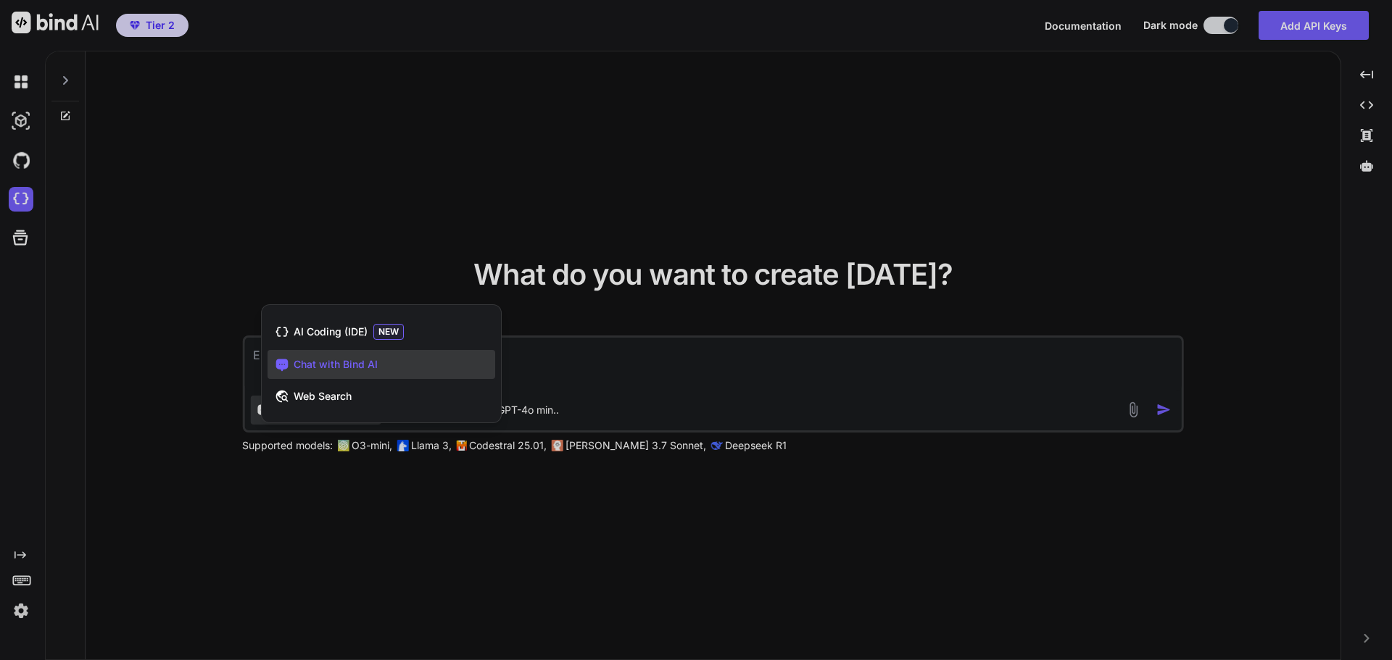
click at [436, 211] on div at bounding box center [696, 330] width 1392 height 660
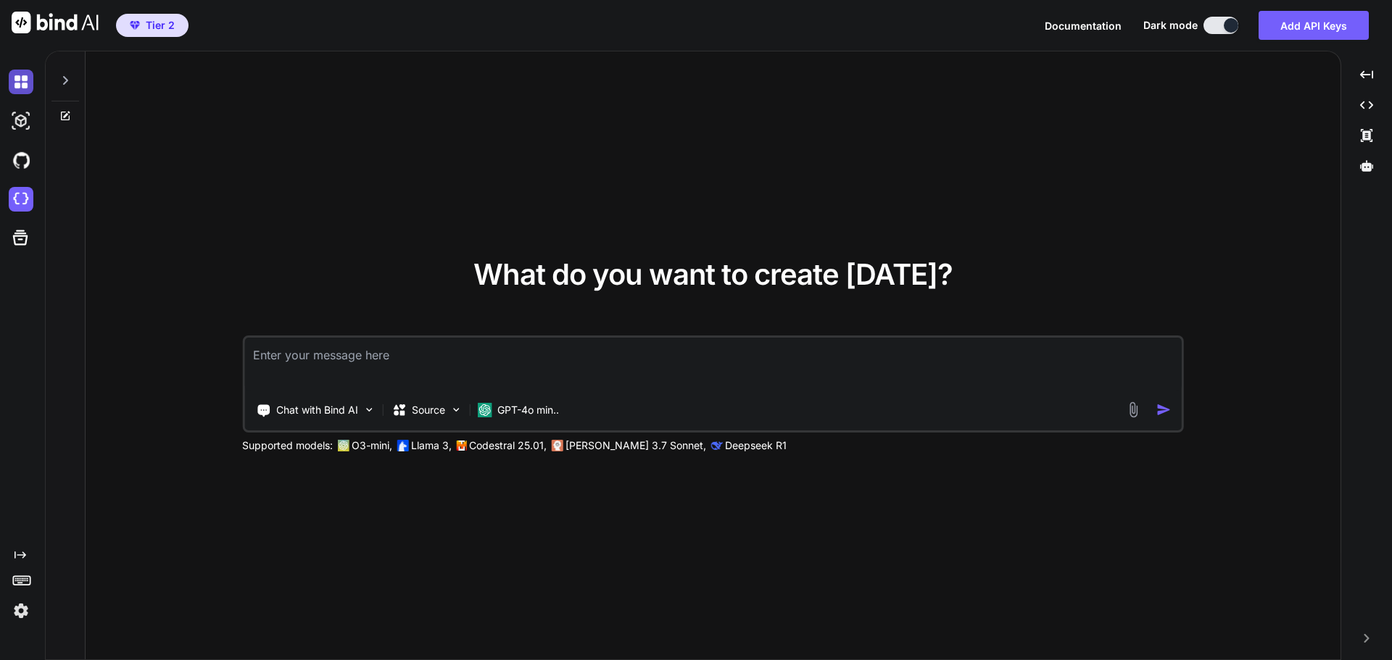
click at [15, 82] on img at bounding box center [21, 82] width 25 height 25
click at [19, 611] on img at bounding box center [21, 611] width 25 height 25
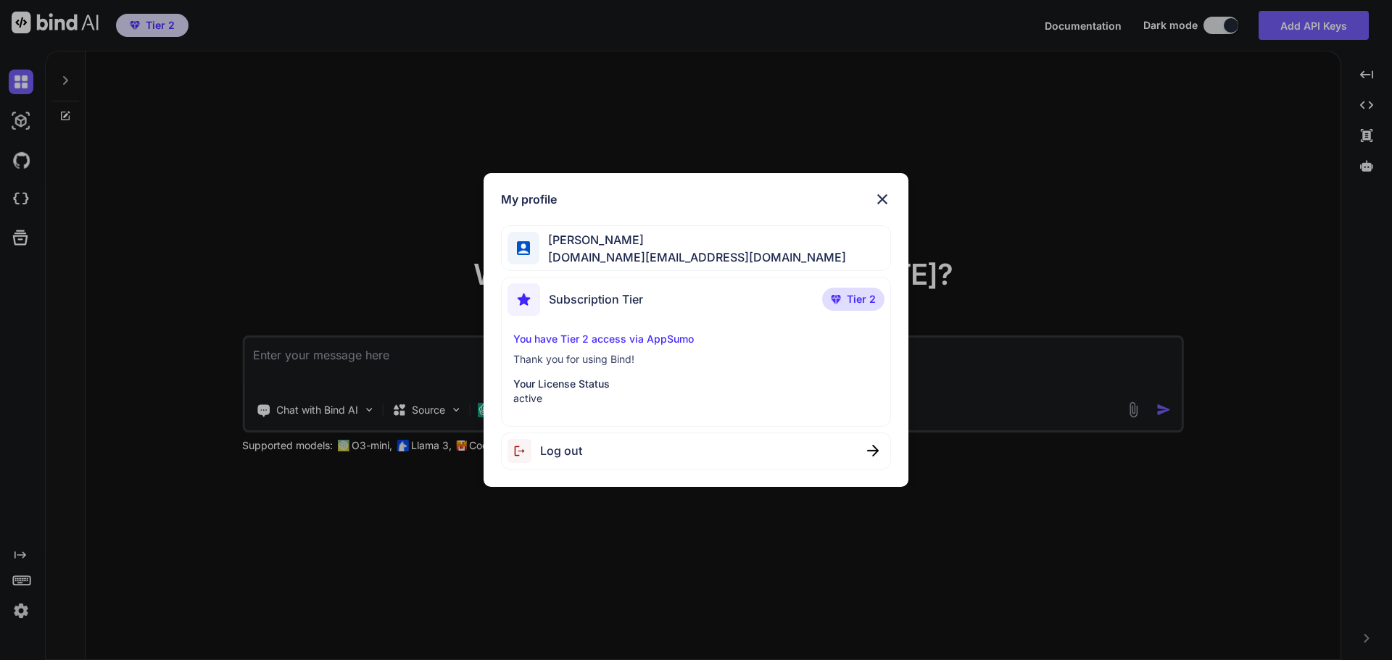
click at [605, 340] on p "You have Tier 2 access via AppSumo" at bounding box center [696, 339] width 366 height 15
click at [866, 299] on span "Tier 2" at bounding box center [861, 299] width 29 height 15
click at [884, 192] on img at bounding box center [882, 199] width 17 height 17
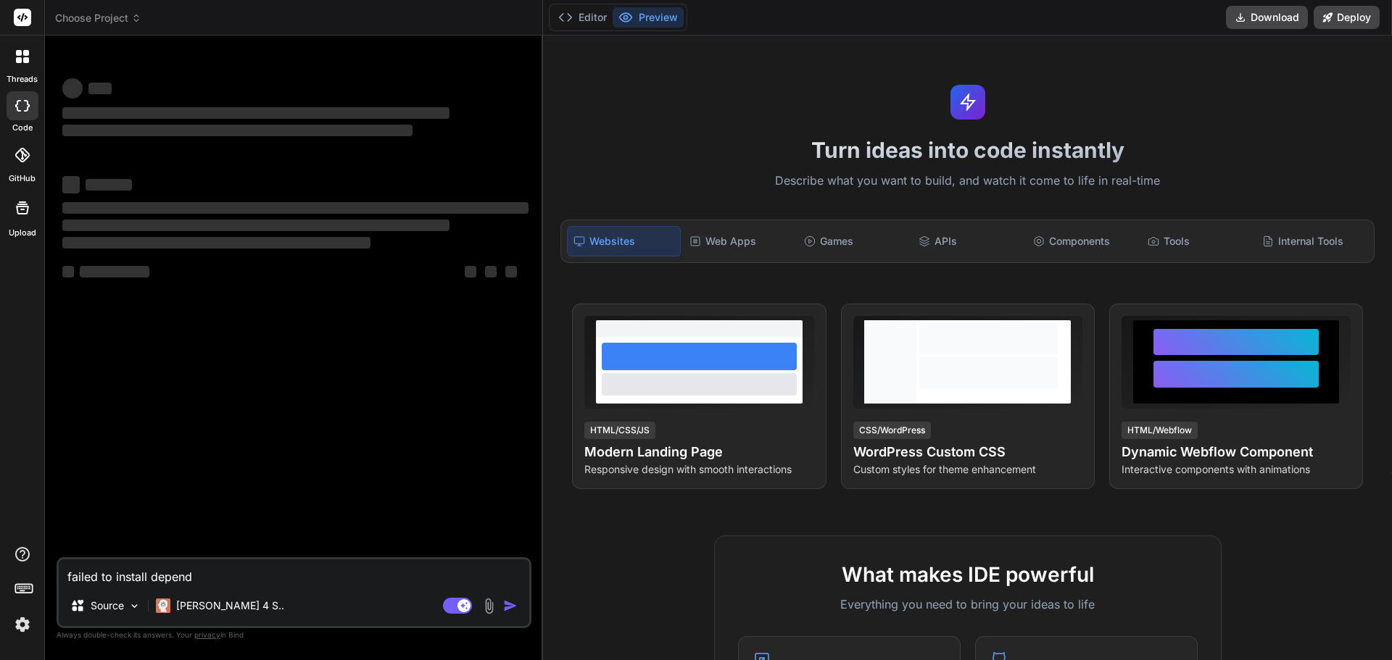
click at [124, 20] on span "Choose Project" at bounding box center [98, 18] width 86 height 15
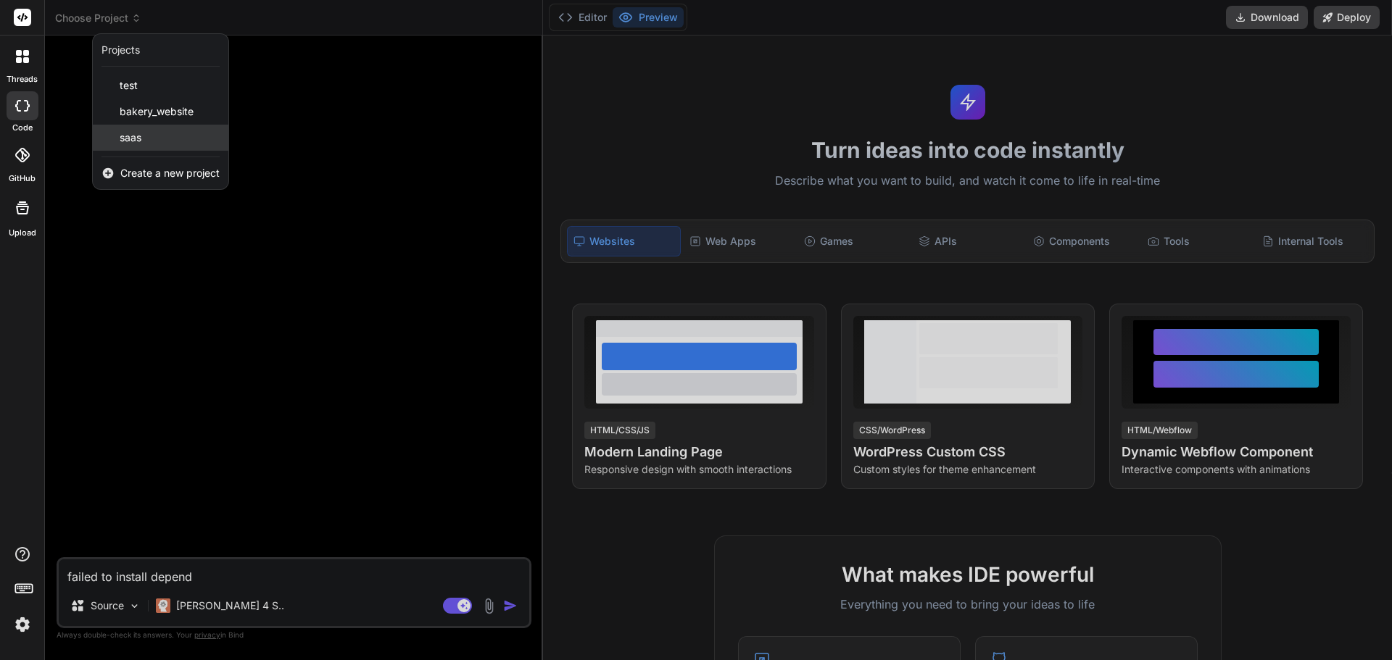
click at [157, 134] on div "saas" at bounding box center [161, 138] width 136 height 26
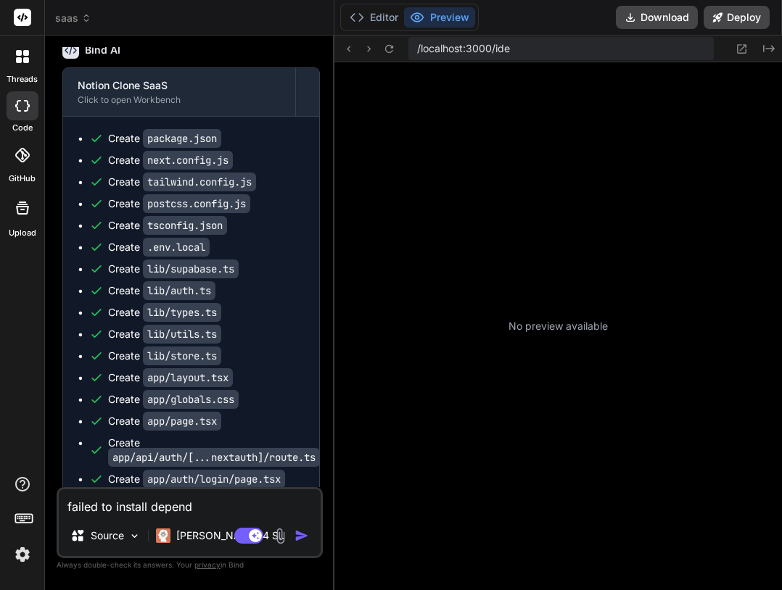
scroll to position [289, 0]
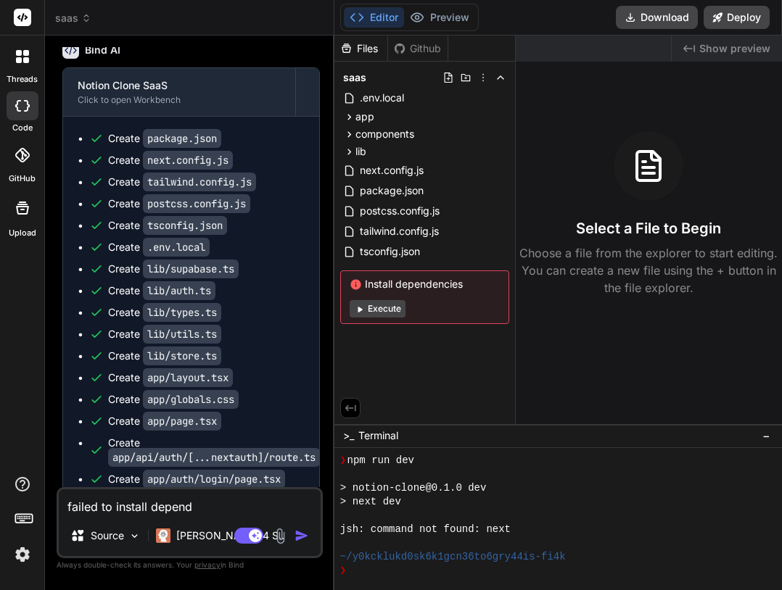
click at [387, 312] on button "Execute" at bounding box center [377, 308] width 56 height 17
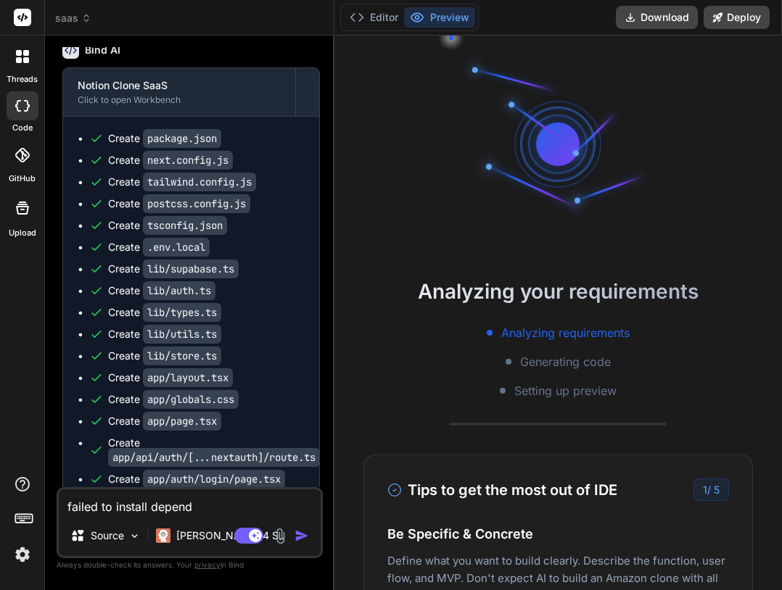
type textarea "x"
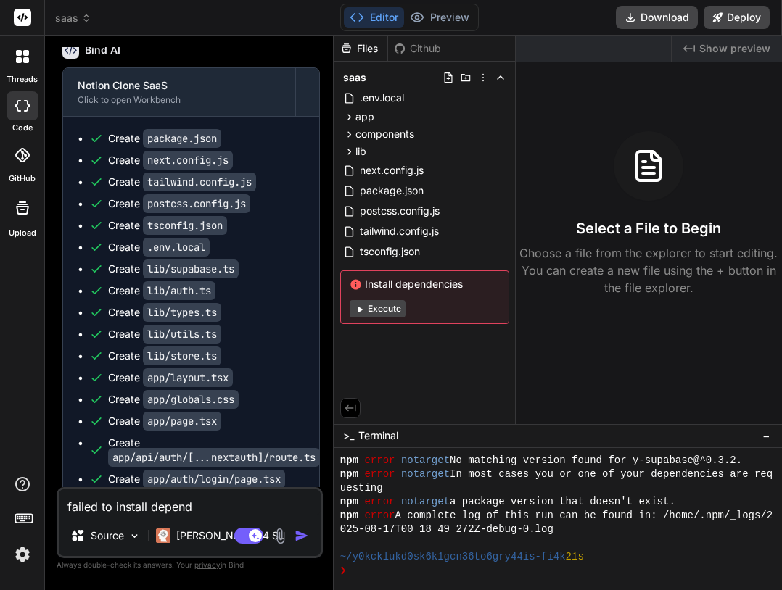
click at [207, 506] on textarea "failed to install depend" at bounding box center [190, 502] width 262 height 26
type textarea "failed to install dependi"
type textarea "x"
type textarea "failed to install dependie"
type textarea "x"
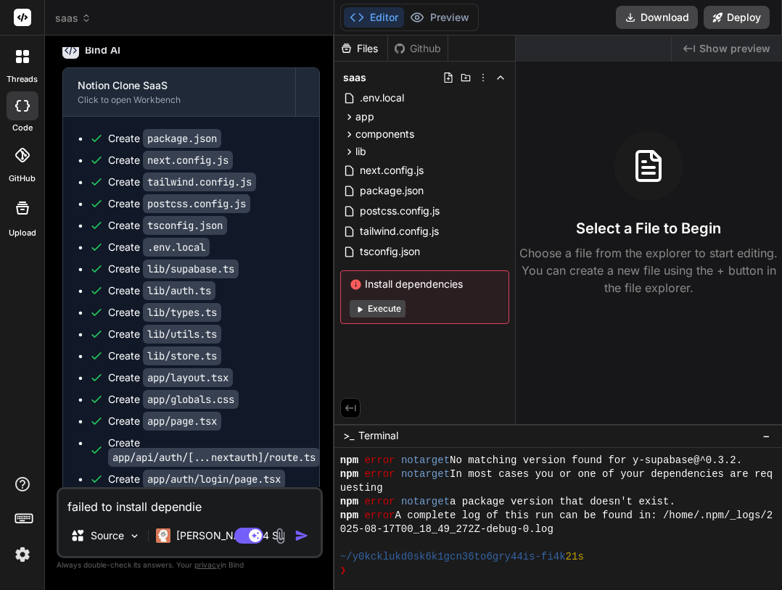
type textarea "failed to install dependies"
type textarea "x"
type textarea "failed to install dependies."
type textarea "x"
type textarea "failed to install dependies."
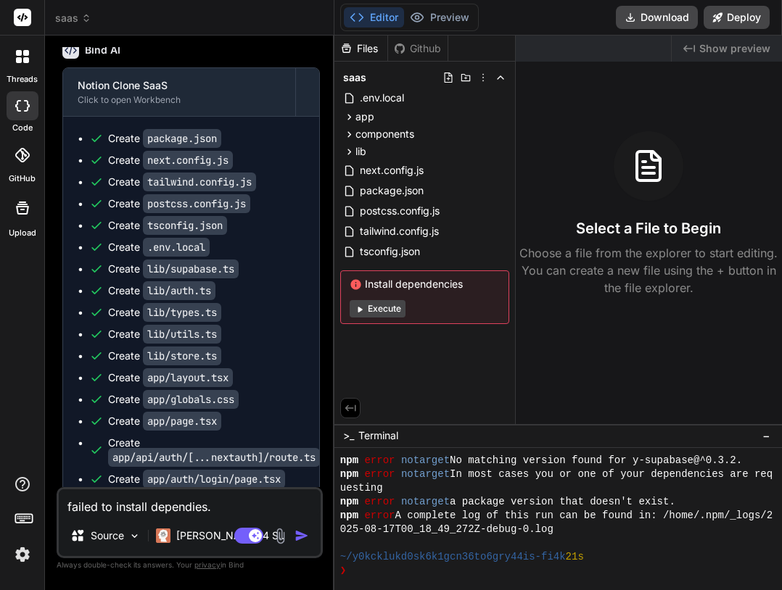
type textarea "x"
type textarea "failed to install dependies. w"
type textarea "x"
type textarea "failed to install dependies. wh"
type textarea "x"
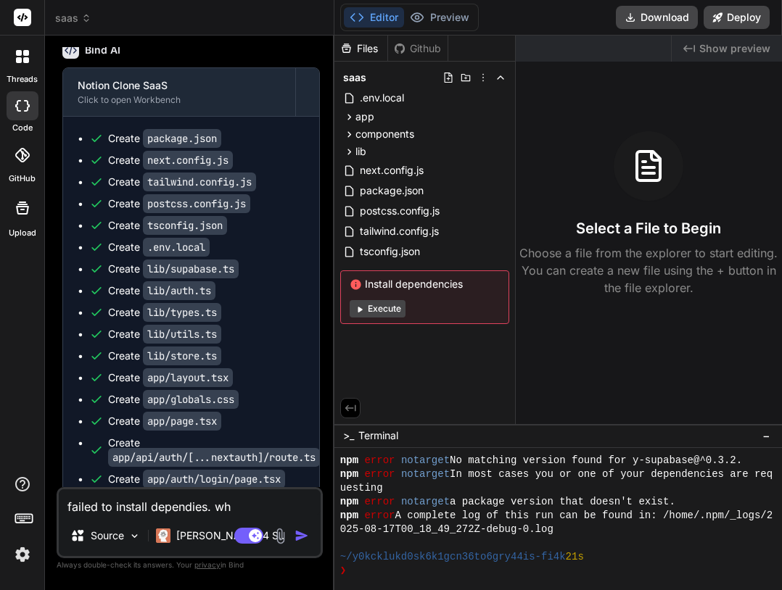
type textarea "failed to install dependies. why"
type textarea "x"
type textarea "failed to install dependies. why"
type textarea "x"
type textarea "failed to install dependies. why c"
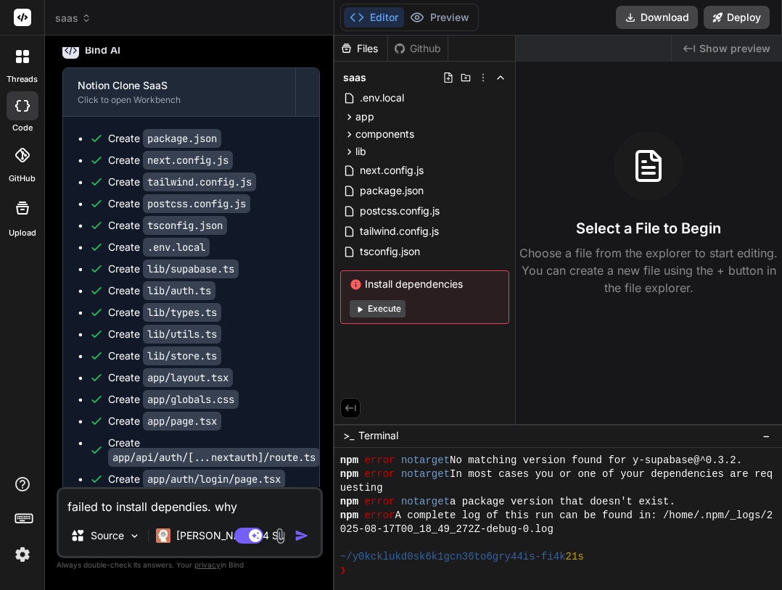
type textarea "x"
type textarea "failed to install dependies. why ca"
type textarea "x"
type textarea "failed to install dependies. why can"
type textarea "x"
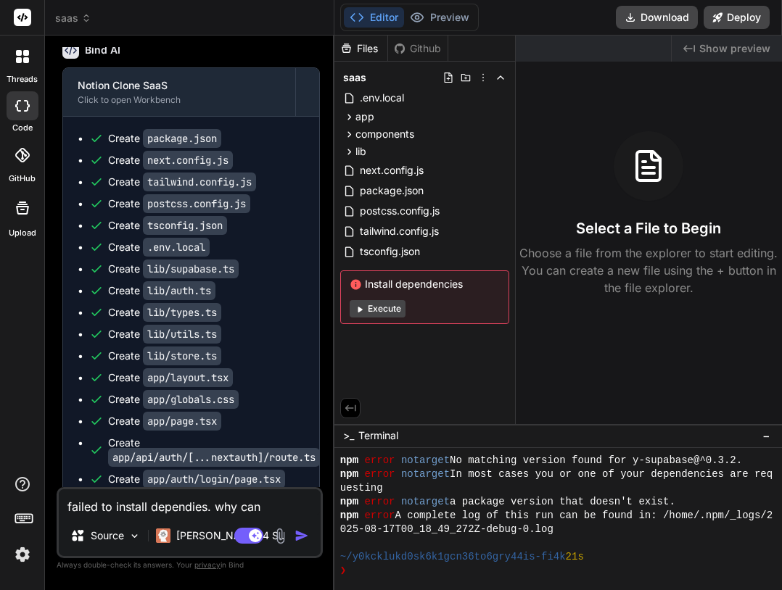
type textarea "failed to install dependies. why [PERSON_NAME]"
type textarea "x"
type textarea "failed to install dependies. why cannt"
type textarea "x"
type textarea "failed to install dependies. why cannt"
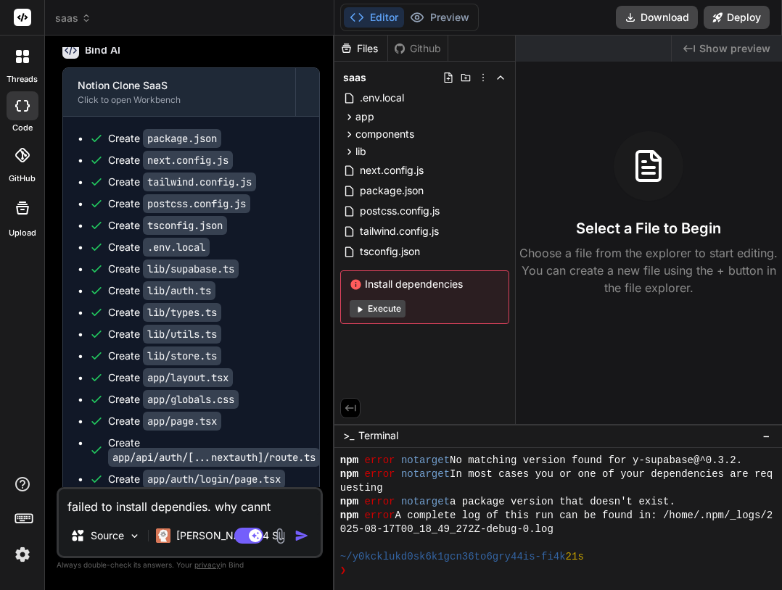
type textarea "x"
type textarea "failed to install dependies. why cannt y"
type textarea "x"
type textarea "failed to install dependies. why cannt"
type textarea "x"
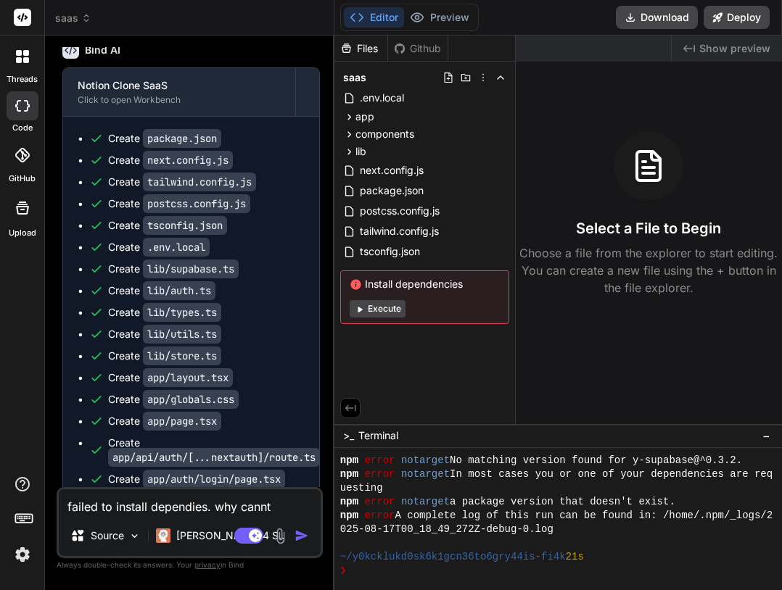
type textarea "failed to install dependies. why cannt"
type textarea "x"
type textarea "failed to install dependies. why [PERSON_NAME]"
type textarea "x"
type textarea "failed to install dependies. why can"
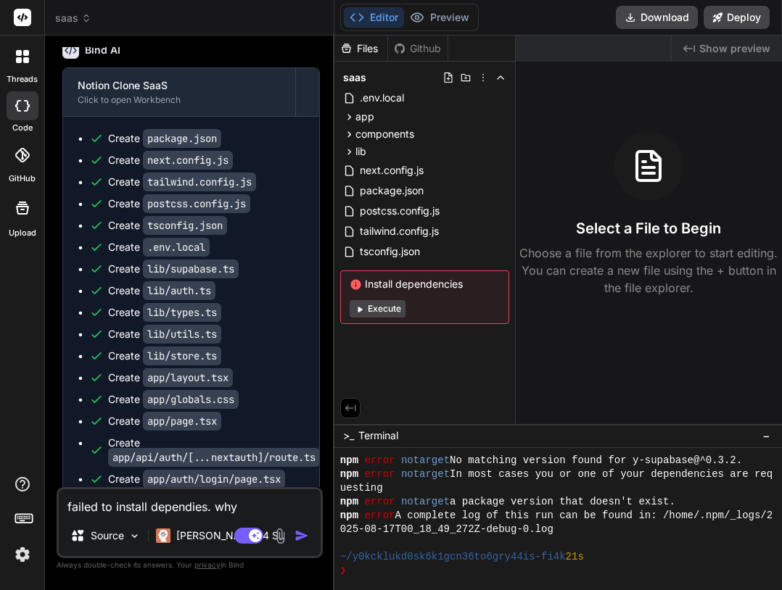
type textarea "x"
type textarea "failed to install dependies. why cant"
type textarea "x"
type textarea "failed to install dependies. why cant"
type textarea "x"
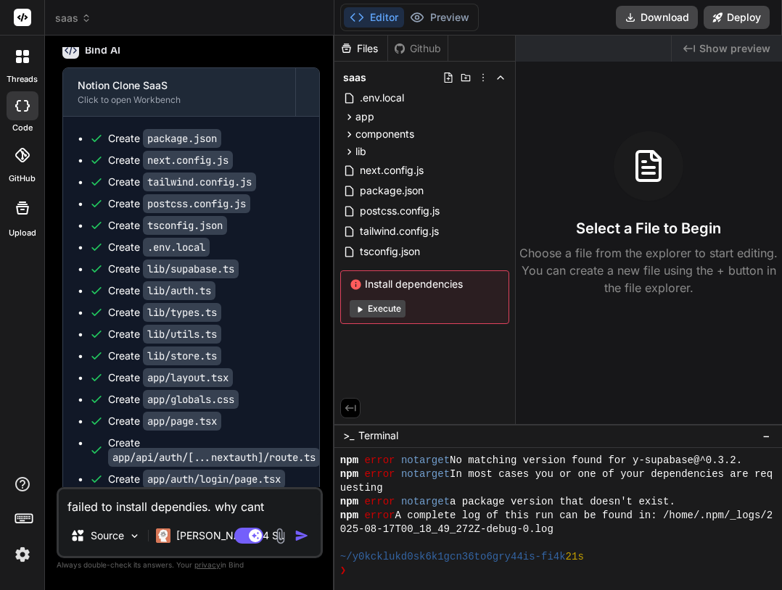
type textarea "failed to install dependies. why cant i"
type textarea "x"
type textarea "failed to install dependies. why cant i"
type textarea "x"
type textarea "failed to install dependies. why cant i s"
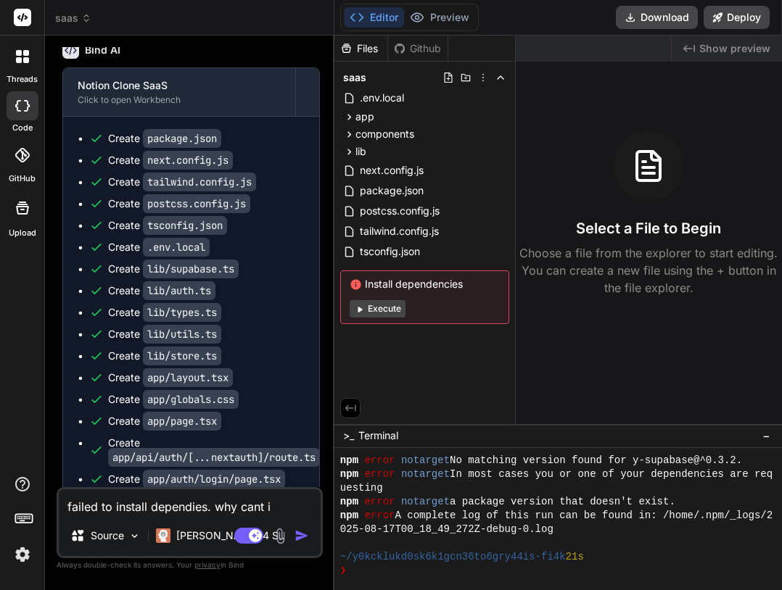
type textarea "x"
type textarea "failed to install dependies. why cant i se"
type textarea "x"
type textarea "failed to install dependies. why cant i see"
type textarea "x"
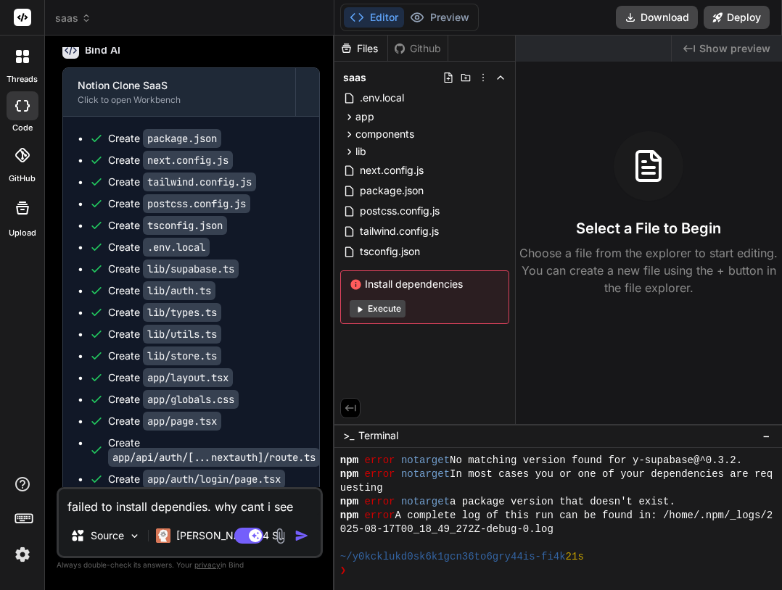
type textarea "failed to install dependies. why cant i see"
type textarea "x"
type textarea "failed to install dependies. why cant i see t"
type textarea "x"
type textarea "failed to install dependies. why cant i see th"
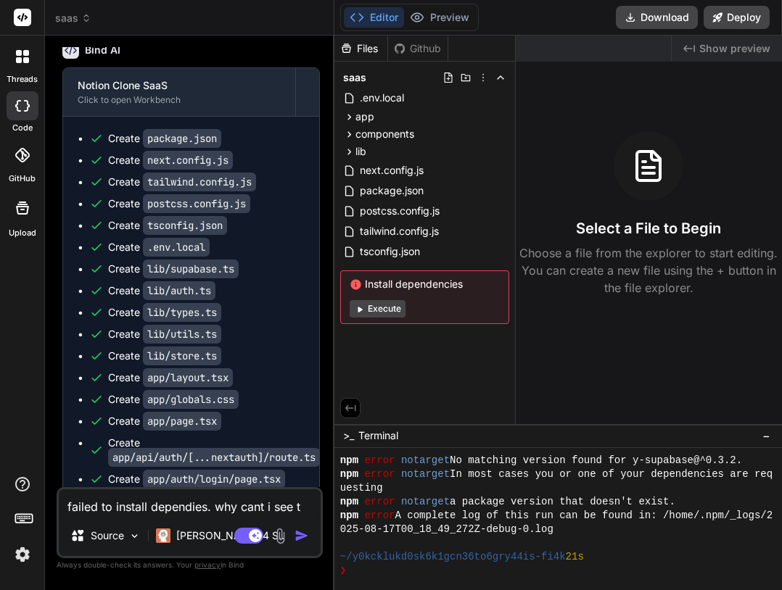
type textarea "x"
type textarea "failed to install dependies. why cant i see the"
type textarea "x"
type textarea "failed to install dependies. why cant i see the"
type textarea "x"
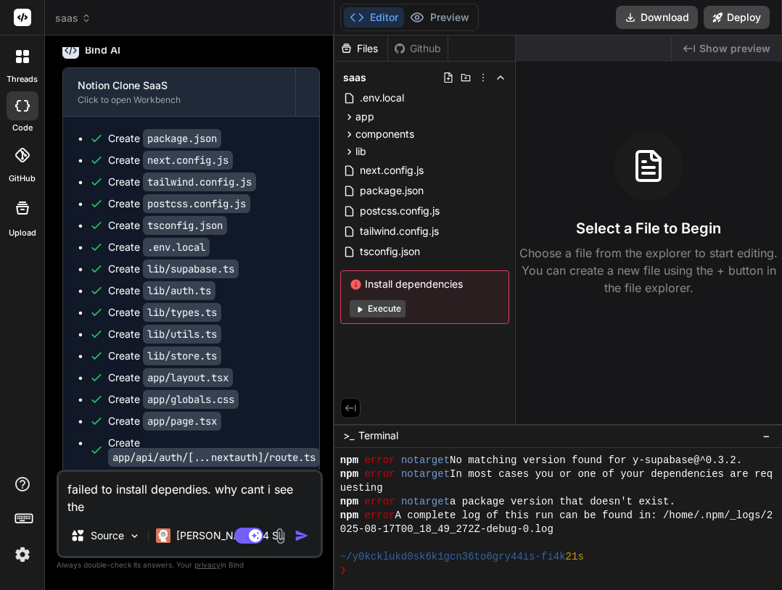
type textarea "failed to install dependies. why cant i see the p"
type textarea "x"
type textarea "failed to install dependies. why cant i see the pr"
type textarea "x"
type textarea "failed to install dependies. why cant i see the pre"
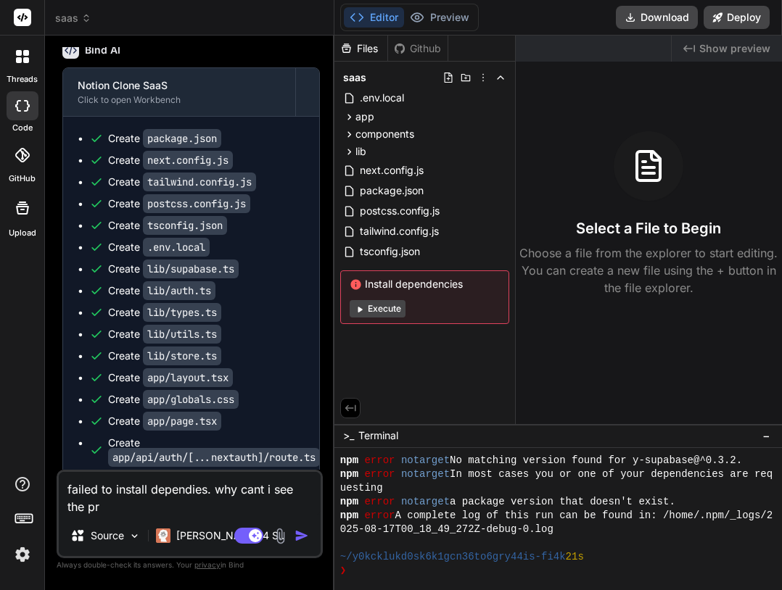
type textarea "x"
type textarea "failed to install dependies. why cant i see the precv"
type textarea "x"
type textarea "failed to install dependies. why cant i see the prec"
type textarea "x"
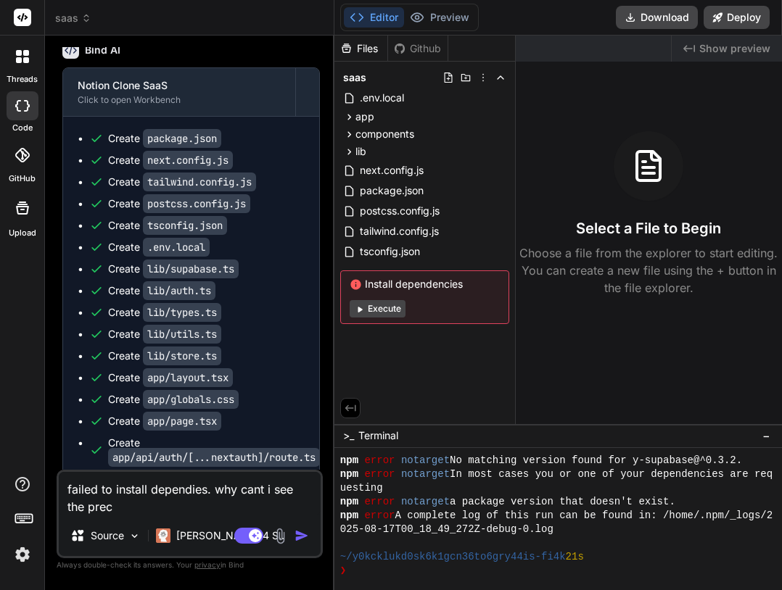
type textarea "failed to install dependies. why cant i see the pre"
type textarea "x"
type textarea "failed to install dependies. why cant i see the prev"
type textarea "x"
type textarea "failed to install dependies. why cant i see the previ"
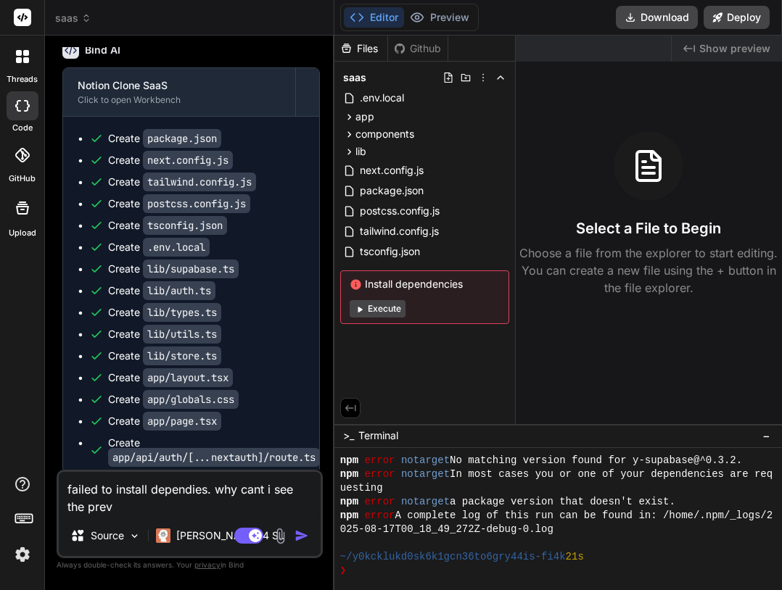
type textarea "x"
type textarea "failed to install dependies. why cant i see the previe"
type textarea "x"
type textarea "failed to install dependies. why cant i see the preview"
type textarea "x"
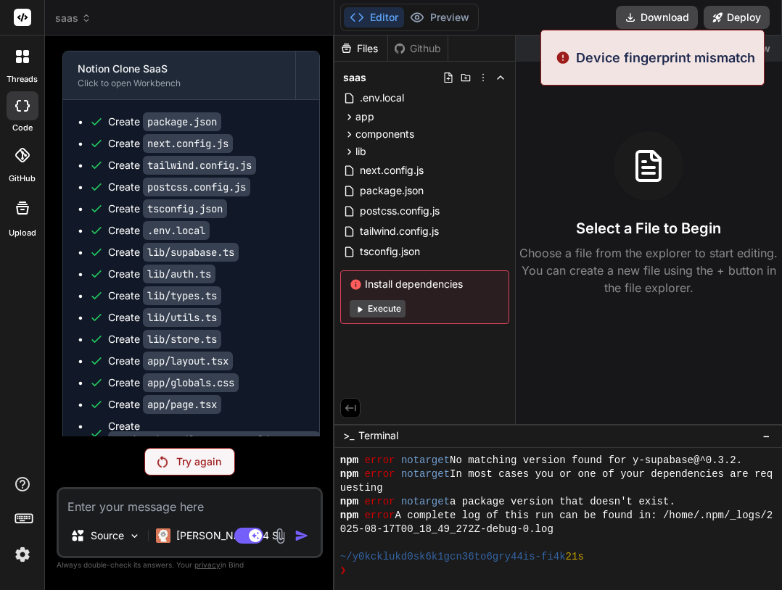
scroll to position [861, 0]
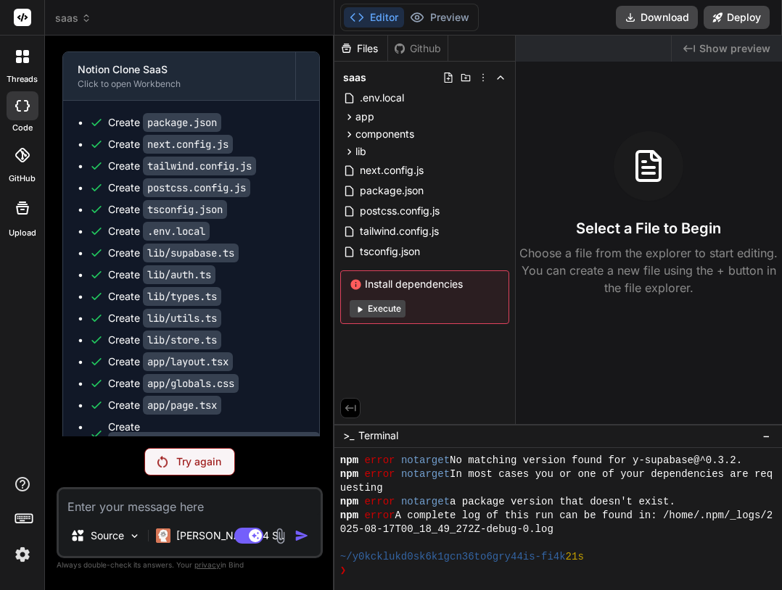
click at [200, 468] on p "Try again" at bounding box center [198, 462] width 45 height 15
click at [191, 456] on p "Try again" at bounding box center [198, 462] width 45 height 15
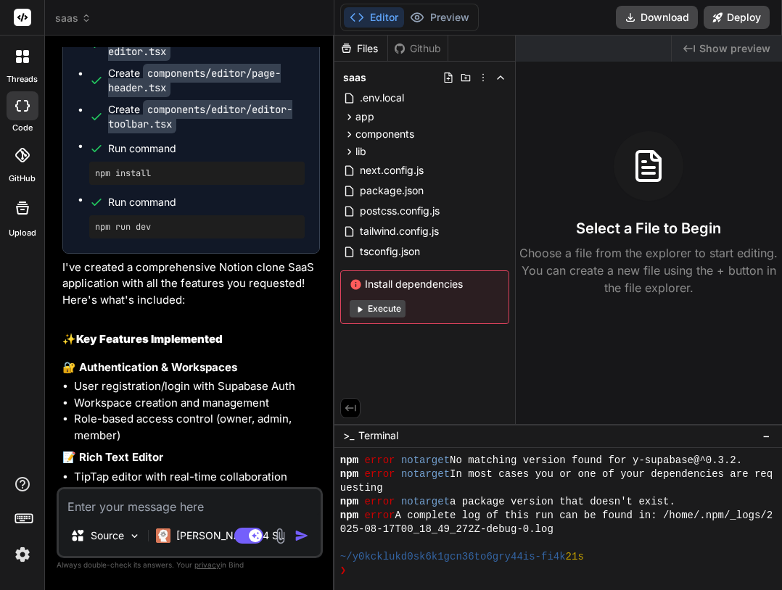
type textarea "x"
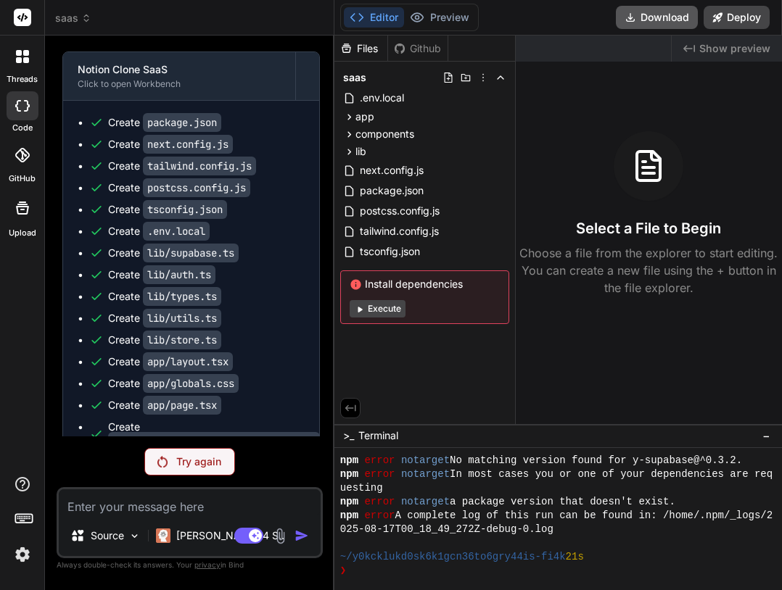
click at [643, 22] on button "Download" at bounding box center [657, 17] width 82 height 23
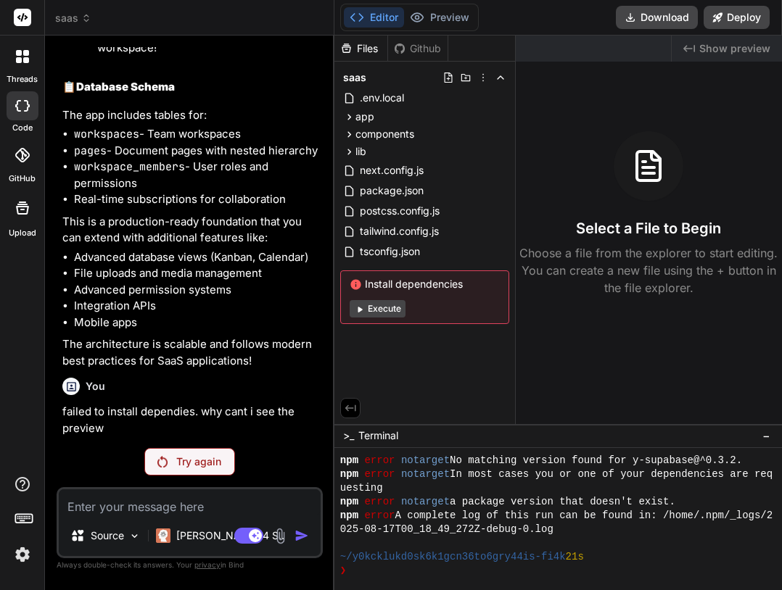
drag, startPoint x: 254, startPoint y: 403, endPoint x: 241, endPoint y: 447, distance: 45.2
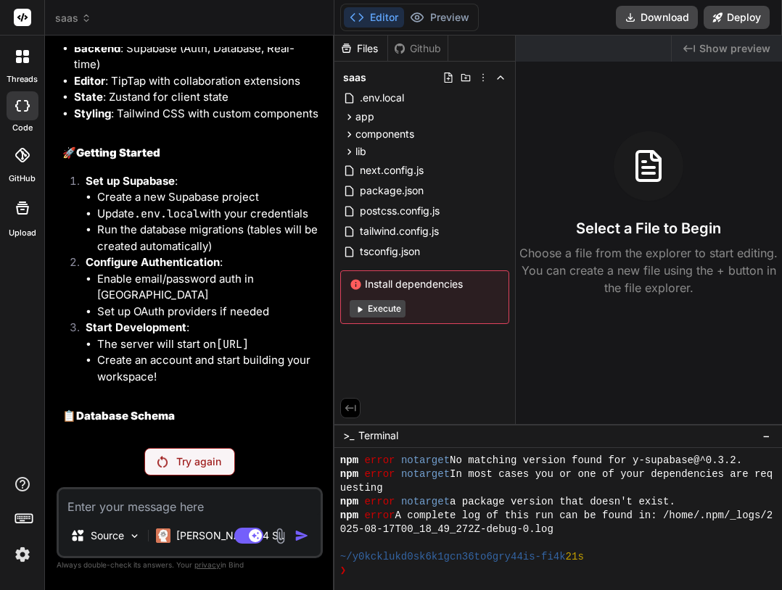
scroll to position [2936, 0]
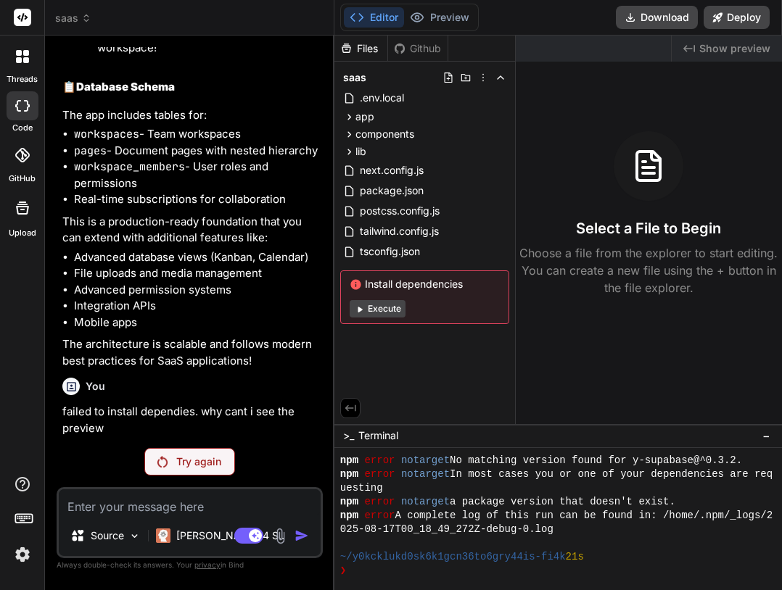
click at [159, 497] on textarea at bounding box center [190, 502] width 262 height 26
type textarea "i"
type textarea "x"
type textarea "i"
type textarea "x"
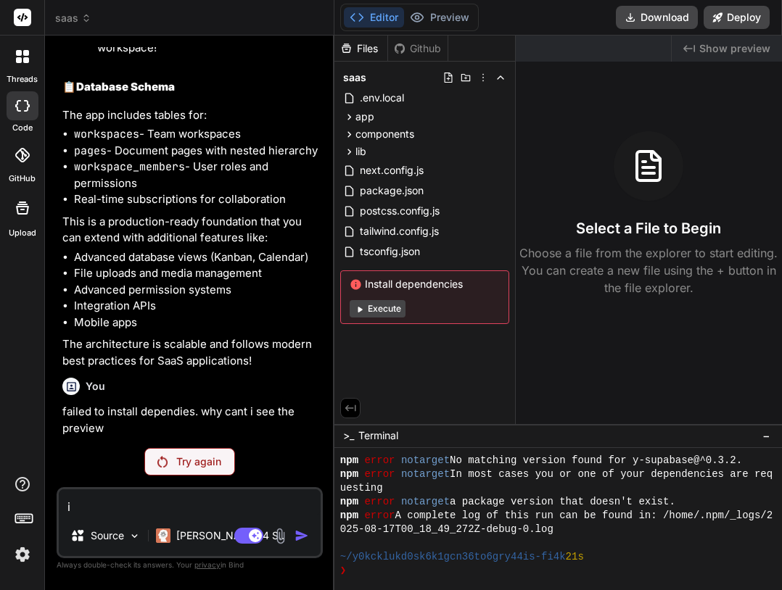
type textarea "i c"
type textarea "x"
type textarea "i ca"
type textarea "x"
type textarea "i can"
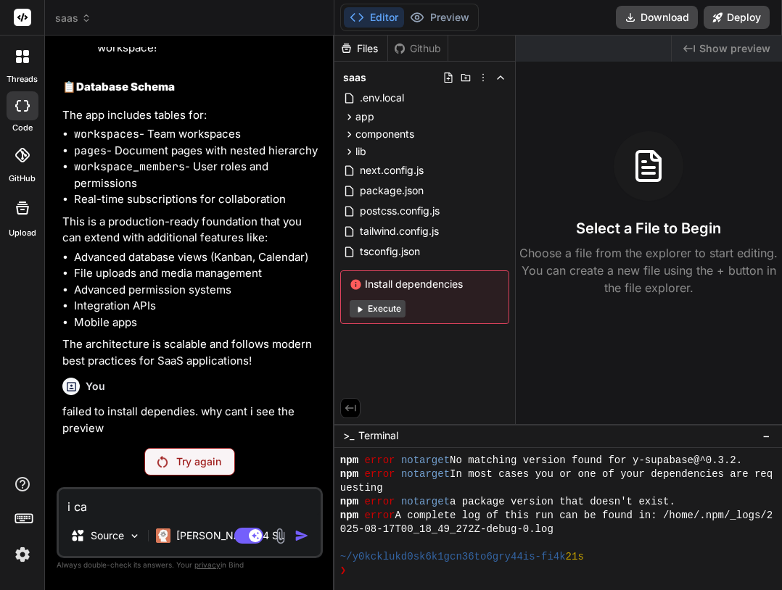
type textarea "x"
type textarea "i cant"
type textarea "x"
type textarea "i cant"
type textarea "x"
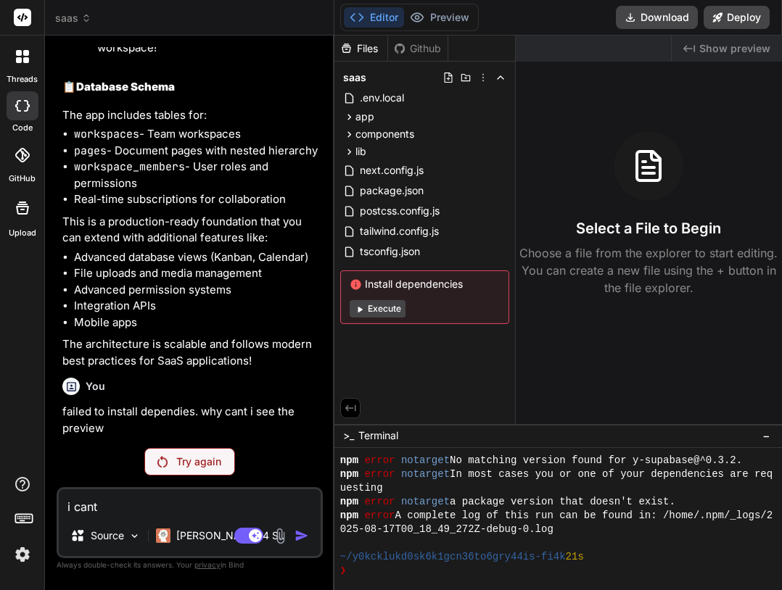
type textarea "i cant r"
type textarea "x"
type textarea "i cant ru"
type textarea "x"
type textarea "i cant run"
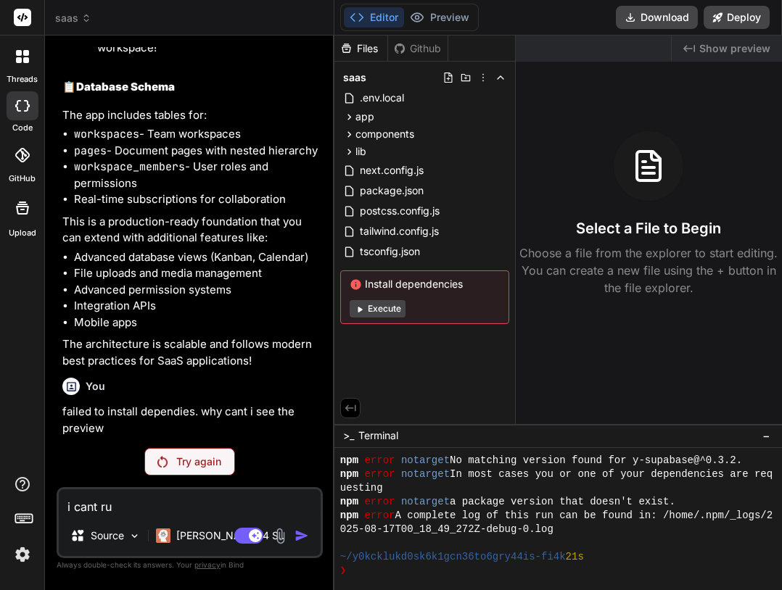
type textarea "x"
type textarea "i cant run"
type textarea "x"
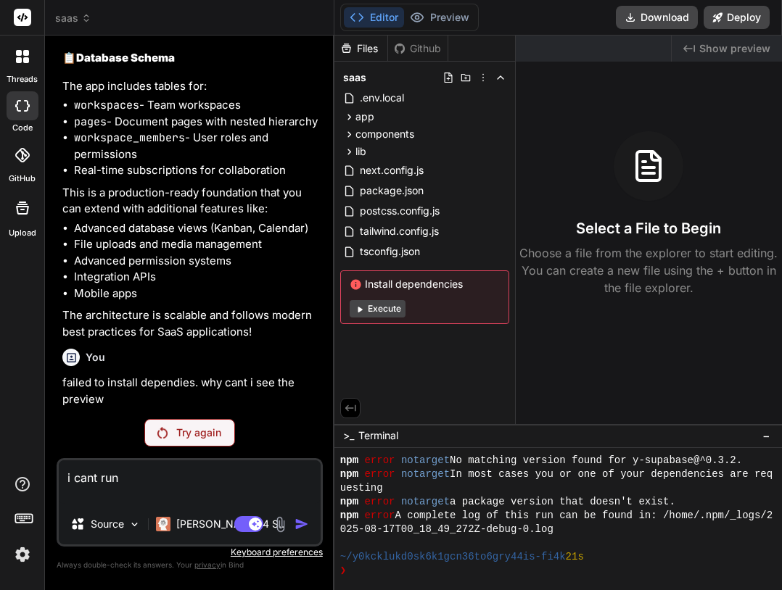
click at [297, 537] on div "Source Claude 4 S.." at bounding box center [190, 527] width 262 height 35
click at [292, 527] on div "Agent Mode. When this toggle is activated, AI automatically makes decisions, re…" at bounding box center [272, 523] width 83 height 17
click at [173, 483] on textarea "i cant run" at bounding box center [190, 482] width 262 height 44
click at [170, 500] on textarea "i cant run" at bounding box center [190, 482] width 262 height 44
type textarea "i cant run"
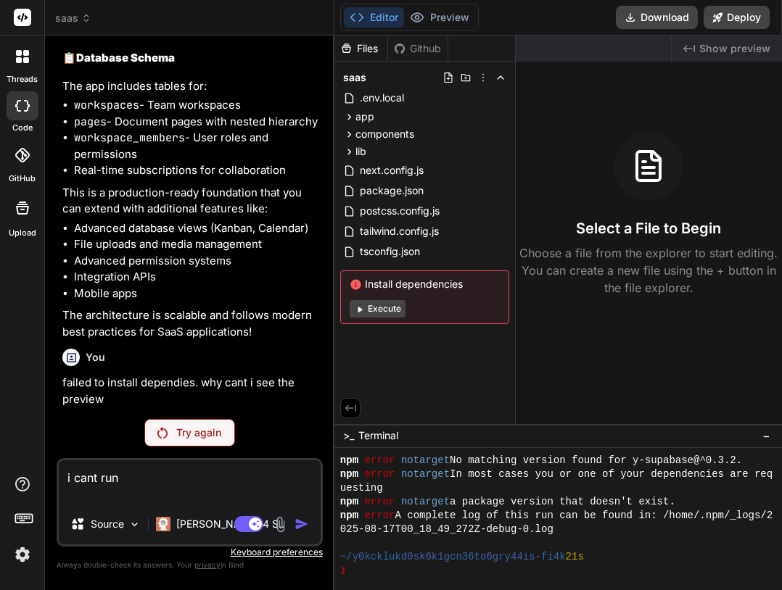
type textarea "x"
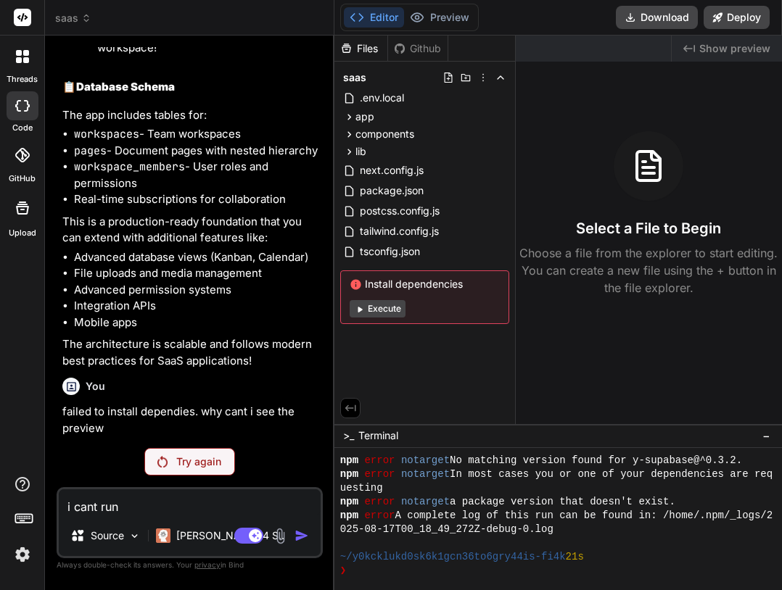
type textarea "i cant run"
click at [212, 465] on p "Try again" at bounding box center [198, 462] width 45 height 15
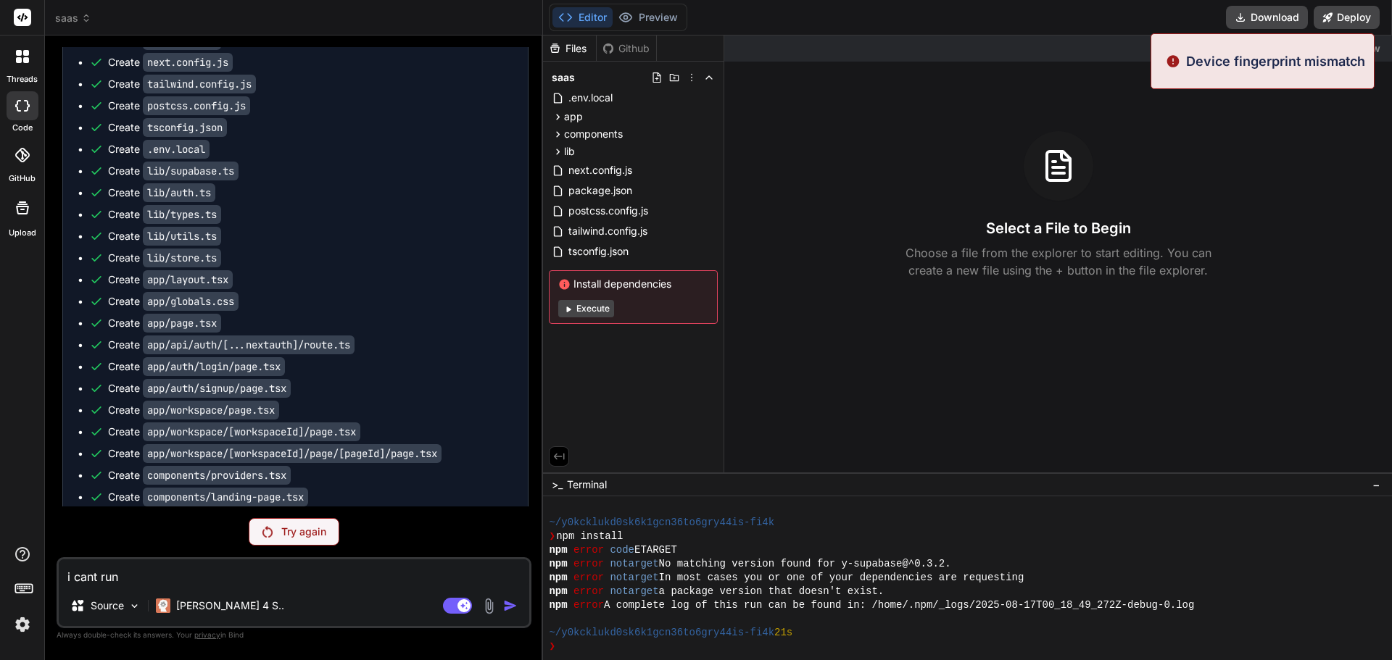
scroll to position [779, 0]
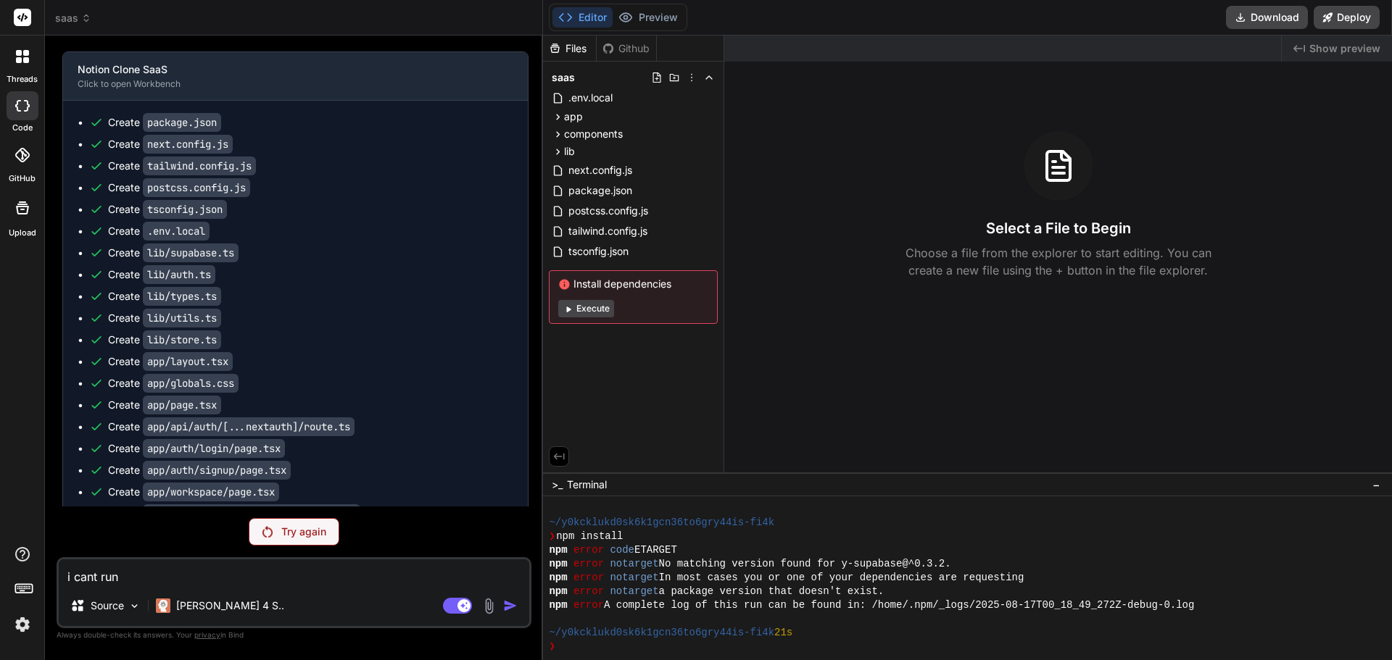
drag, startPoint x: 330, startPoint y: 537, endPoint x: 323, endPoint y: 536, distance: 7.4
click at [327, 537] on div "Try again" at bounding box center [294, 532] width 91 height 28
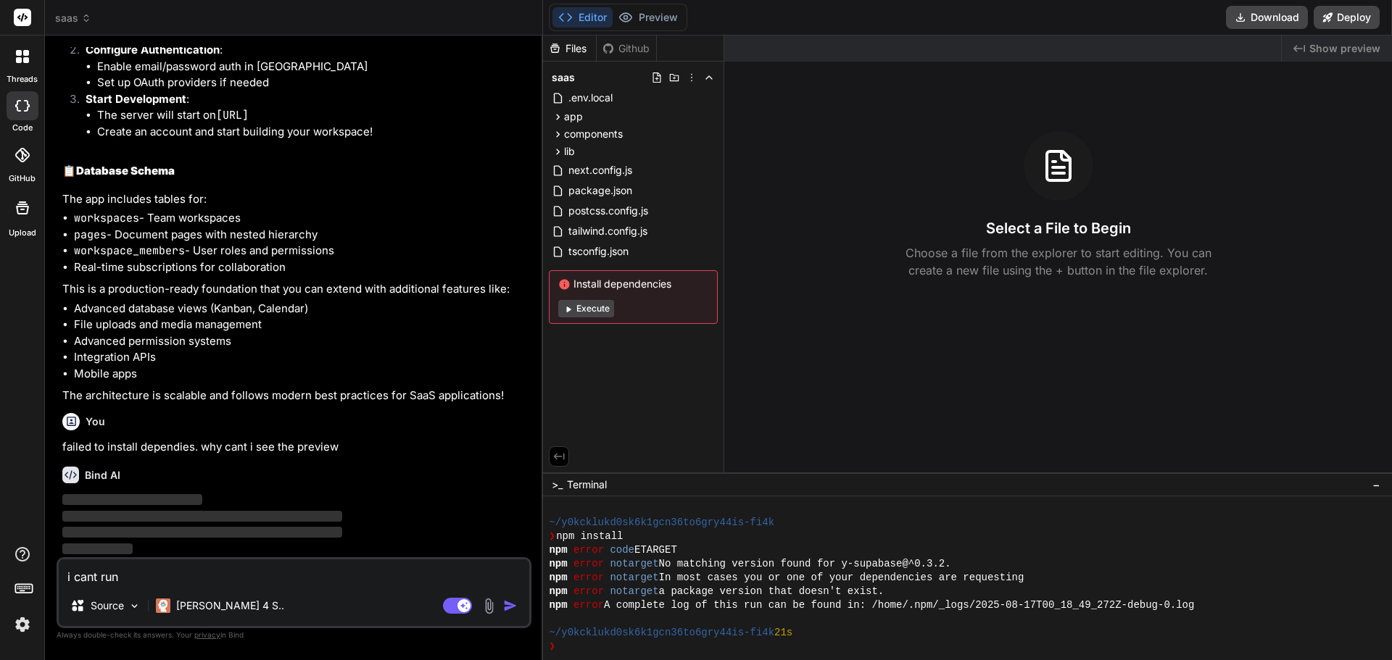
scroll to position [2420, 0]
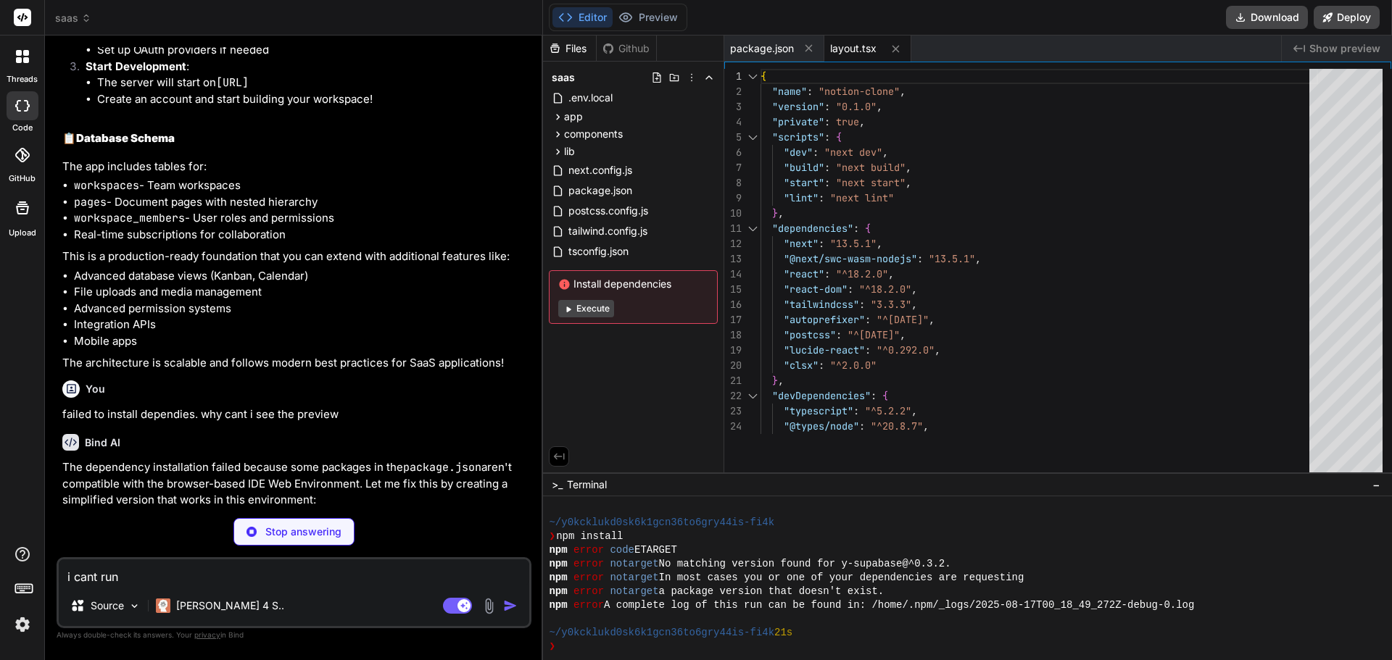
type textarea "x"
type textarea "</html> ) }"
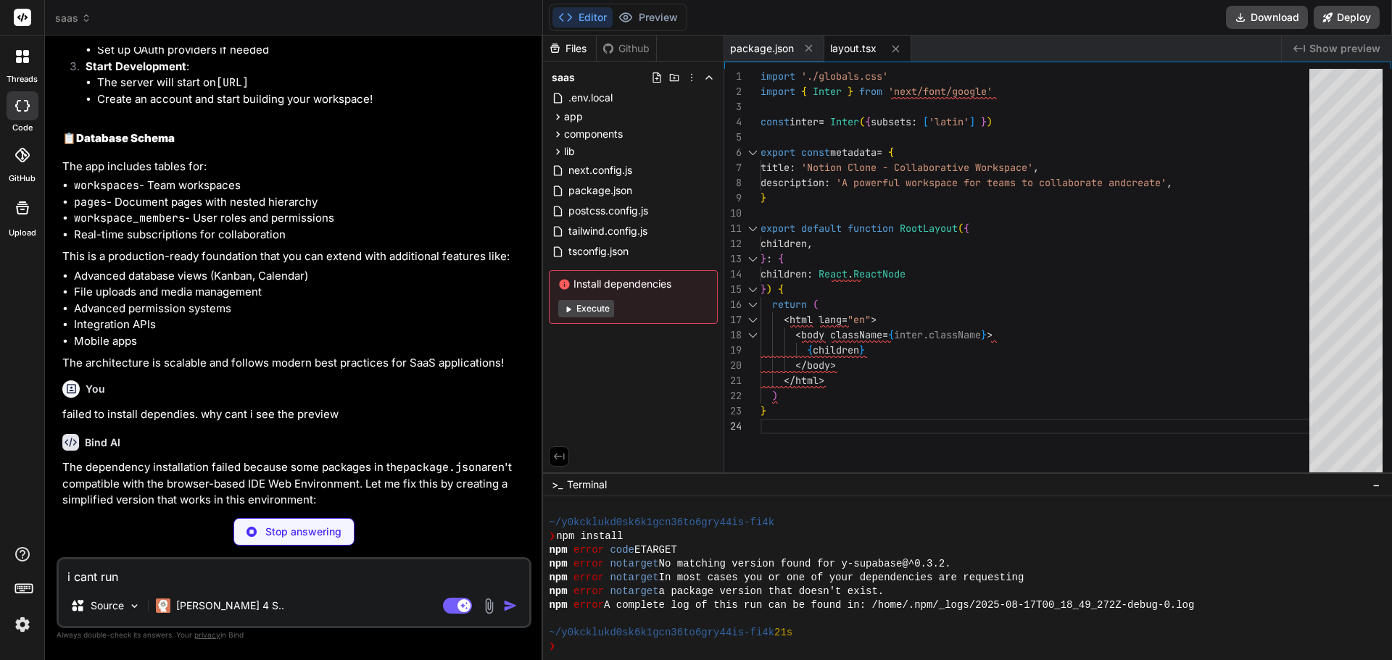
type textarea "x"
type textarea "return <WorkspaceApp /> } return <LandingPage onLogin={() => setIsLoggedIn(true…"
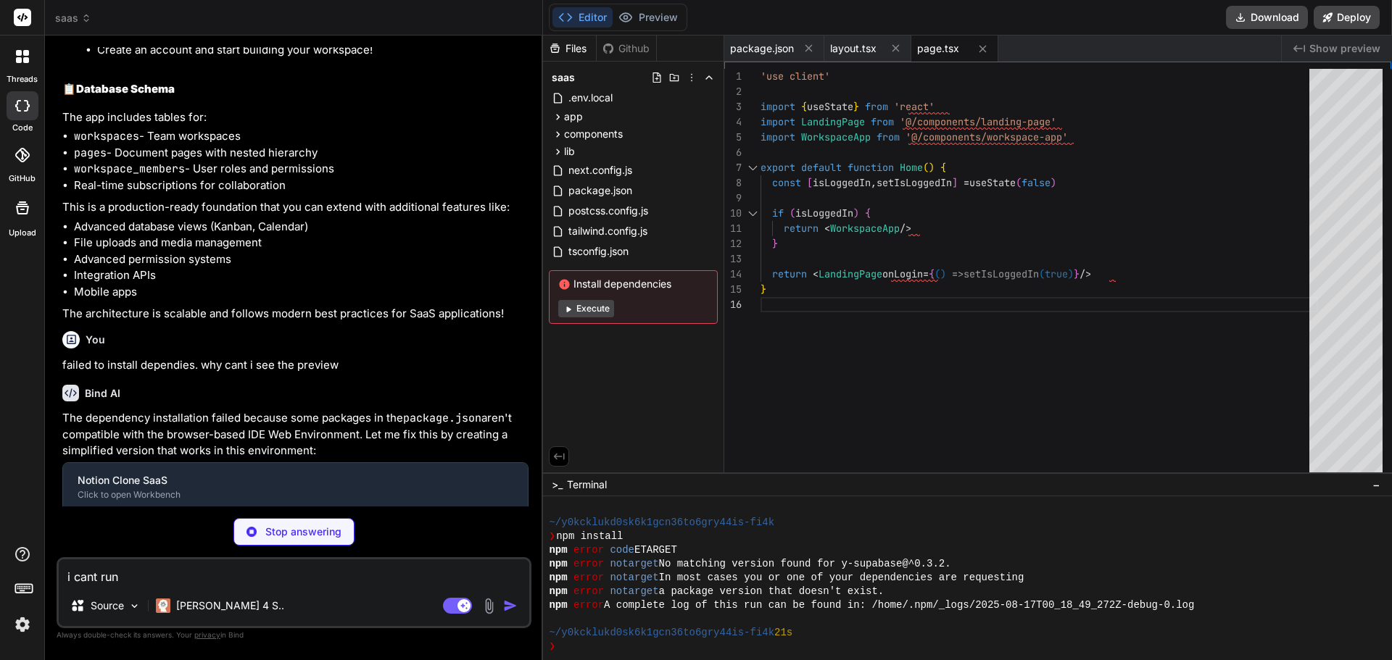
scroll to position [2617, 0]
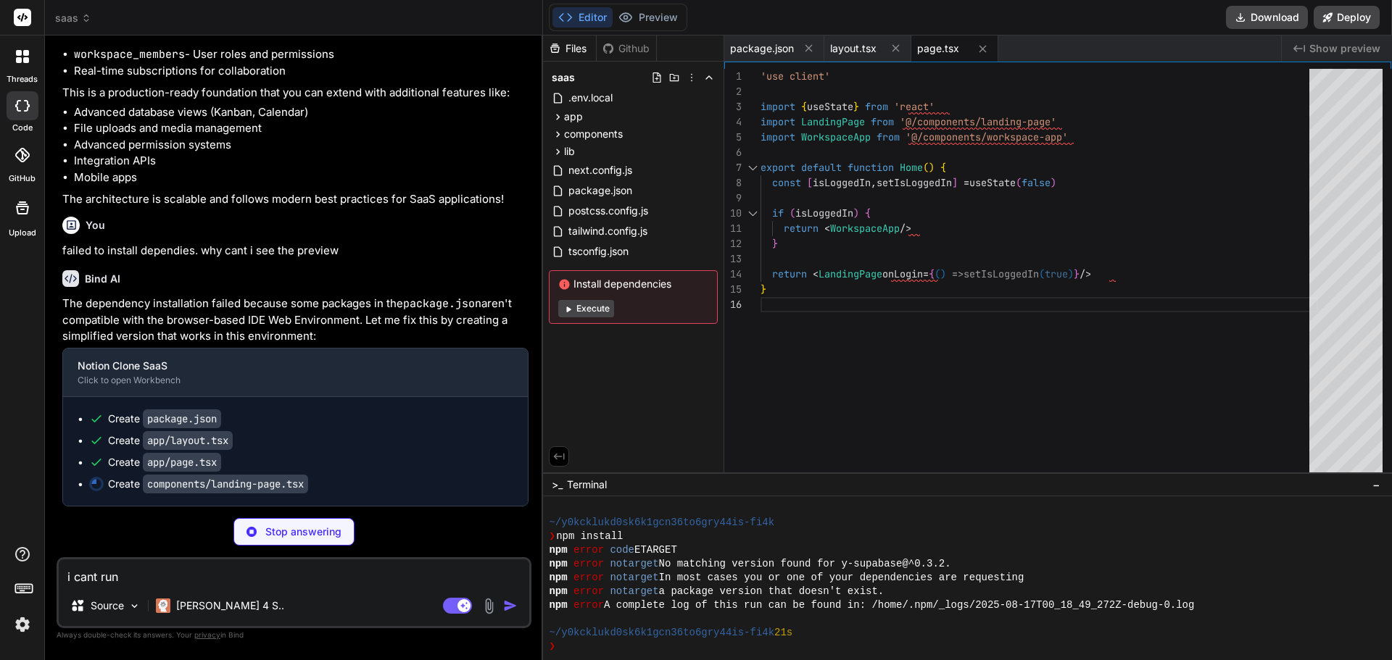
type textarea "x"
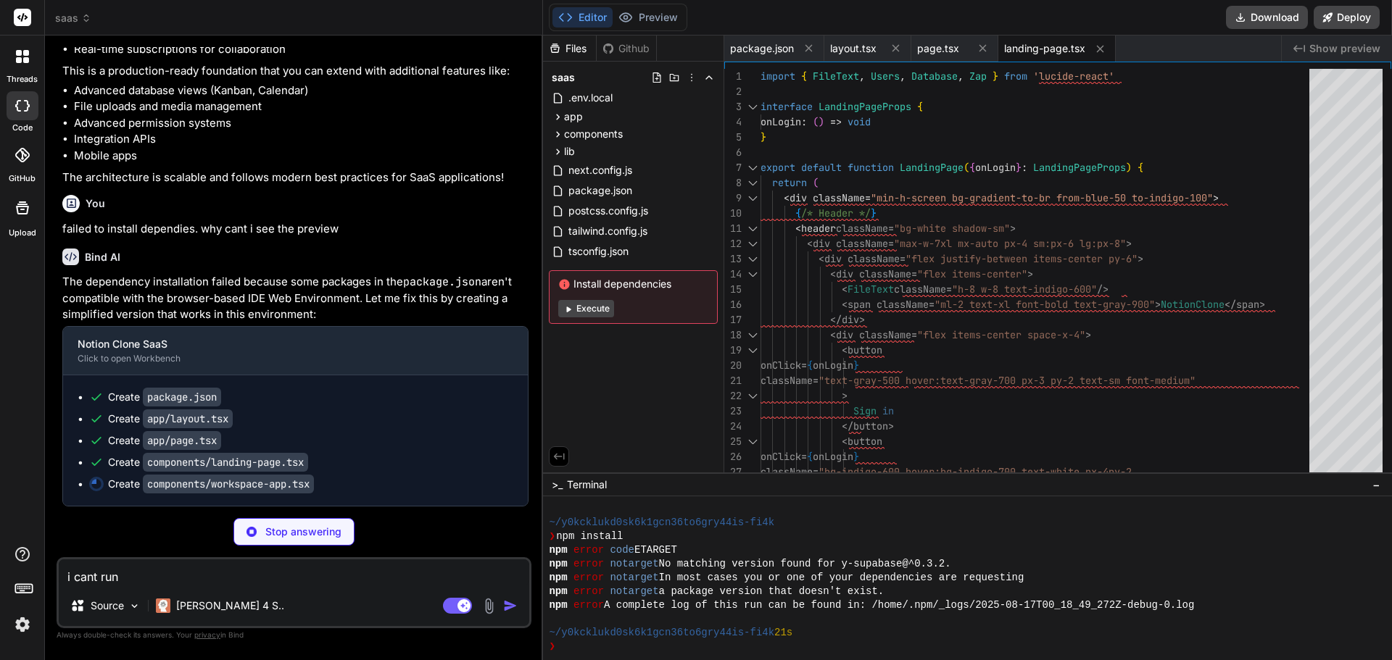
type textarea "x"
type textarea "/> </div> </div> </div> ) }"
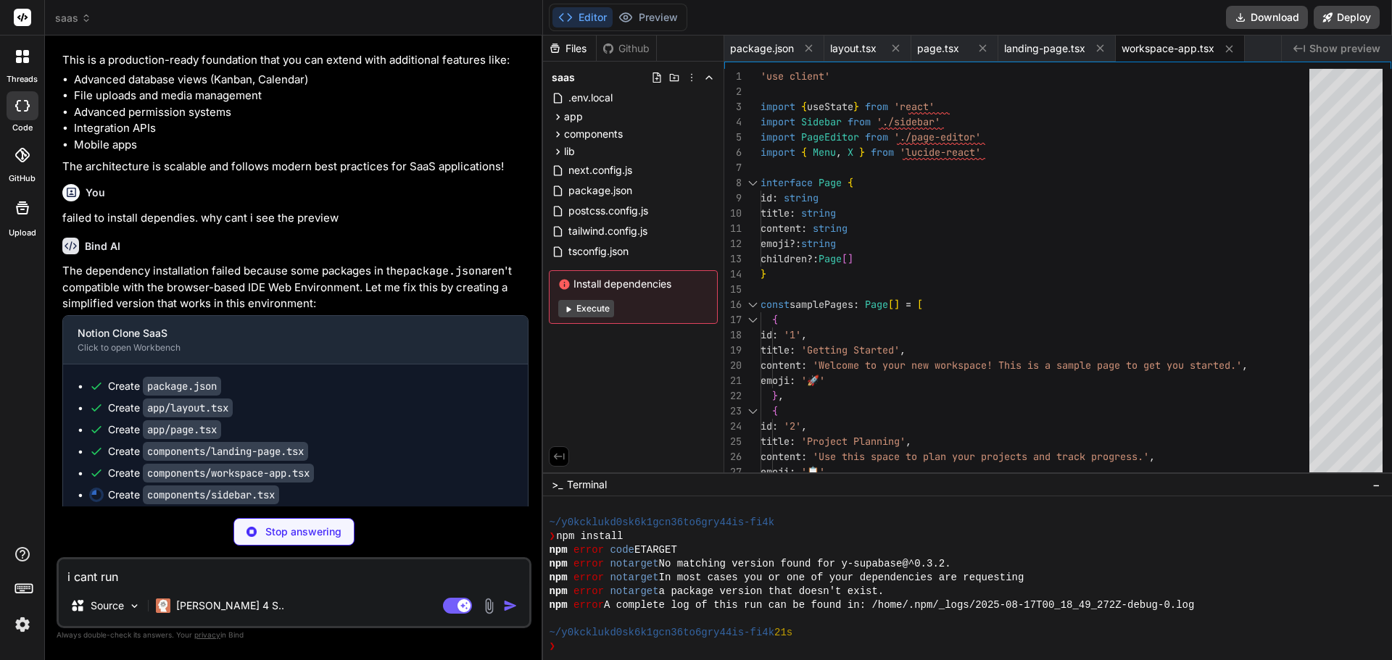
type textarea "x"
type textarea ")) ) : ( [DOMAIN_NAME](page => renderPage(page)) )} </div> </div> </div> ) }"
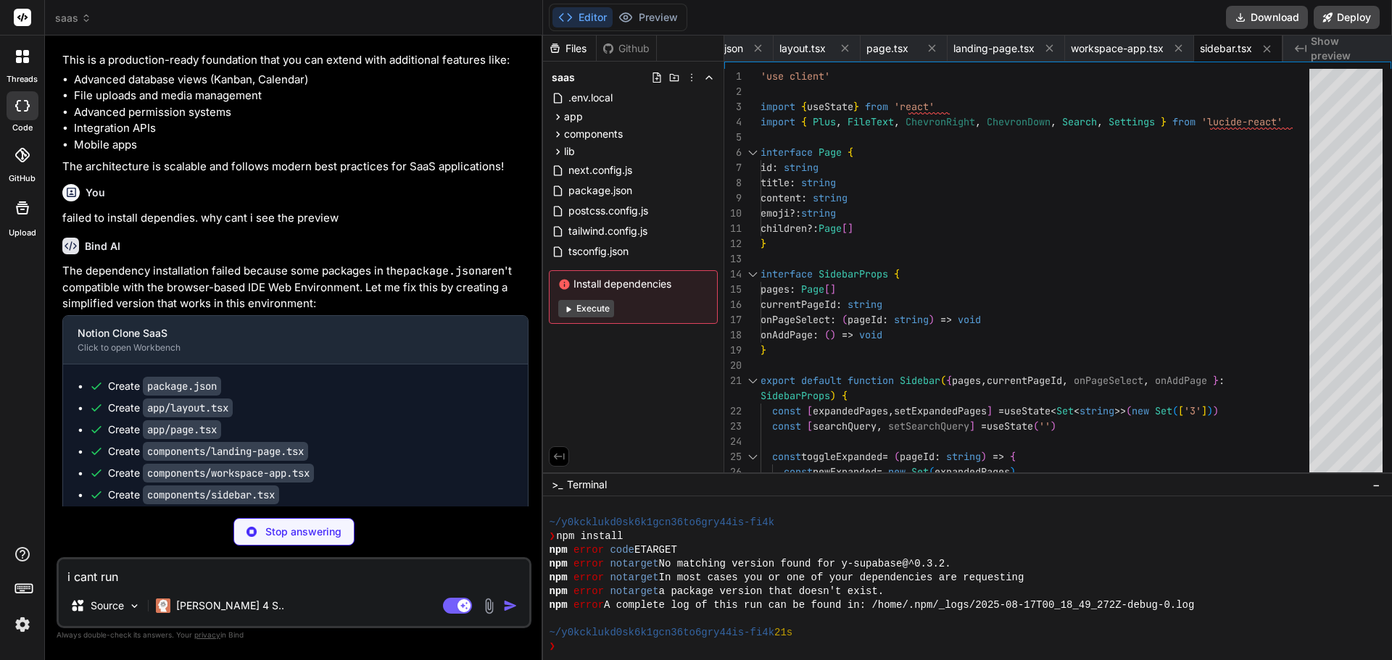
type textarea "x"
type textarea "</div> </div> ) }"
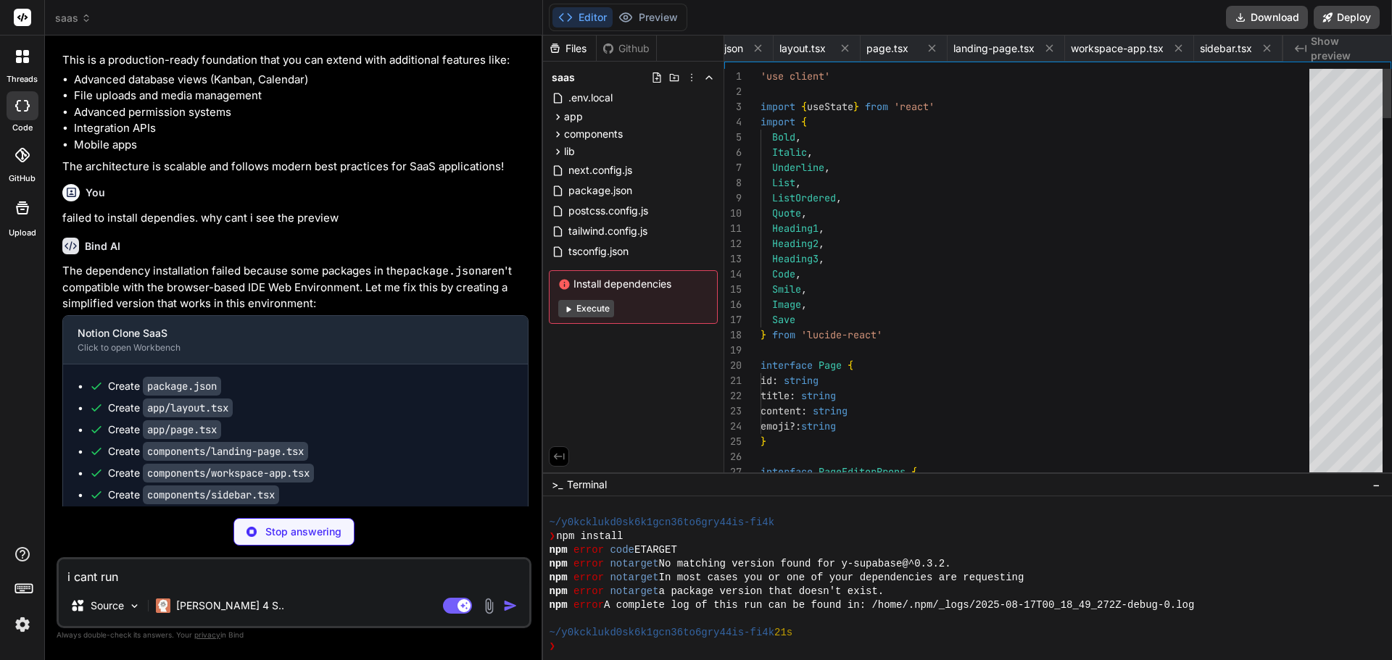
scroll to position [0, 160]
type textarea "x"
type textarea ".replace(/[\s_-]+/g, '-') .replace(/^-+|-+$/g, '') }"
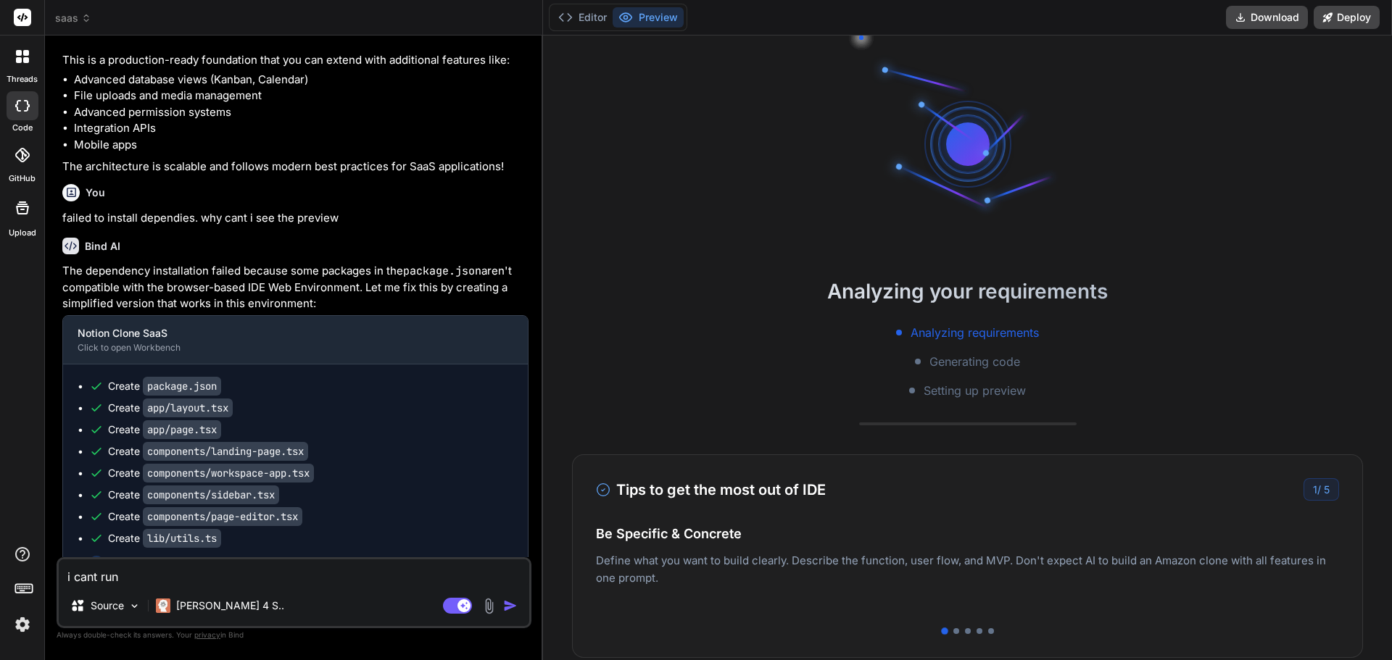
scroll to position [675, 0]
type textarea "x"
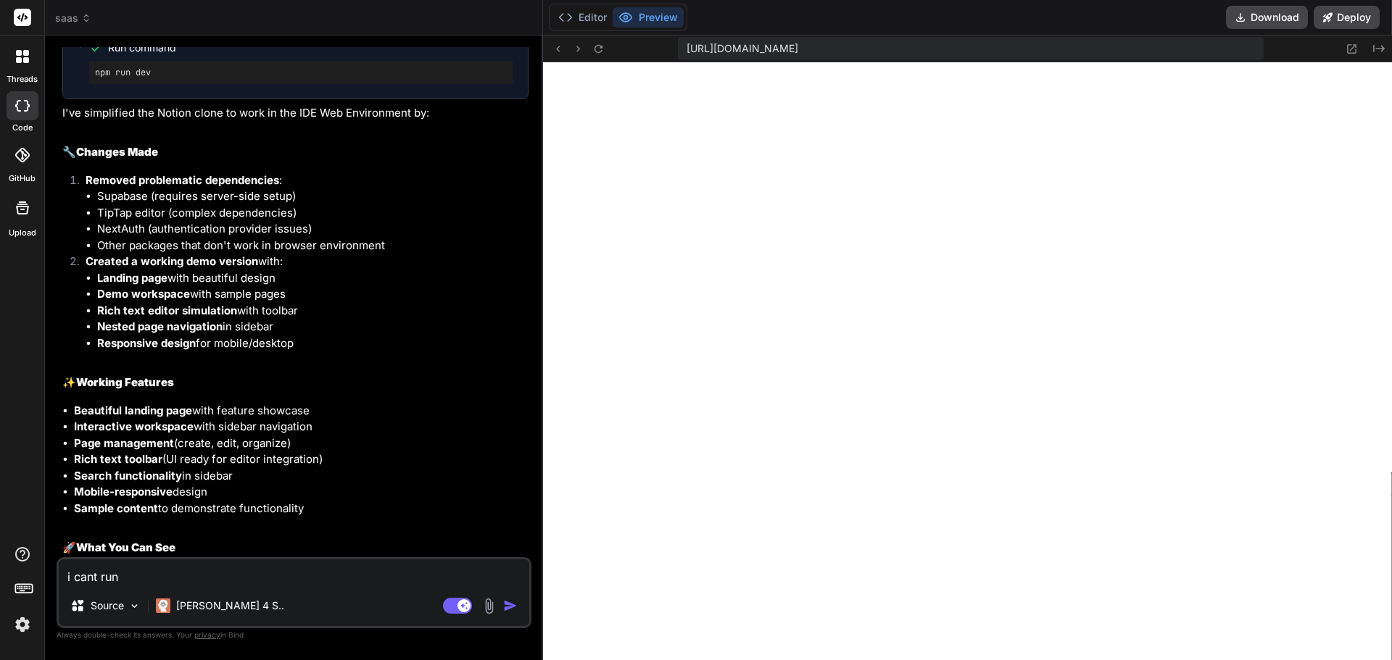
scroll to position [3388, 0]
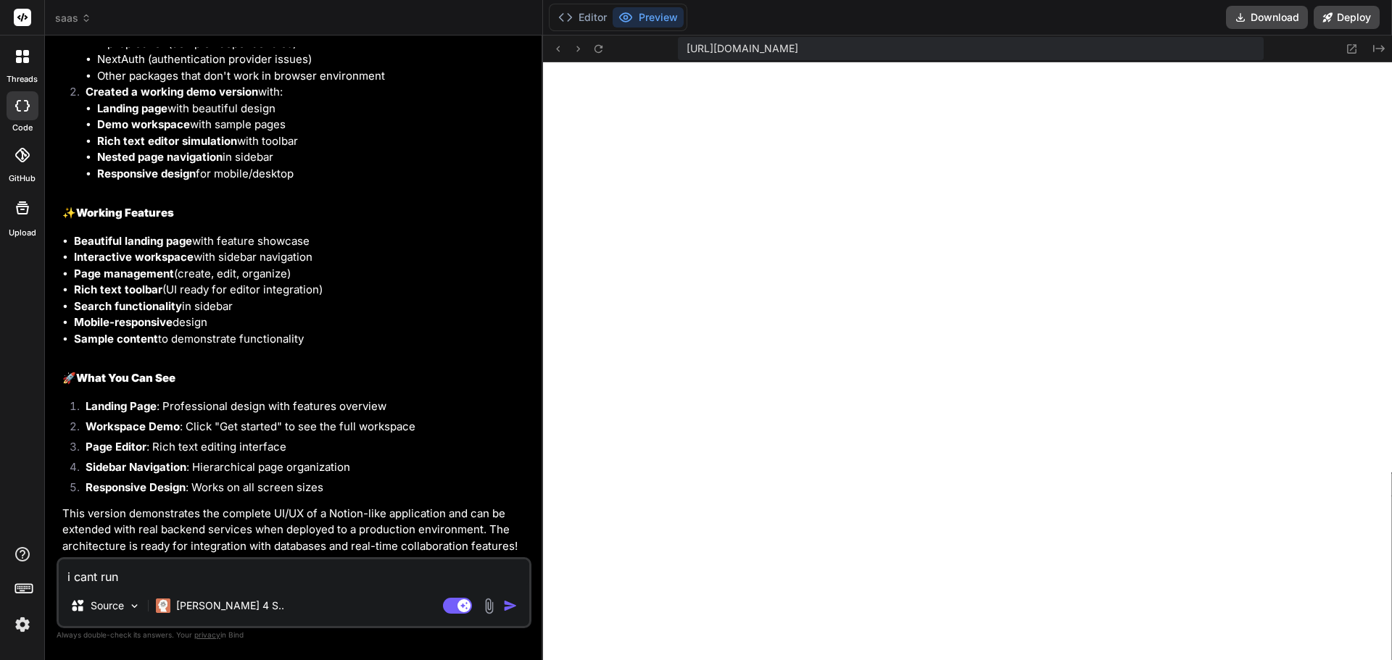
drag, startPoint x: 392, startPoint y: 383, endPoint x: 375, endPoint y: 504, distance: 122.2
click at [1351, 51] on icon at bounding box center [1352, 49] width 12 height 12
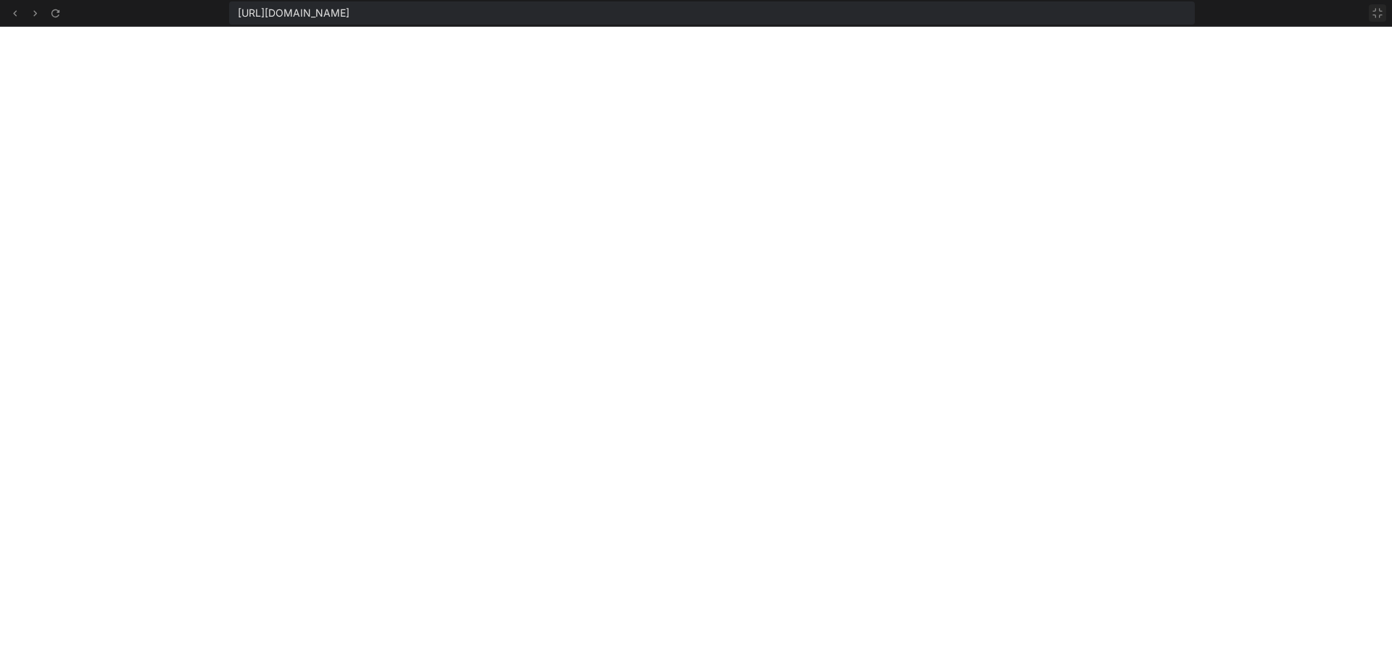
drag, startPoint x: 1376, startPoint y: 15, endPoint x: 1369, endPoint y: 16, distance: 7.4
click at [1375, 15] on icon at bounding box center [1378, 13] width 12 height 12
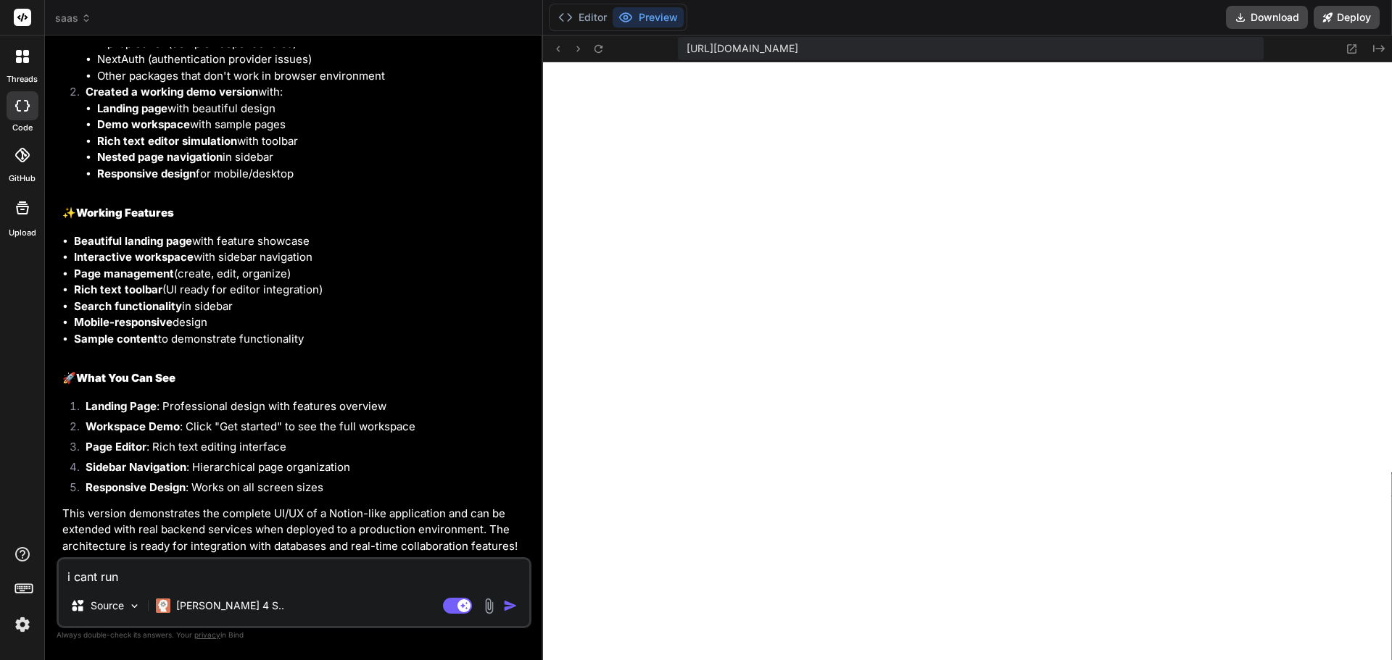
scroll to position [1185, 0]
drag, startPoint x: 199, startPoint y: 565, endPoint x: 192, endPoint y: 576, distance: 12.7
click at [196, 570] on textarea "i cant run" at bounding box center [294, 573] width 471 height 26
click at [328, 397] on div "The dependency installation failed because some packages in the package.json ar…" at bounding box center [295, 39] width 466 height 1030
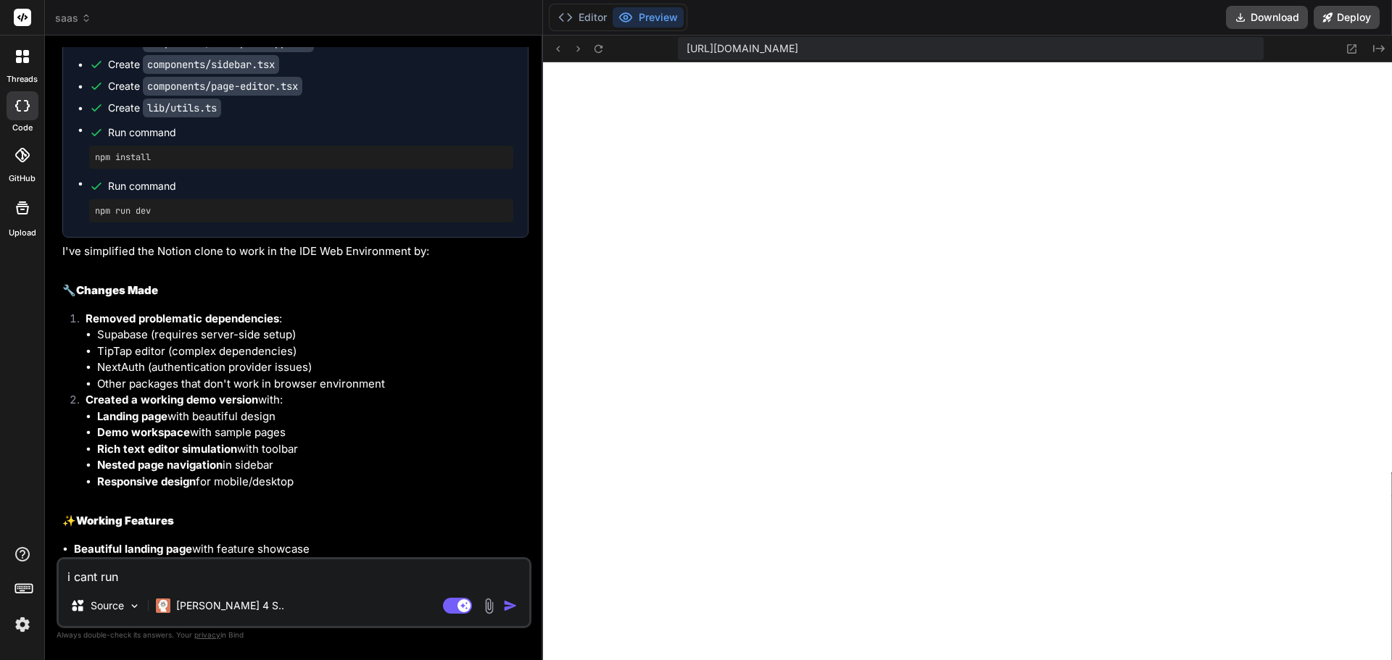
scroll to position [3388, 0]
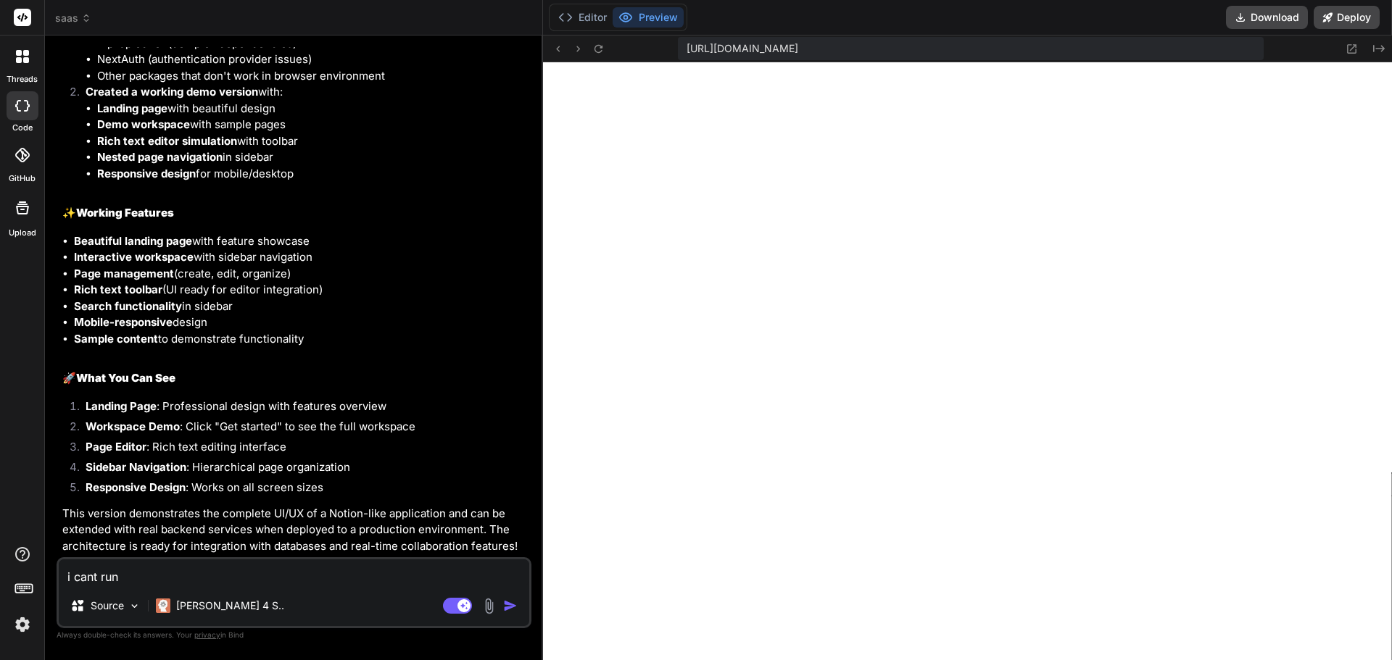
click at [124, 584] on textarea "i cant run" at bounding box center [294, 573] width 471 height 26
type textarea "e"
type textarea "x"
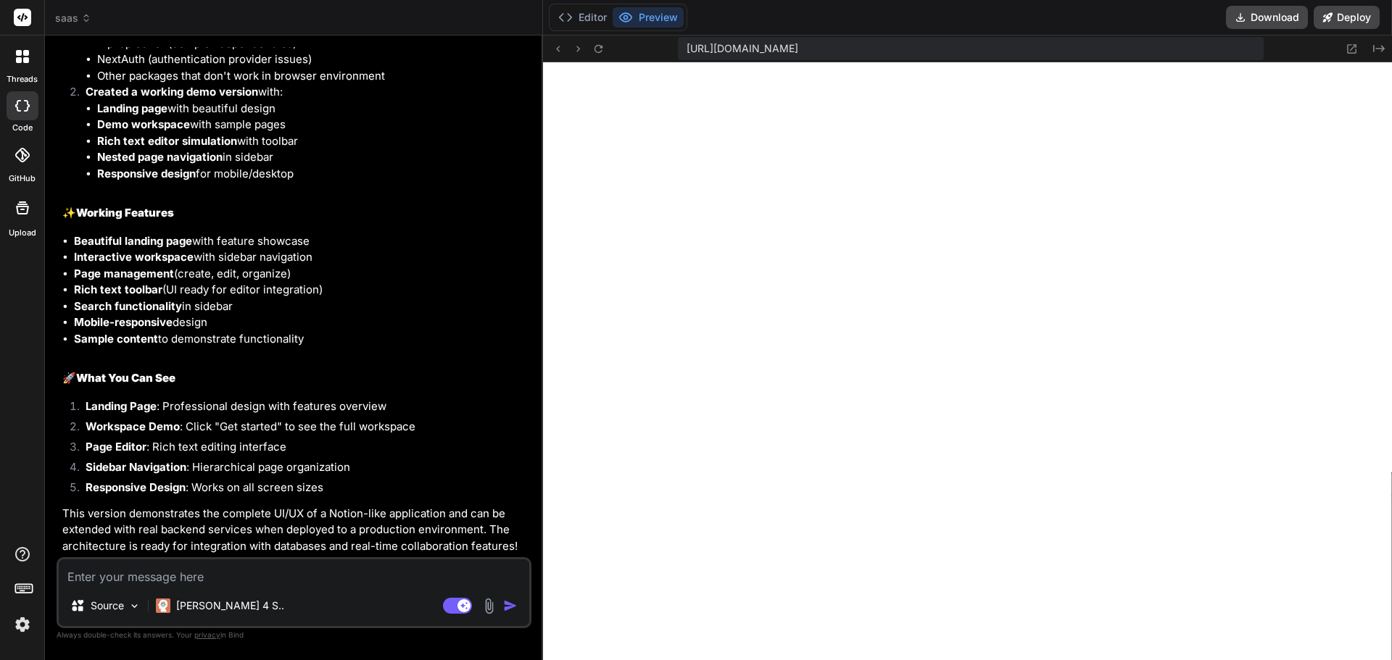
type textarea "t"
type textarea "x"
type textarea "th"
type textarea "x"
type textarea "the"
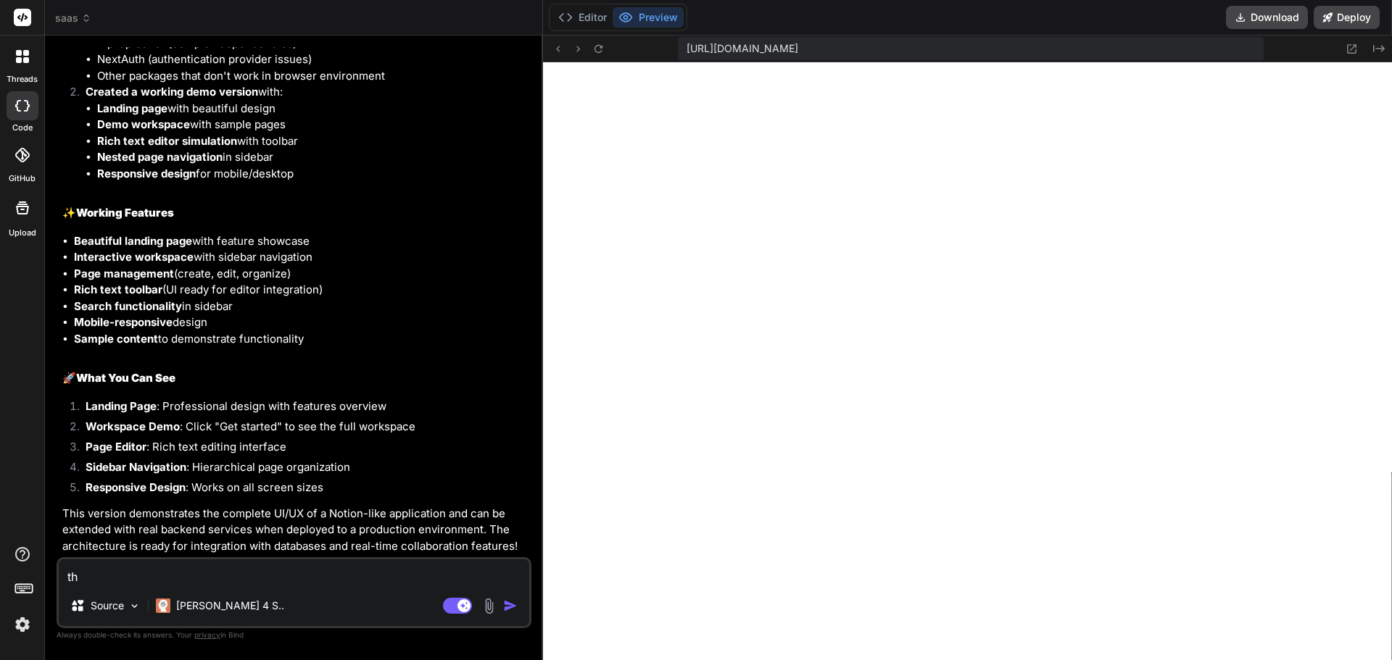
type textarea "x"
type textarea "the"
type textarea "x"
type textarea "the p"
type textarea "x"
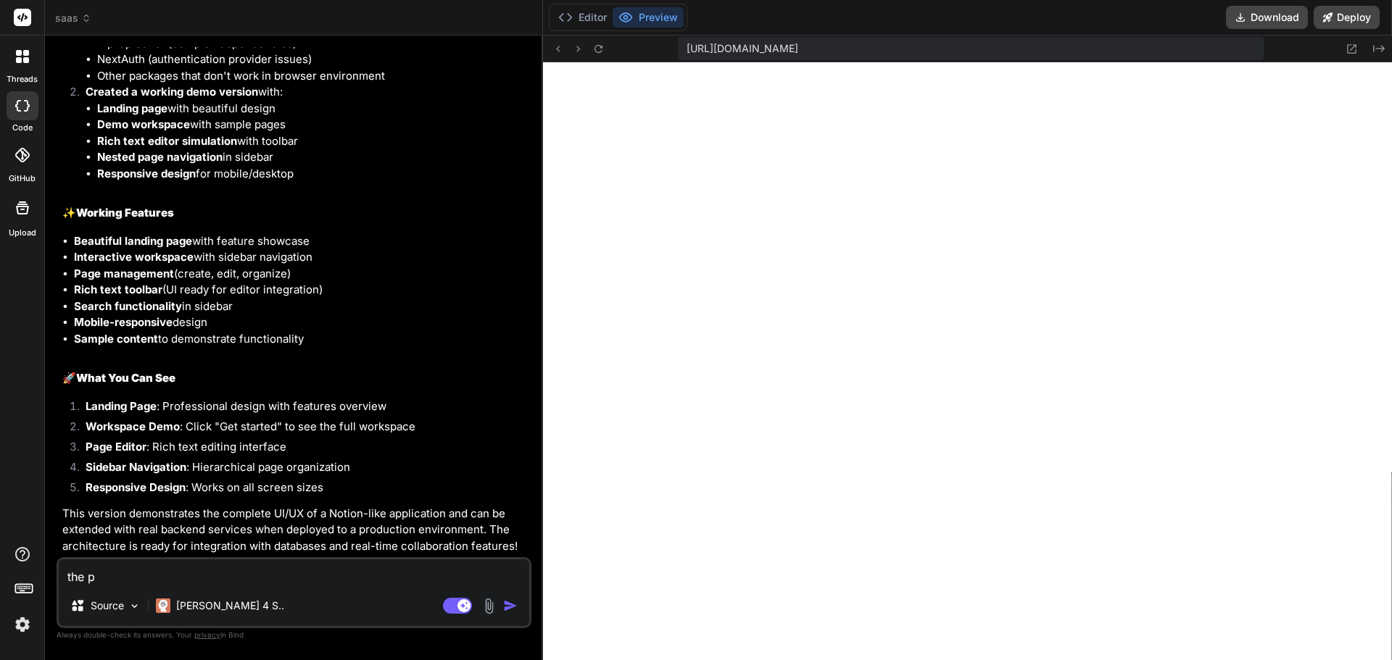
type textarea "the pr"
type textarea "x"
type textarea "the pre"
type textarea "x"
type textarea "the prev"
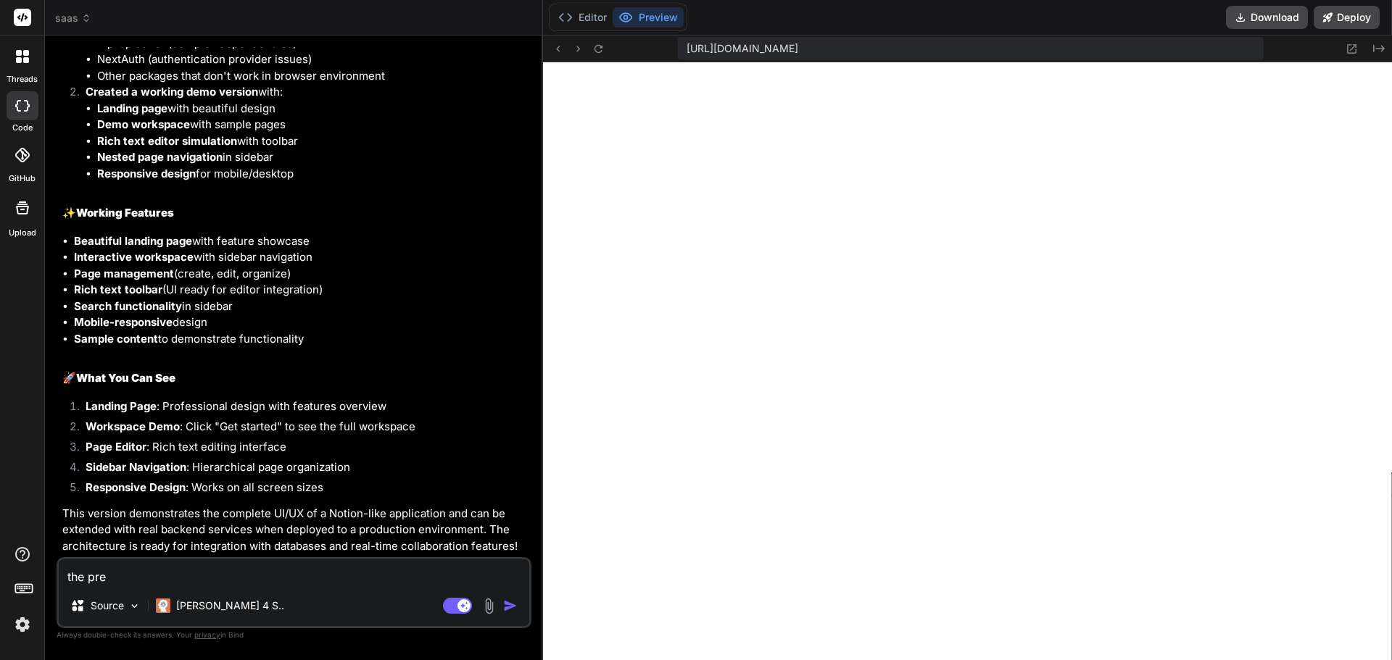
type textarea "x"
type textarea "the previ"
type textarea "x"
type textarea "the previe"
type textarea "x"
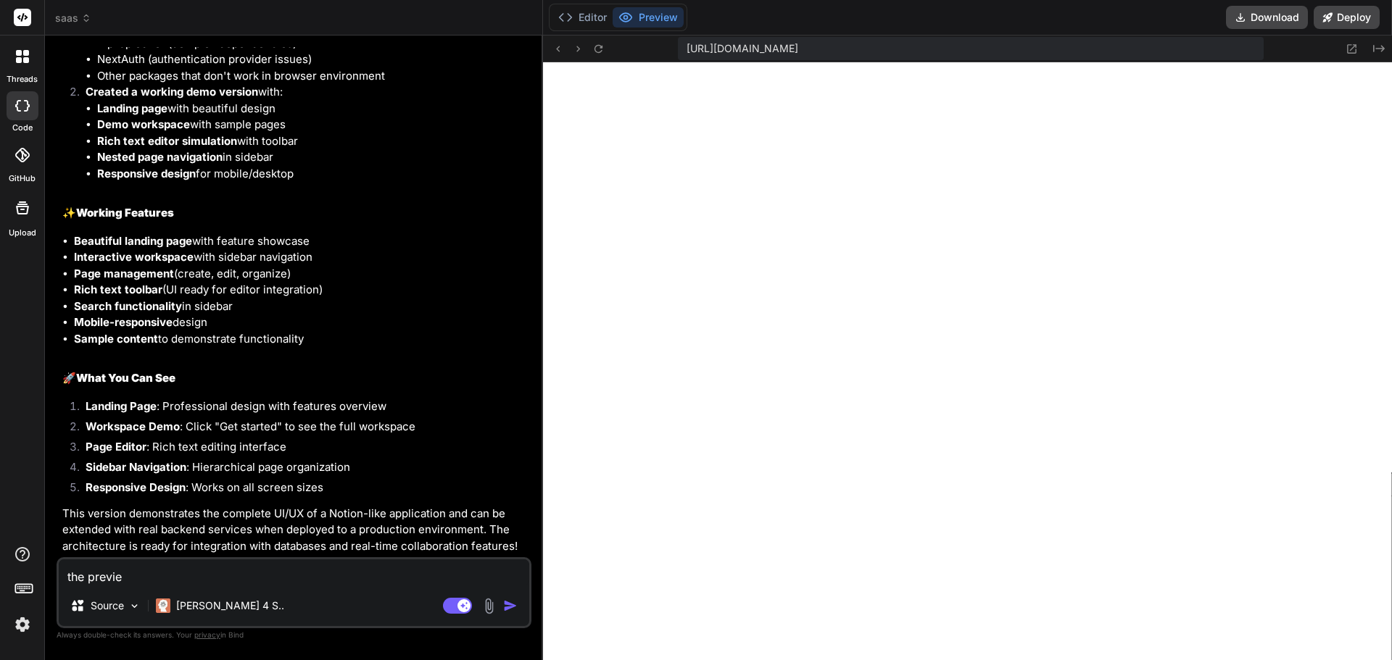
type textarea "the preview"
type textarea "x"
type textarea "the preview"
type textarea "x"
type textarea "the preview i"
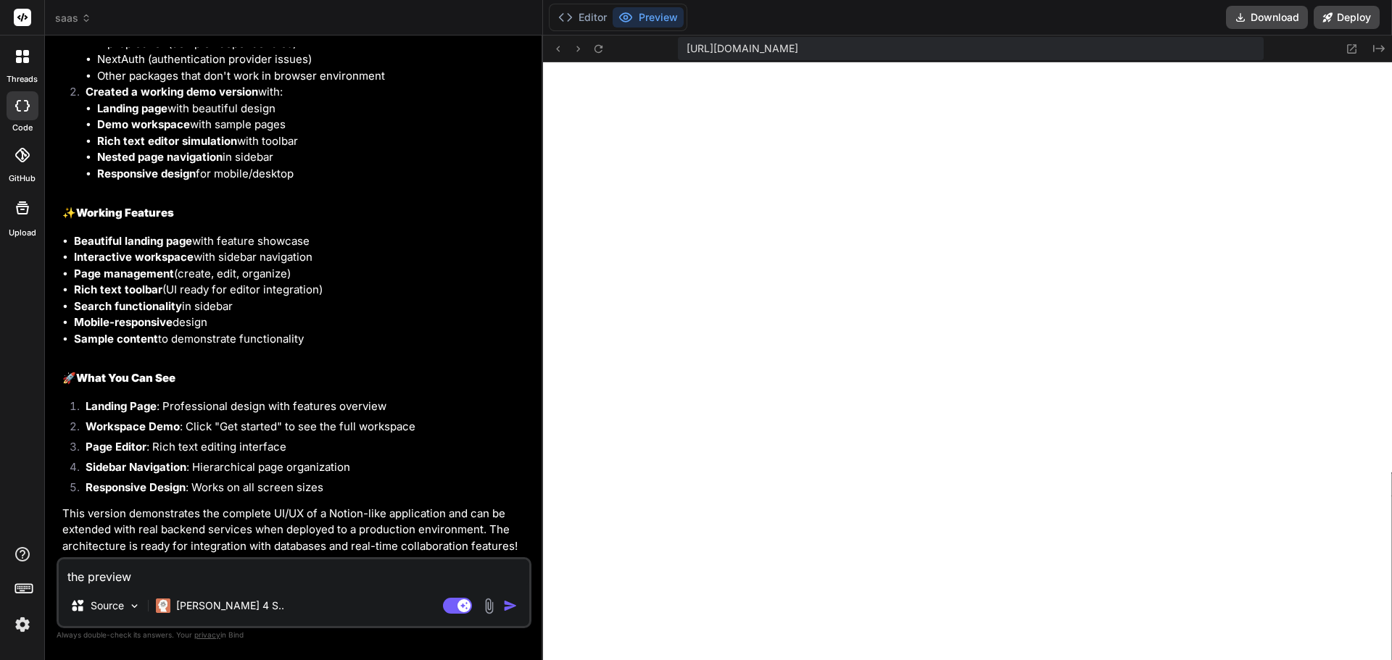
type textarea "x"
type textarea "the preview is"
type textarea "x"
type textarea "the preview is"
type textarea "x"
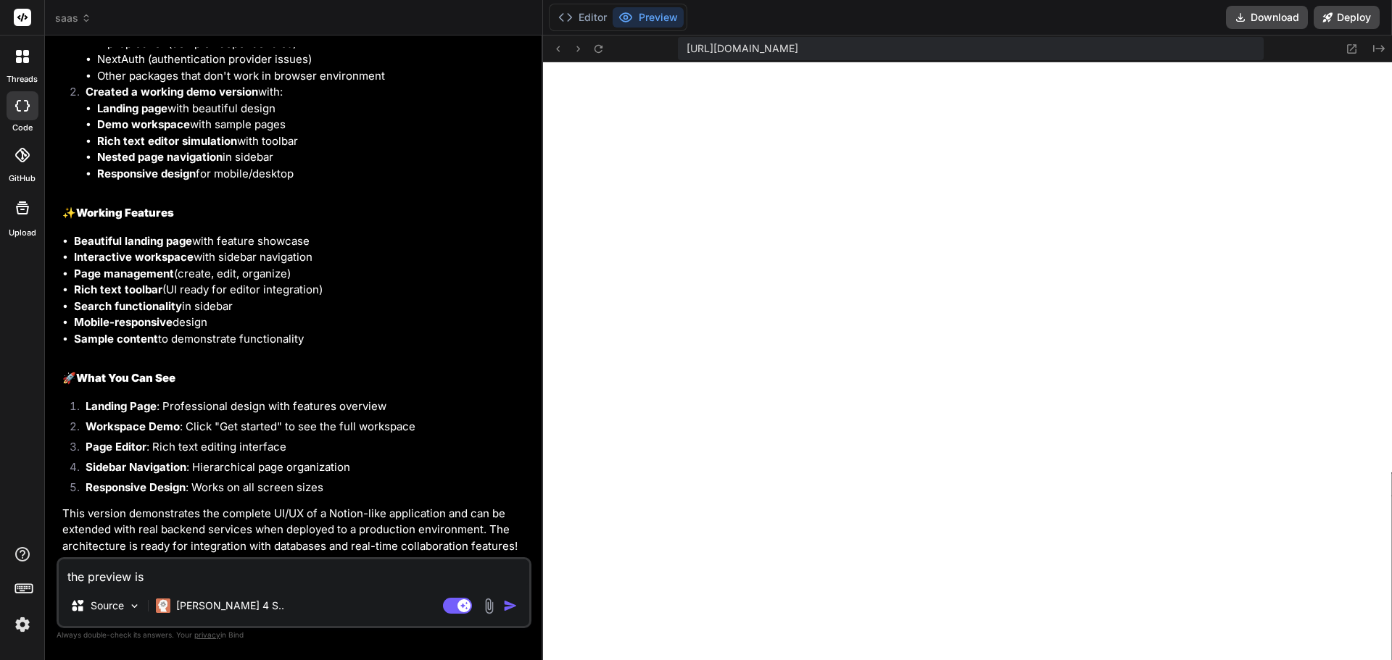
type textarea "the preview is j"
type textarea "x"
type textarea "the preview is ju"
type textarea "x"
type textarea "the preview is jus"
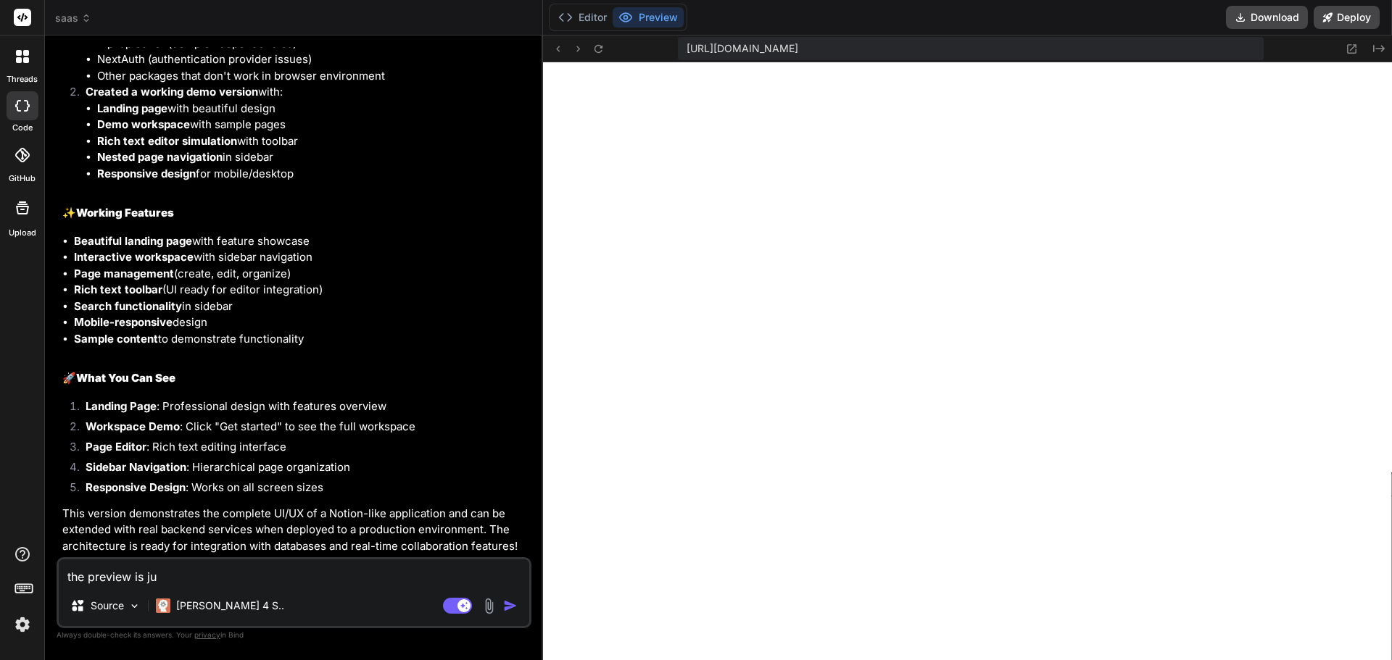
type textarea "x"
type textarea "the preview is just"
type textarea "x"
type textarea "the preview is just"
type textarea "x"
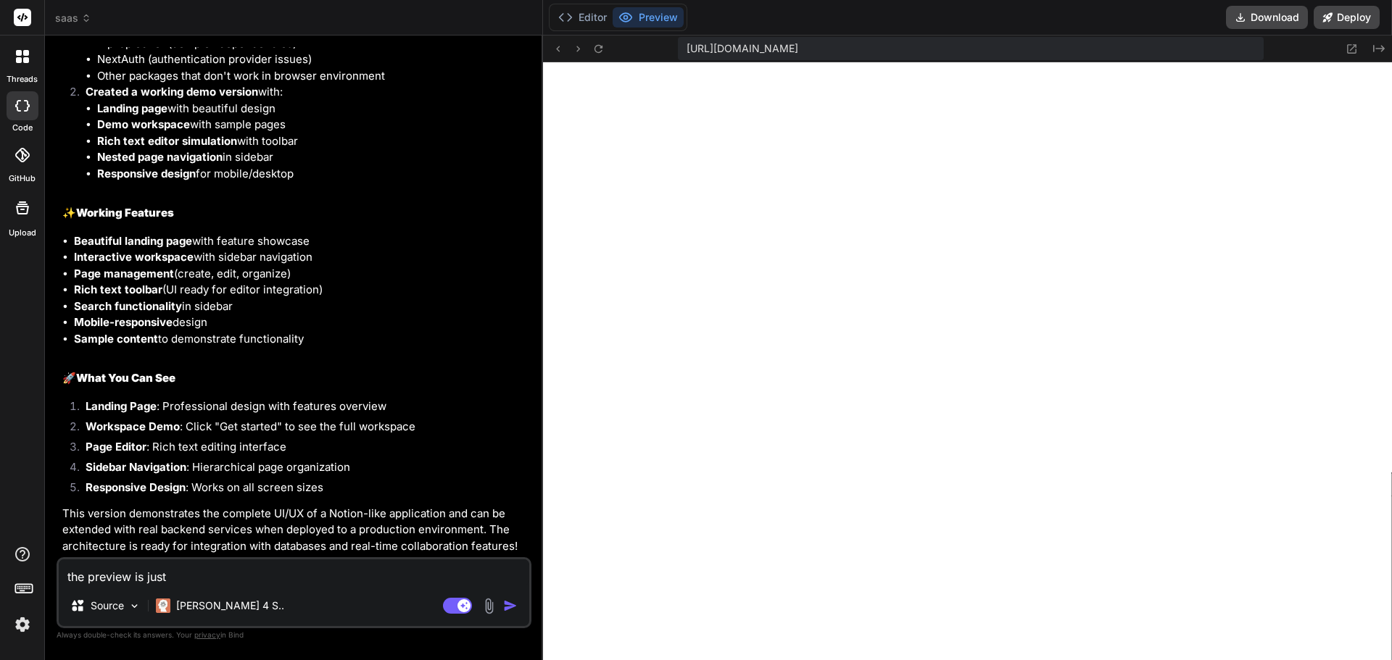
type textarea "the preview is just w"
type textarea "x"
type textarea "the preview is just wh"
type textarea "x"
type textarea "the preview is just whi"
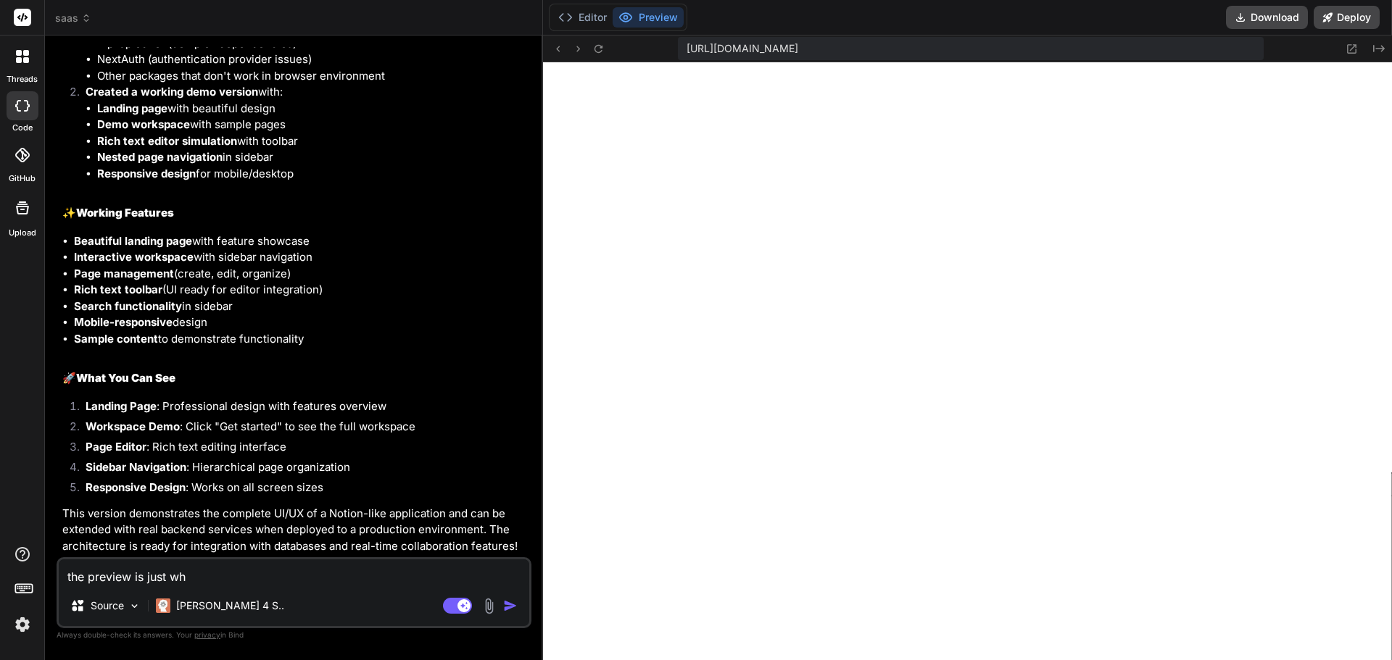
type textarea "x"
type textarea "the preview is just whit"
type textarea "x"
type textarea "the preview is just white"
type textarea "x"
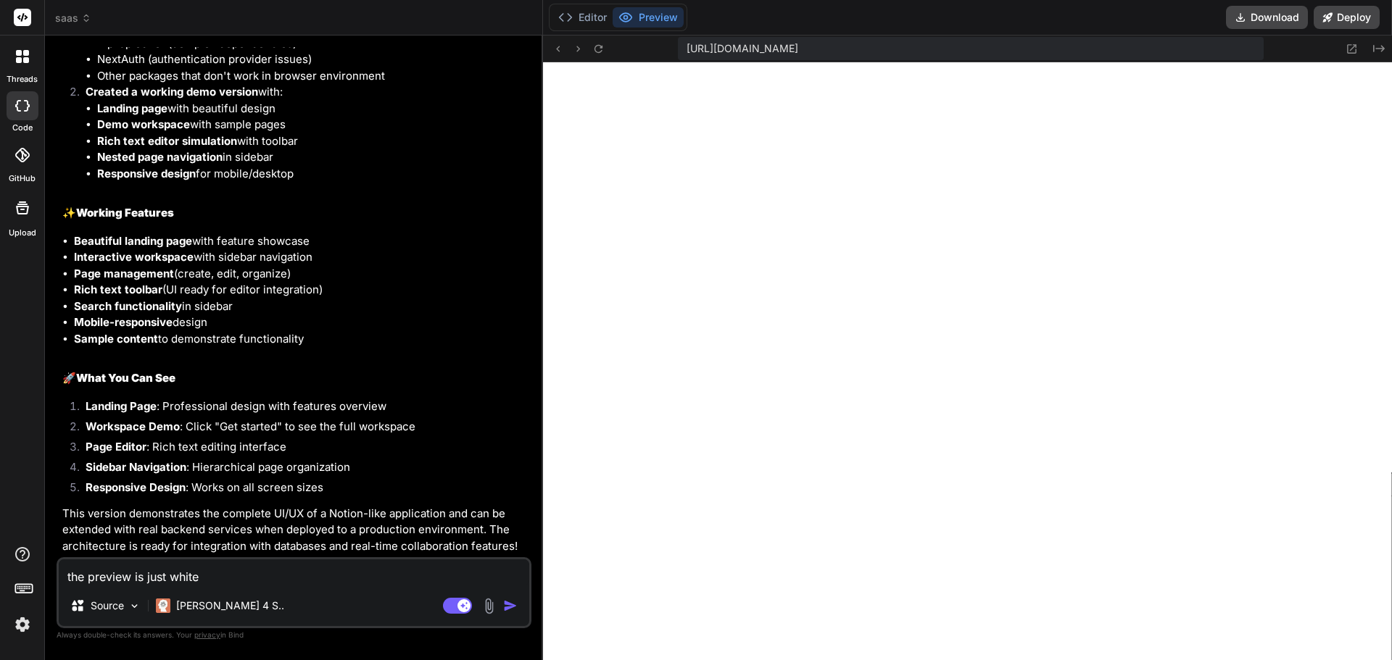
type textarea "the preview is just white"
type textarea "x"
type textarea "the preview is just white s"
type textarea "x"
type textarea "the preview is just white sp"
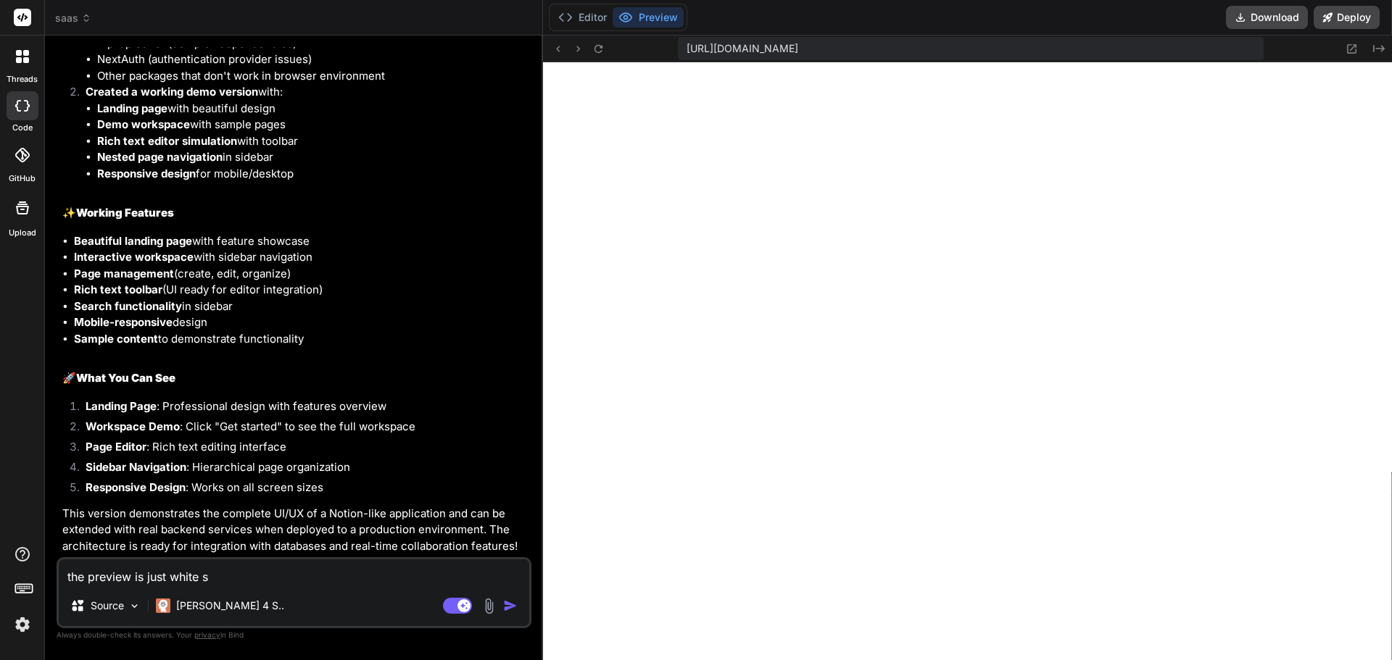
type textarea "x"
type textarea "the preview is just white spa"
type textarea "x"
type textarea "the preview is just white spac"
type textarea "x"
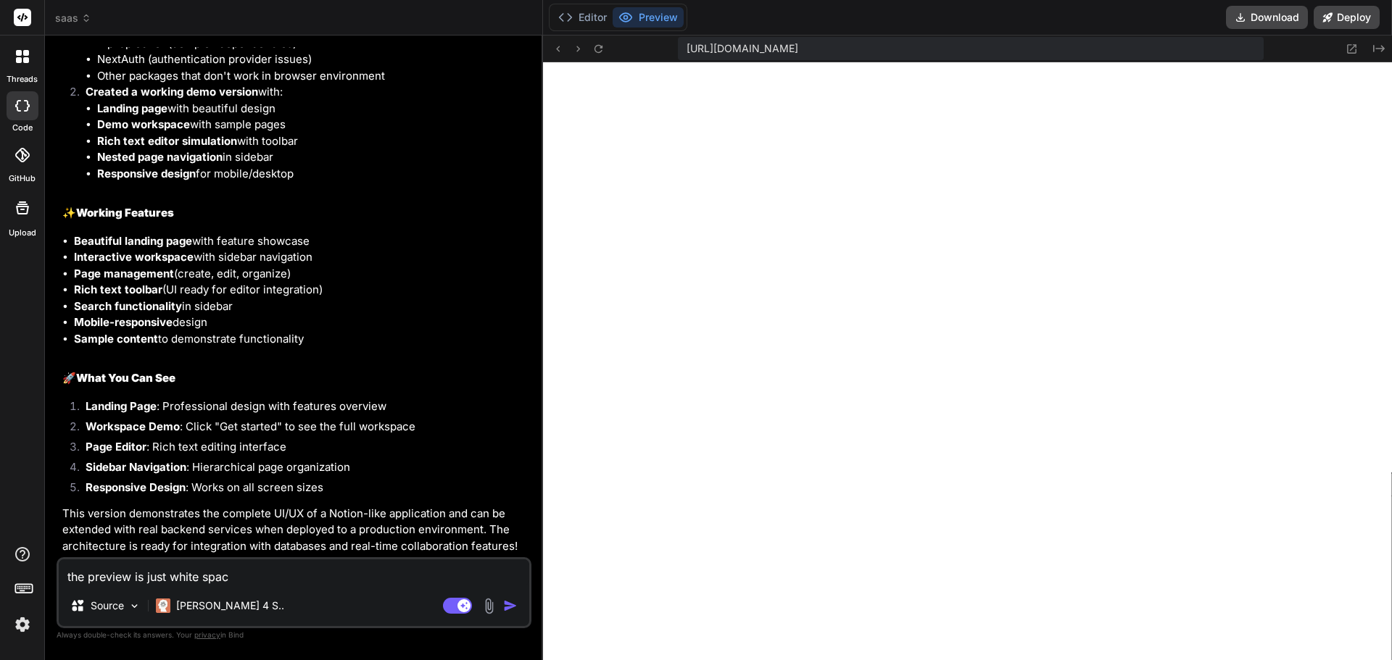
type textarea "the preview is just white space"
type textarea "x"
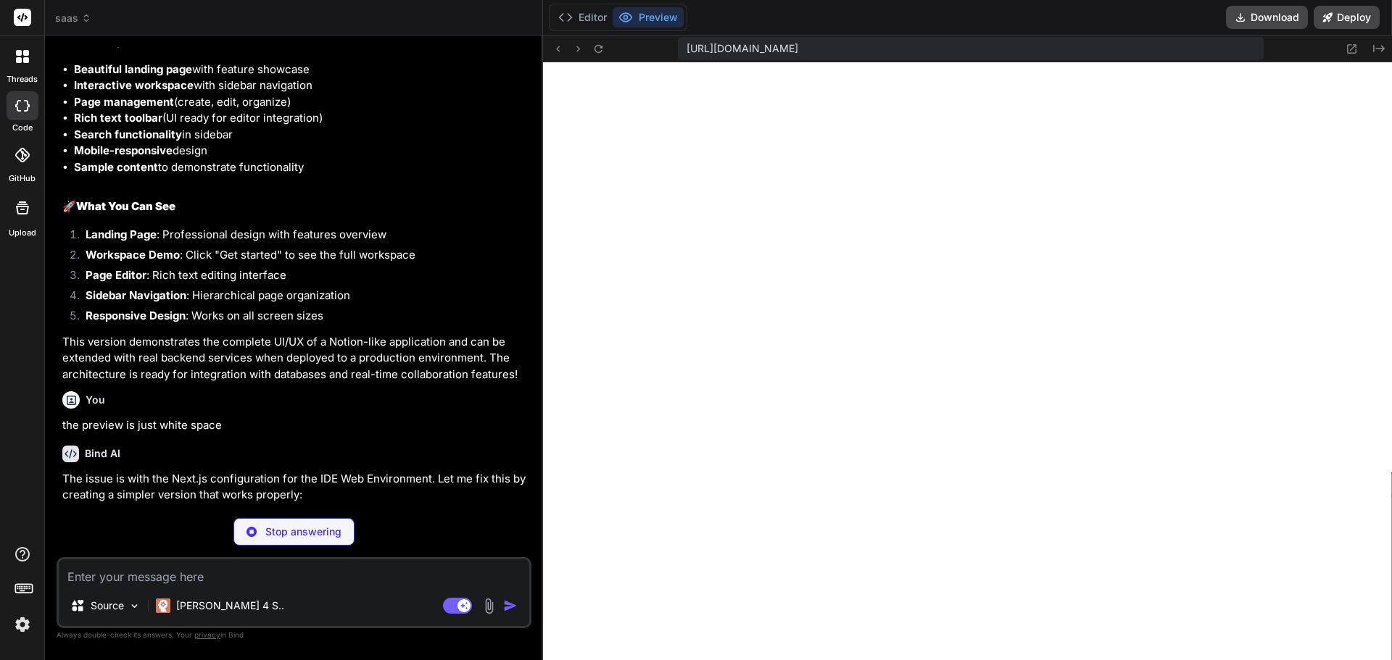
scroll to position [1625, 0]
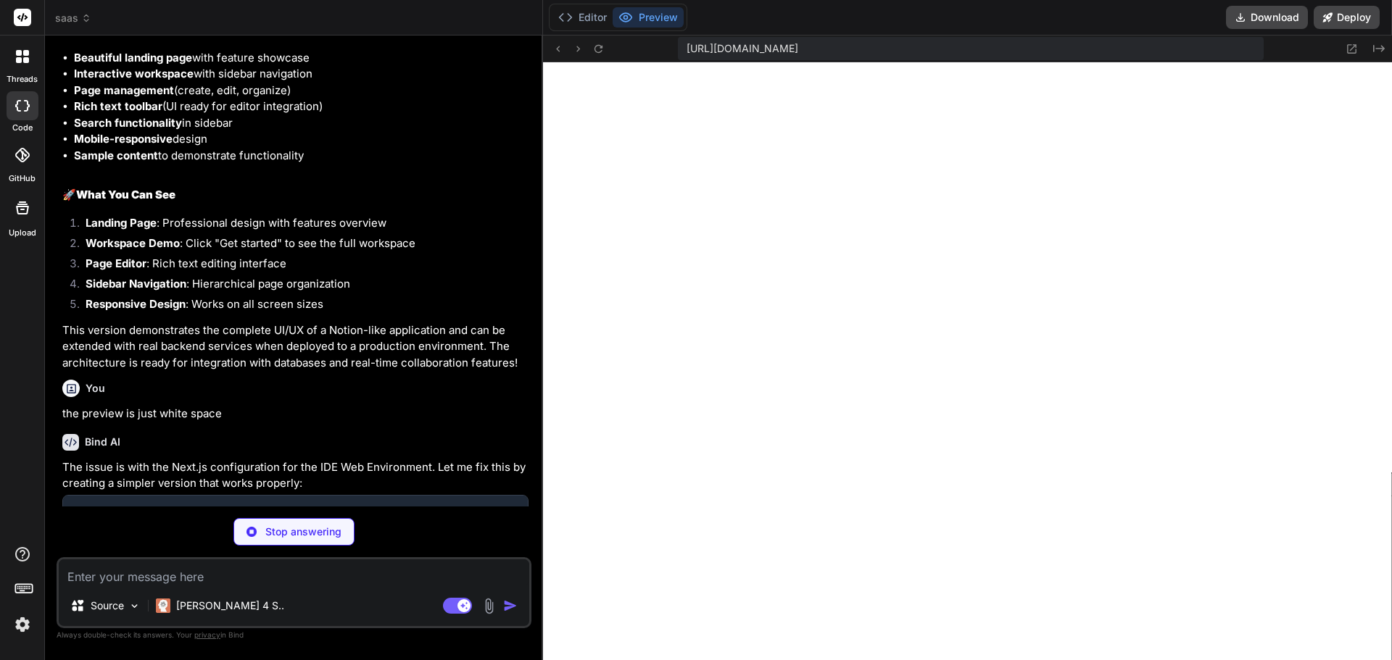
type textarea "x"
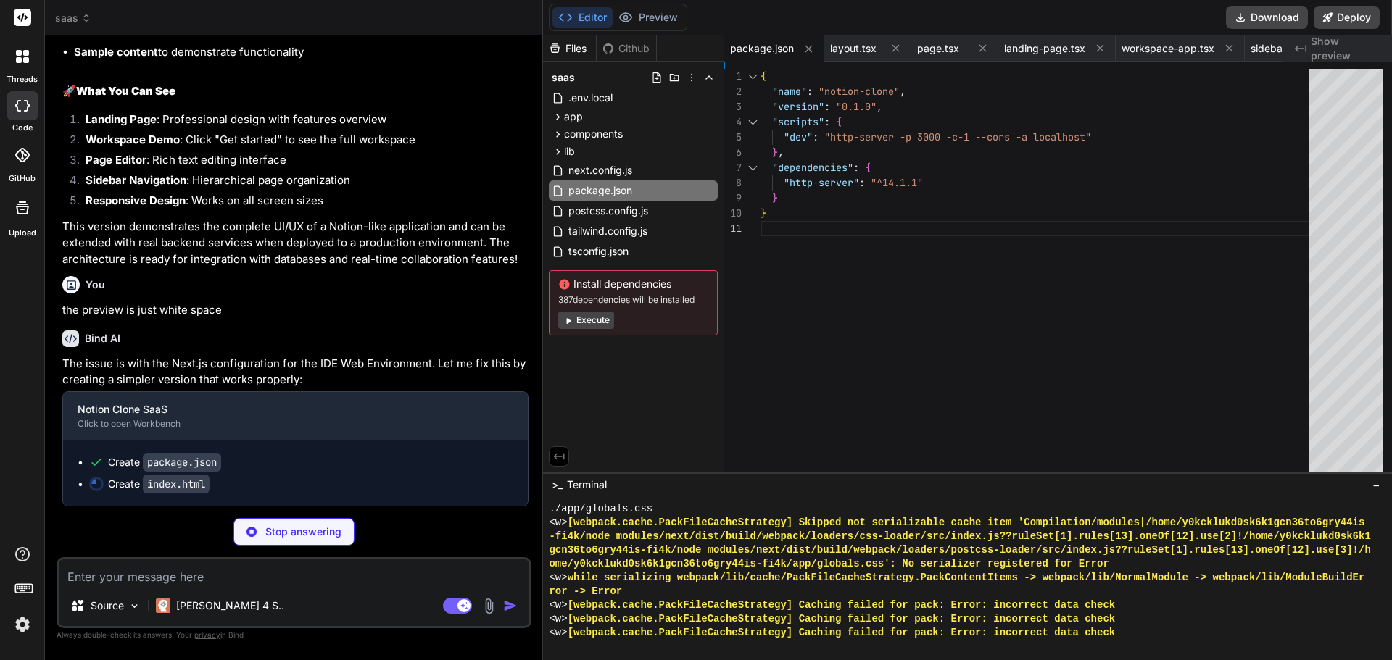
scroll to position [1901, 0]
type textarea "x"
type textarea "}, 1000); } document.getElementById('page-title').addEventListener('input', aut…"
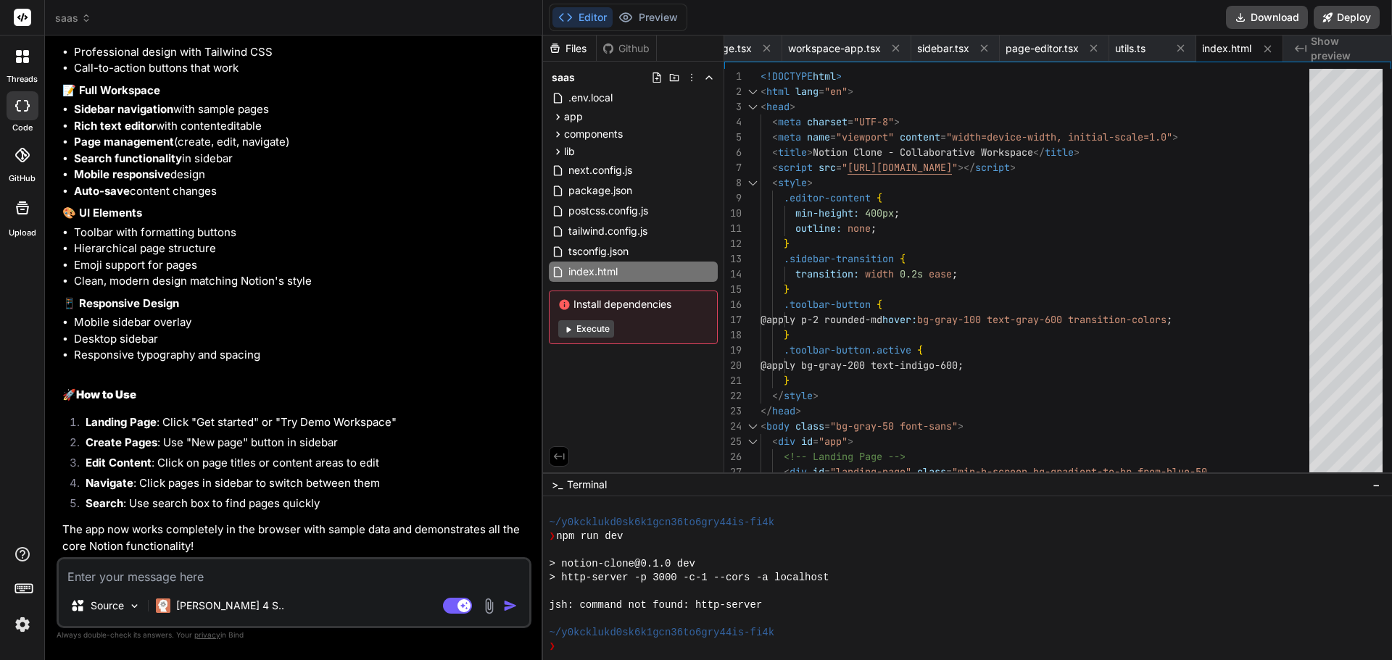
scroll to position [4354, 0]
click at [588, 328] on button "Execute" at bounding box center [586, 328] width 56 height 17
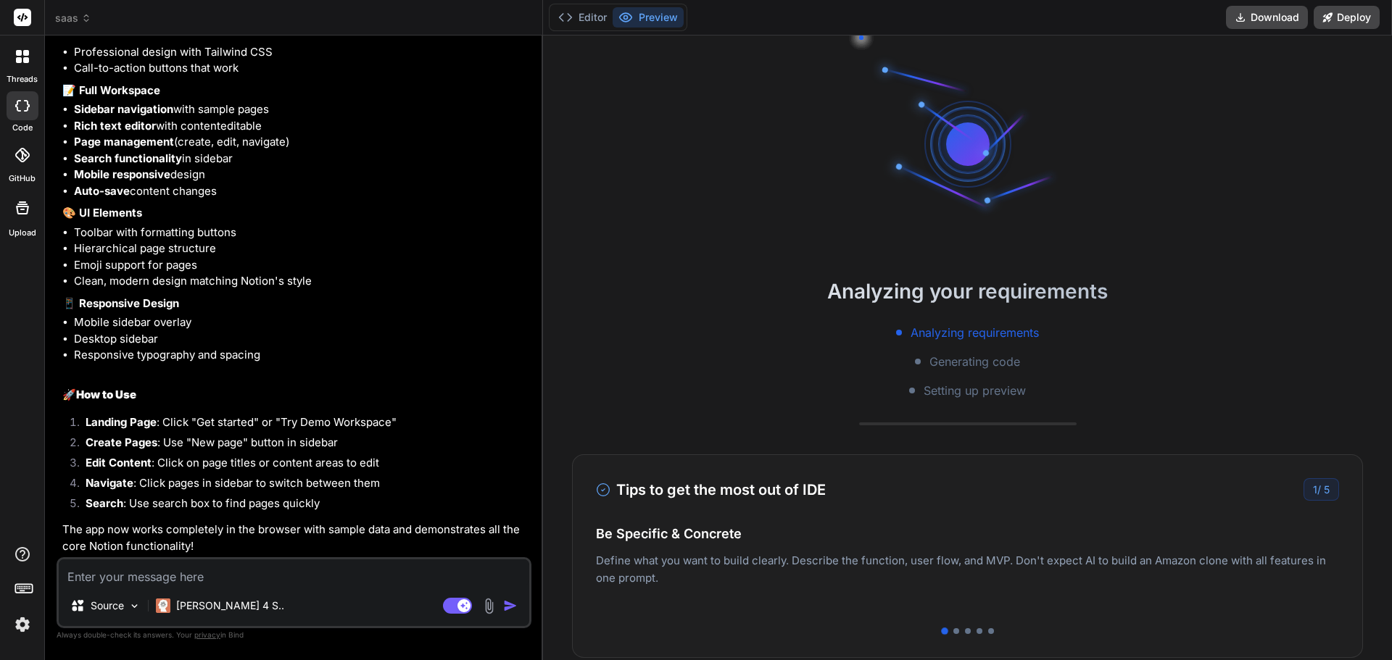
type textarea "x"
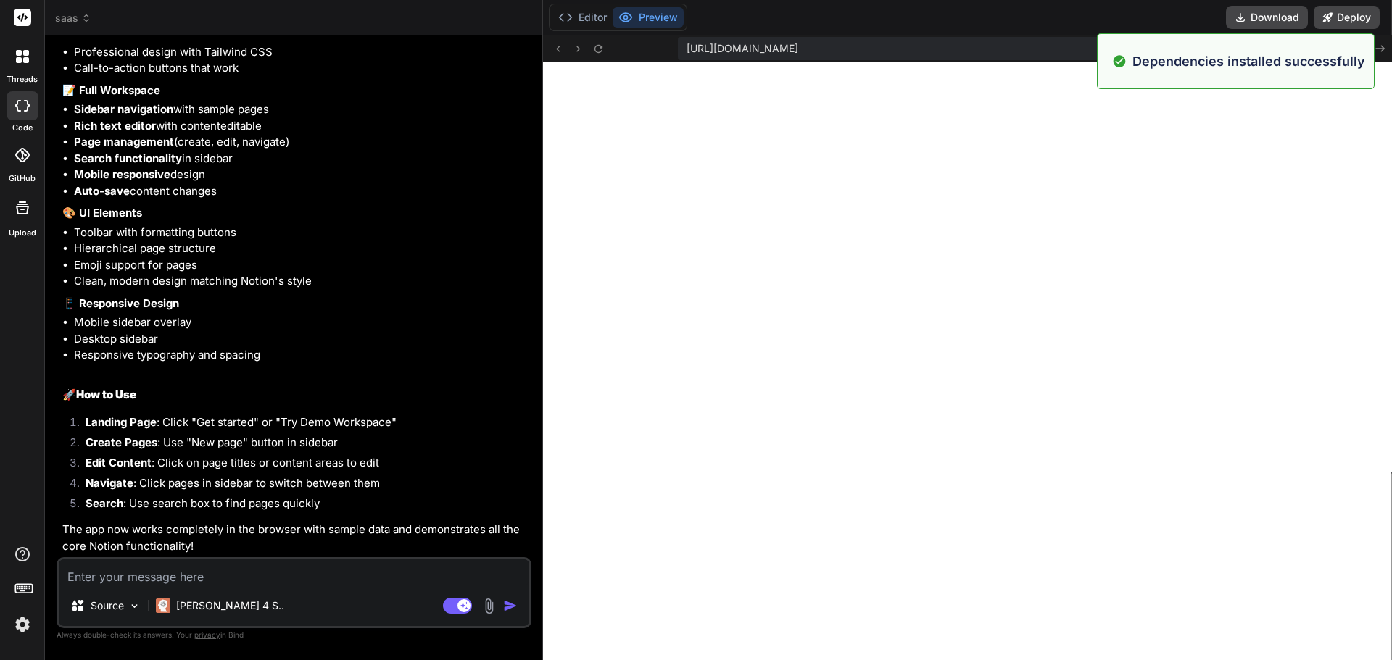
scroll to position [3926, 0]
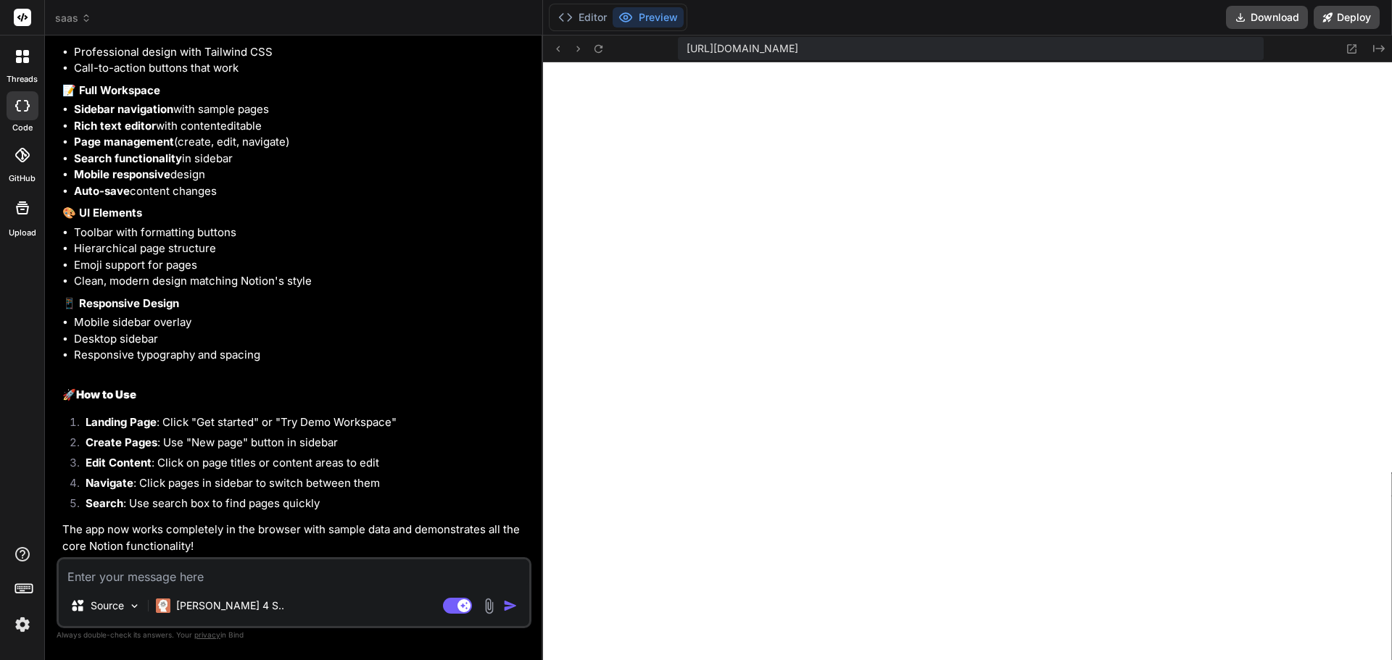
drag, startPoint x: 339, startPoint y: 575, endPoint x: 384, endPoint y: 573, distance: 45.0
click at [342, 575] on textarea at bounding box center [294, 573] width 471 height 26
type textarea "I"
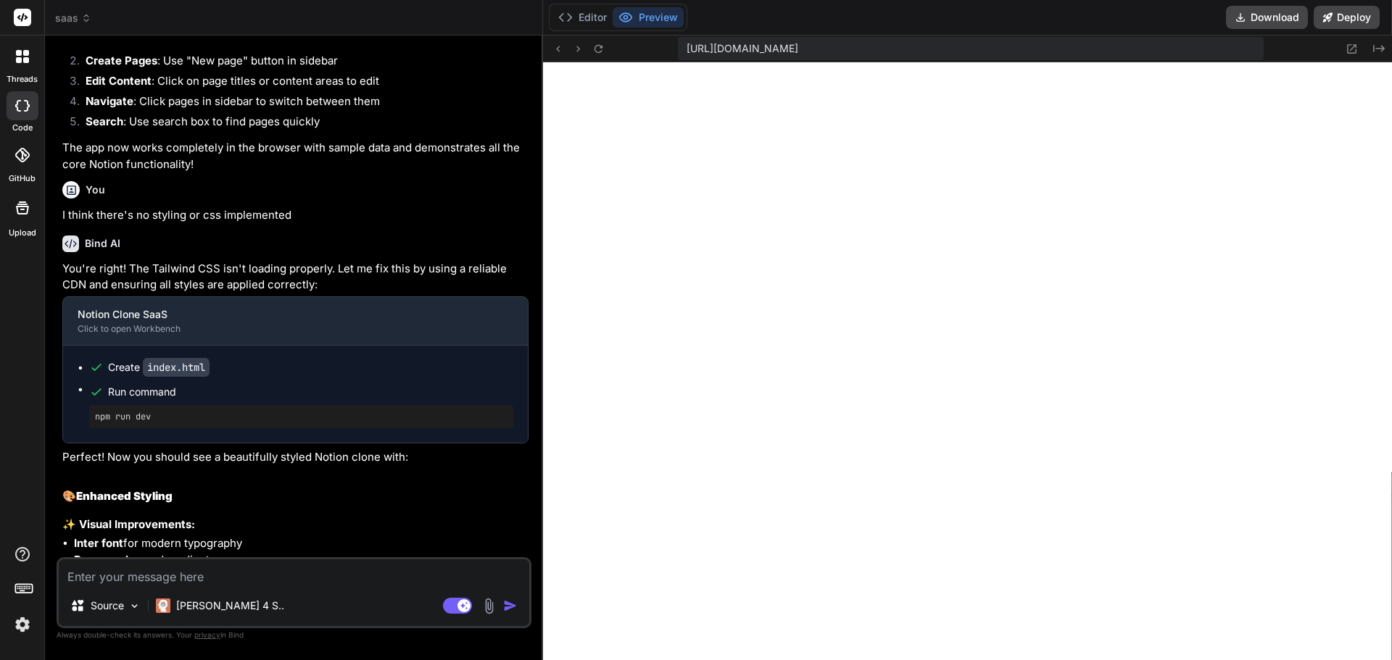
scroll to position [5116, 0]
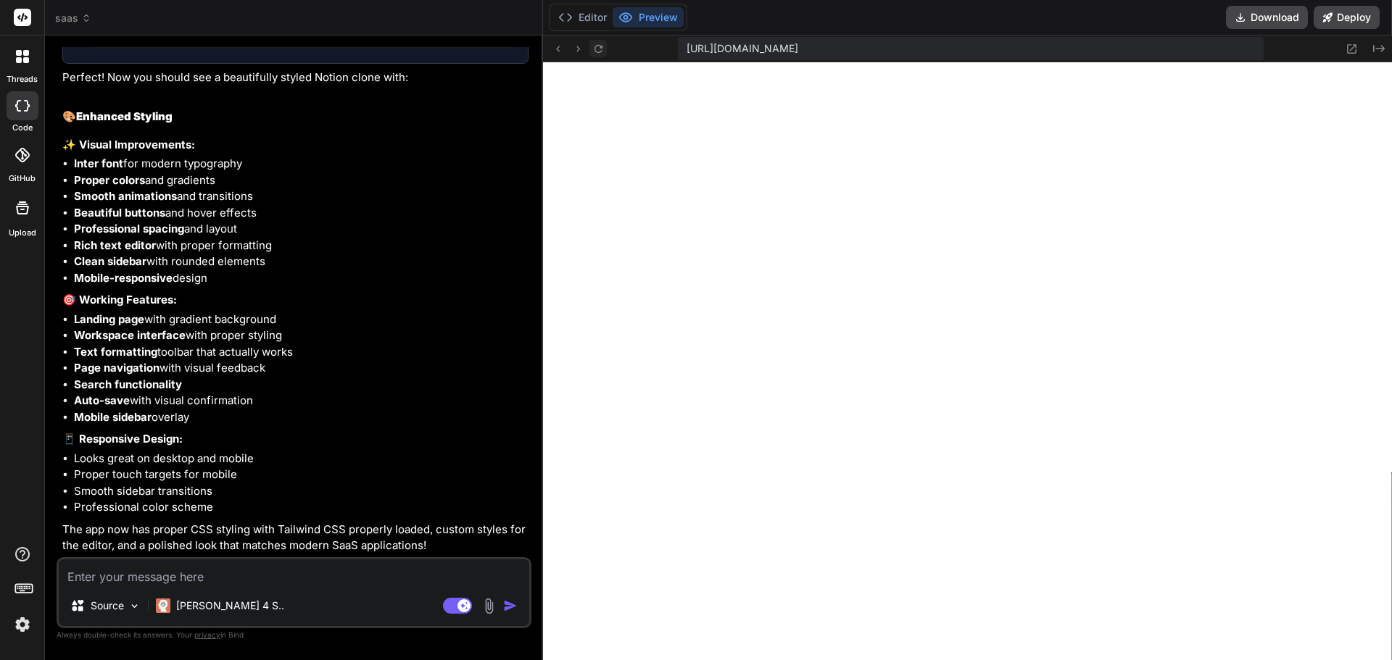
click at [593, 51] on icon at bounding box center [598, 49] width 12 height 12
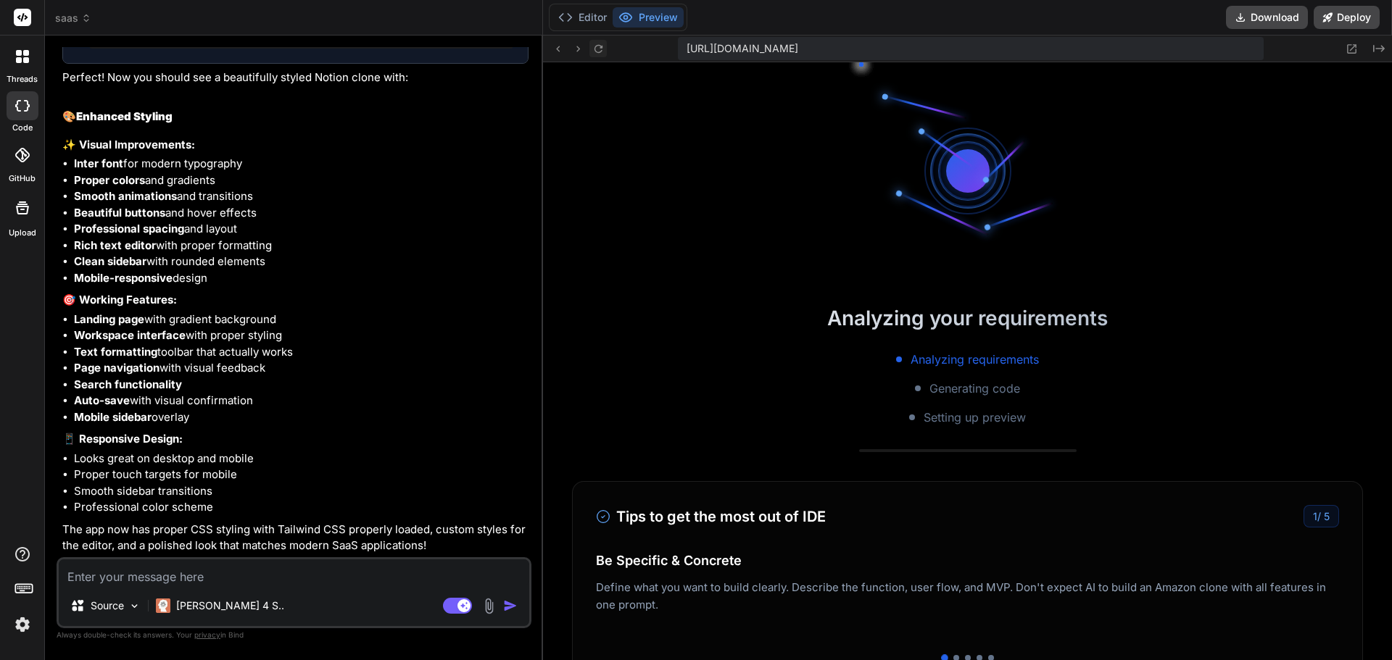
scroll to position [4642, 0]
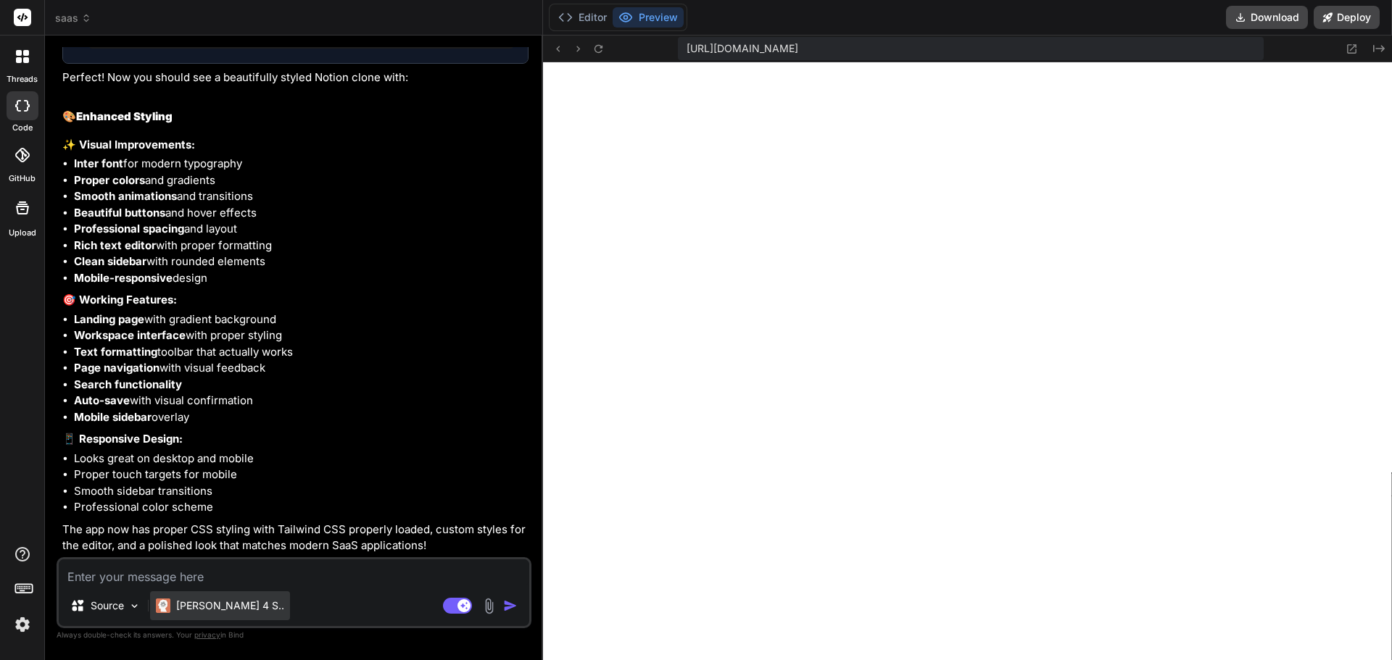
click at [225, 605] on p "[PERSON_NAME] 4 S.." at bounding box center [230, 606] width 108 height 15
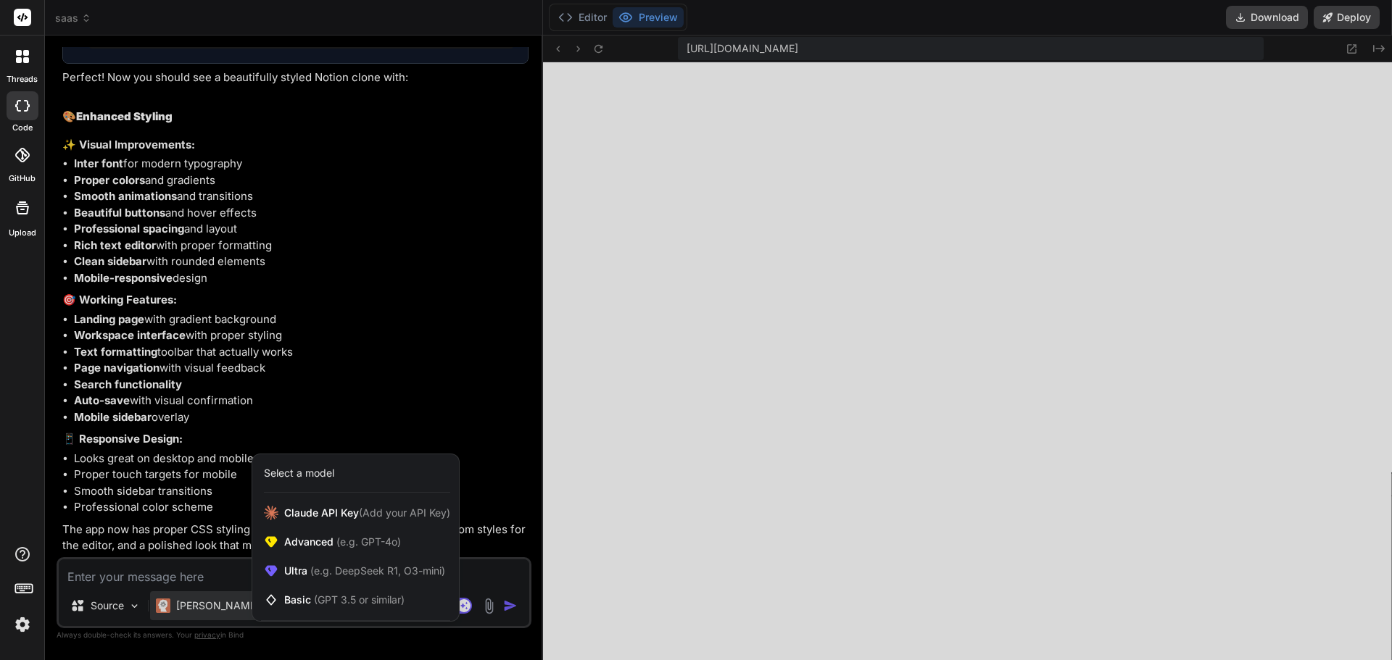
click at [165, 563] on div at bounding box center [696, 330] width 1392 height 660
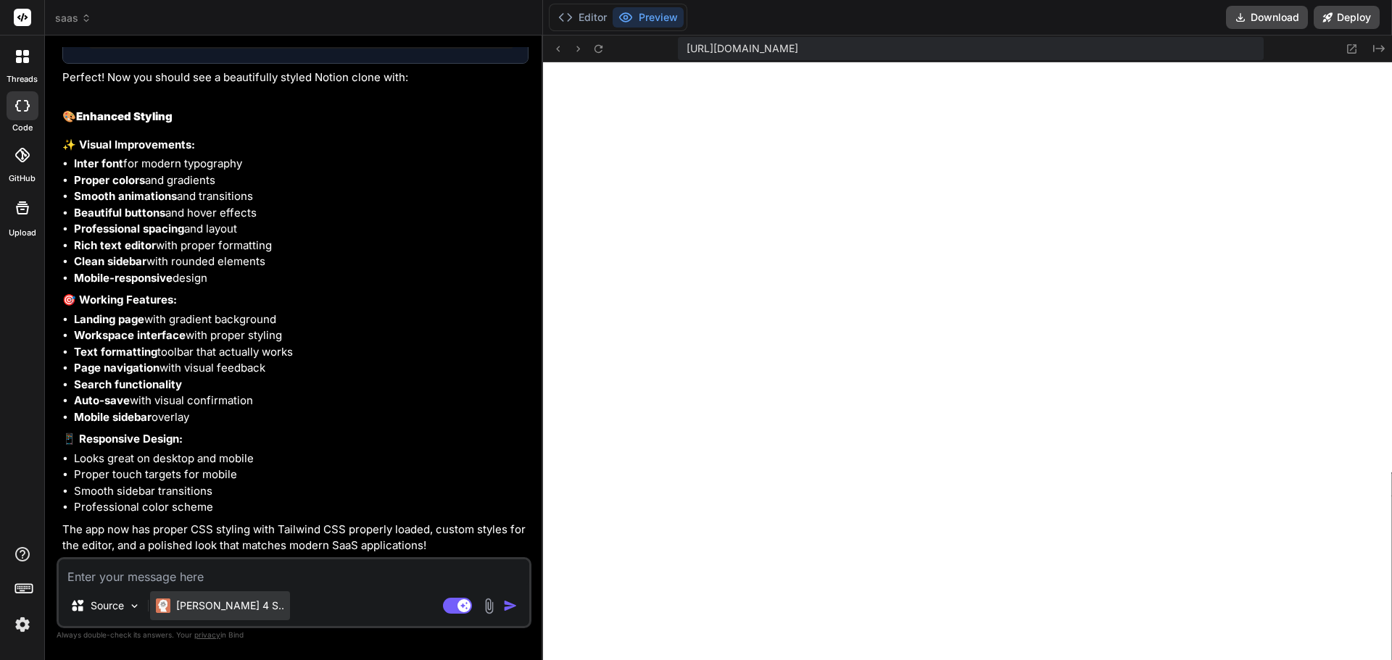
click at [155, 604] on div "[PERSON_NAME] 4 S.." at bounding box center [220, 606] width 140 height 29
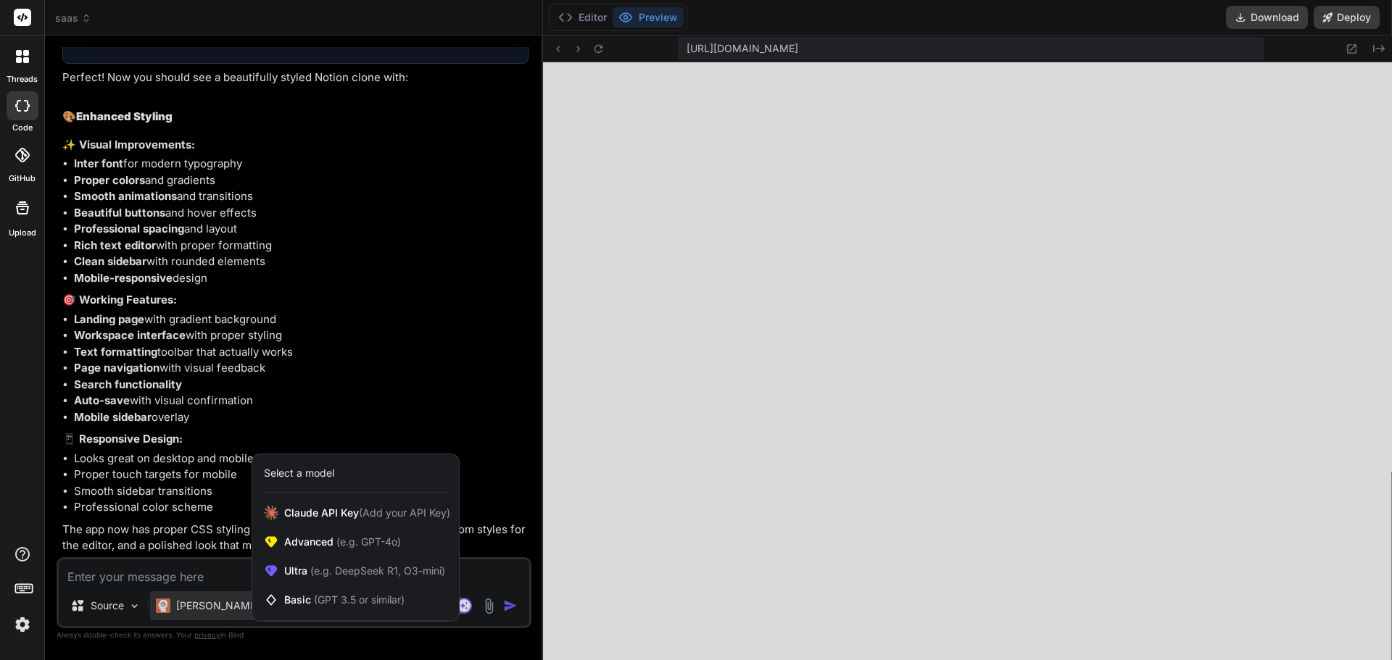
click at [136, 607] on div at bounding box center [696, 330] width 1392 height 660
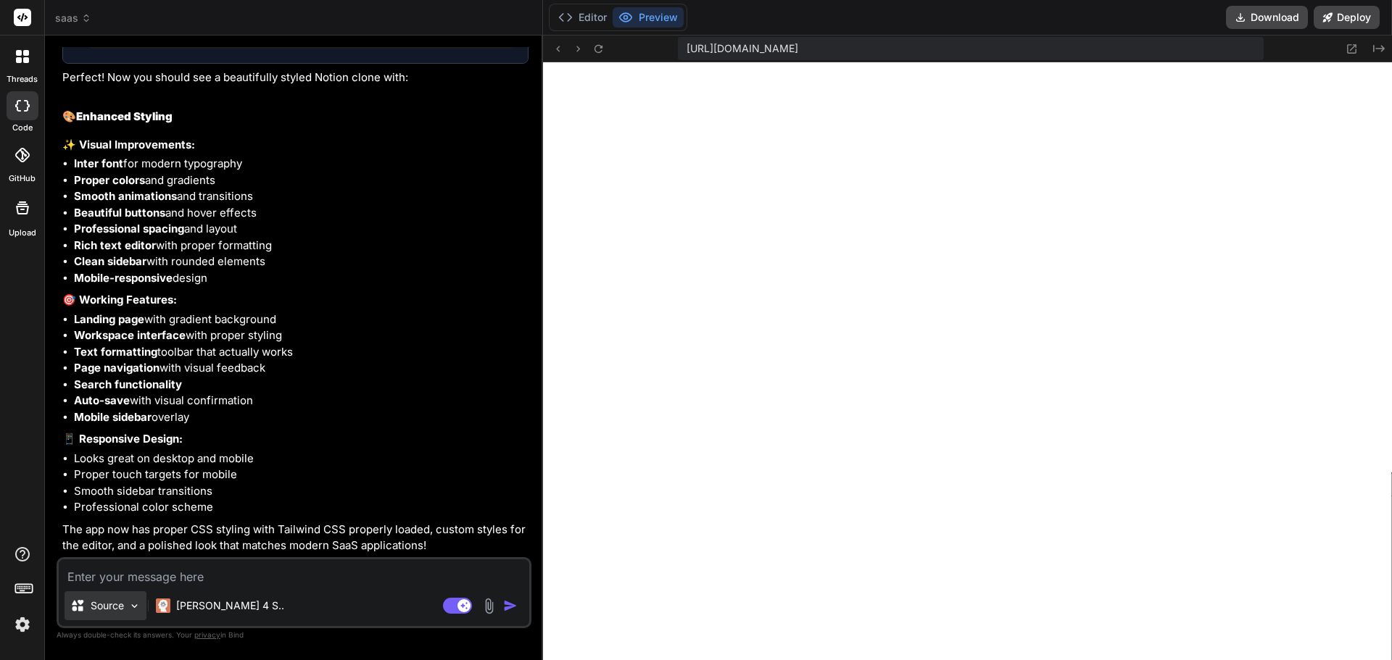
click at [133, 608] on img at bounding box center [134, 606] width 12 height 12
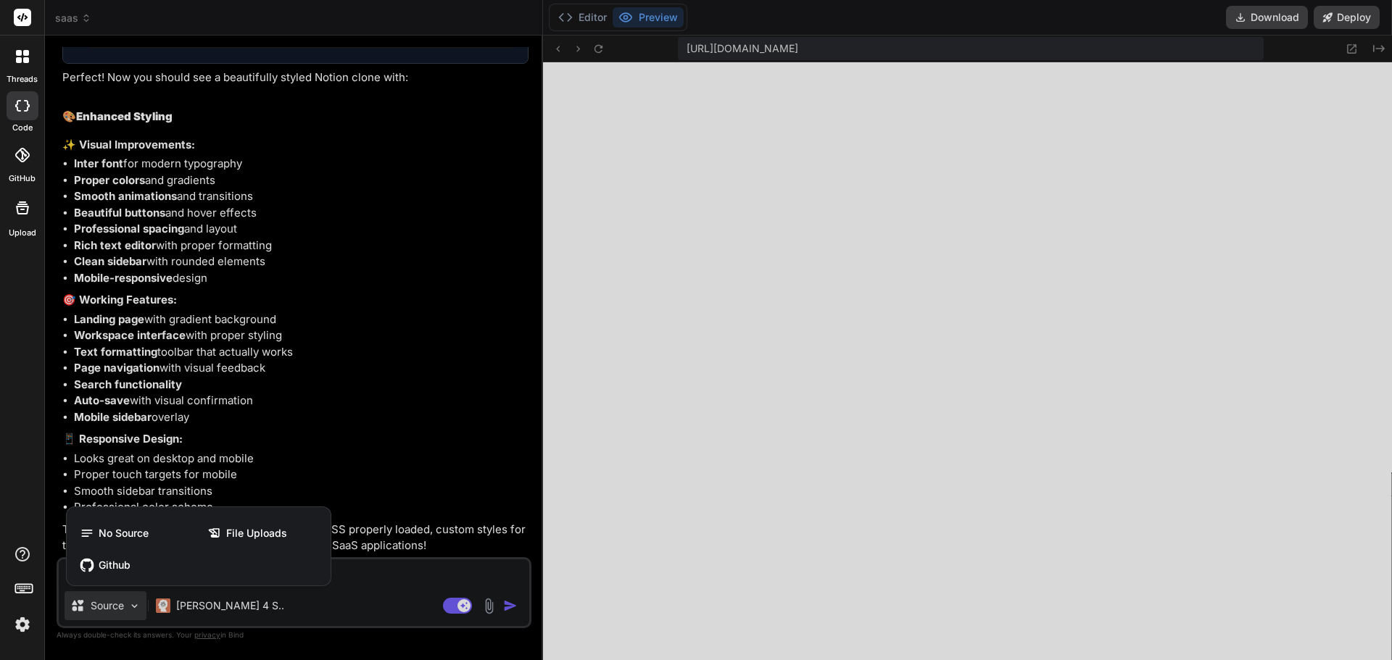
click at [415, 442] on div at bounding box center [696, 330] width 1392 height 660
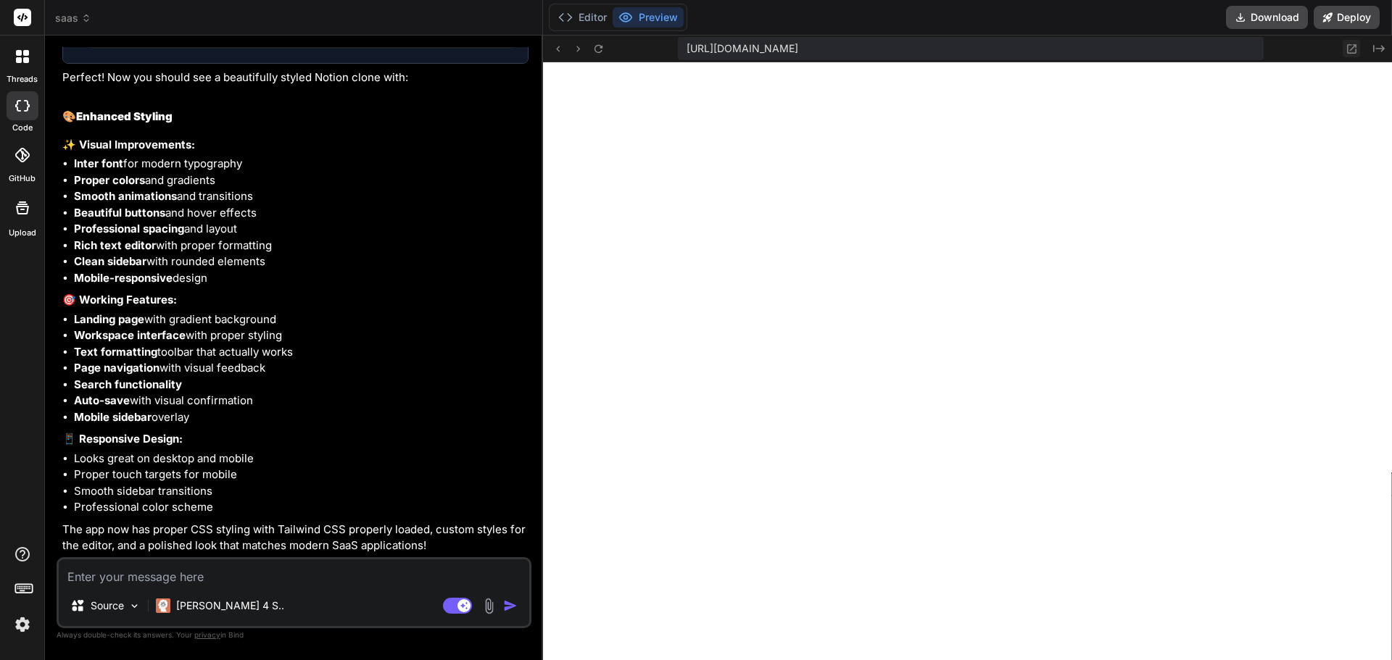
click at [1357, 47] on icon at bounding box center [1352, 49] width 12 height 12
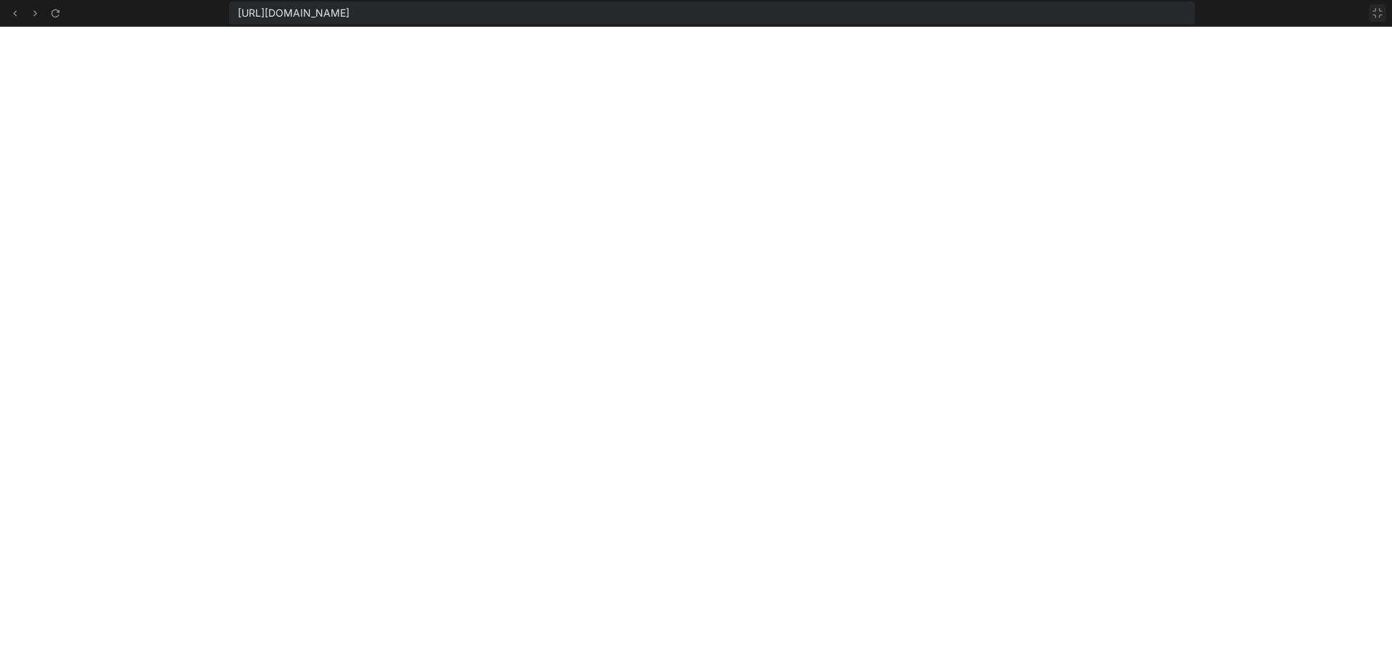
click at [1374, 8] on icon at bounding box center [1378, 13] width 12 height 12
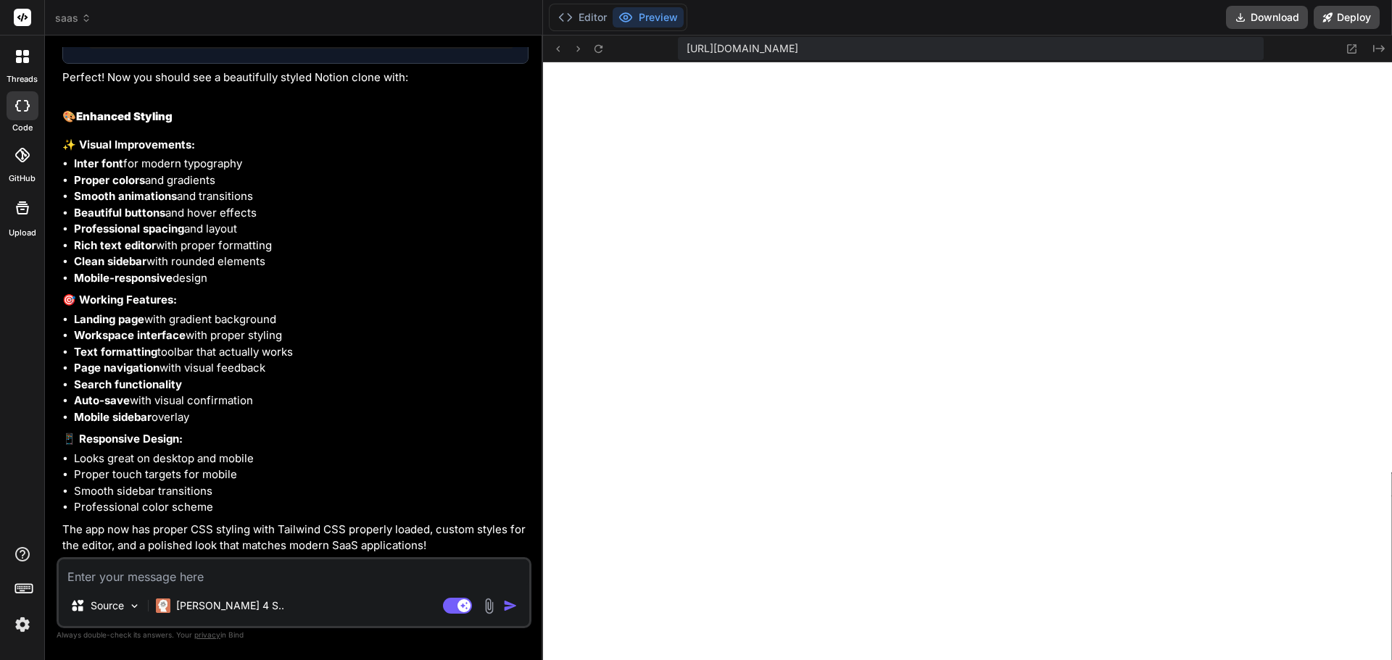
click at [235, 567] on textarea at bounding box center [294, 573] width 471 height 26
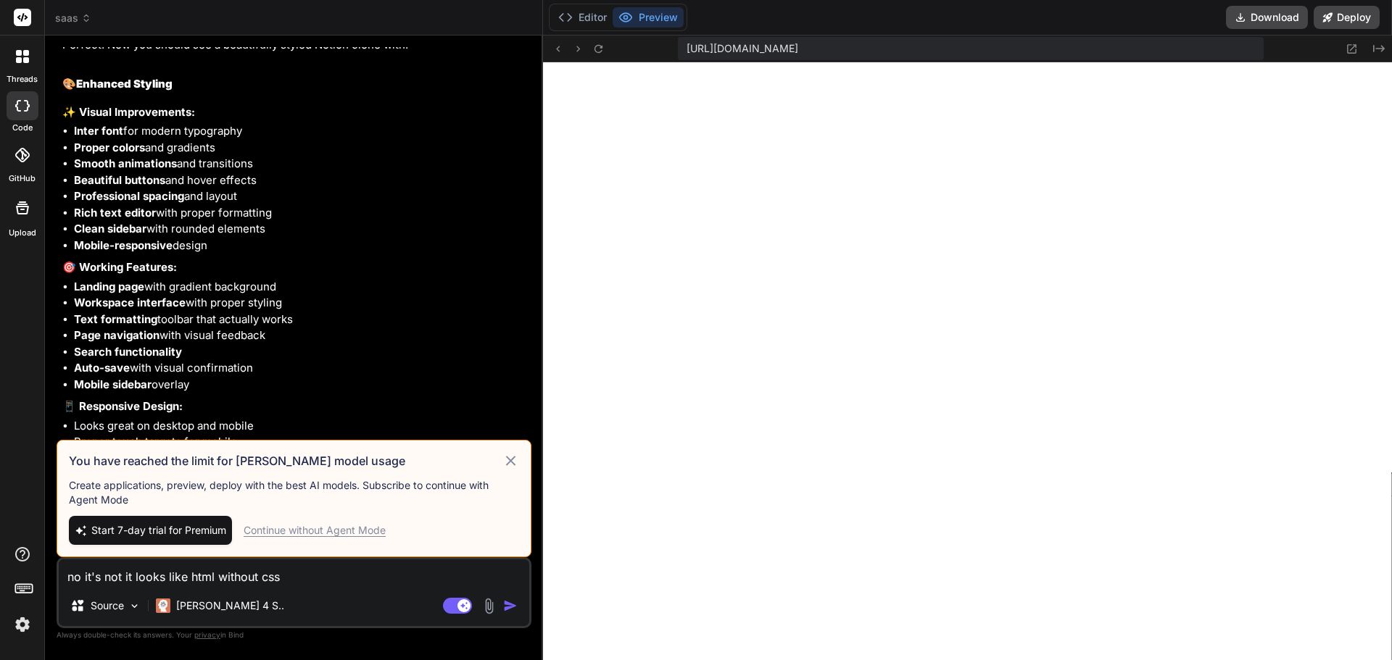
click at [509, 461] on icon at bounding box center [510, 460] width 17 height 17
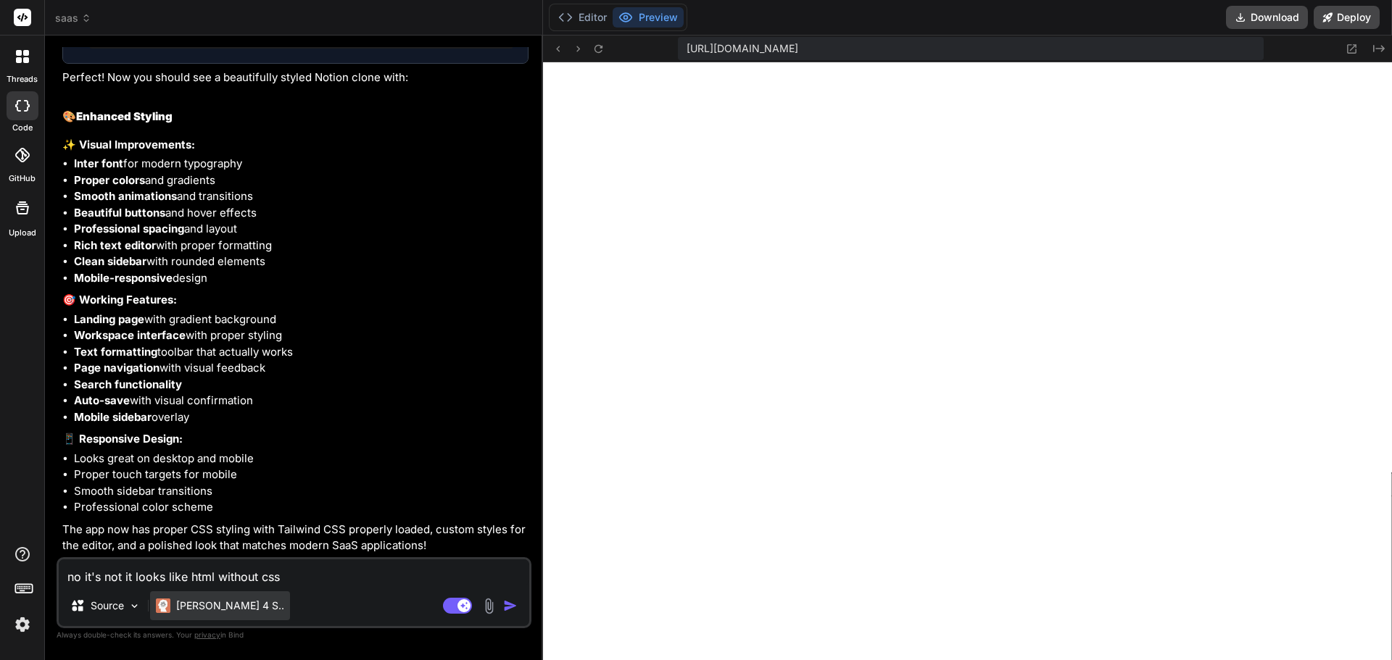
click at [191, 614] on div "[PERSON_NAME] 4 S.." at bounding box center [220, 606] width 140 height 29
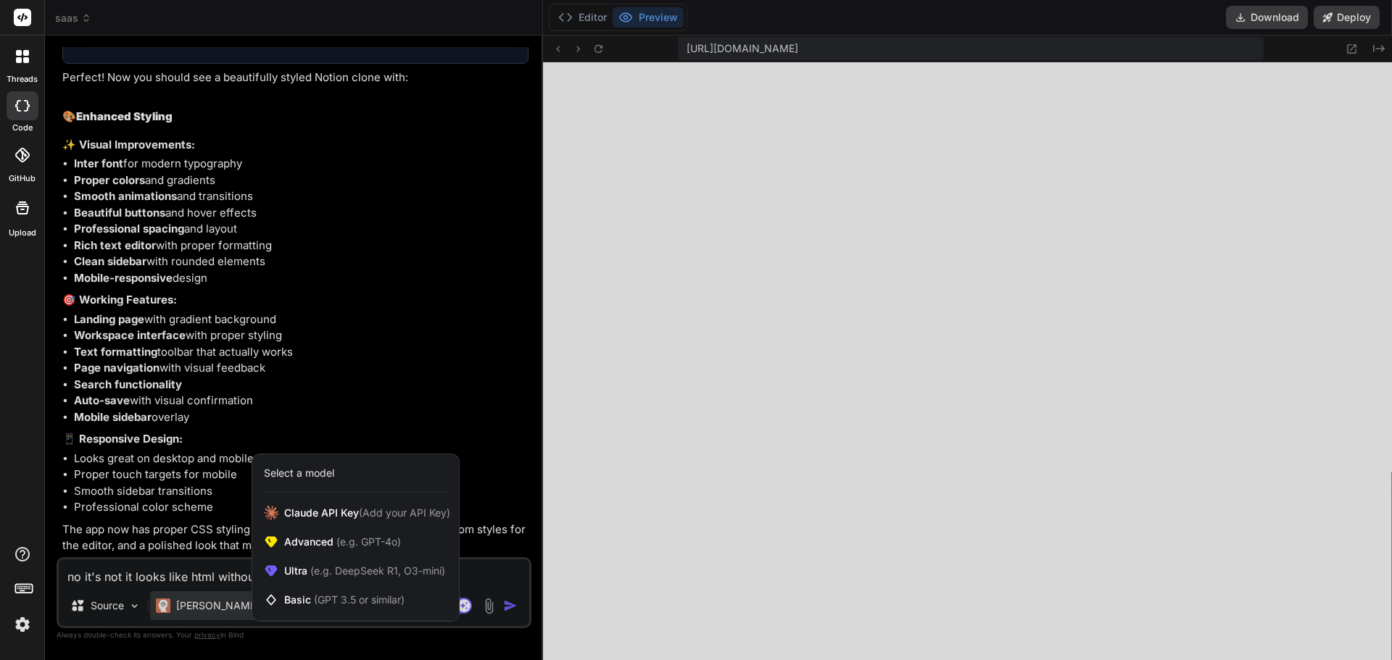
click at [386, 452] on div at bounding box center [696, 330] width 1392 height 660
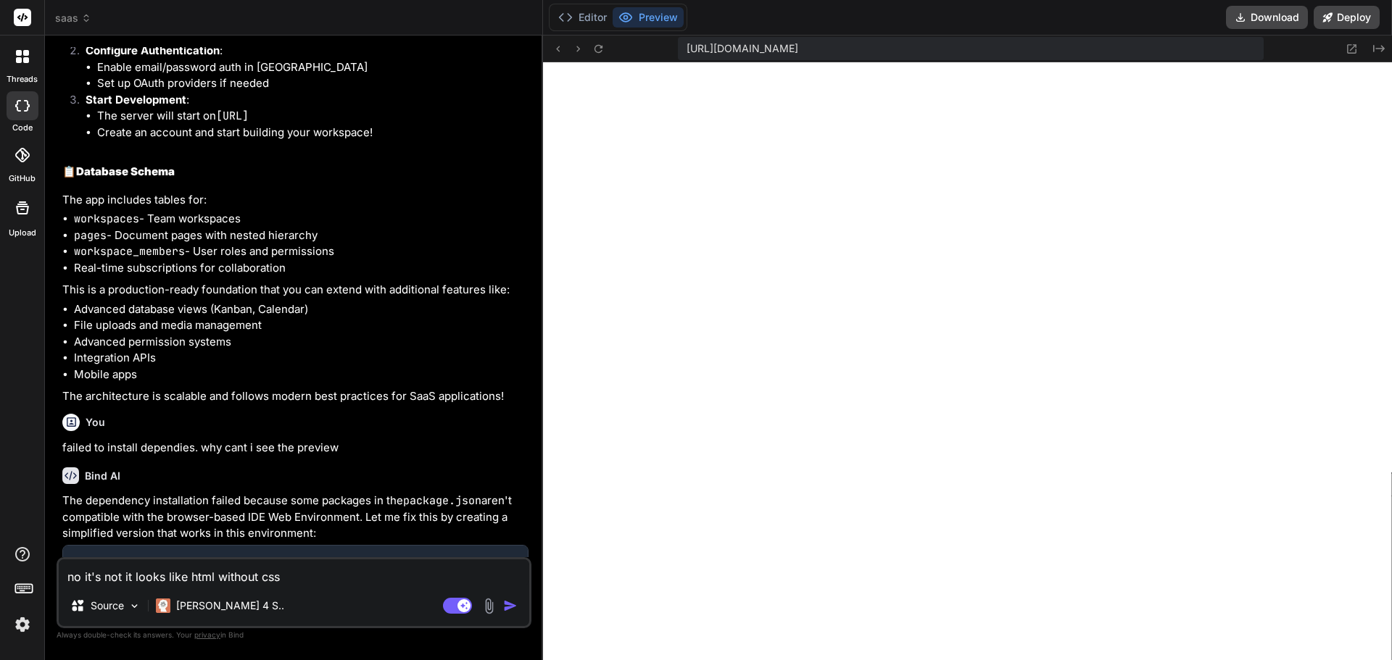
scroll to position [0, 0]
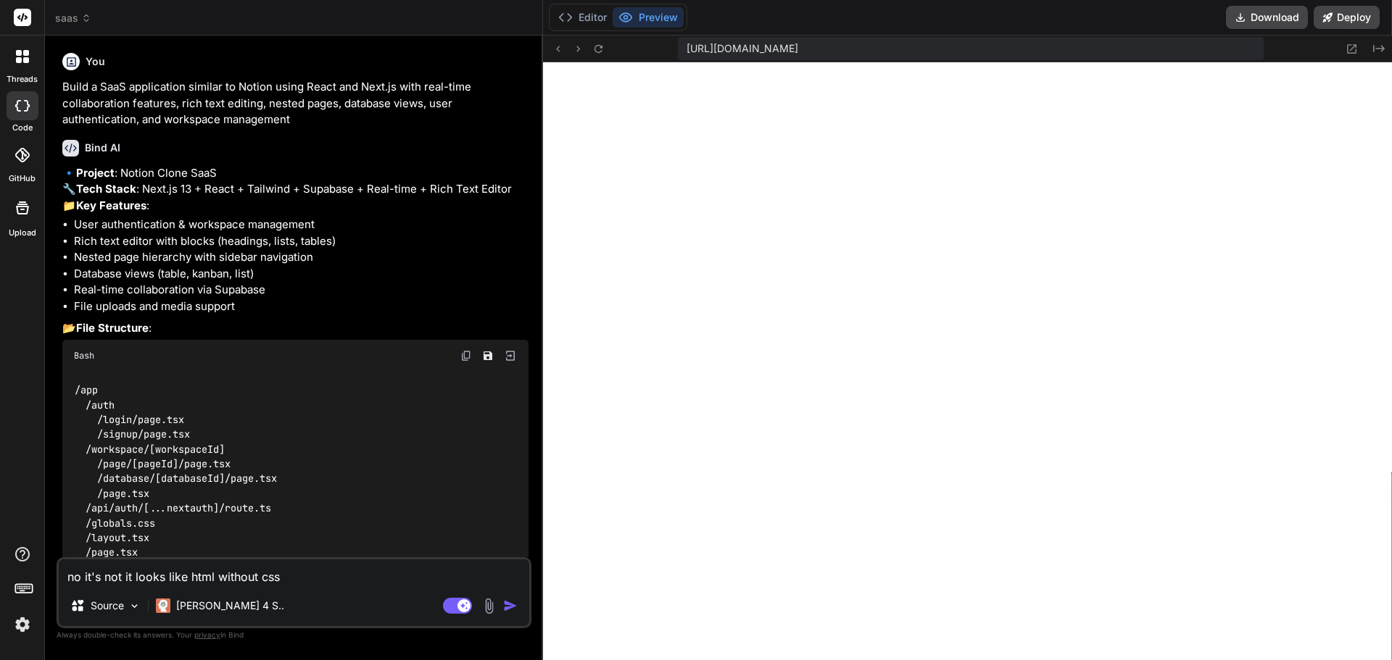
drag, startPoint x: 204, startPoint y: 288, endPoint x: 414, endPoint y: -64, distance: 409.3
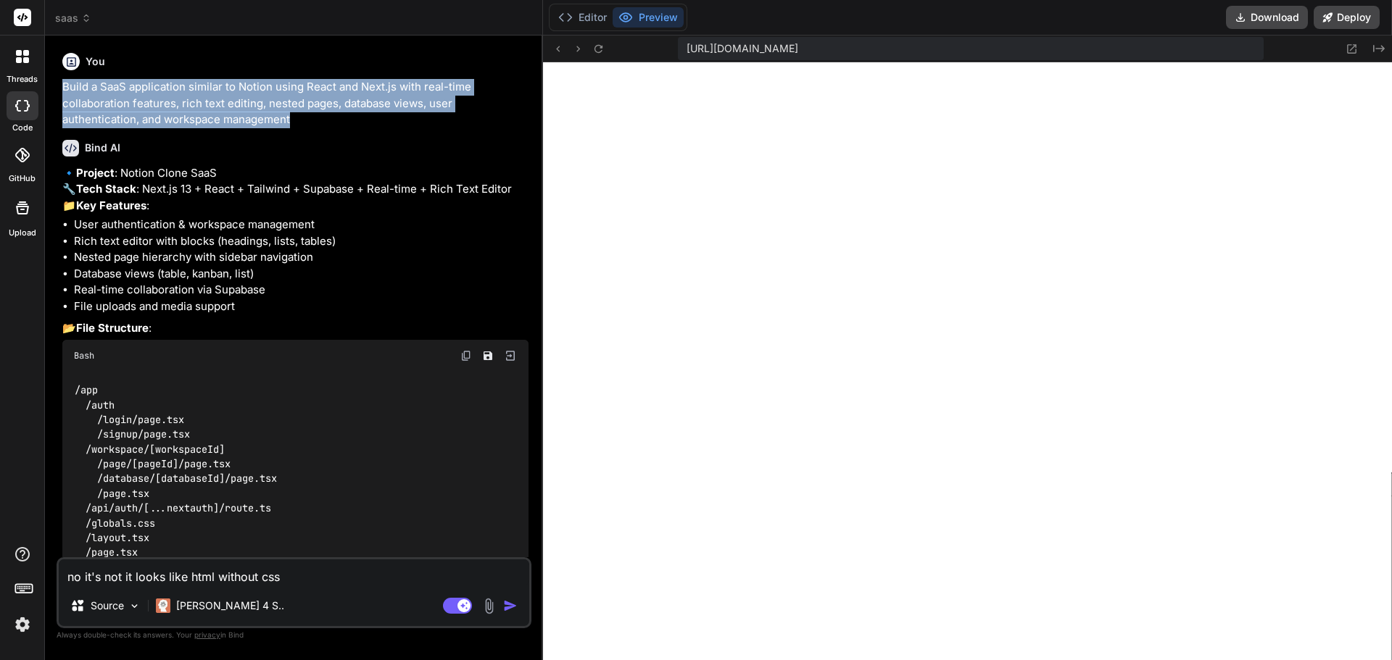
drag, startPoint x: 278, startPoint y: 114, endPoint x: 58, endPoint y: 81, distance: 222.1
click at [58, 81] on div "You Build a SaaS application similar to Notion using React and Next.js with rea…" at bounding box center [294, 353] width 475 height 613
